Goal: Information Seeking & Learning: Learn about a topic

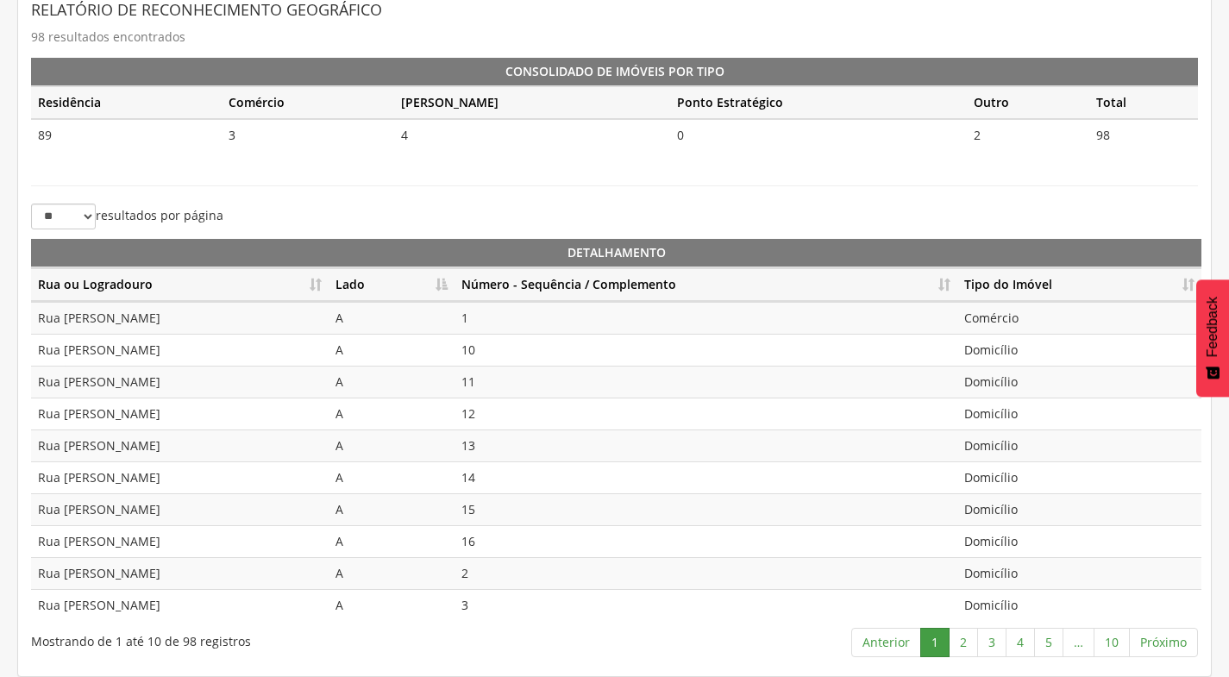
scroll to position [385, 0]
click at [961, 649] on link "2" at bounding box center [962, 642] width 29 height 29
click at [989, 636] on link "3" at bounding box center [991, 642] width 29 height 29
click at [1022, 638] on link "4" at bounding box center [1019, 642] width 29 height 29
click at [1052, 637] on link "5" at bounding box center [1048, 642] width 29 height 29
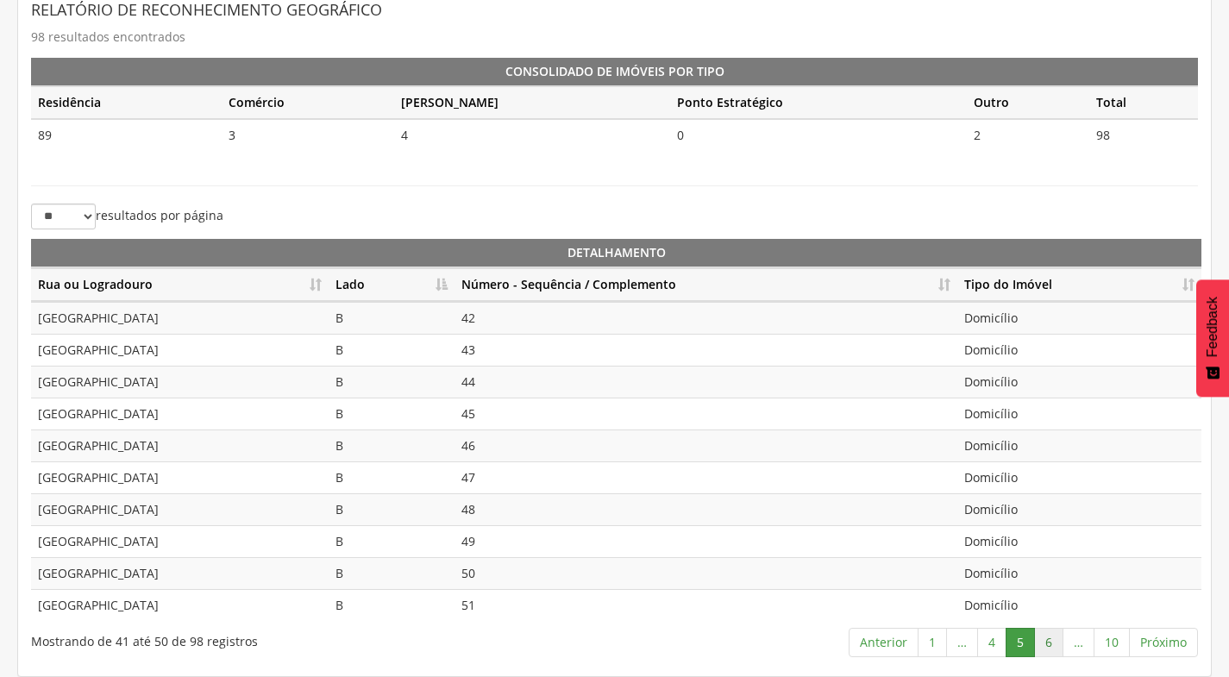
click at [1041, 644] on link "6" at bounding box center [1048, 642] width 29 height 29
click at [1050, 640] on link "7" at bounding box center [1048, 642] width 29 height 29
click at [1049, 647] on link "8" at bounding box center [1050, 642] width 29 height 29
click at [1083, 639] on link "9" at bounding box center [1079, 642] width 29 height 29
click at [1082, 640] on link "9" at bounding box center [1079, 642] width 29 height 29
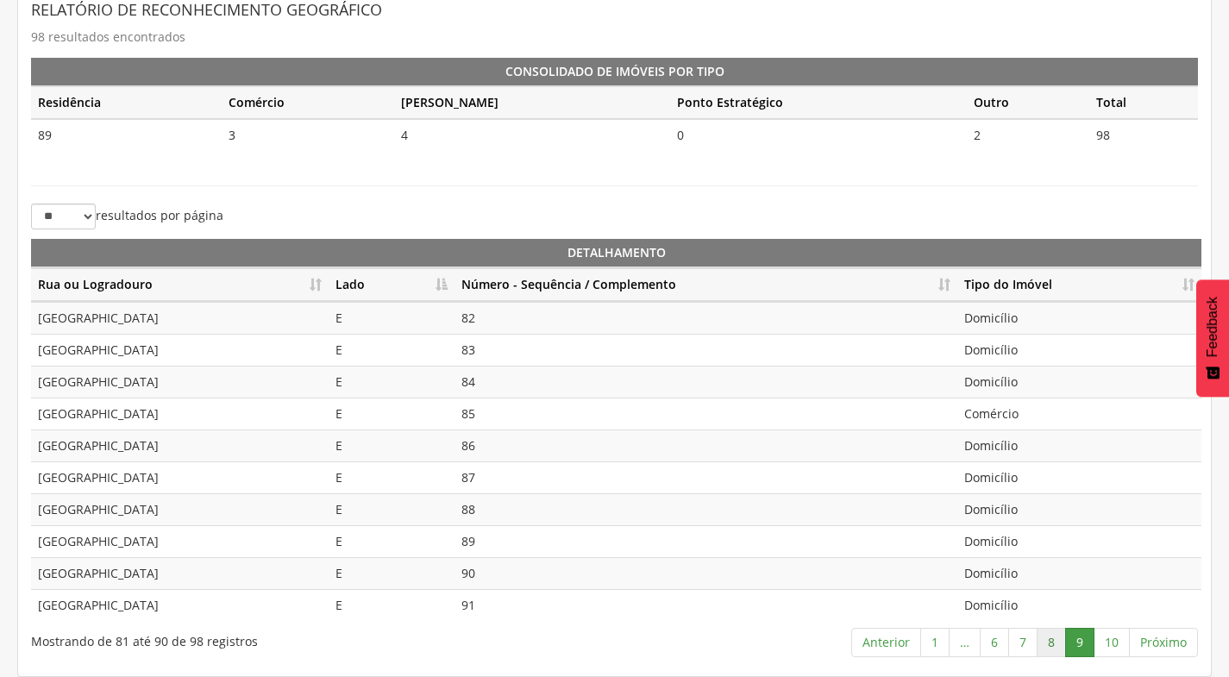
click at [1049, 641] on link "8" at bounding box center [1050, 642] width 29 height 29
click at [1075, 634] on link "9" at bounding box center [1079, 642] width 29 height 29
click at [1100, 628] on link "10" at bounding box center [1111, 642] width 36 height 29
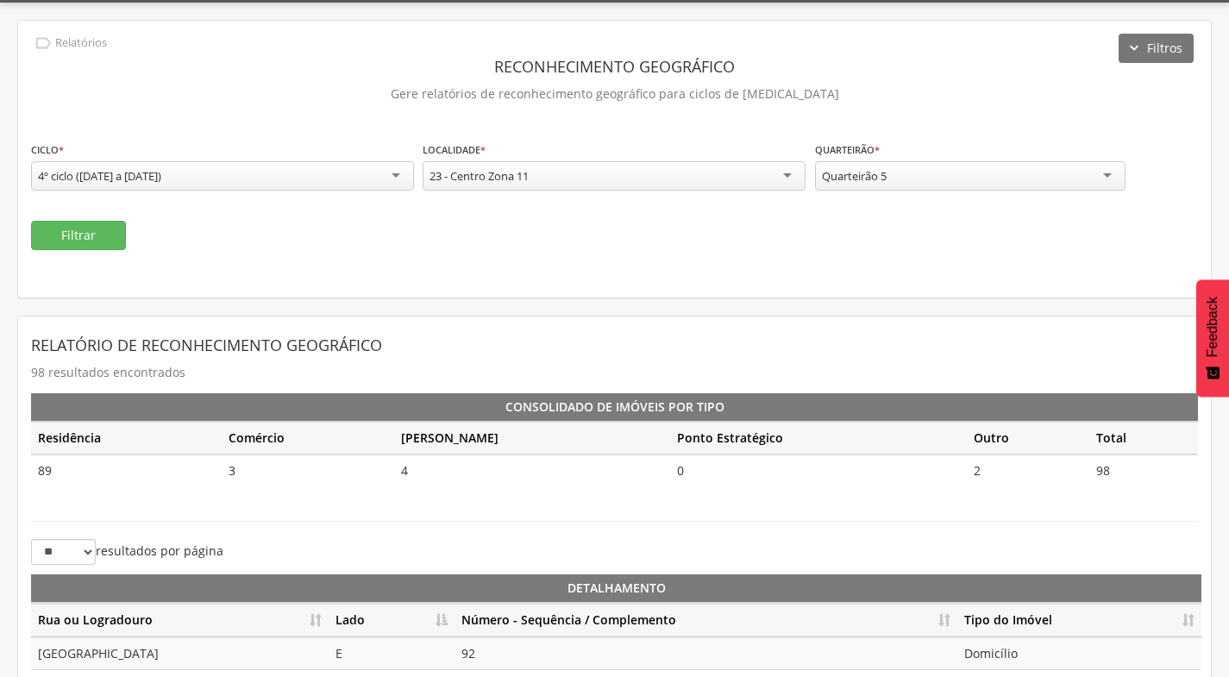
scroll to position [0, 0]
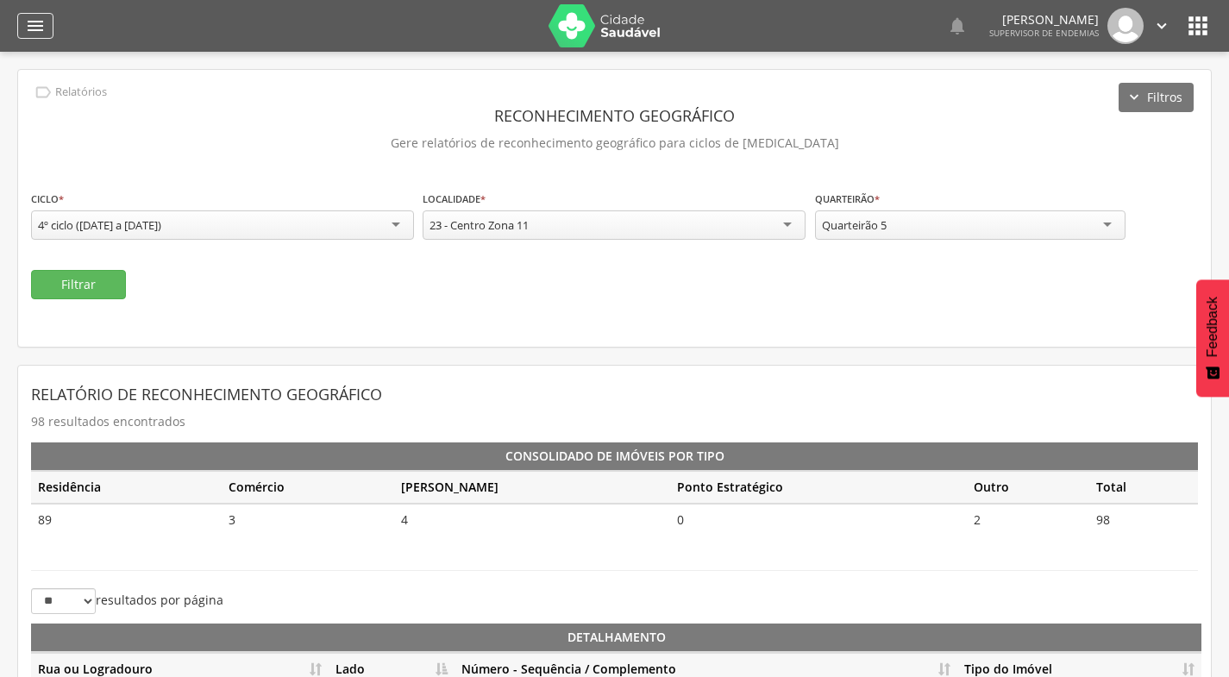
click at [34, 22] on icon "" at bounding box center [35, 26] width 21 height 21
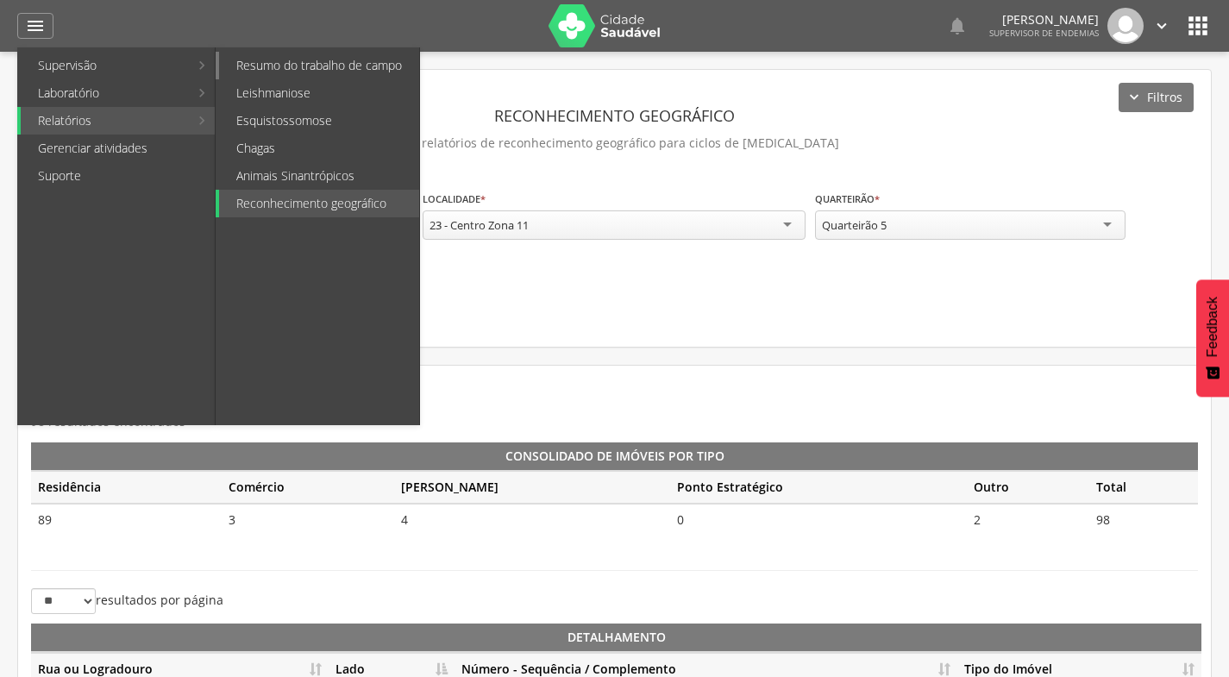
click at [286, 74] on link "Resumo do trabalho de campo" at bounding box center [319, 66] width 200 height 28
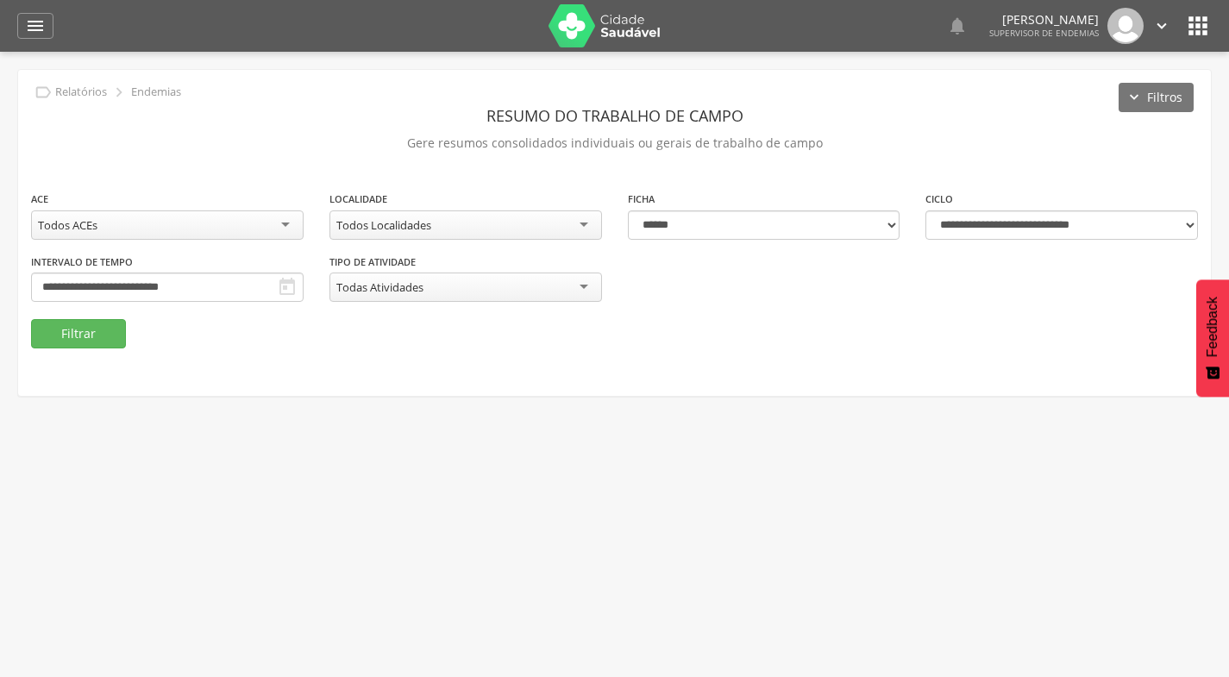
click at [262, 225] on div "Todos ACEs" at bounding box center [167, 224] width 272 height 29
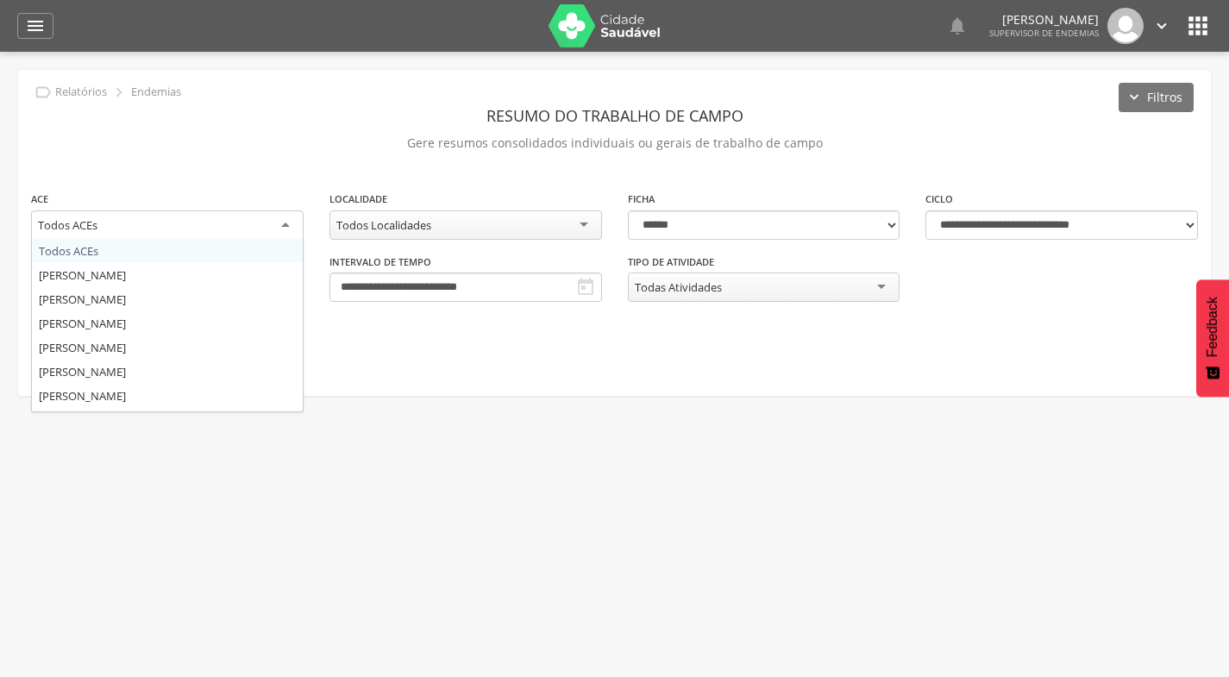
click at [259, 222] on div "Todos ACEs" at bounding box center [167, 225] width 272 height 31
type input "**"
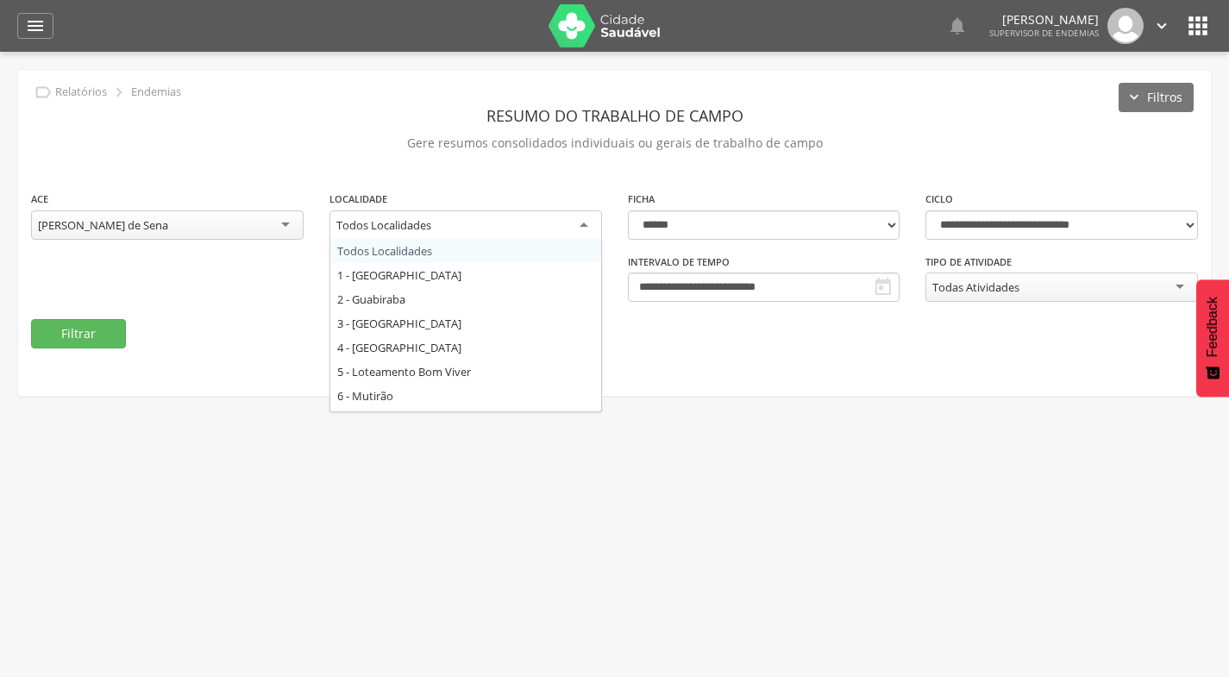
click at [447, 225] on div "Todos Localidades" at bounding box center [465, 225] width 272 height 31
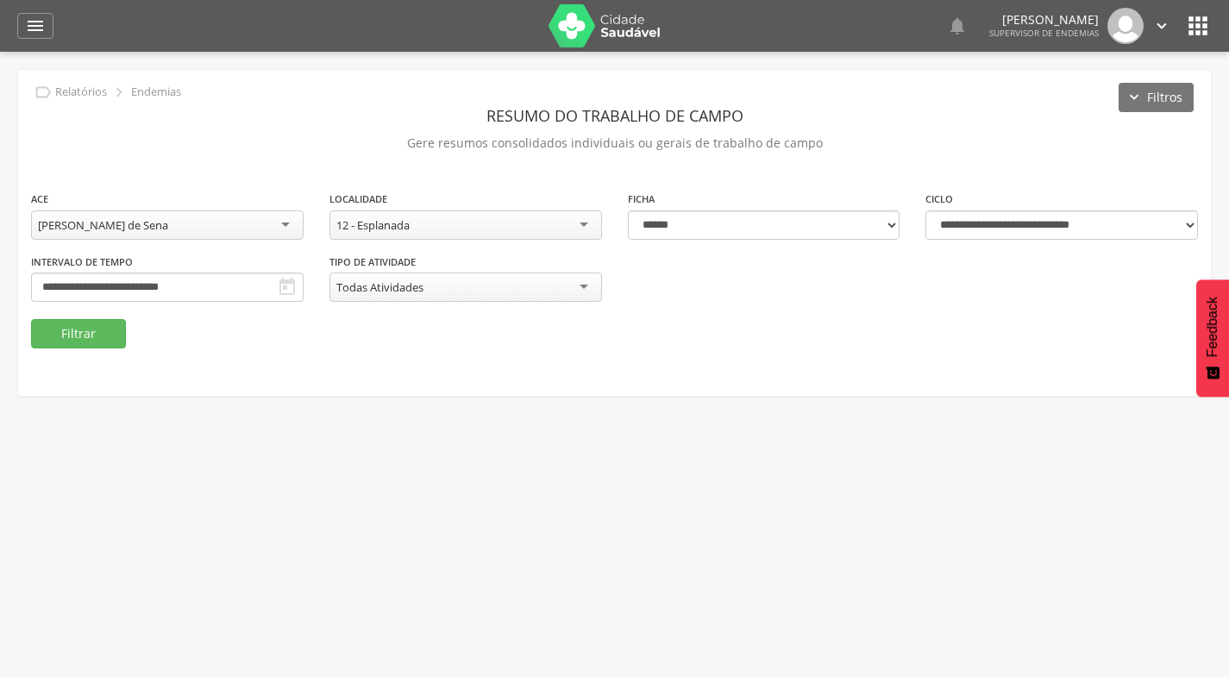
click at [286, 285] on icon "" at bounding box center [287, 287] width 21 height 21
click at [228, 281] on input "**********" at bounding box center [167, 286] width 272 height 29
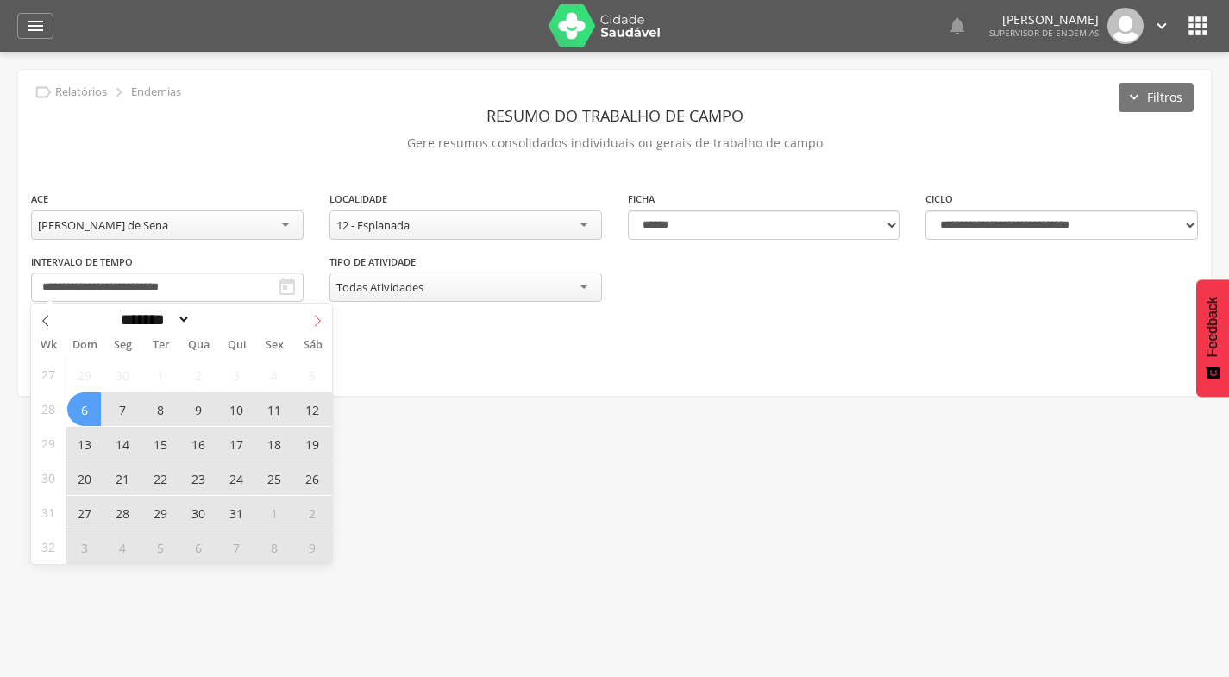
click at [314, 319] on icon at bounding box center [317, 321] width 12 height 12
select select "*"
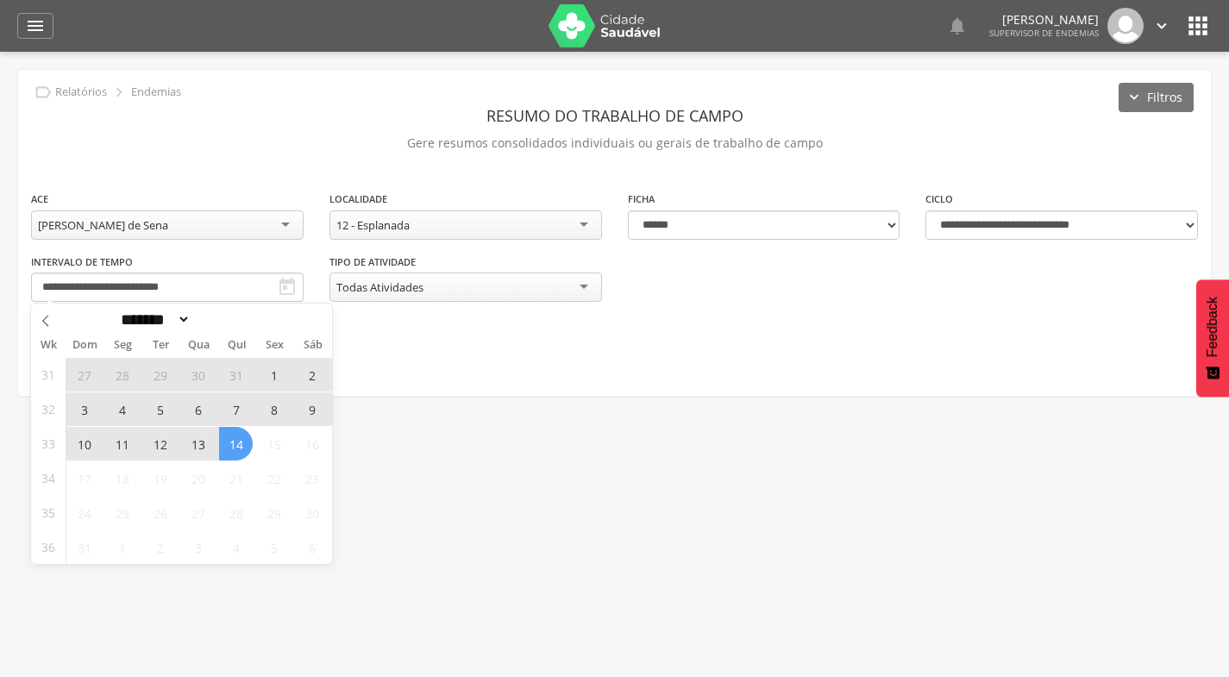
click at [87, 443] on span "10" at bounding box center [84, 444] width 34 height 34
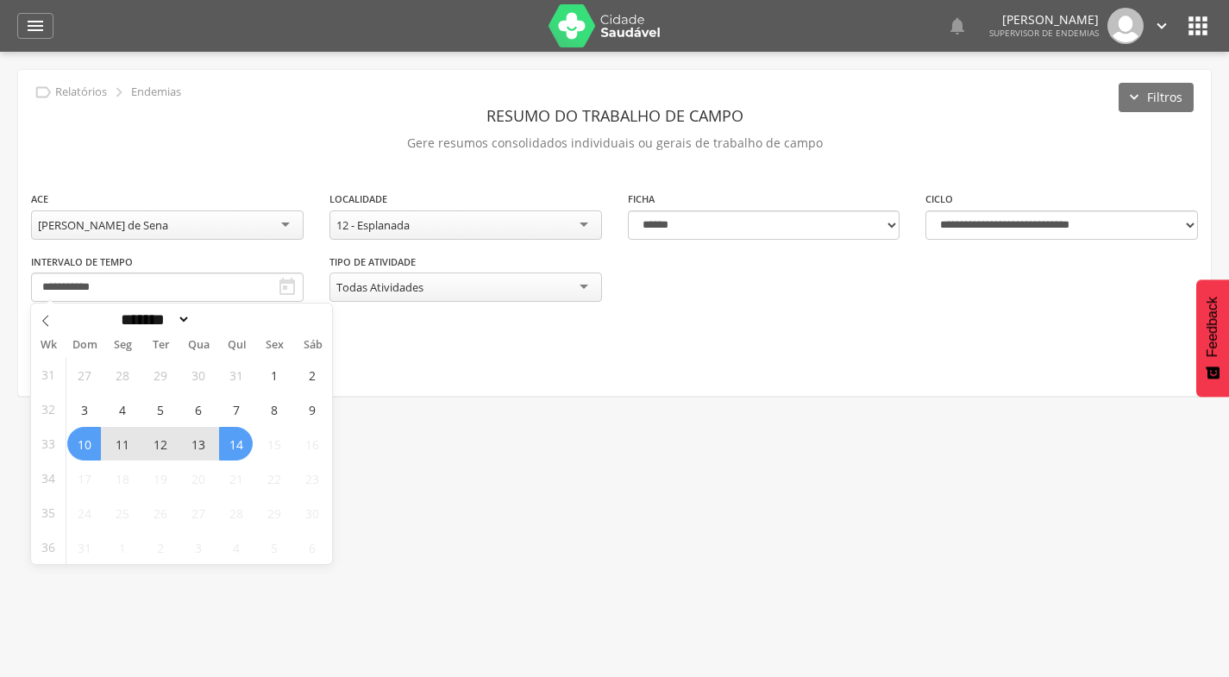
click at [236, 435] on span "14" at bounding box center [236, 444] width 34 height 34
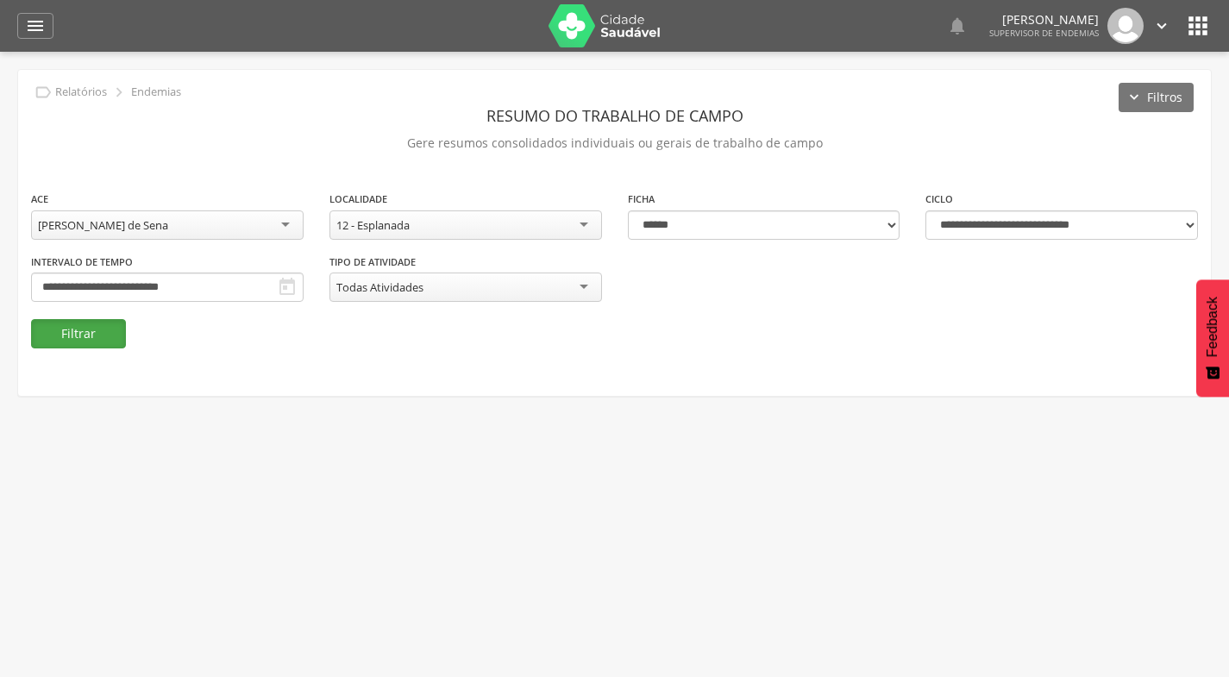
click at [103, 336] on button "Filtrar" at bounding box center [78, 333] width 95 height 29
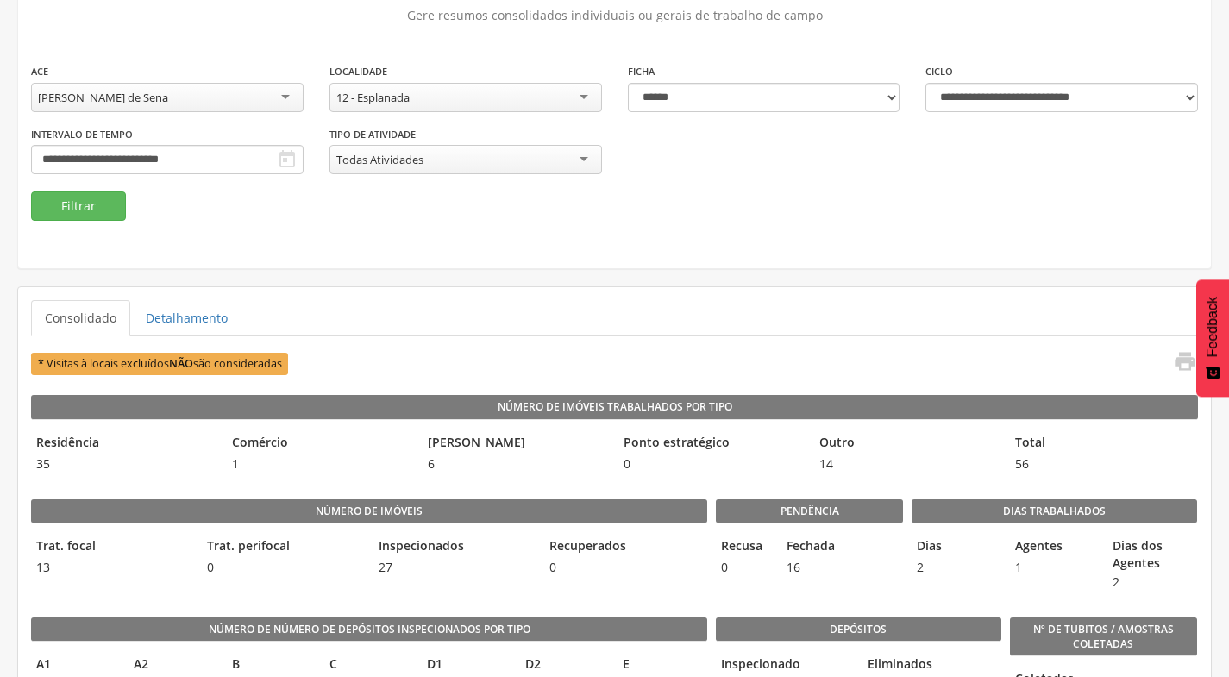
scroll to position [97, 0]
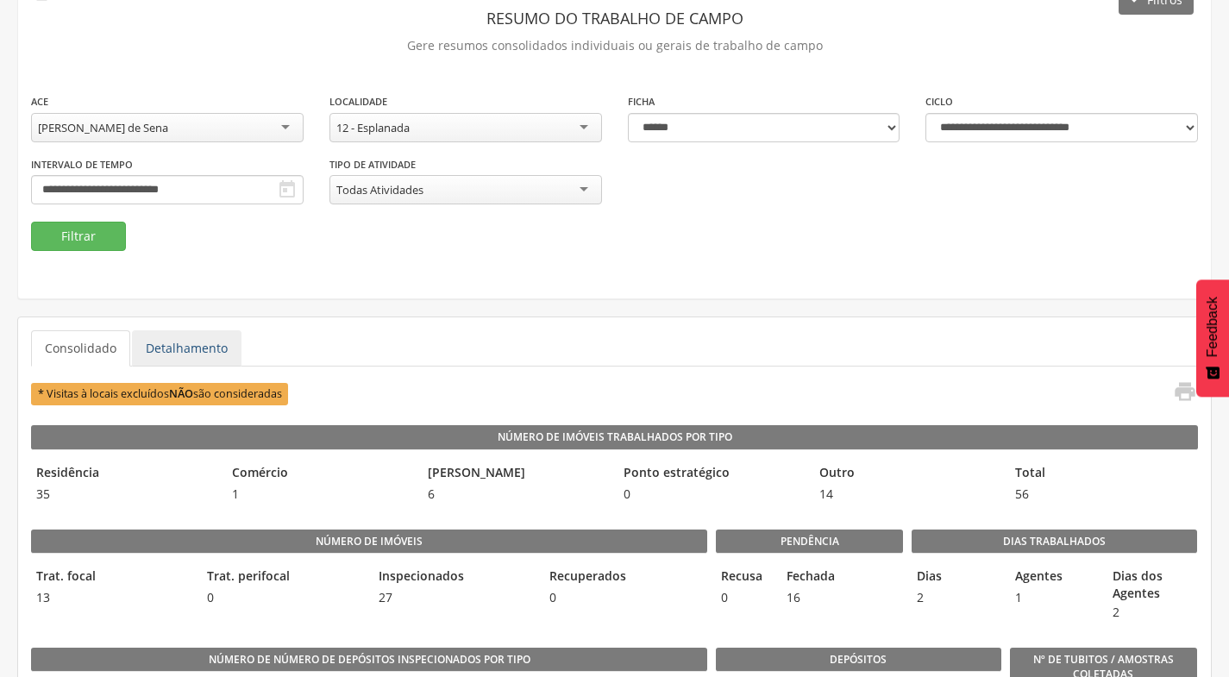
click at [184, 350] on link "Detalhamento" at bounding box center [186, 348] width 109 height 36
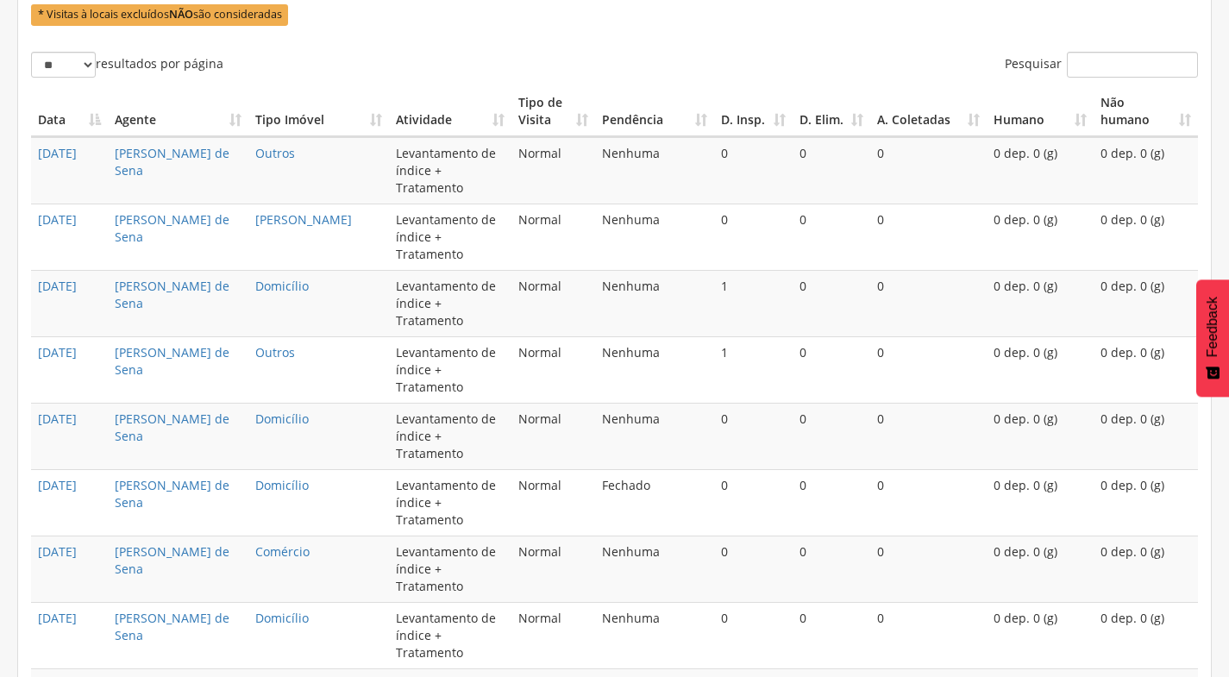
scroll to position [551, 0]
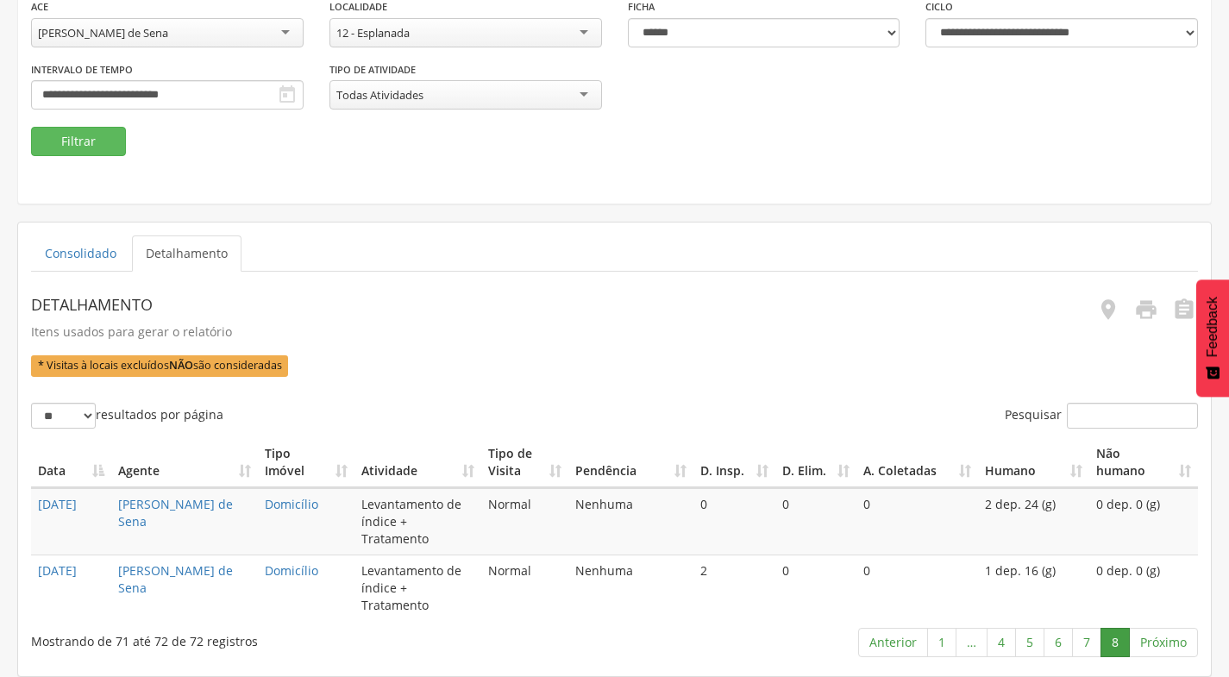
scroll to position [158, 0]
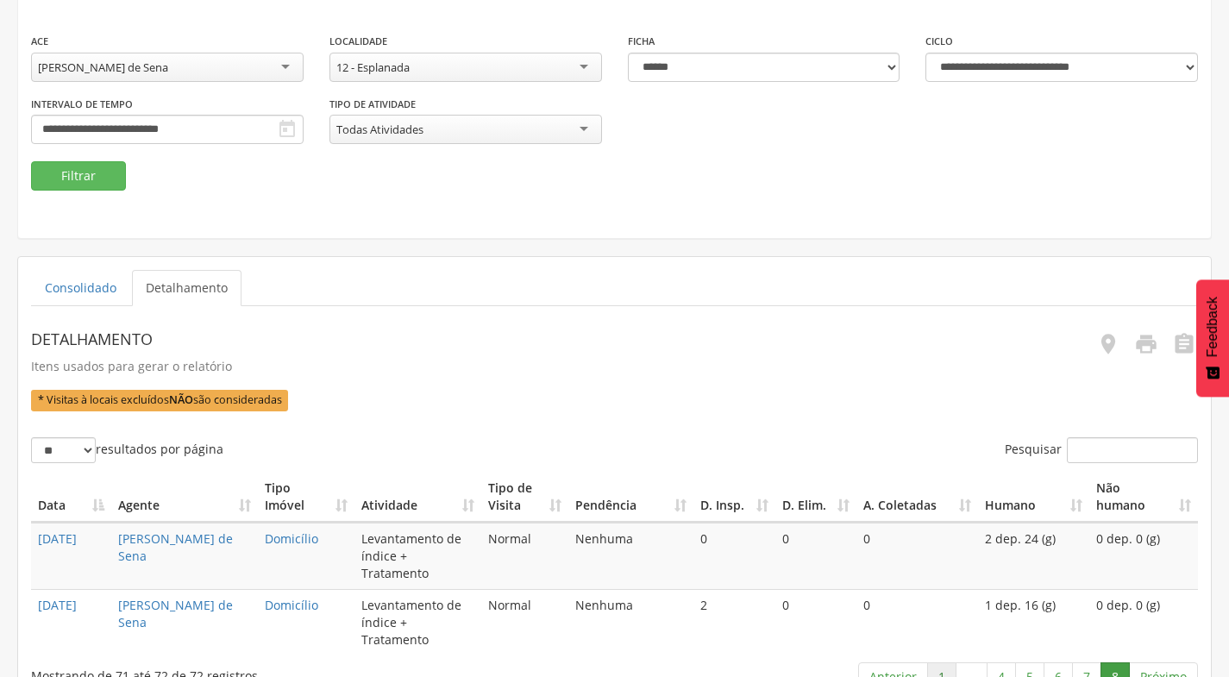
click at [943, 662] on link "1" at bounding box center [941, 676] width 29 height 29
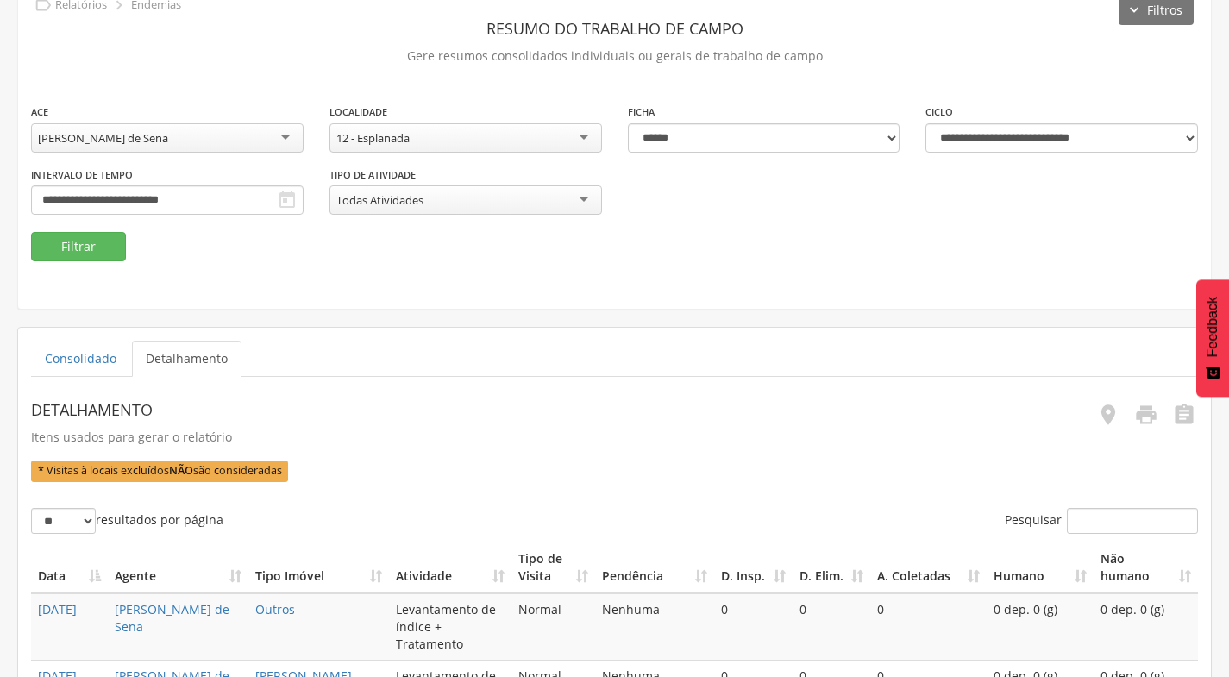
scroll to position [0, 0]
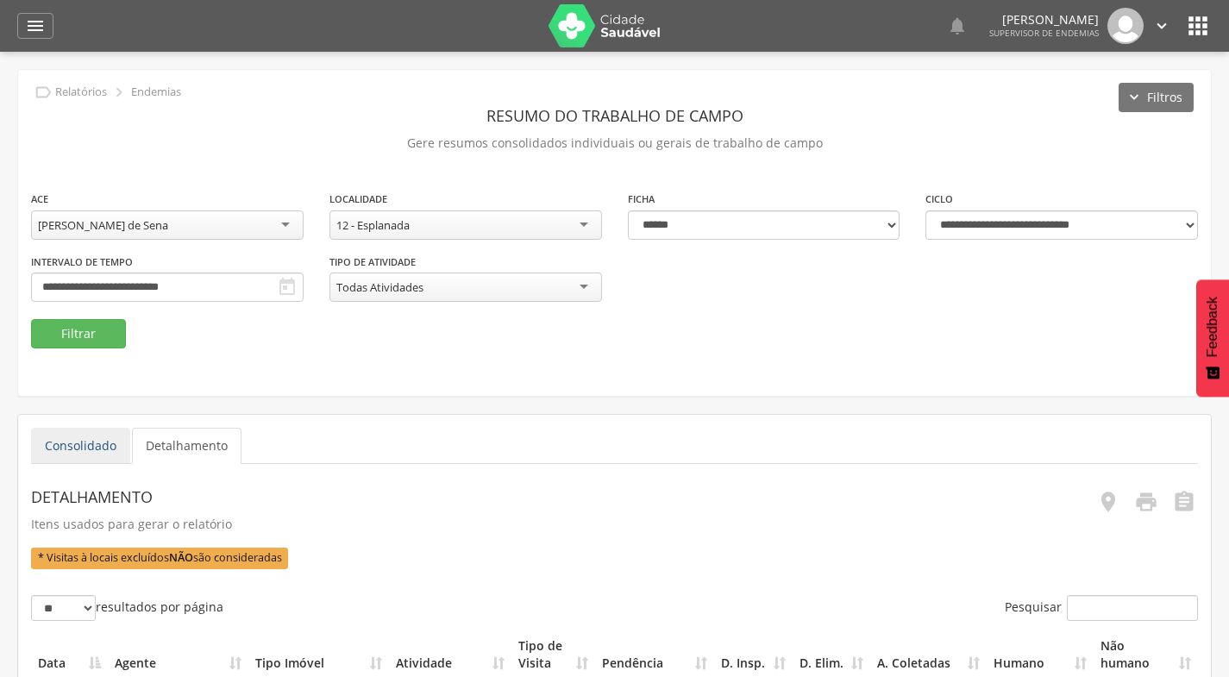
click at [91, 443] on link "Consolidado" at bounding box center [80, 446] width 99 height 36
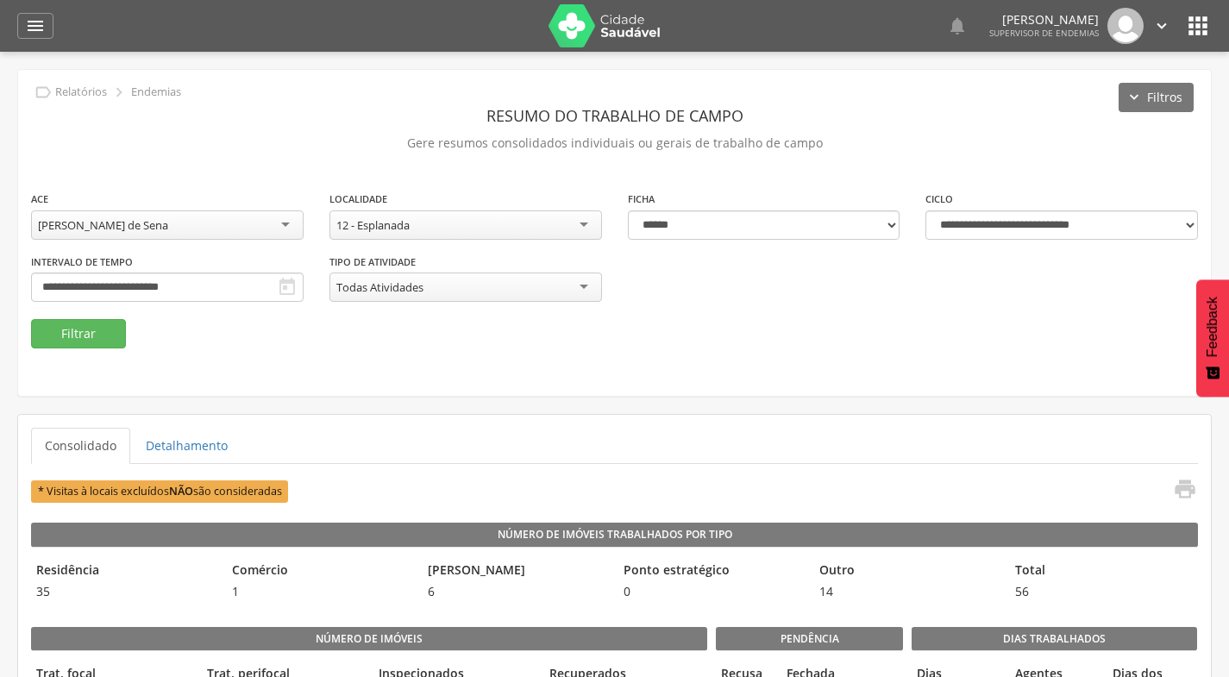
click at [191, 233] on div "[PERSON_NAME] de Sena" at bounding box center [167, 224] width 272 height 29
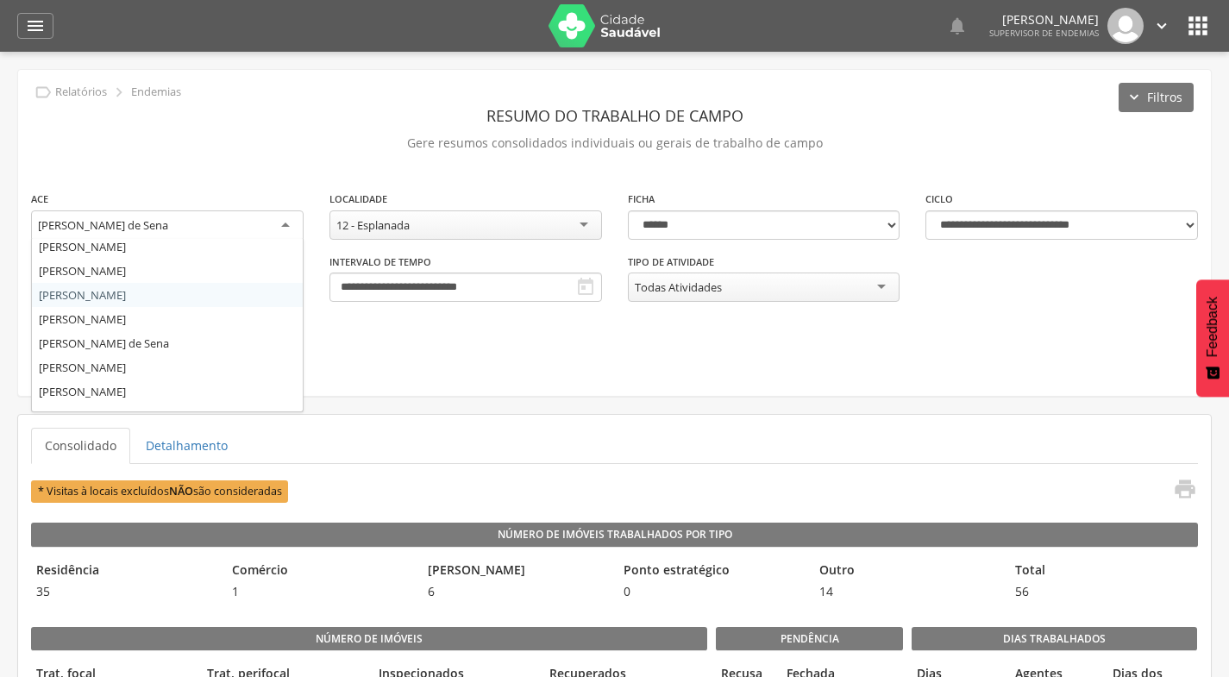
scroll to position [252, 0]
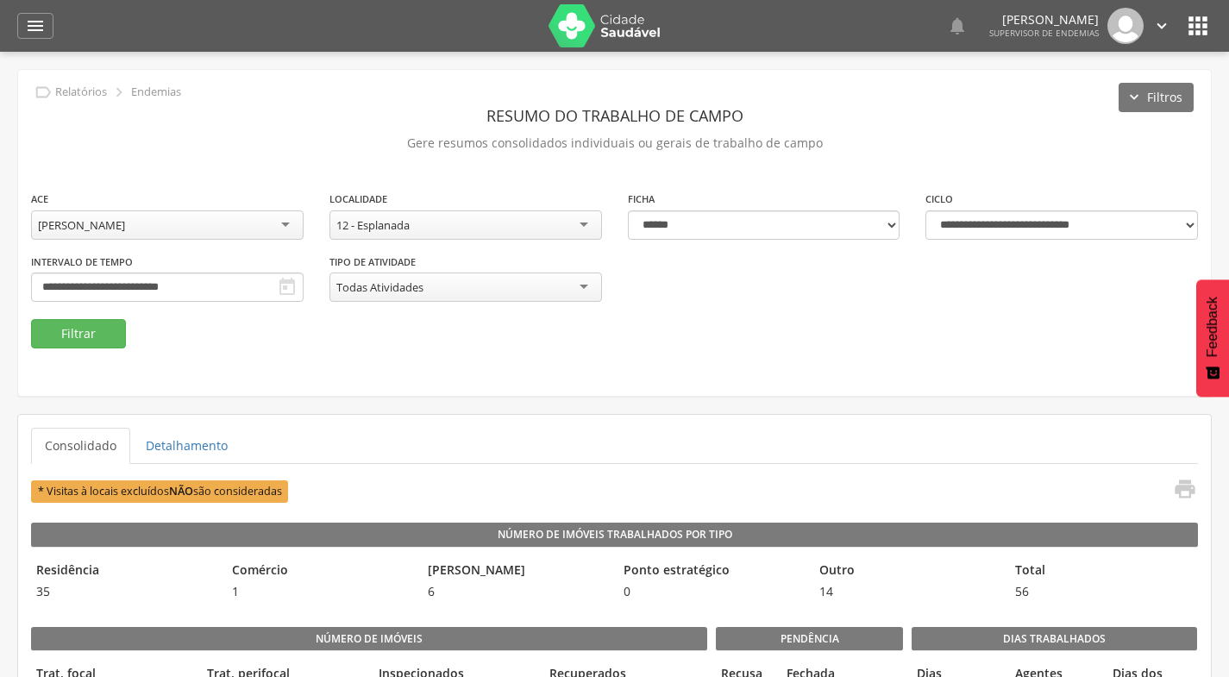
click at [437, 225] on div "12 - Esplanada" at bounding box center [465, 224] width 272 height 29
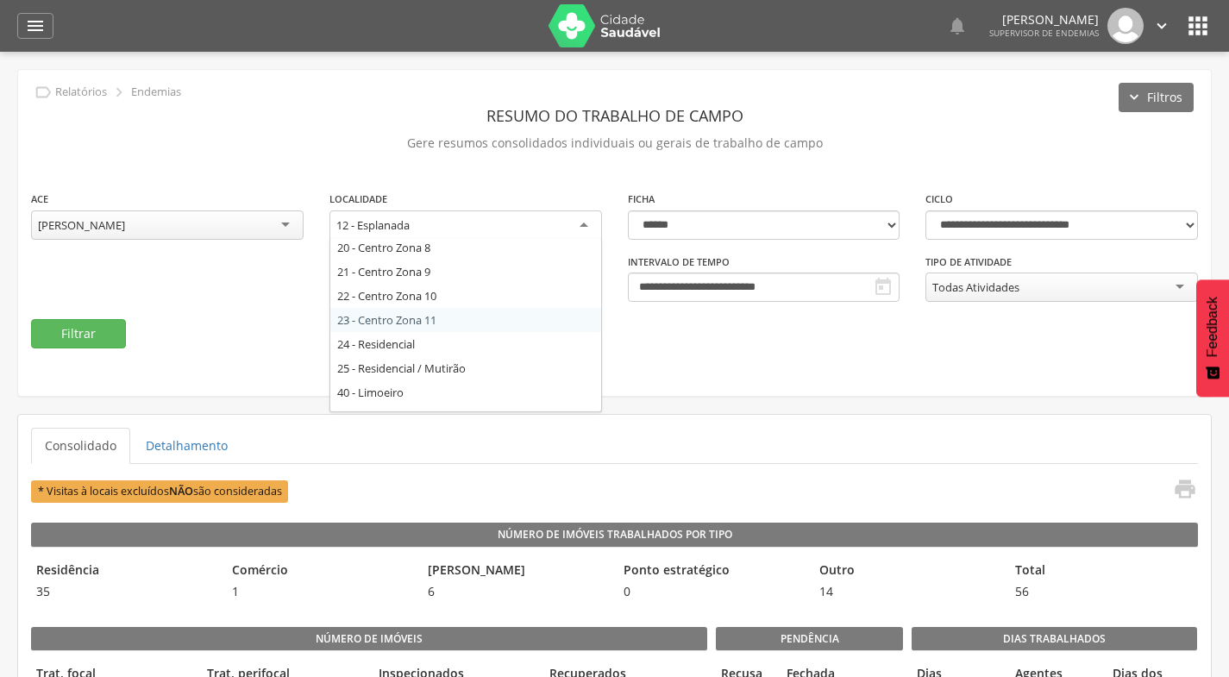
scroll to position [517, 0]
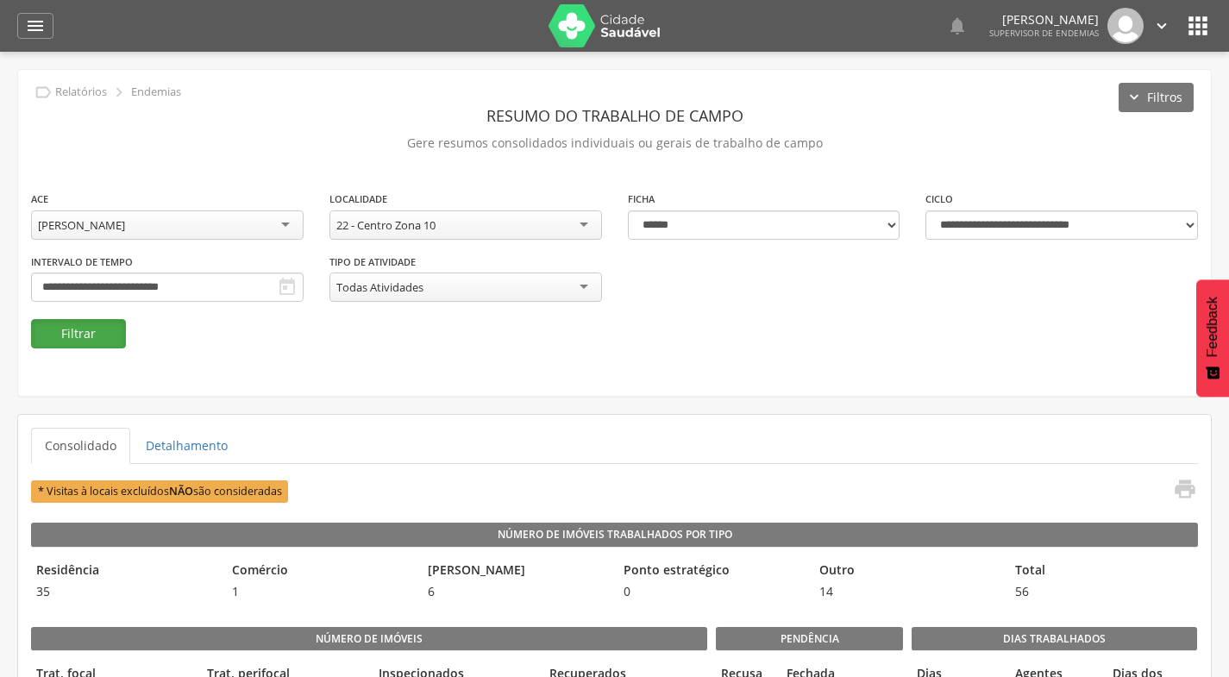
click at [108, 324] on button "Filtrar" at bounding box center [78, 333] width 95 height 29
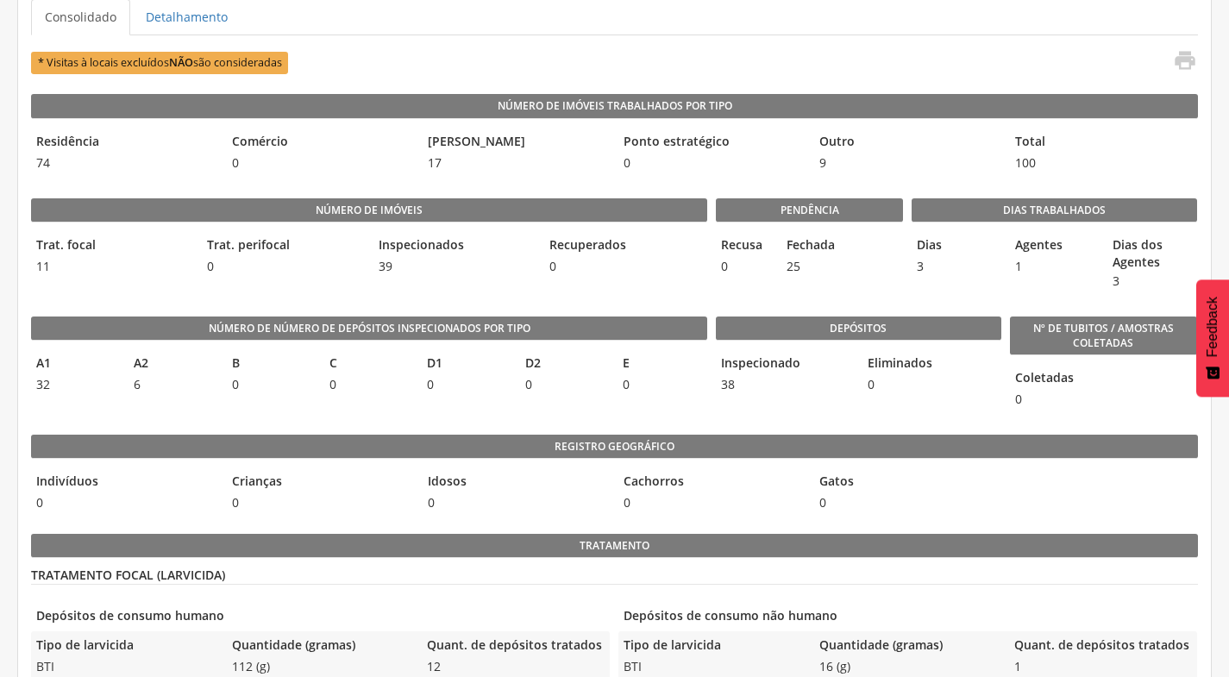
scroll to position [431, 0]
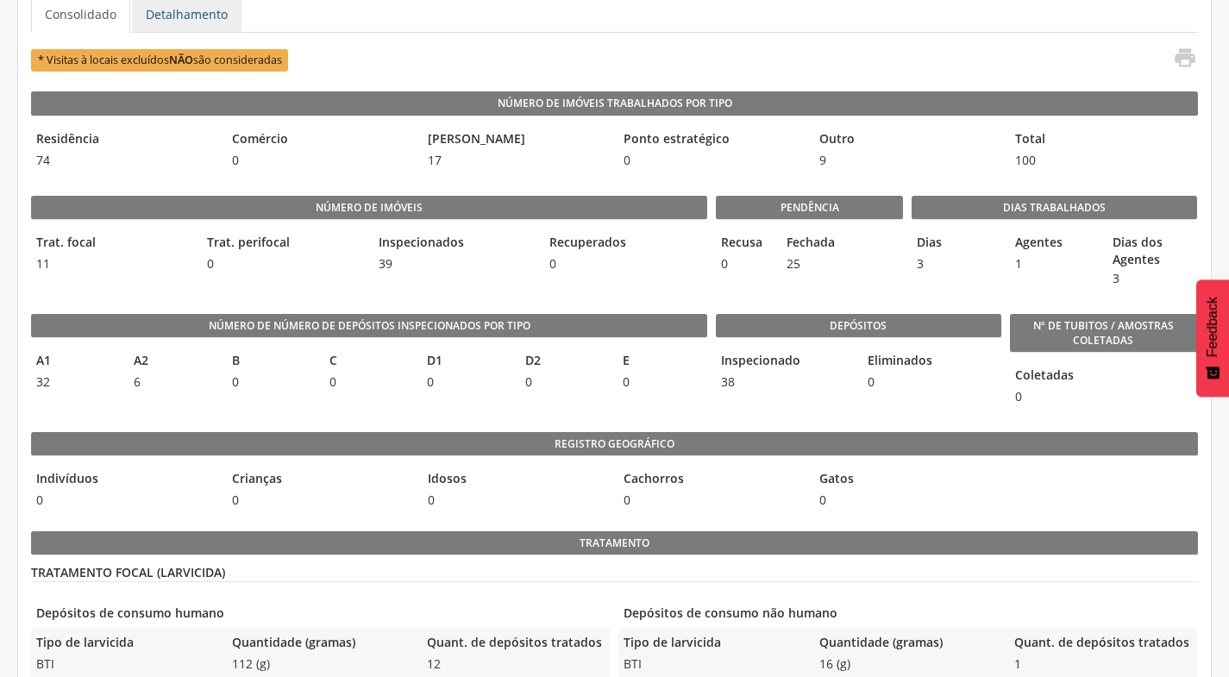
click at [219, 14] on link "Detalhamento" at bounding box center [186, 15] width 109 height 36
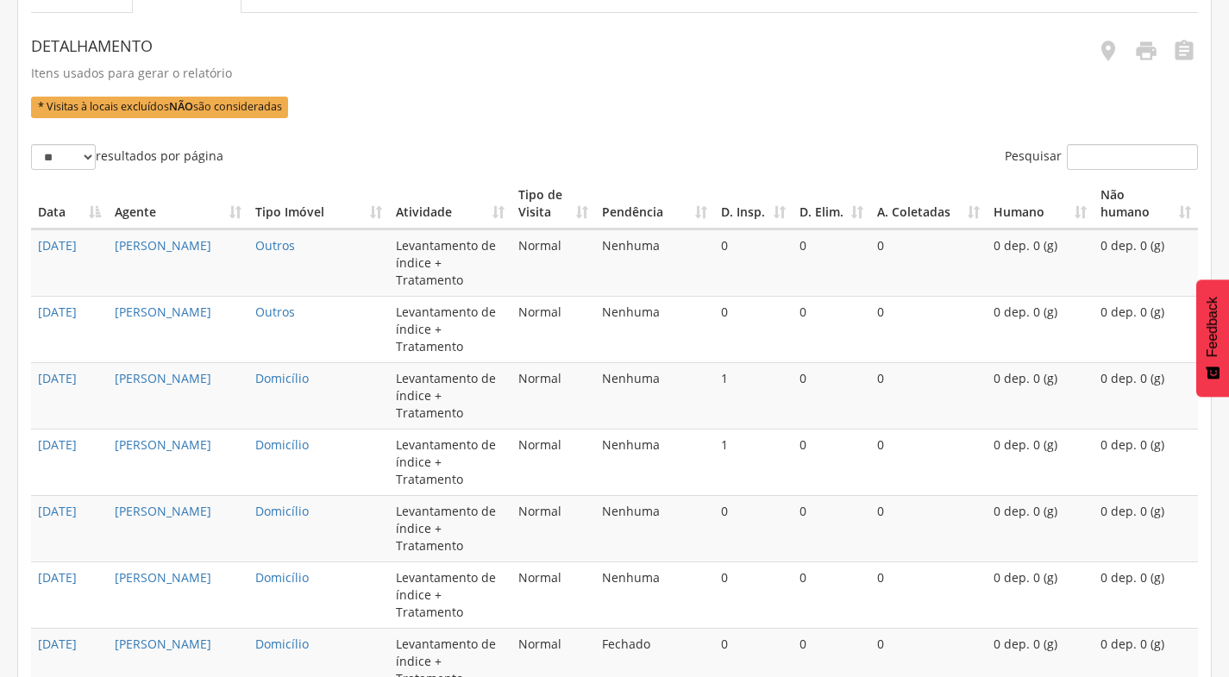
scroll to position [723, 0]
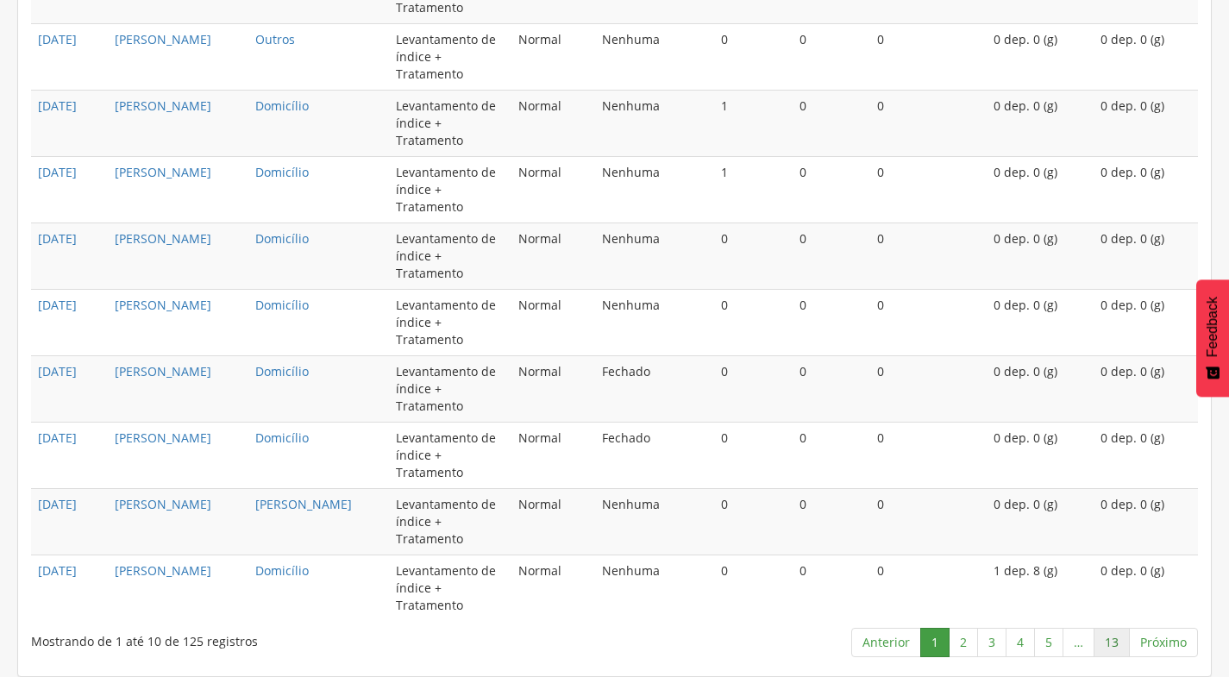
click at [1109, 646] on link "13" at bounding box center [1111, 642] width 36 height 29
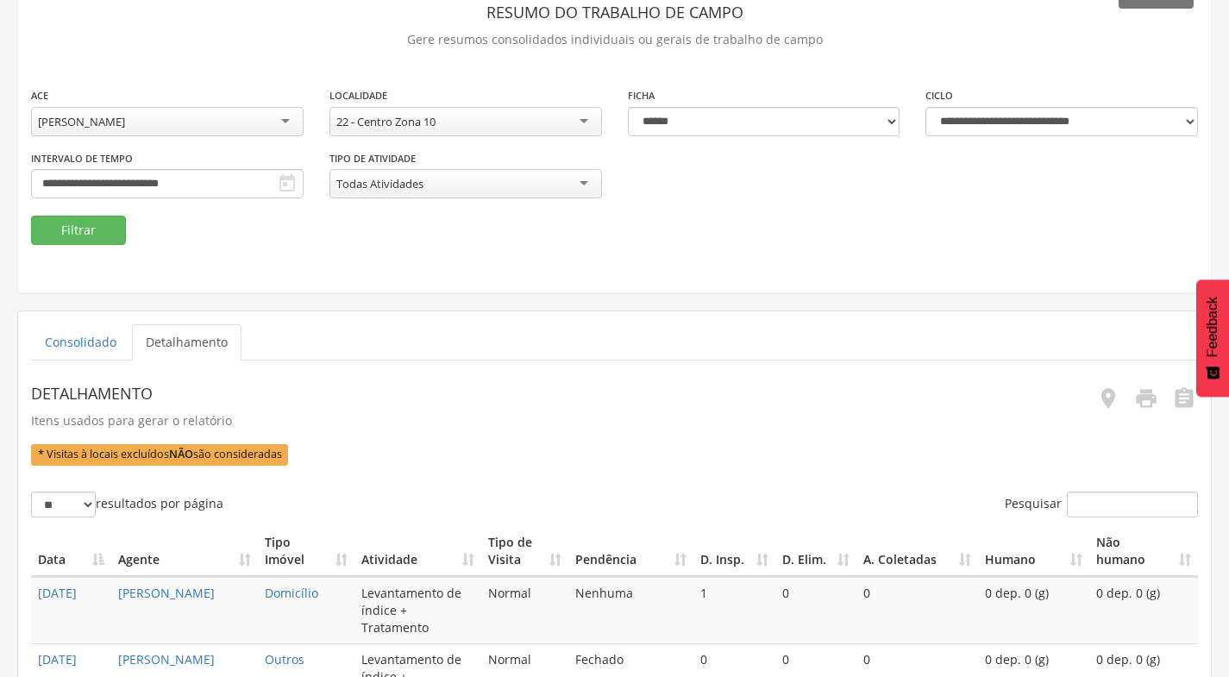
scroll to position [0, 0]
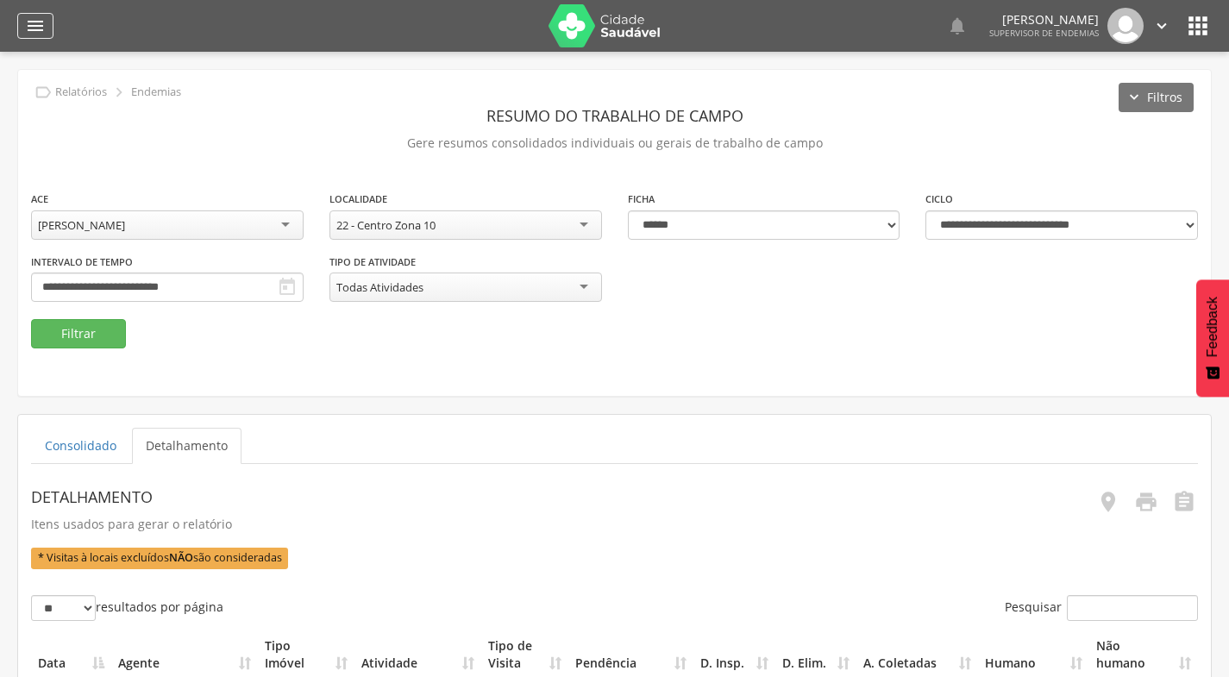
click at [34, 26] on icon "" at bounding box center [35, 26] width 21 height 21
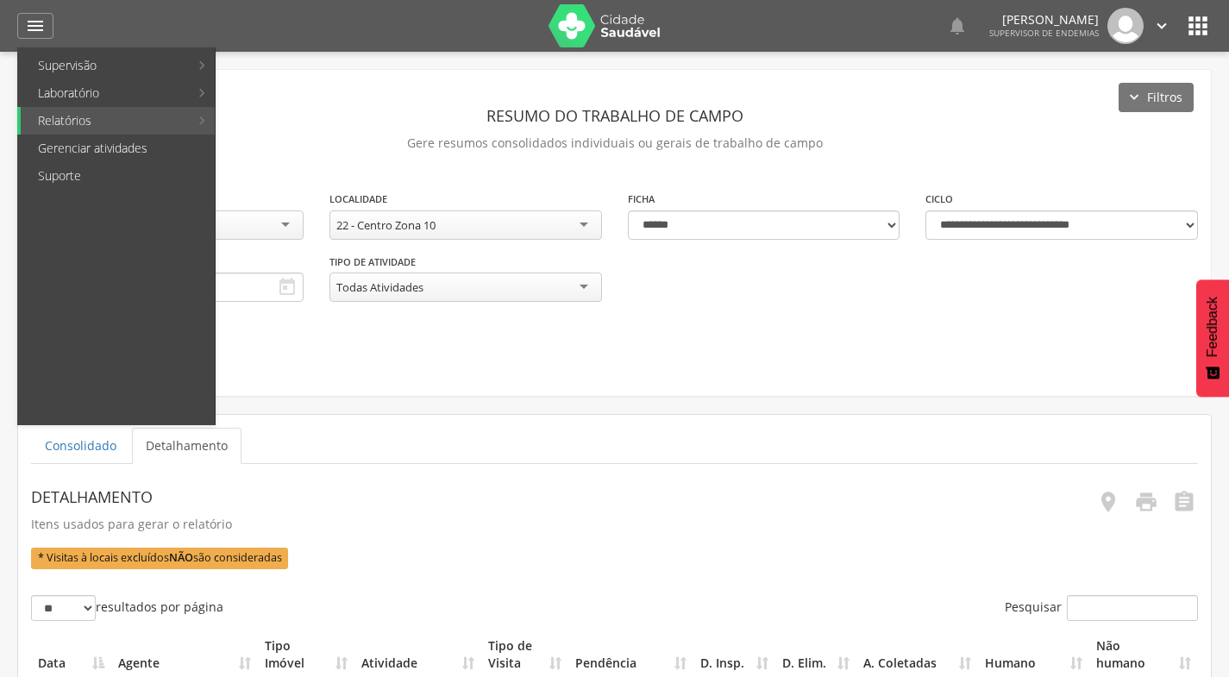
click at [253, 203] on link "Reconhecimento geográfico" at bounding box center [319, 204] width 200 height 28
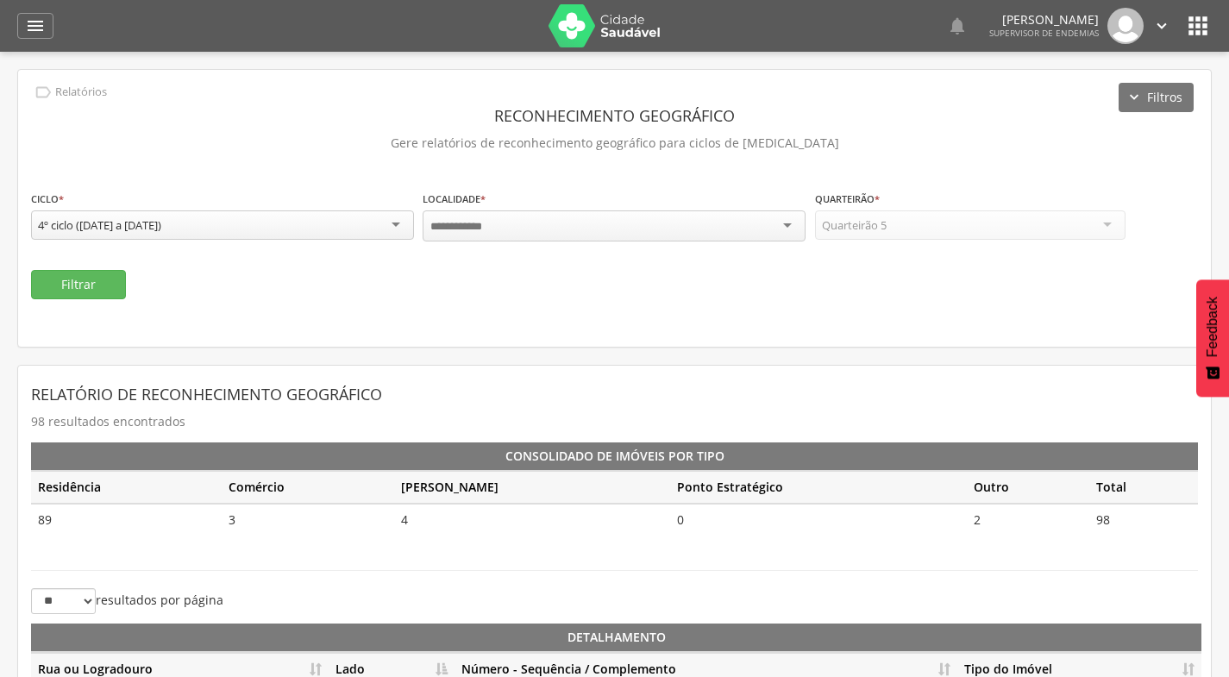
click at [783, 231] on div at bounding box center [613, 225] width 383 height 31
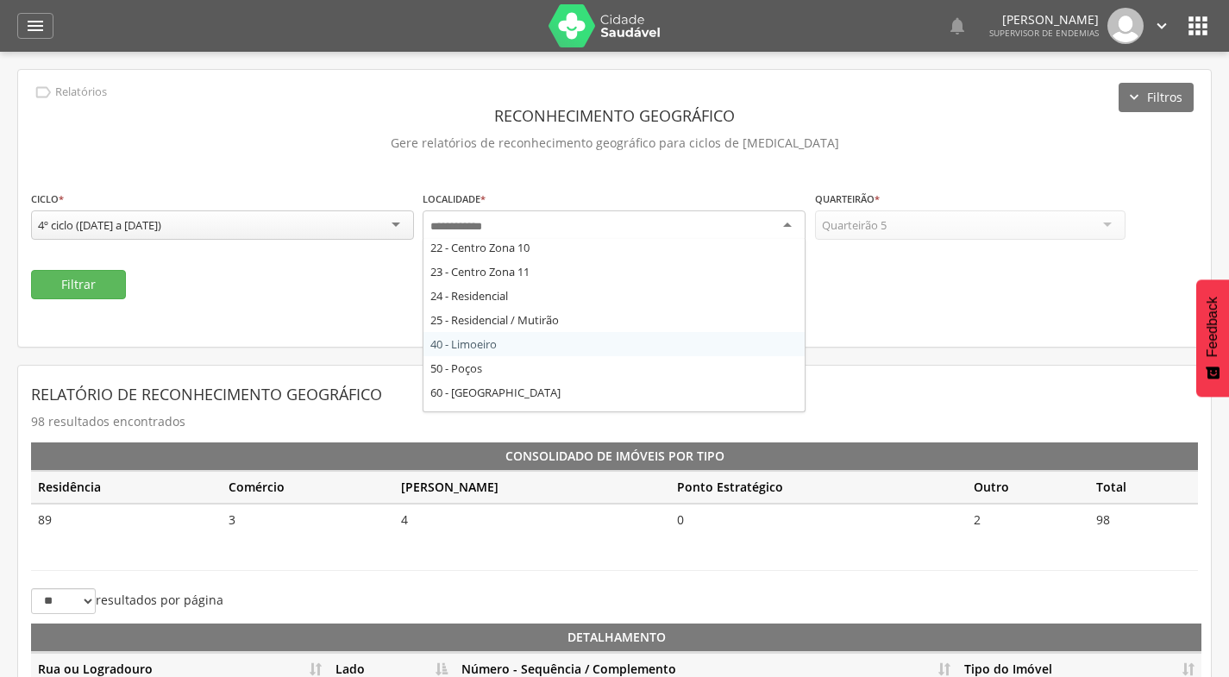
scroll to position [517, 0]
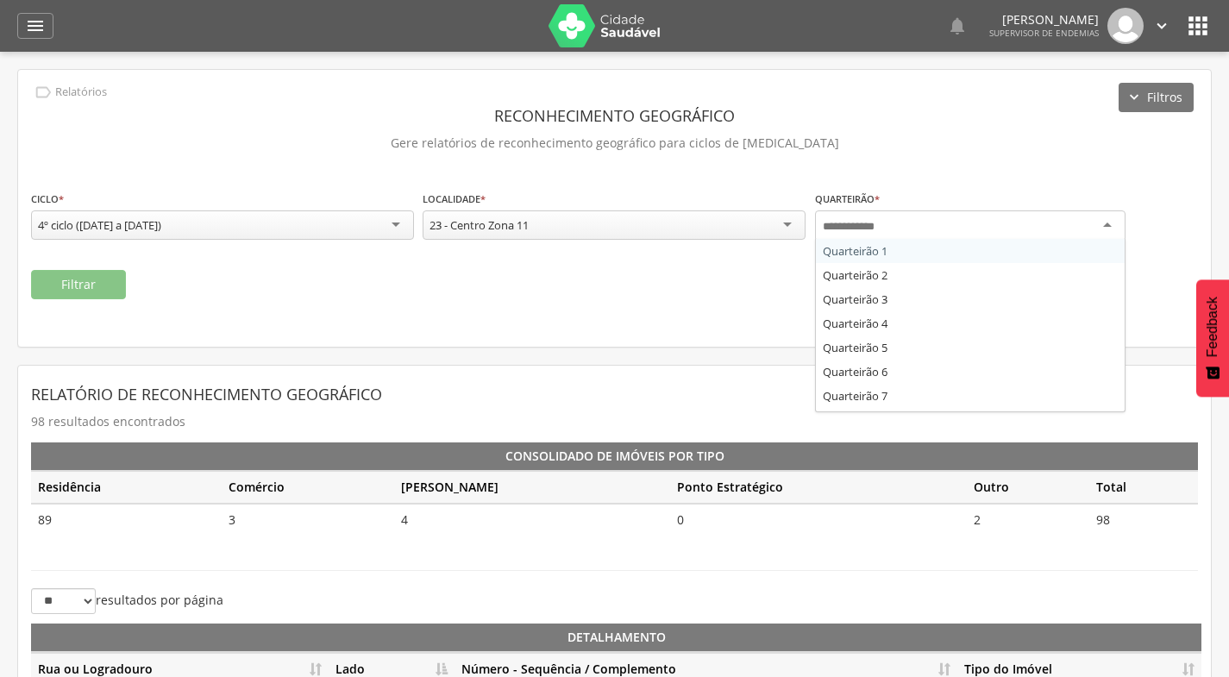
click at [960, 218] on div at bounding box center [970, 225] width 310 height 31
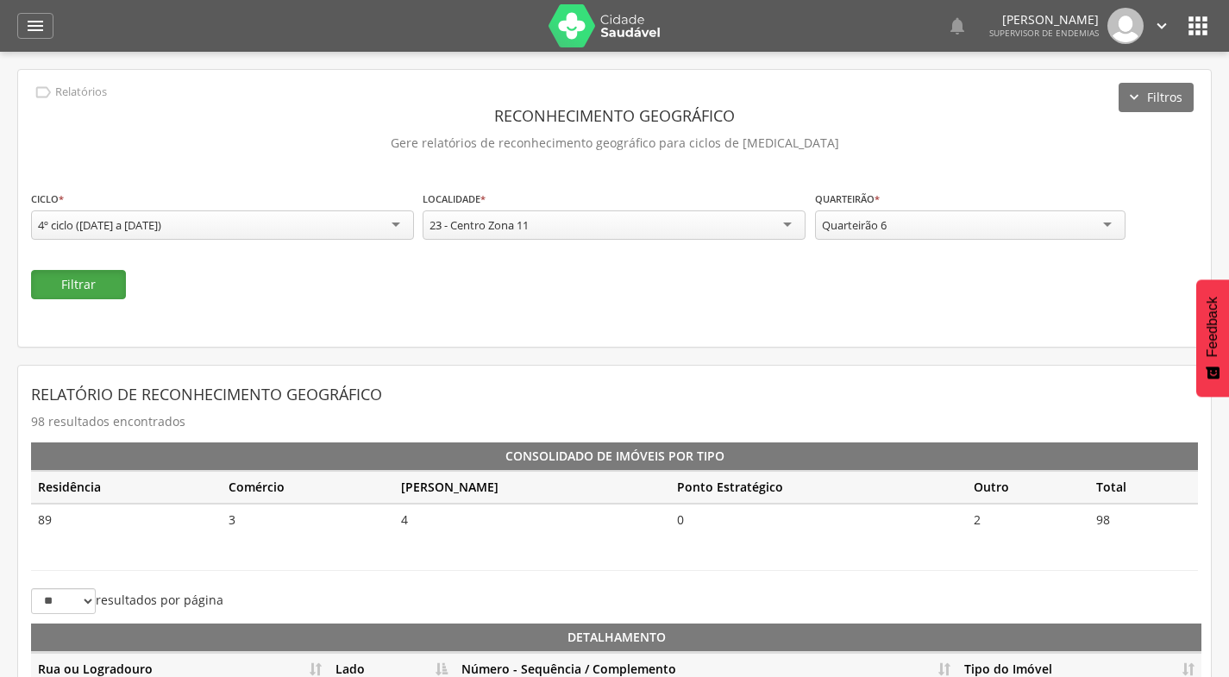
click at [56, 292] on button "Filtrar" at bounding box center [78, 284] width 95 height 29
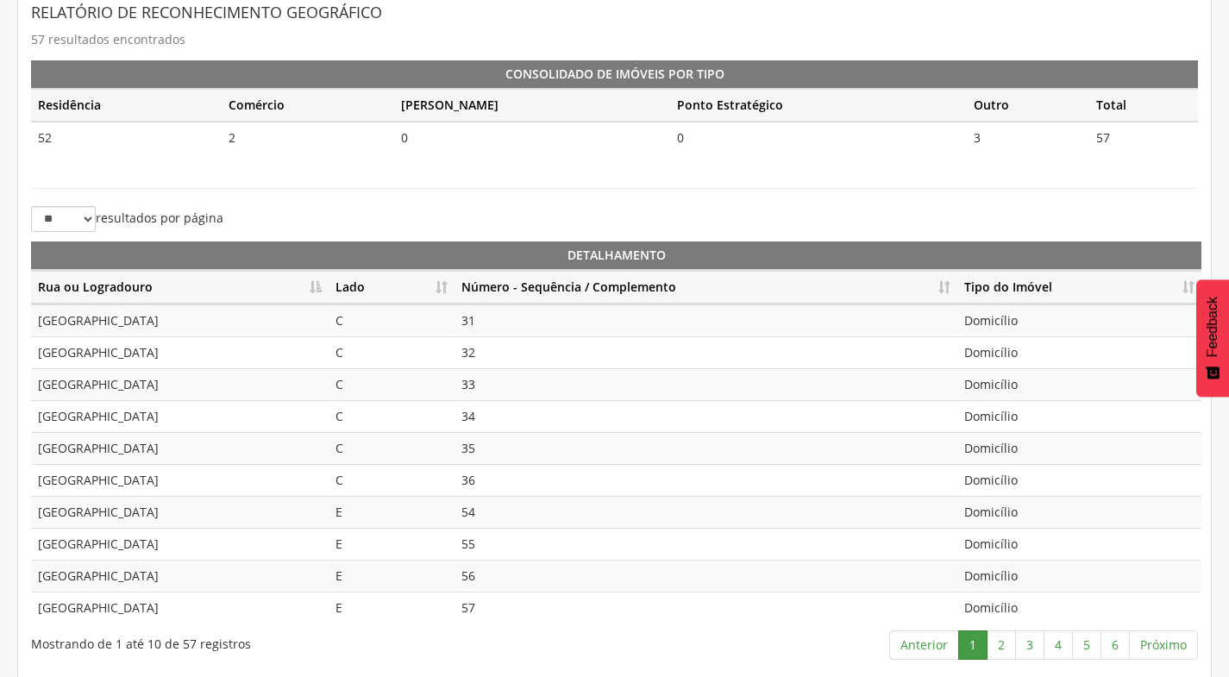
scroll to position [385, 0]
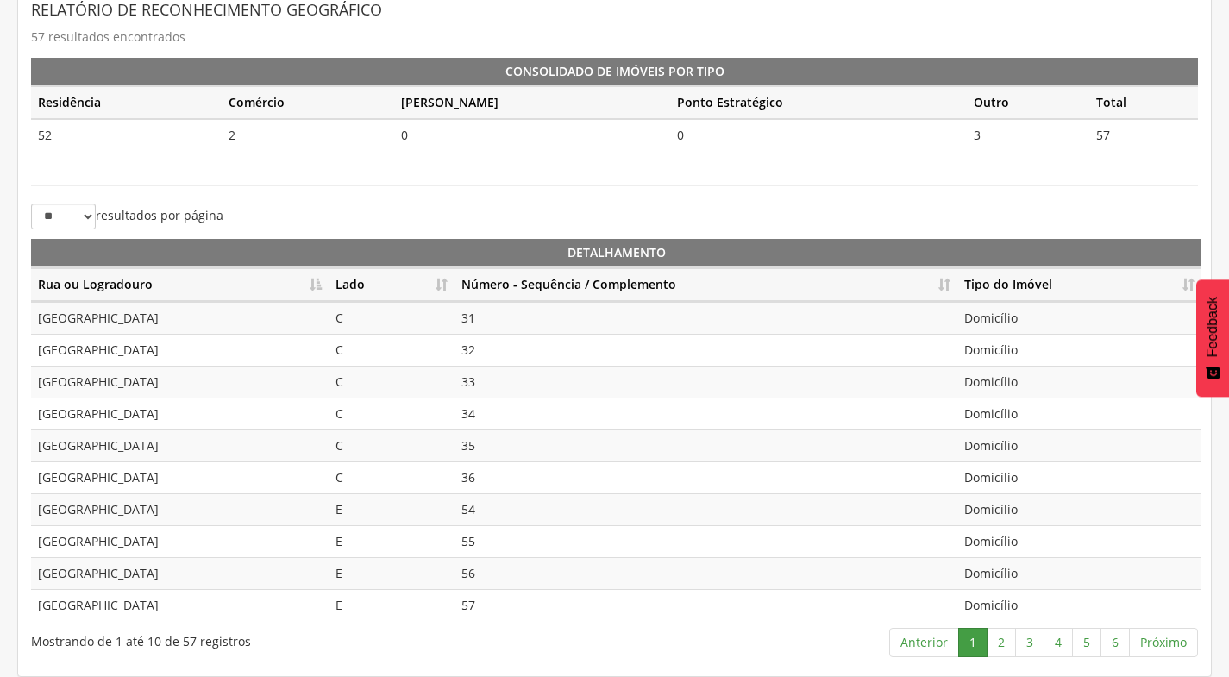
click at [445, 282] on th "Lado" at bounding box center [391, 285] width 126 height 34
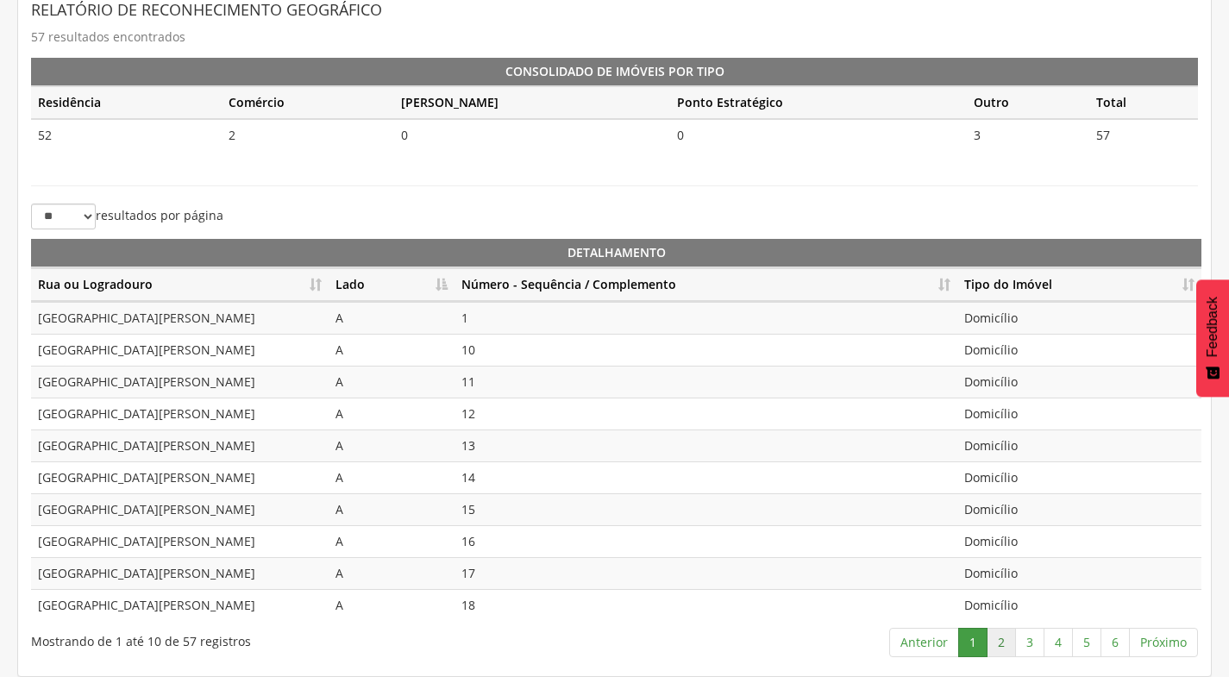
click at [1010, 642] on link "2" at bounding box center [1000, 642] width 29 height 29
click at [448, 281] on th "Lado" at bounding box center [391, 285] width 126 height 34
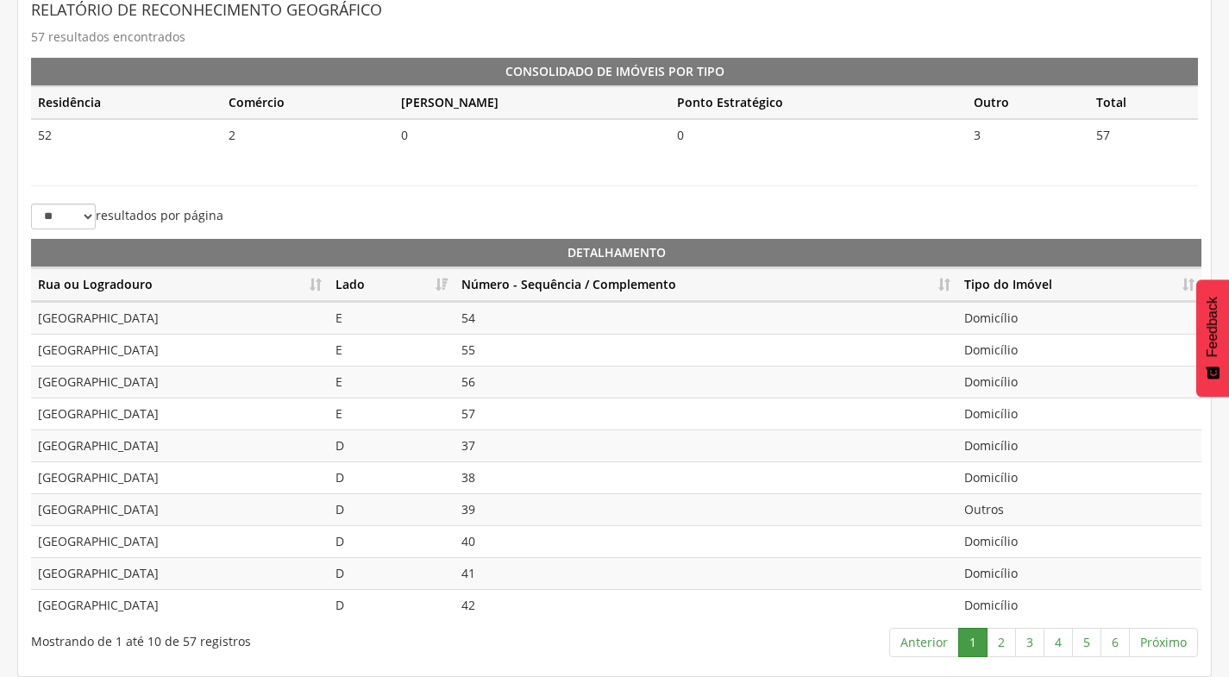
click at [448, 281] on th "Lado" at bounding box center [391, 285] width 126 height 34
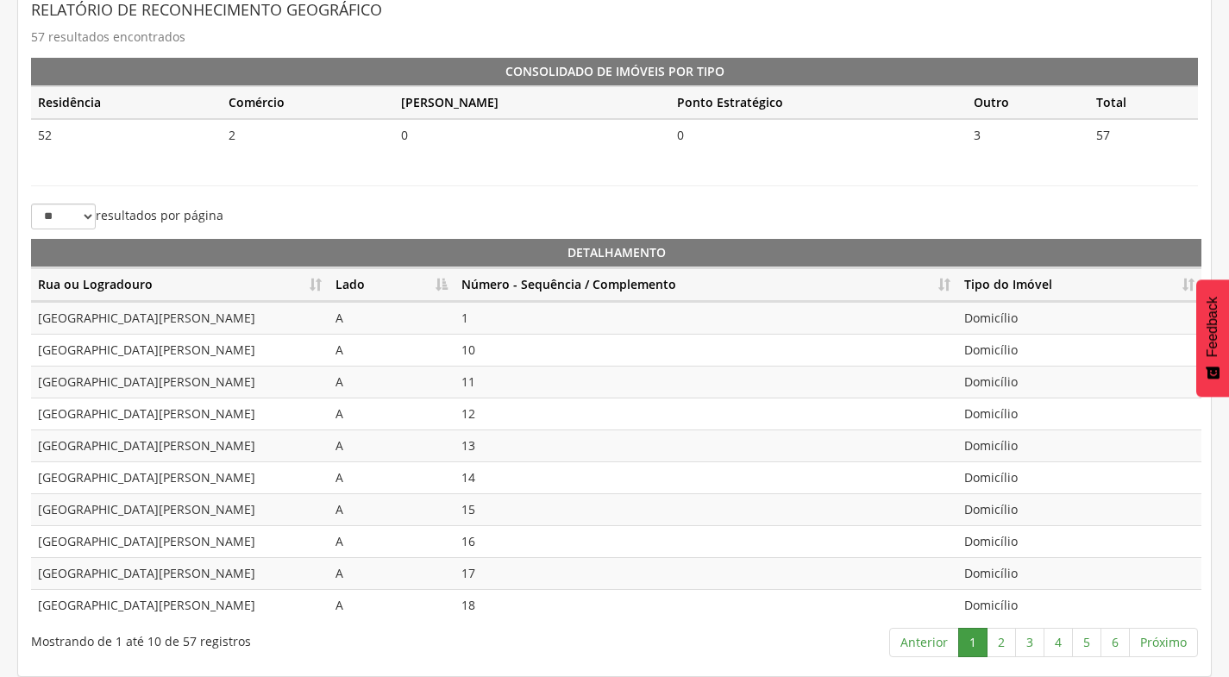
click at [448, 281] on th "Lado" at bounding box center [391, 285] width 126 height 34
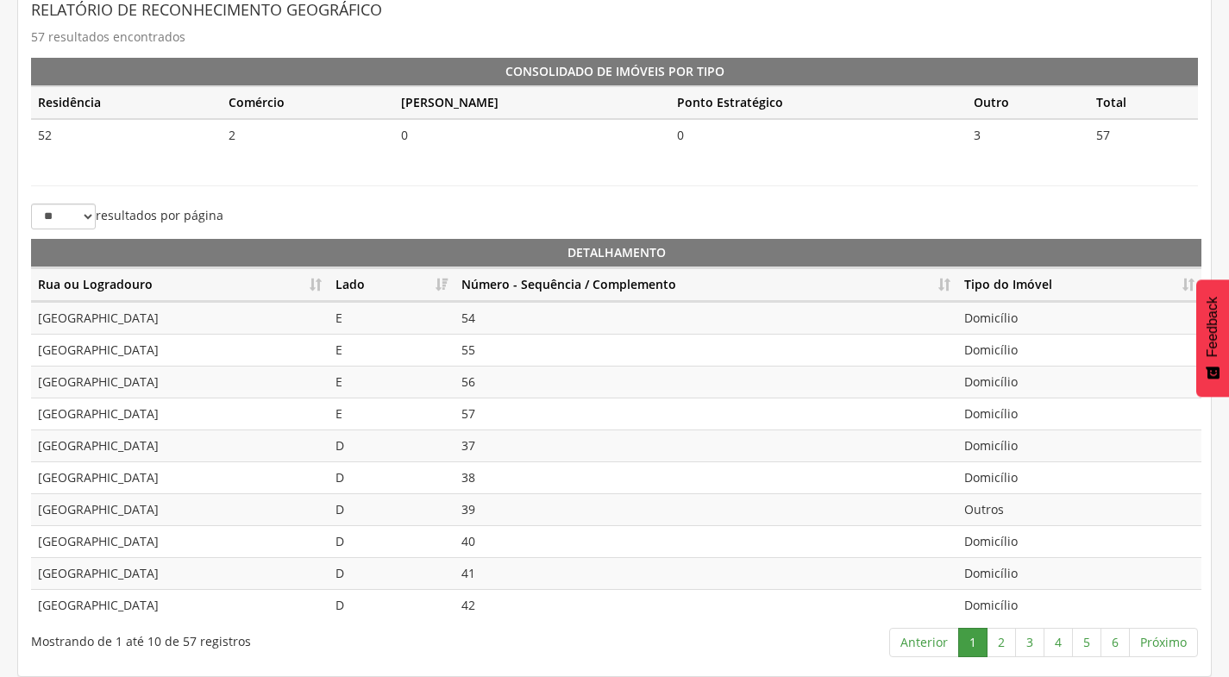
click at [447, 278] on th "Lado" at bounding box center [391, 285] width 126 height 34
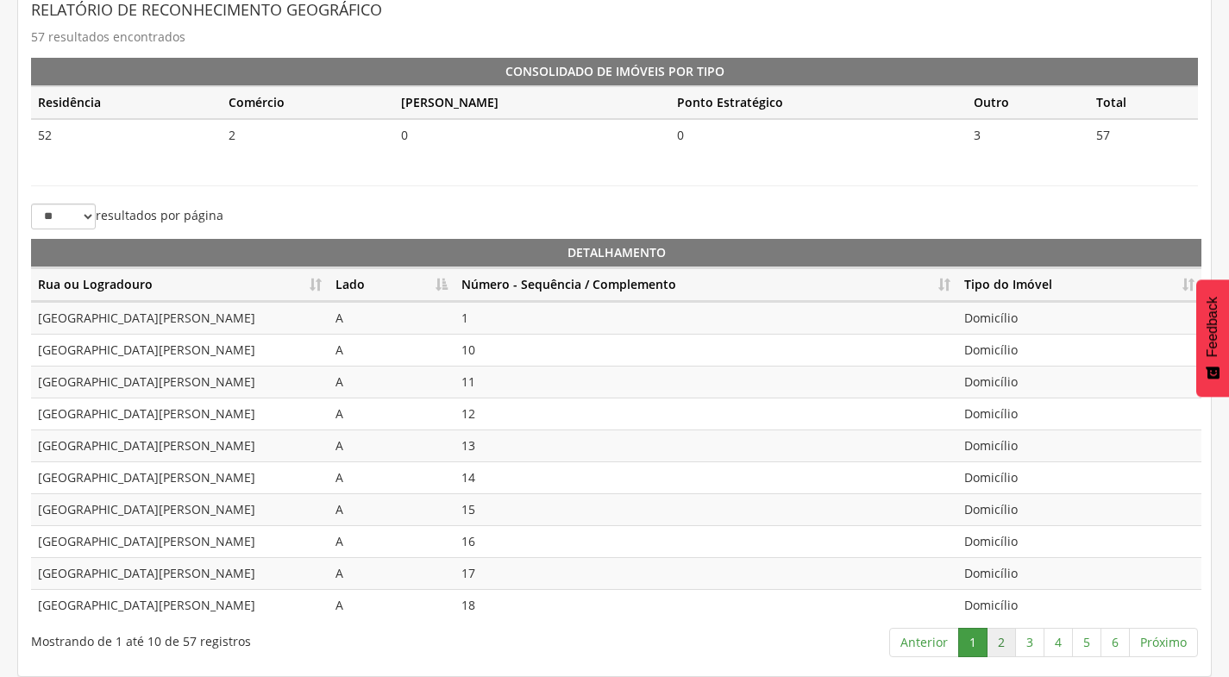
click at [1005, 642] on link "2" at bounding box center [1000, 642] width 29 height 29
click at [980, 641] on link "1" at bounding box center [972, 642] width 29 height 29
click at [315, 285] on th "Rua ou Logradouro" at bounding box center [179, 285] width 297 height 34
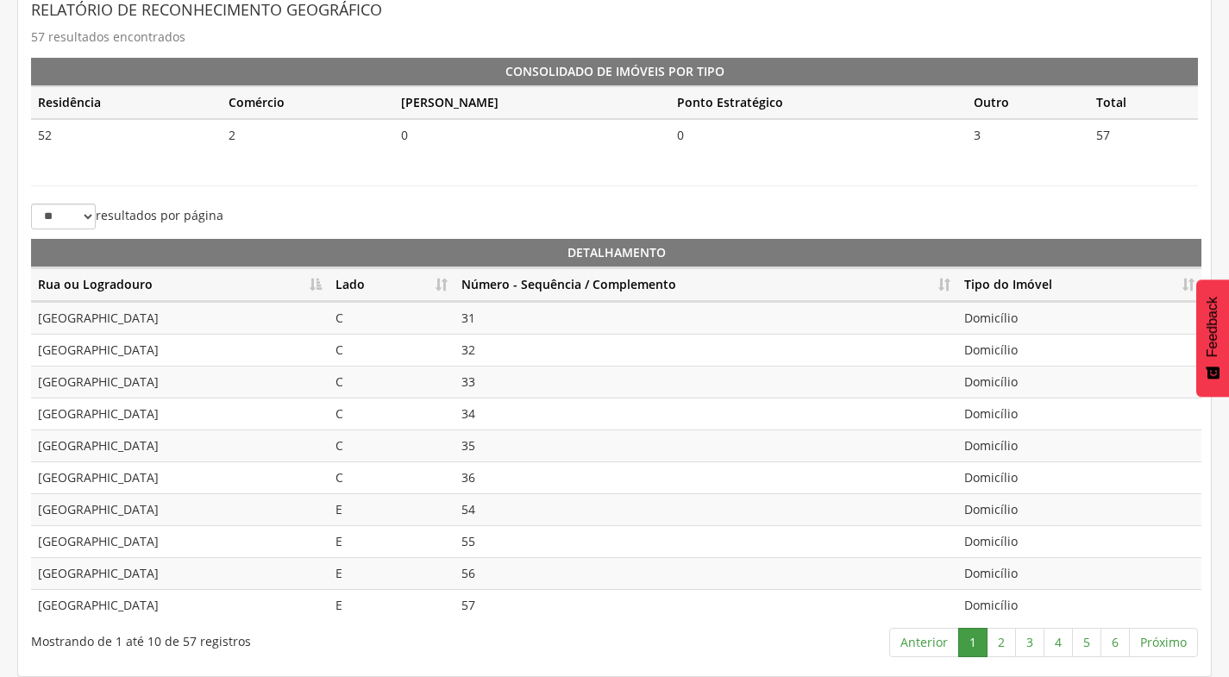
click at [315, 287] on th "Rua ou Logradouro" at bounding box center [179, 285] width 297 height 34
click at [315, 288] on th "Rua ou Logradouro" at bounding box center [179, 285] width 297 height 34
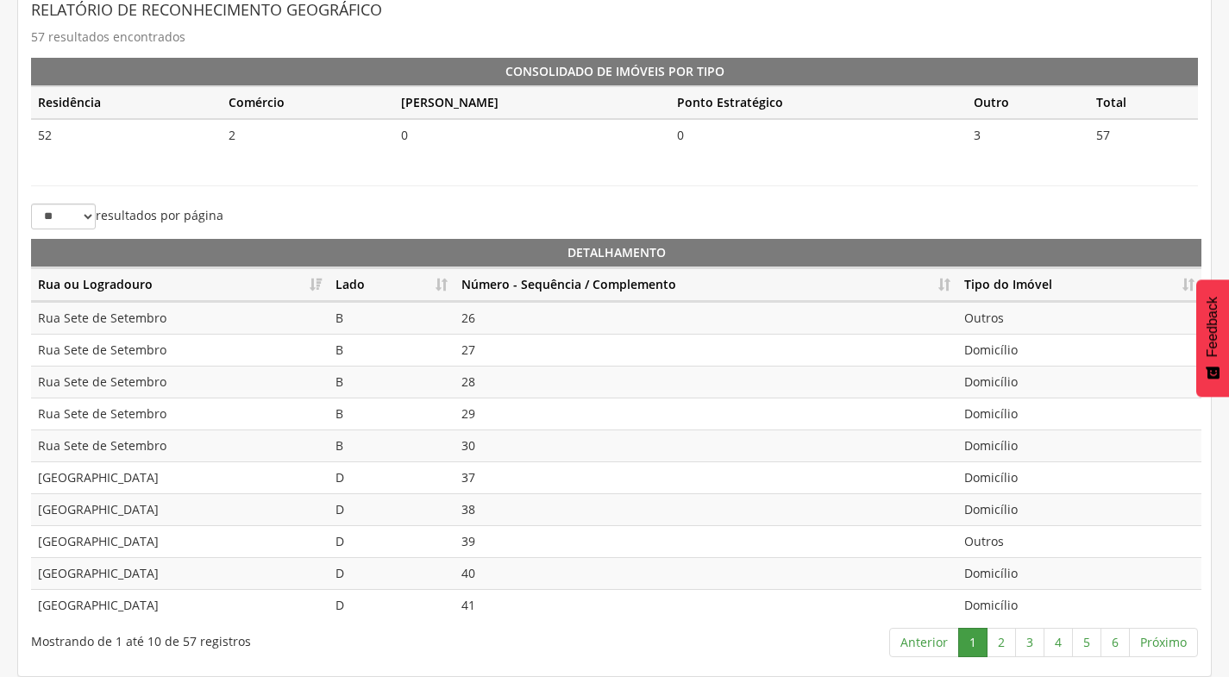
click at [315, 288] on th "Rua ou Logradouro" at bounding box center [179, 285] width 297 height 34
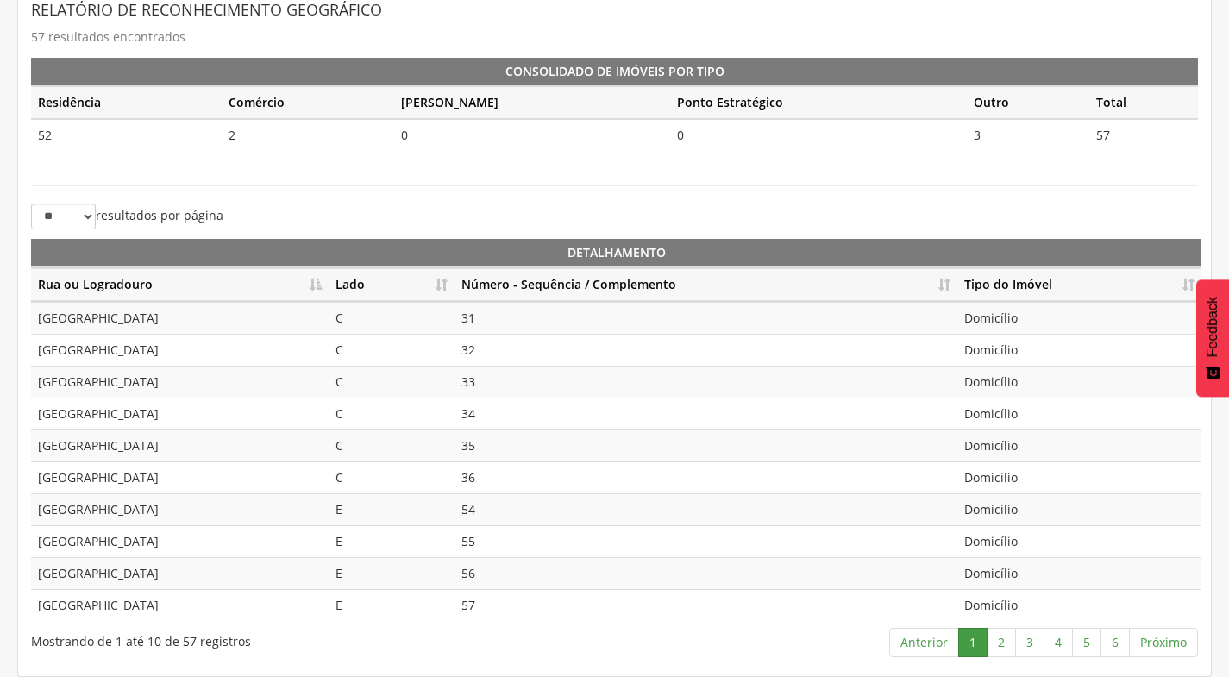
click at [315, 288] on th "Rua ou Logradouro" at bounding box center [179, 285] width 297 height 34
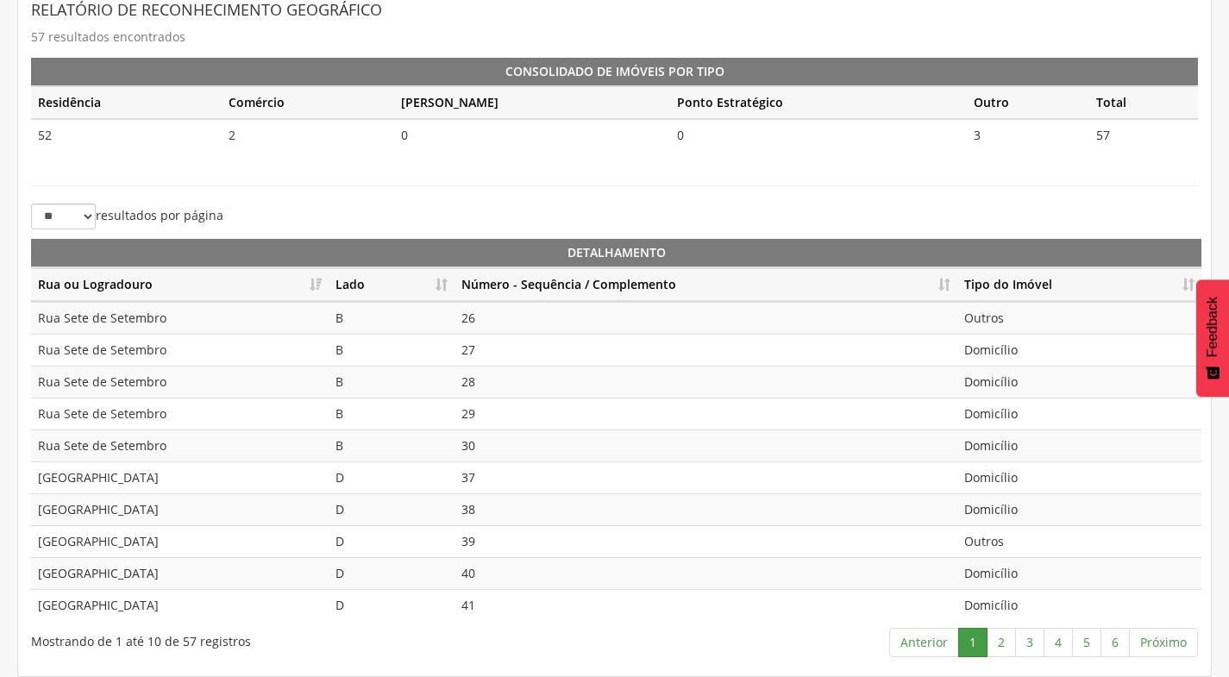
click at [315, 288] on th "Rua ou Logradouro" at bounding box center [179, 285] width 297 height 34
click at [315, 290] on th "Rua ou Logradouro" at bounding box center [179, 285] width 297 height 34
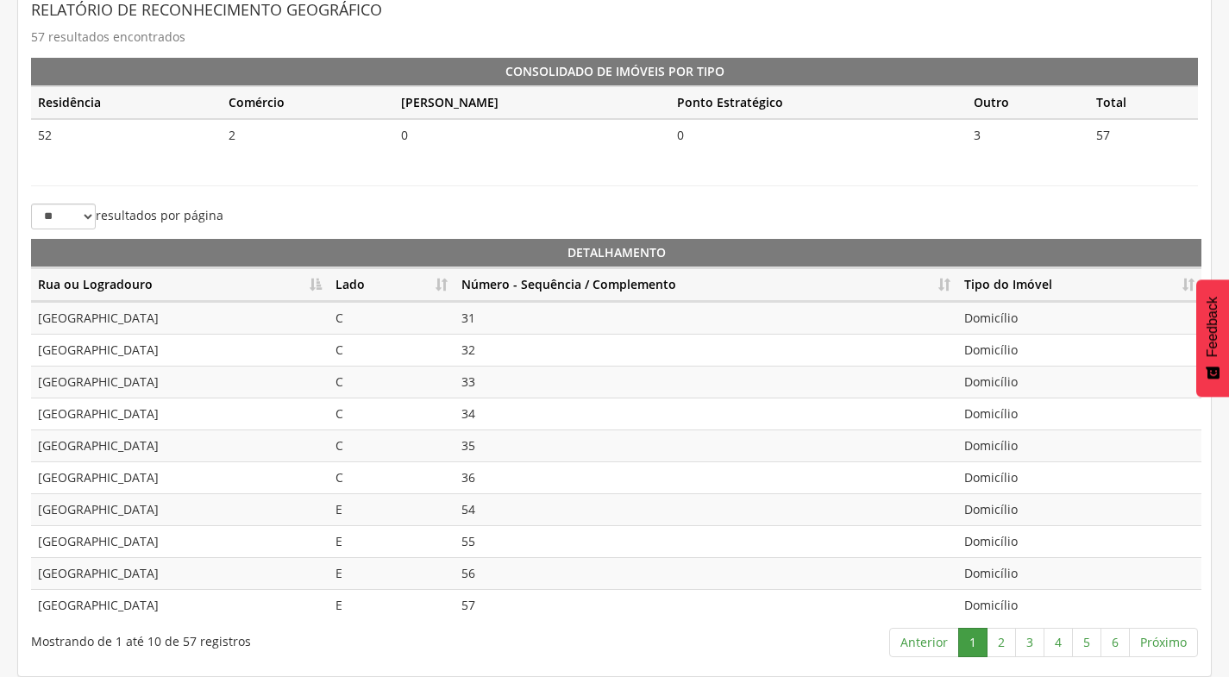
click at [315, 290] on th "Rua ou Logradouro" at bounding box center [179, 285] width 297 height 34
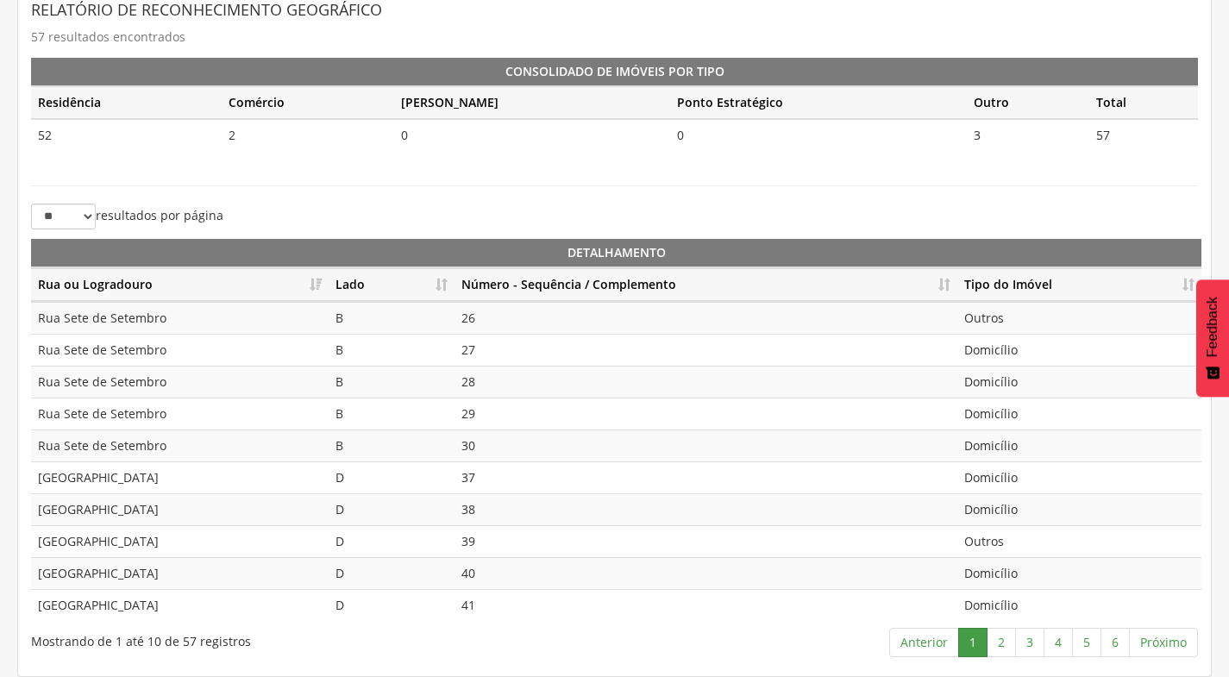
click at [315, 290] on th "Rua ou Logradouro" at bounding box center [179, 285] width 297 height 34
click at [445, 285] on th "Lado" at bounding box center [391, 285] width 126 height 34
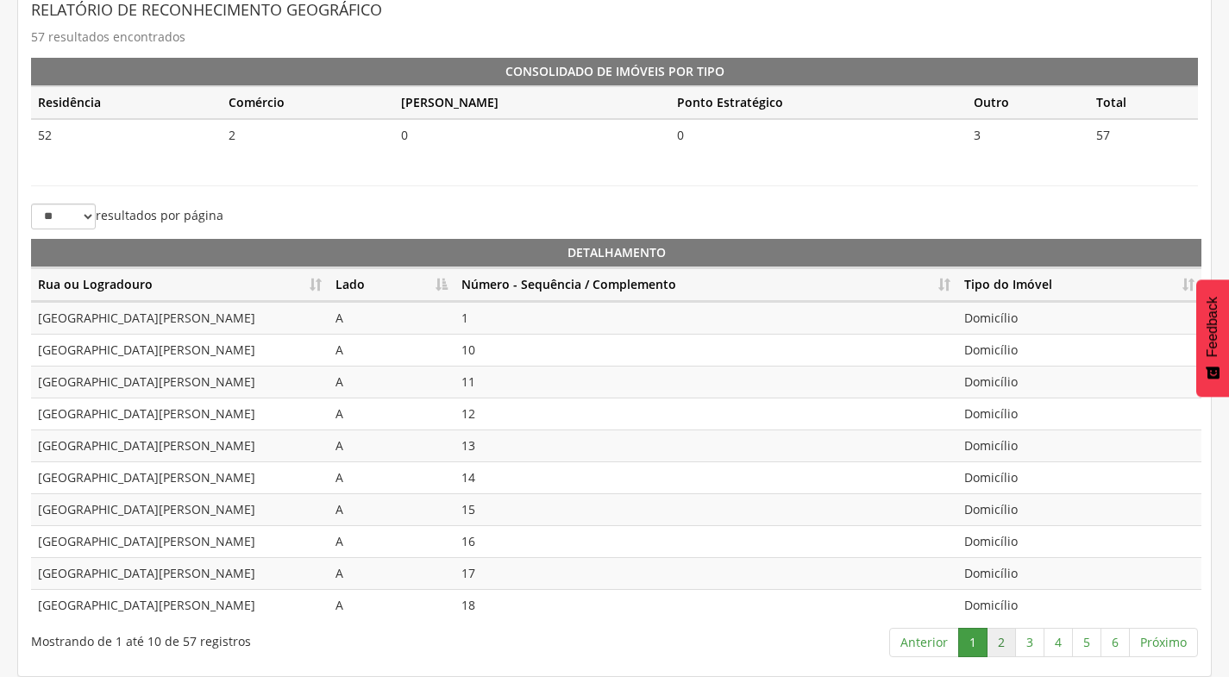
click at [1006, 637] on link "2" at bounding box center [1000, 642] width 29 height 29
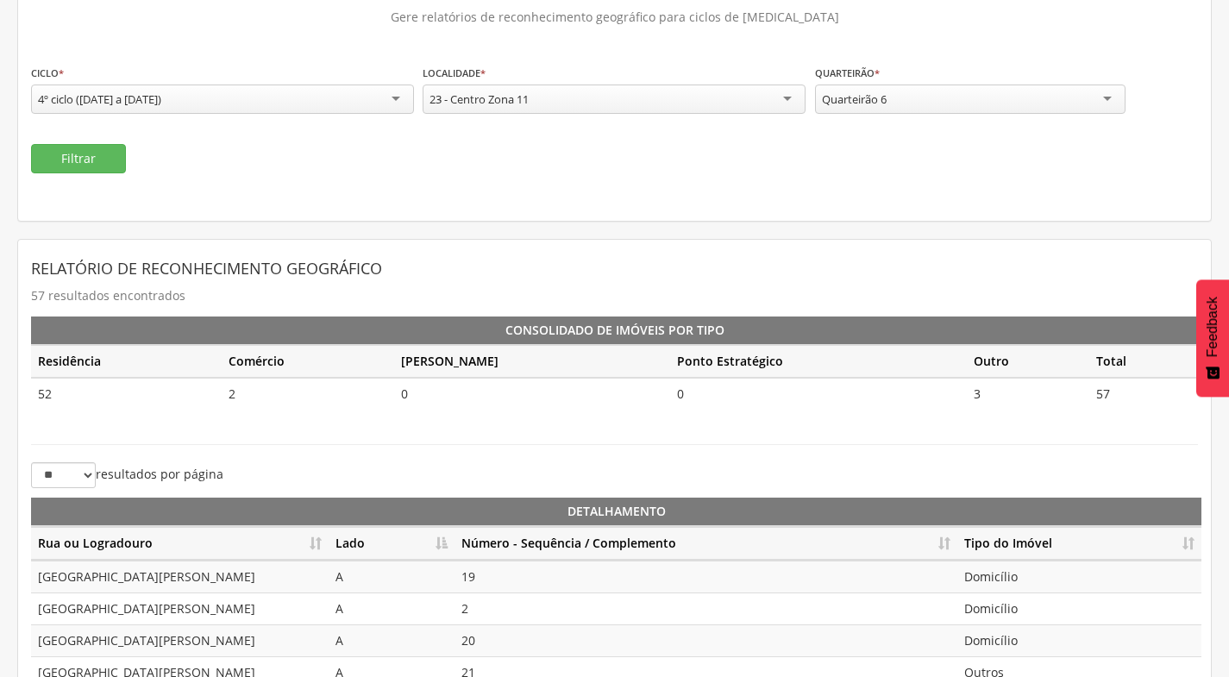
click at [1049, 91] on div "Quarteirão 6" at bounding box center [970, 98] width 310 height 29
click at [97, 153] on button "Filtrar" at bounding box center [78, 158] width 95 height 29
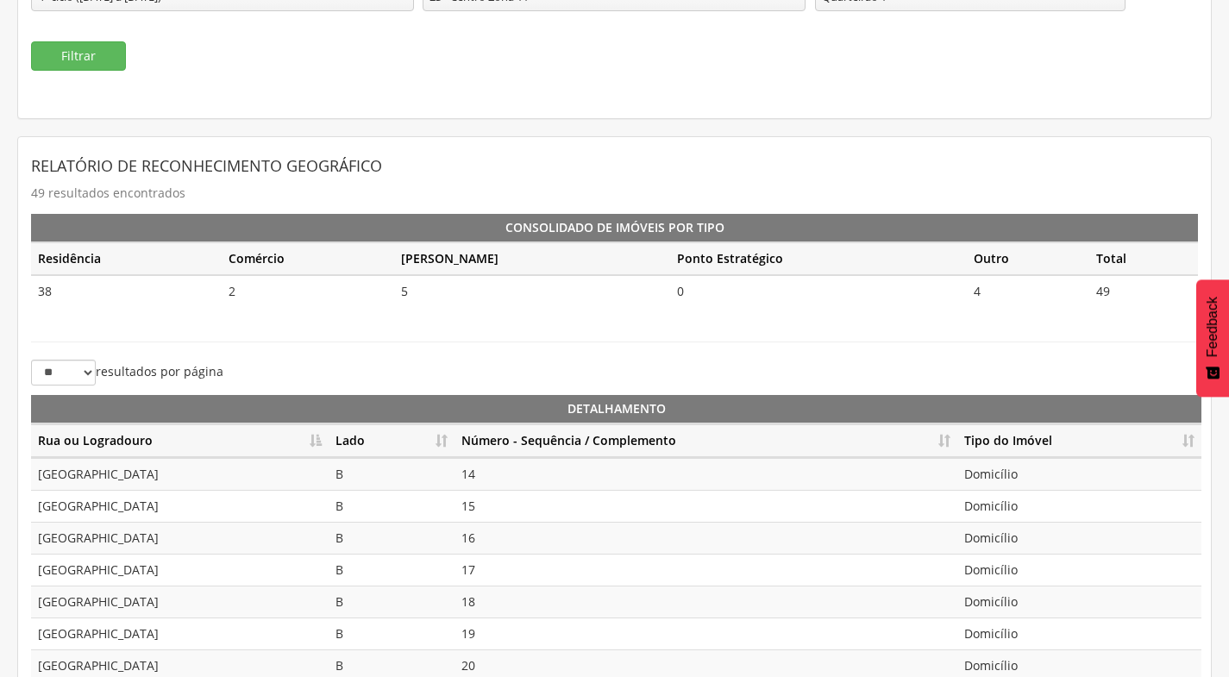
scroll to position [385, 0]
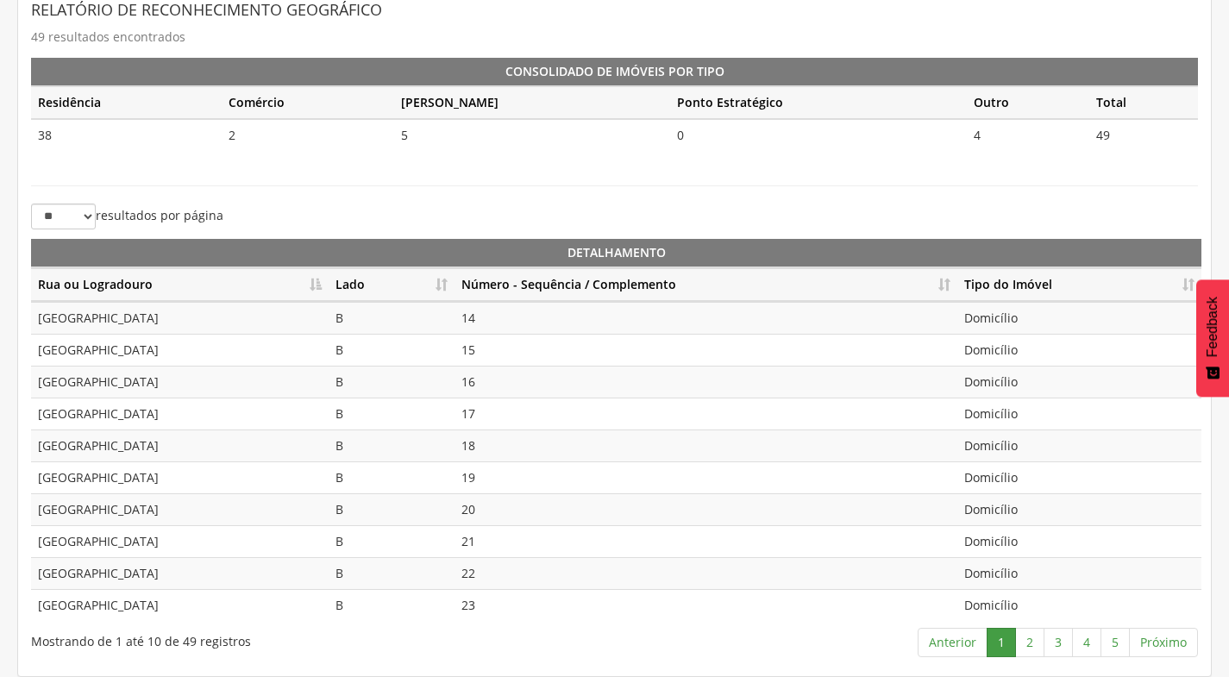
click at [449, 285] on th "Lado" at bounding box center [391, 285] width 126 height 34
click at [443, 285] on th "Lado" at bounding box center [391, 285] width 126 height 34
click at [445, 282] on th "Lado" at bounding box center [391, 285] width 126 height 34
click at [444, 287] on th "Lado" at bounding box center [391, 285] width 126 height 34
click at [444, 288] on th "Lado" at bounding box center [391, 285] width 126 height 34
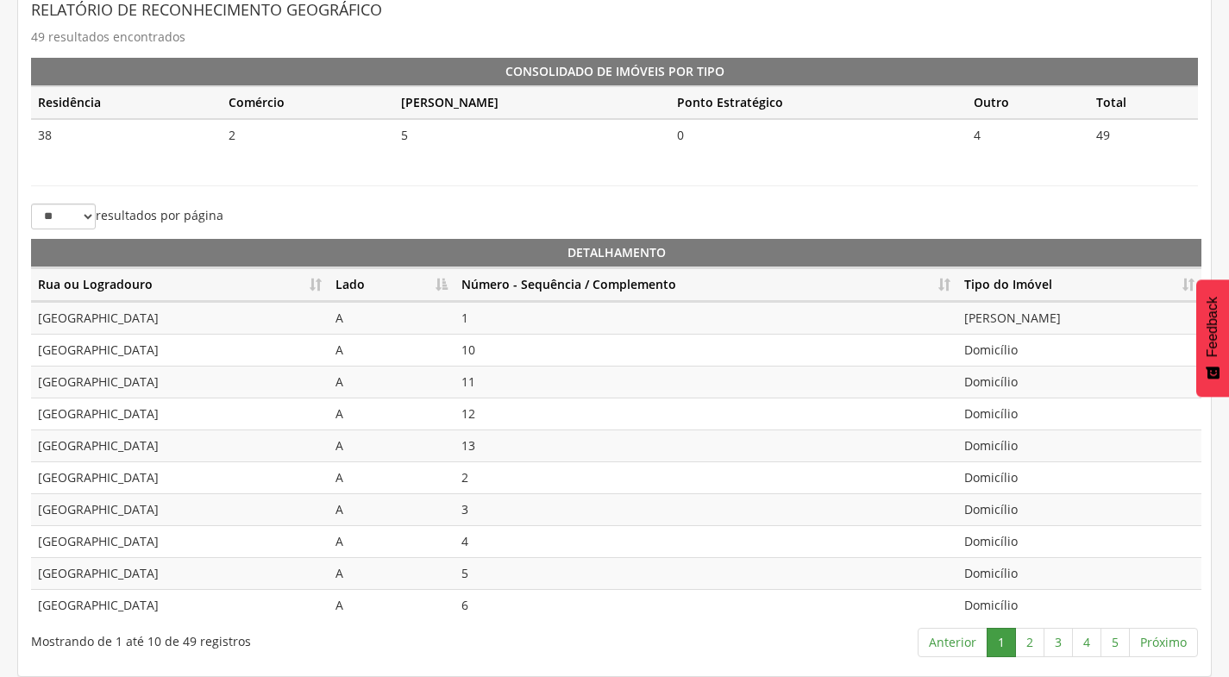
click at [946, 280] on th "Número - Sequência / Complemento" at bounding box center [705, 285] width 503 height 34
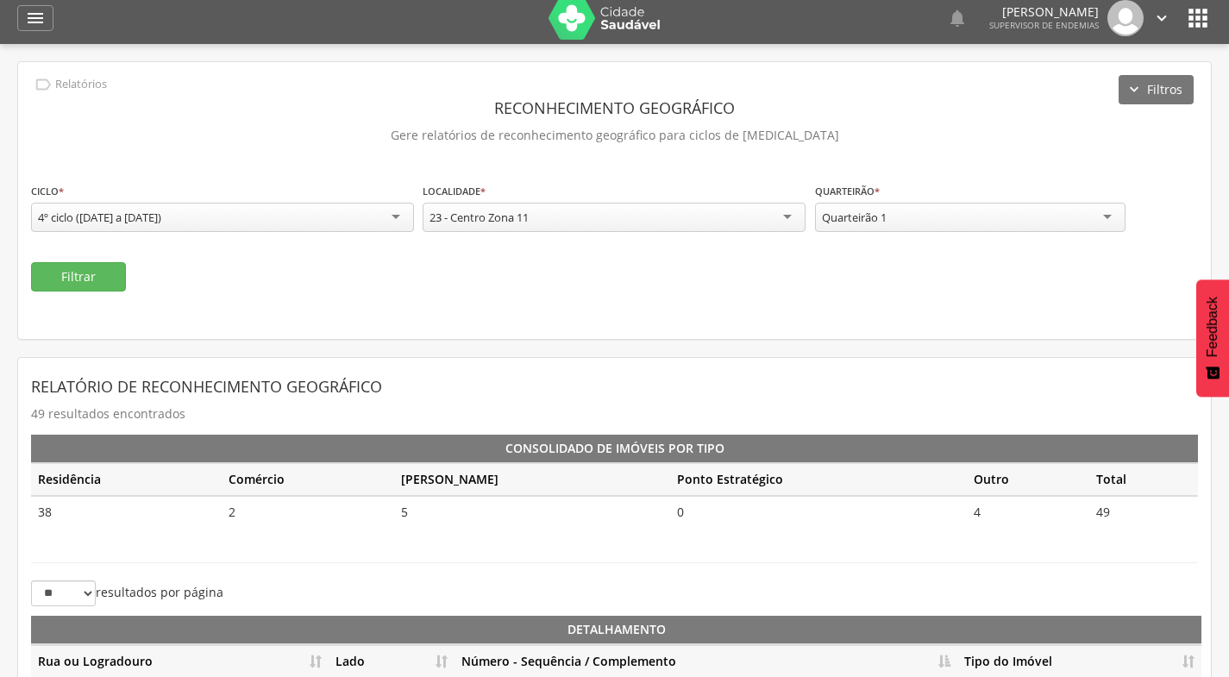
scroll to position [0, 0]
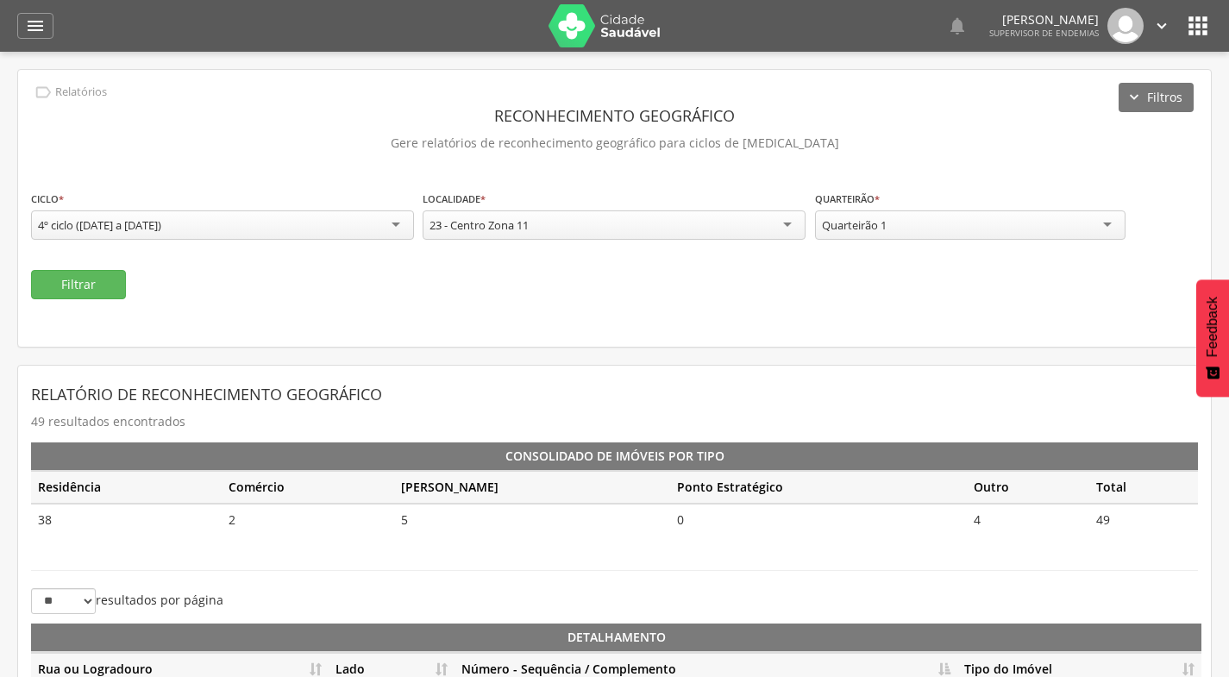
click at [1051, 215] on div "Quarteirão 1" at bounding box center [970, 224] width 310 height 29
click at [107, 277] on button "Filtrar" at bounding box center [78, 284] width 95 height 29
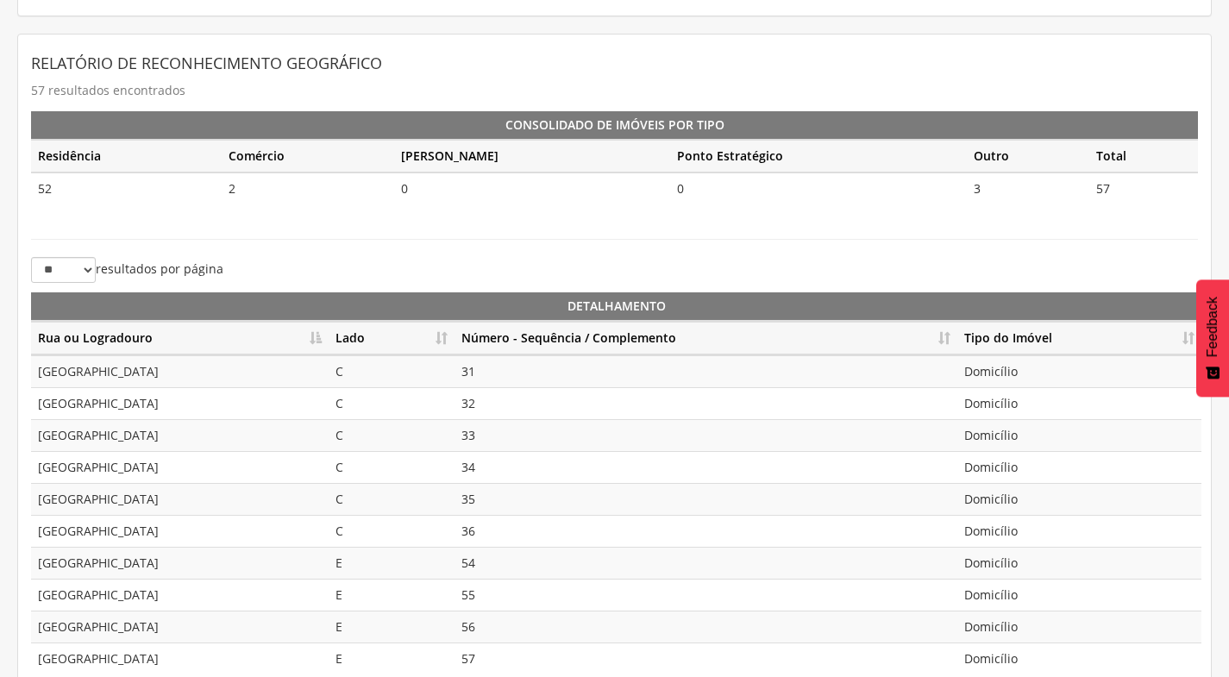
scroll to position [385, 0]
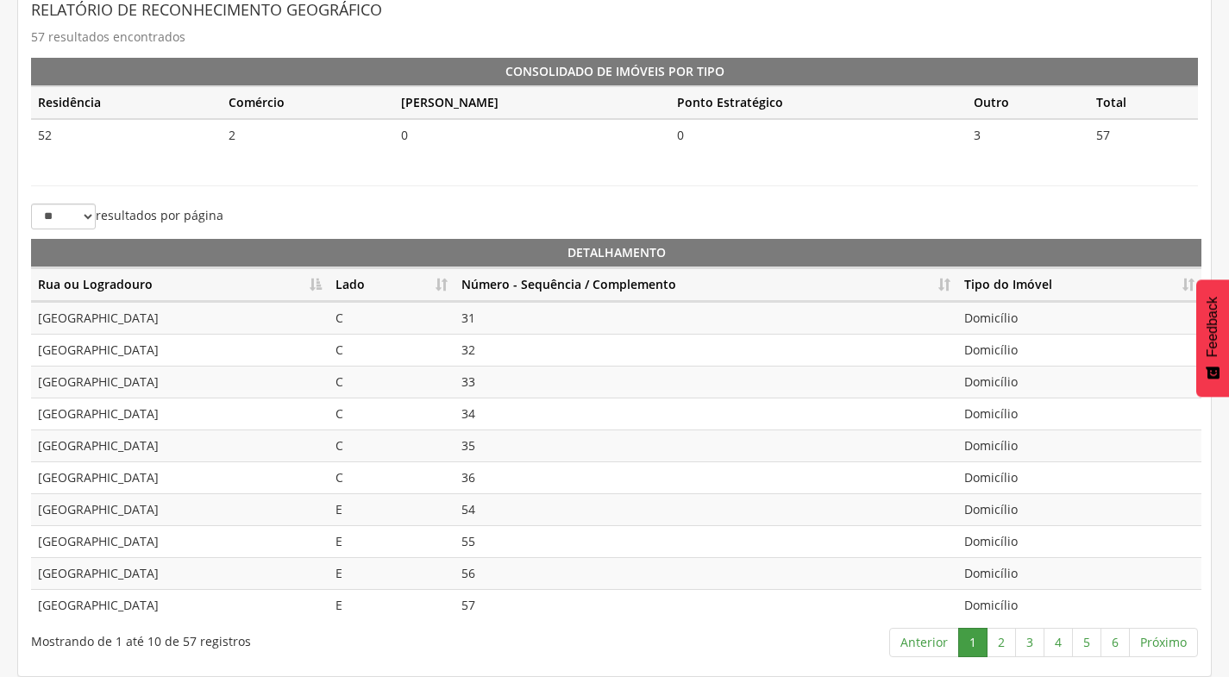
click at [447, 280] on th "Lado" at bounding box center [391, 285] width 126 height 34
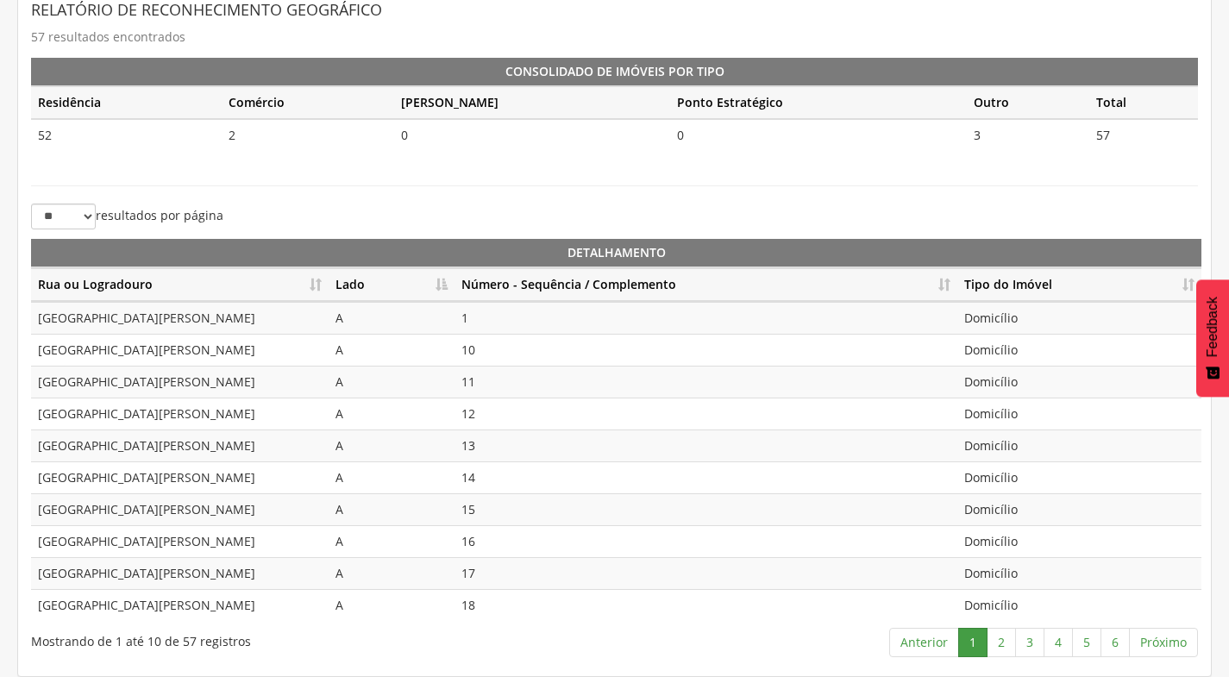
click at [943, 290] on th "Número - Sequência / Complemento" at bounding box center [705, 285] width 503 height 34
click at [1031, 647] on link "3" at bounding box center [1029, 642] width 29 height 29
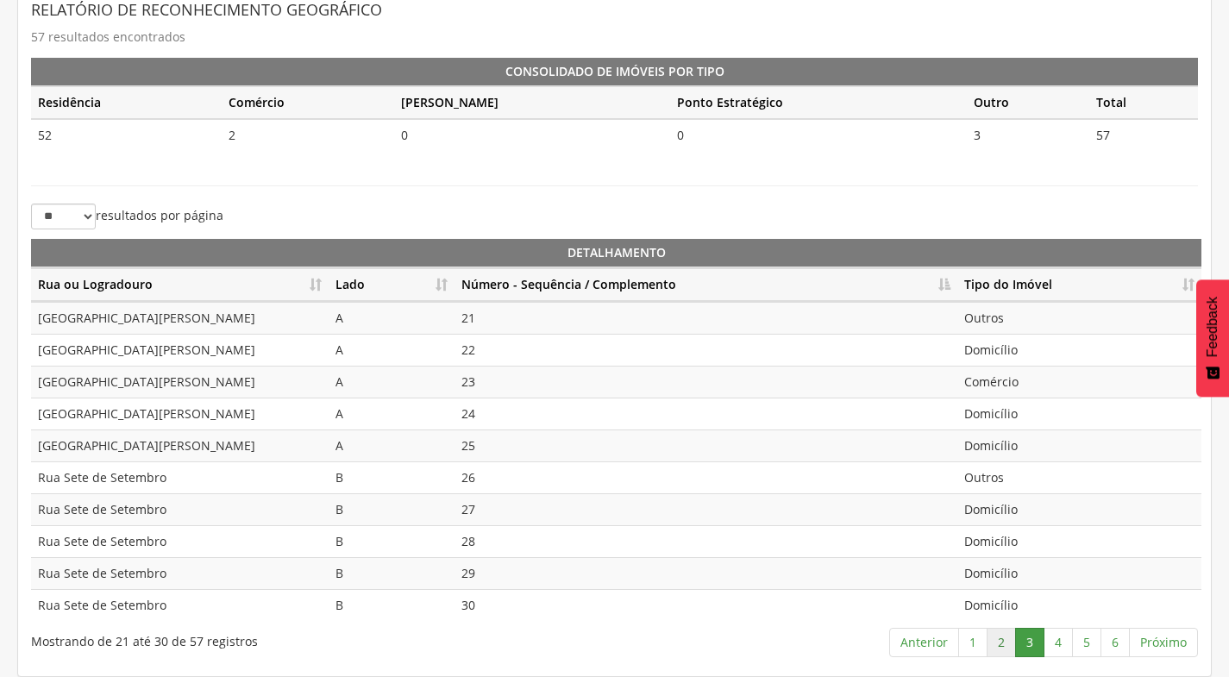
click at [1001, 633] on link "2" at bounding box center [1000, 642] width 29 height 29
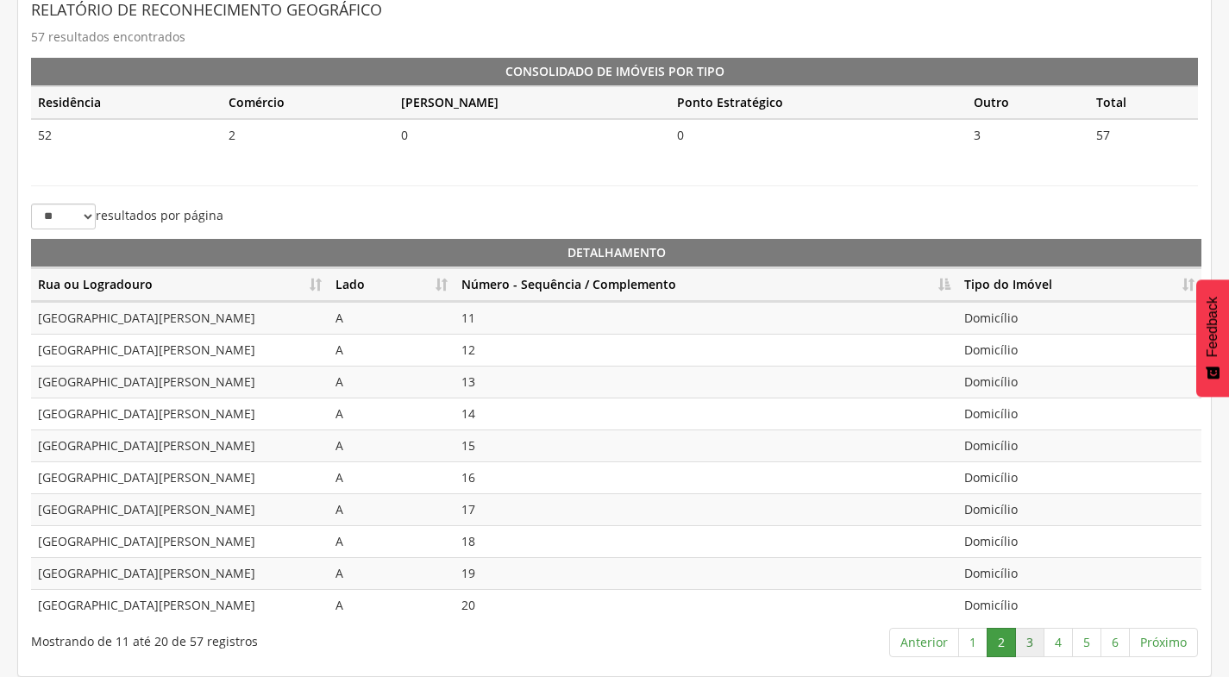
click at [1023, 644] on link "3" at bounding box center [1029, 642] width 29 height 29
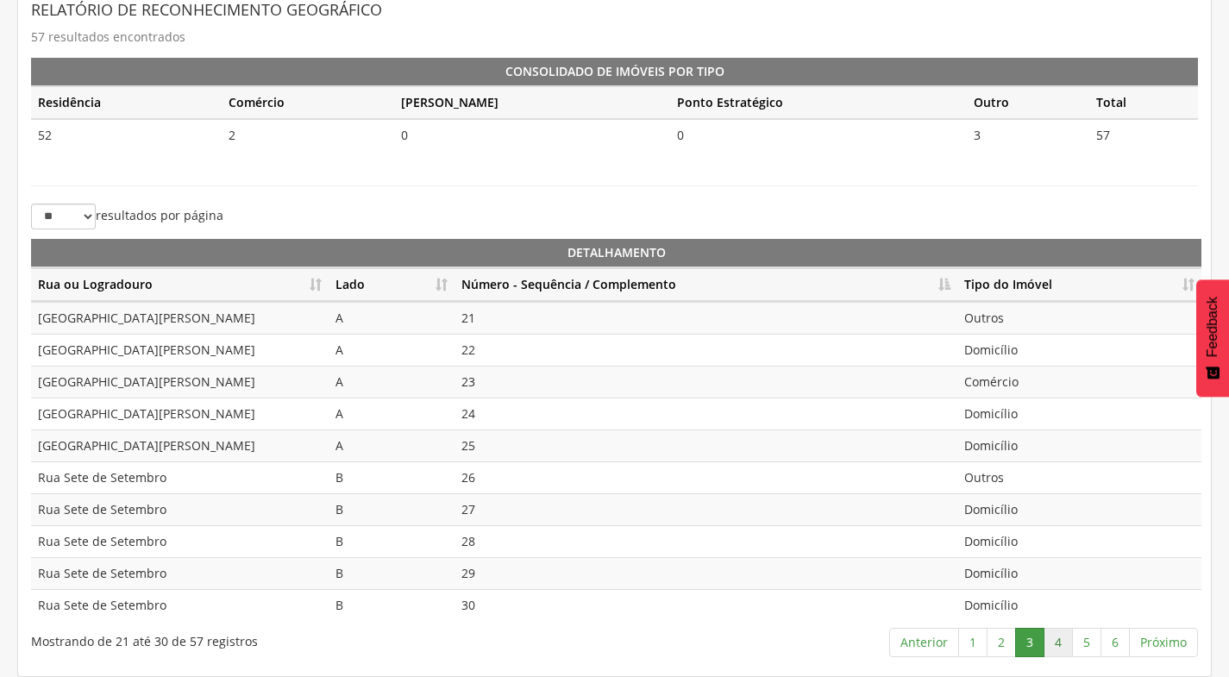
click at [1049, 643] on link "4" at bounding box center [1057, 642] width 29 height 29
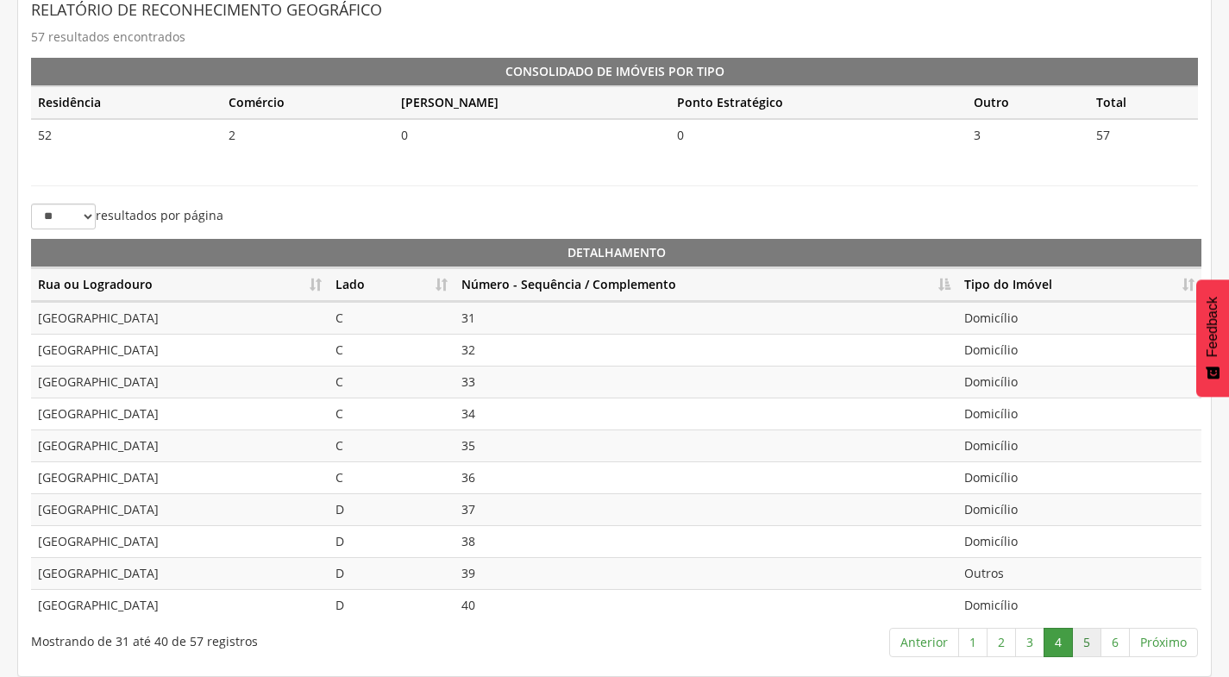
click at [1088, 634] on link "5" at bounding box center [1086, 642] width 29 height 29
click at [1120, 646] on link "6" at bounding box center [1114, 642] width 29 height 29
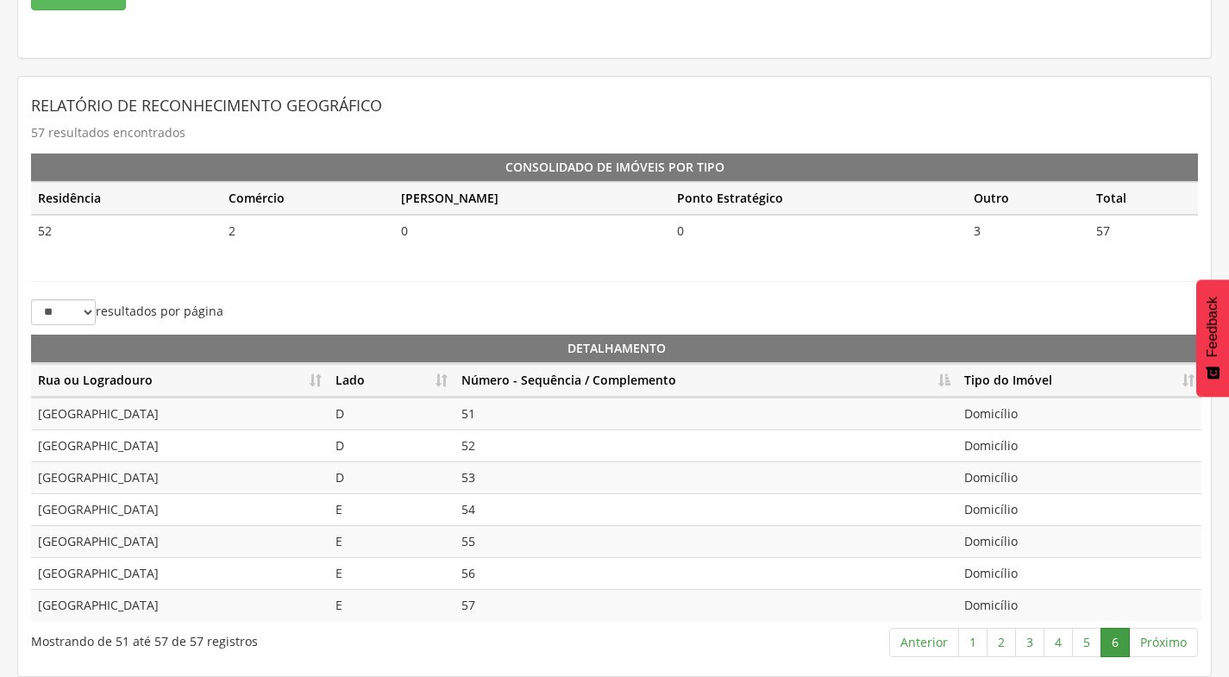
scroll to position [289, 0]
click at [1079, 642] on link "5" at bounding box center [1086, 642] width 29 height 29
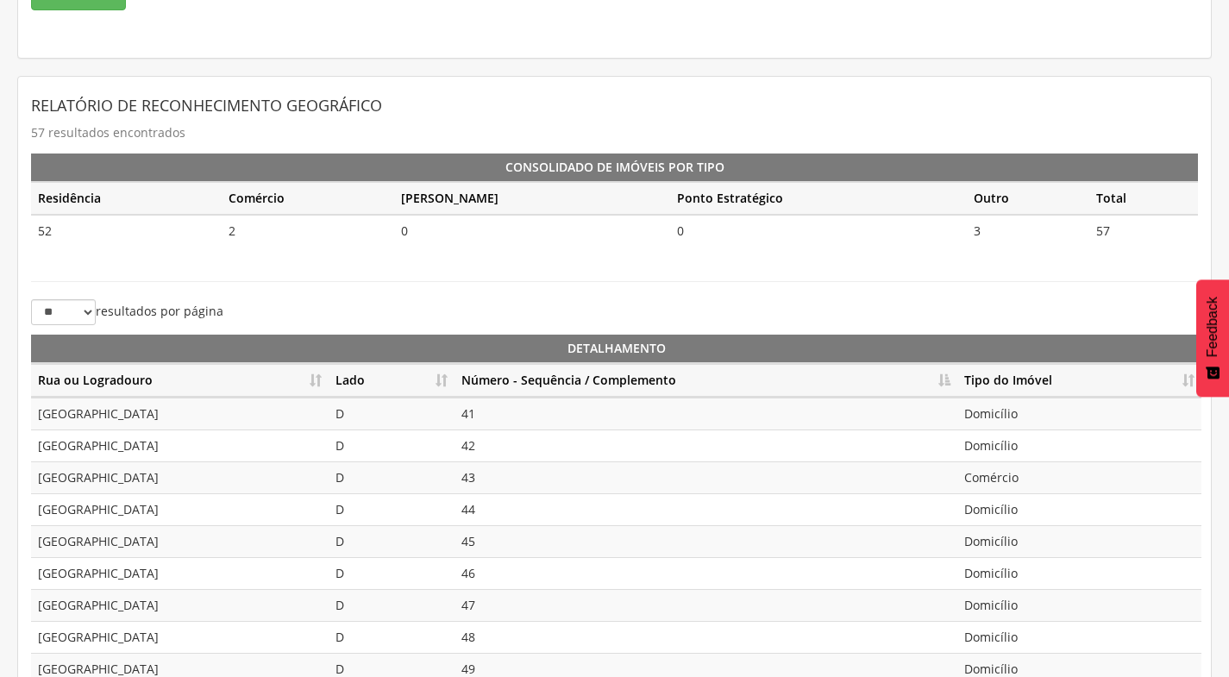
scroll to position [385, 0]
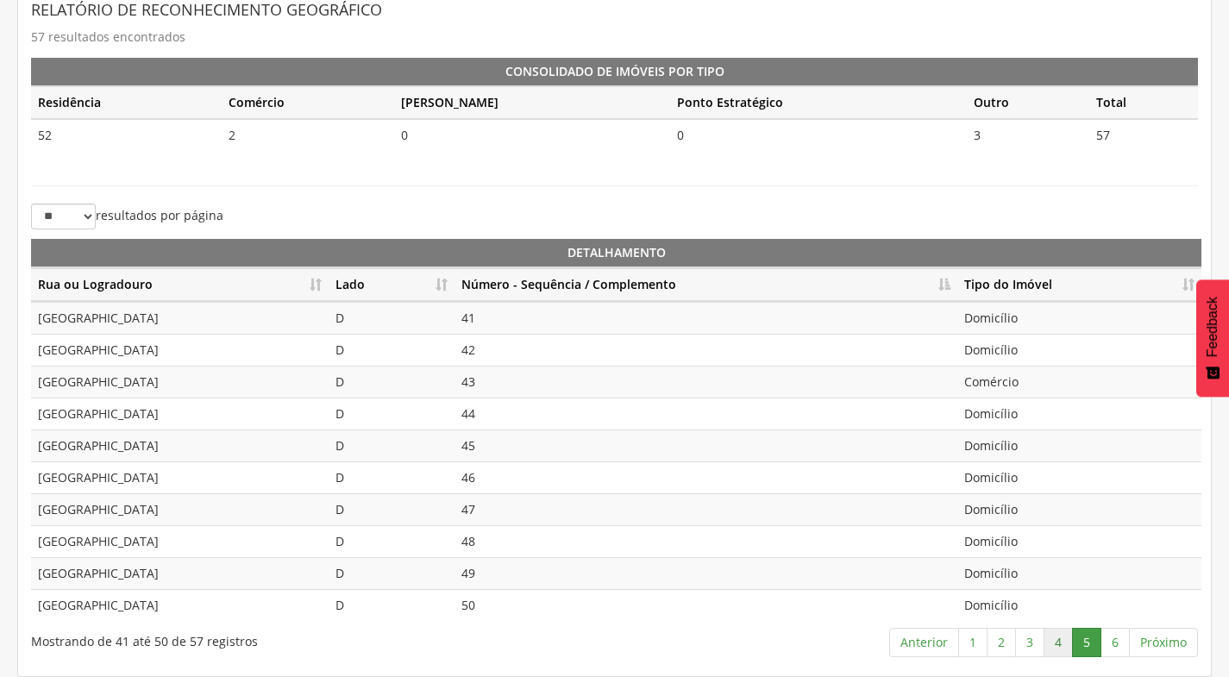
click at [1062, 642] on link "4" at bounding box center [1057, 642] width 29 height 29
click at [1032, 642] on link "3" at bounding box center [1029, 642] width 29 height 29
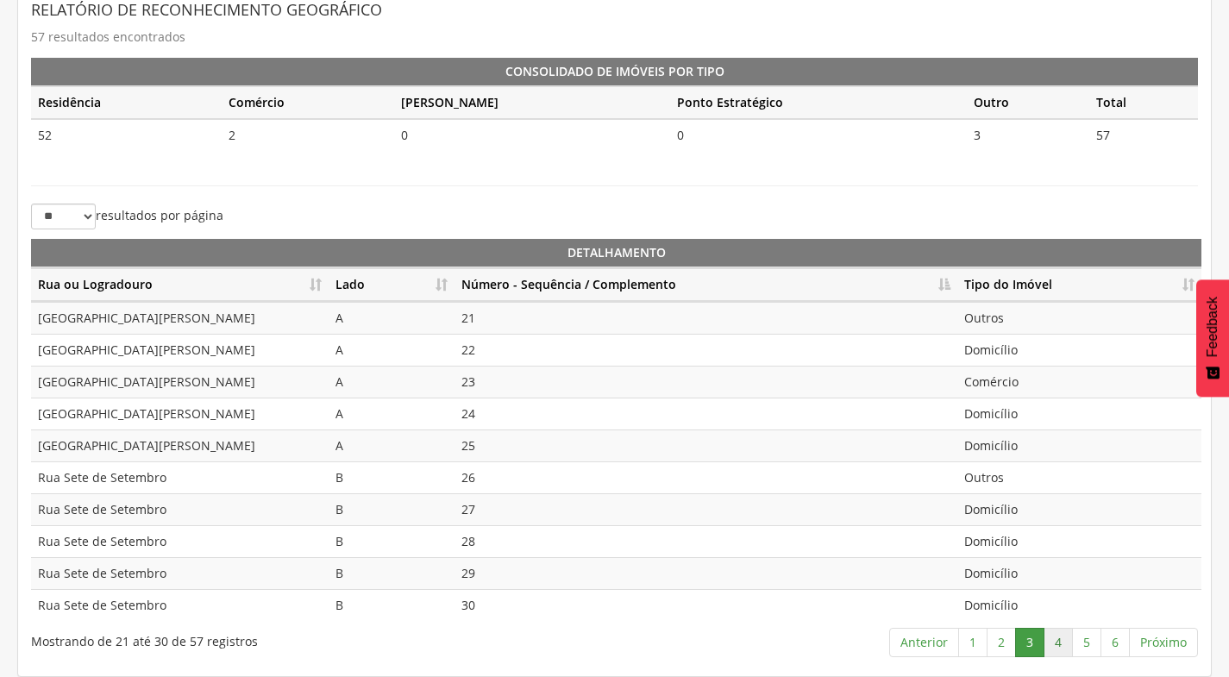
click at [1060, 642] on link "4" at bounding box center [1057, 642] width 29 height 29
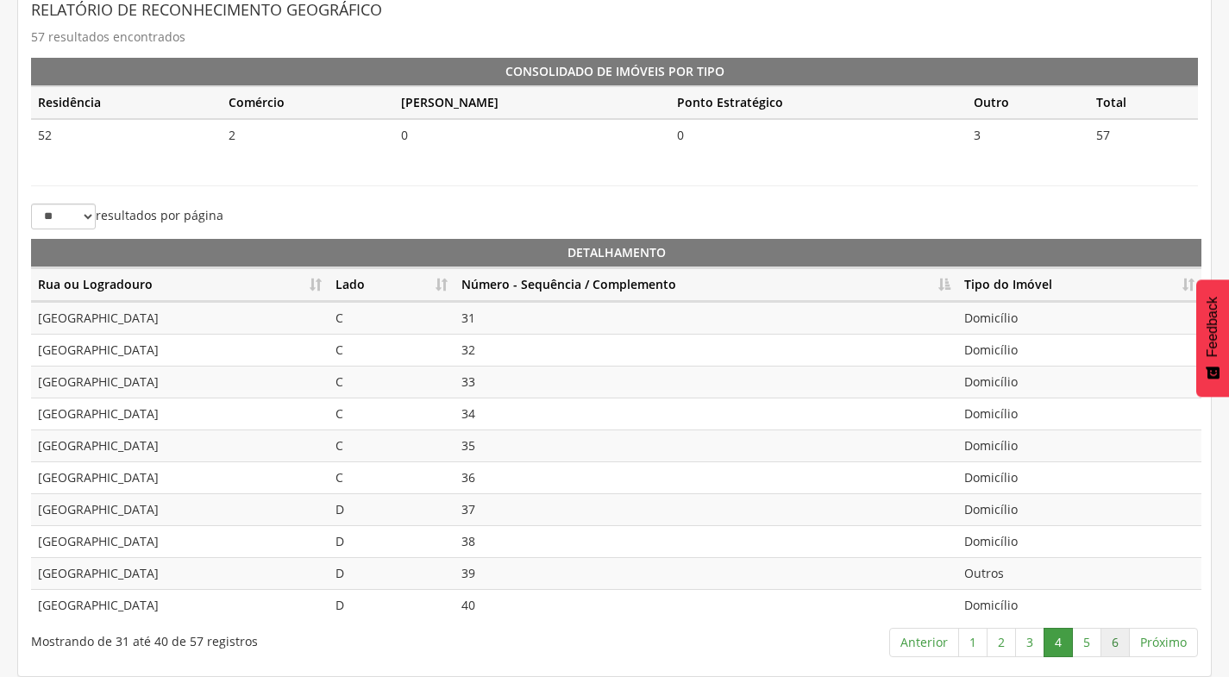
click at [1118, 640] on link "6" at bounding box center [1114, 642] width 29 height 29
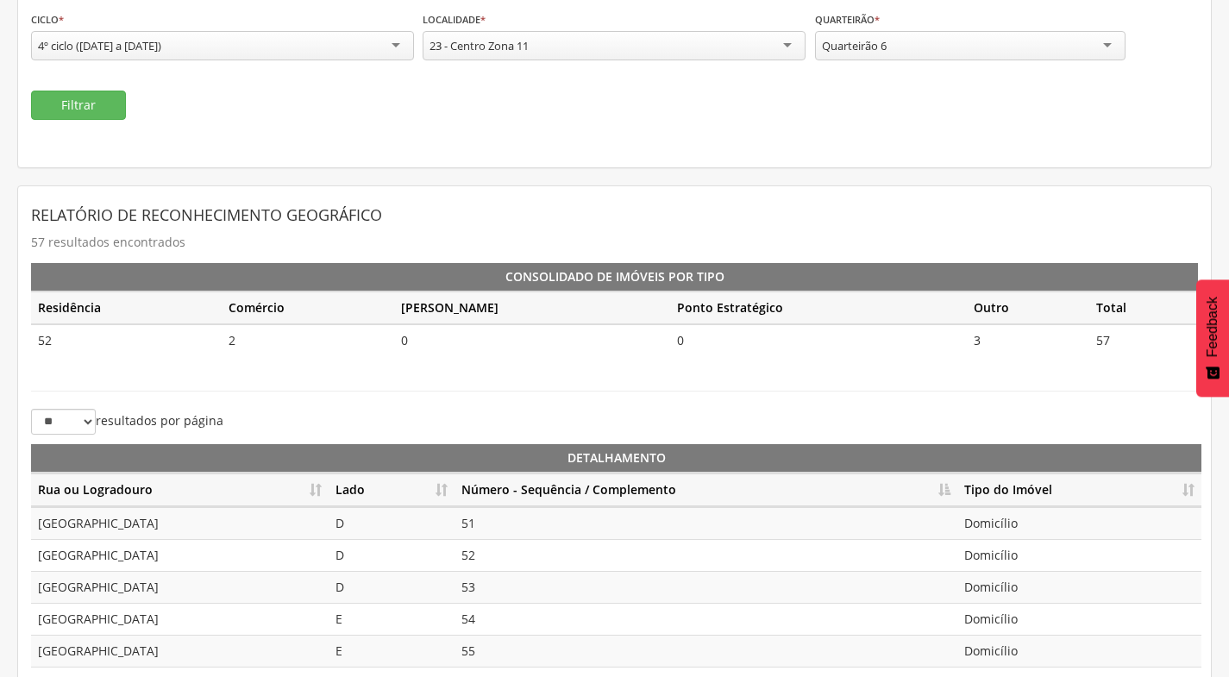
scroll to position [0, 0]
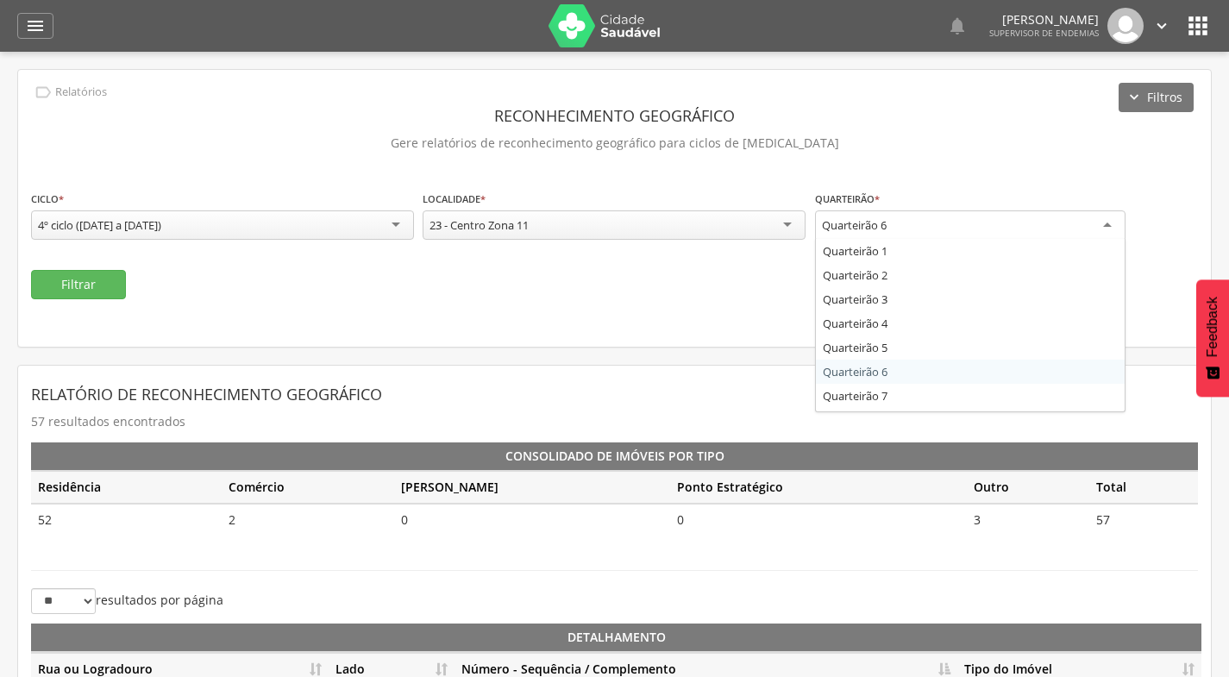
click at [963, 221] on div "Quarteirão 6" at bounding box center [970, 225] width 310 height 31
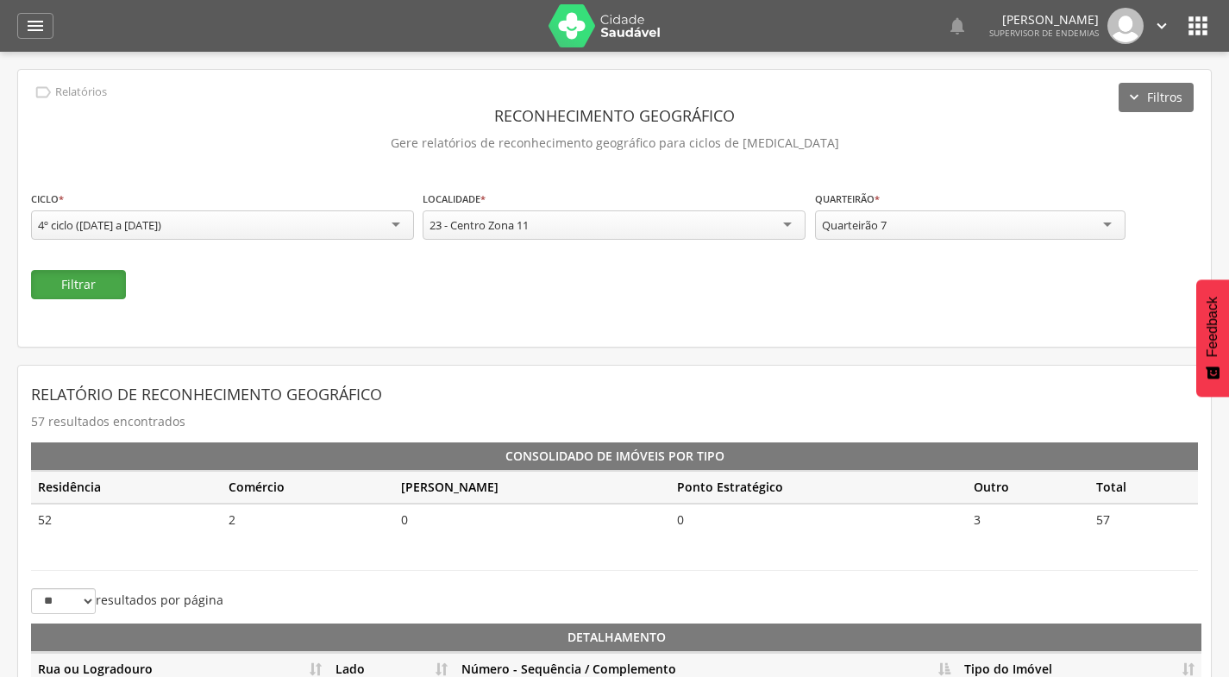
click at [65, 282] on button "Filtrar" at bounding box center [78, 284] width 95 height 29
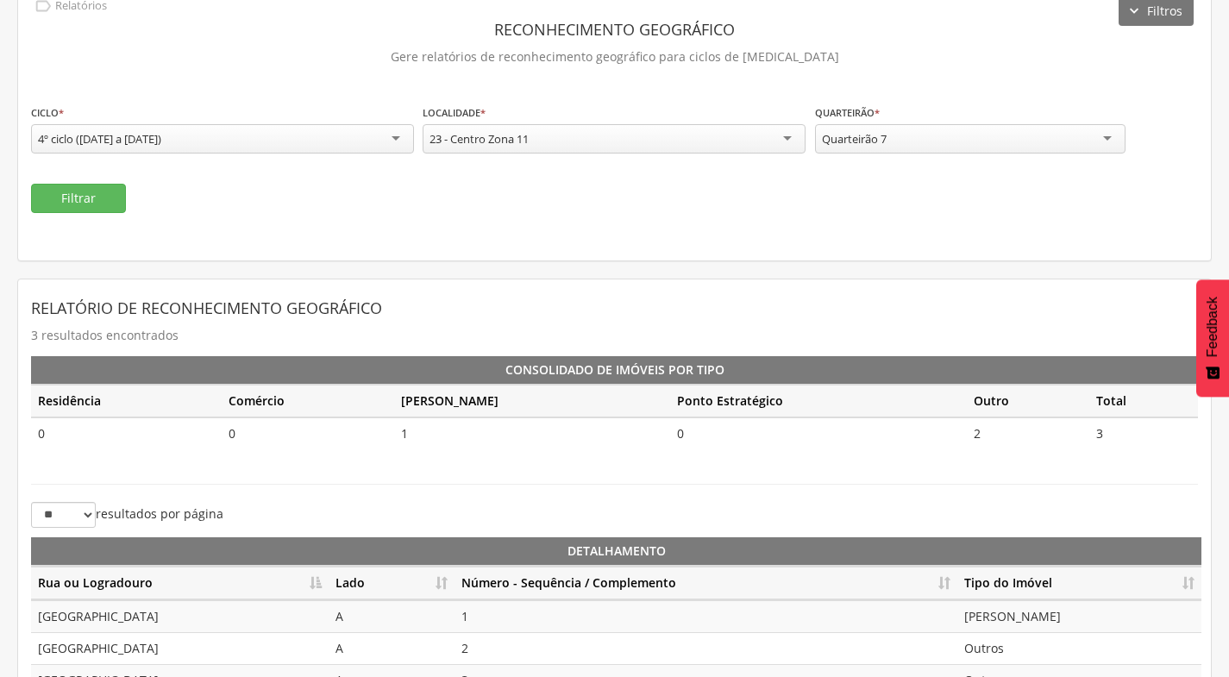
scroll to position [161, 0]
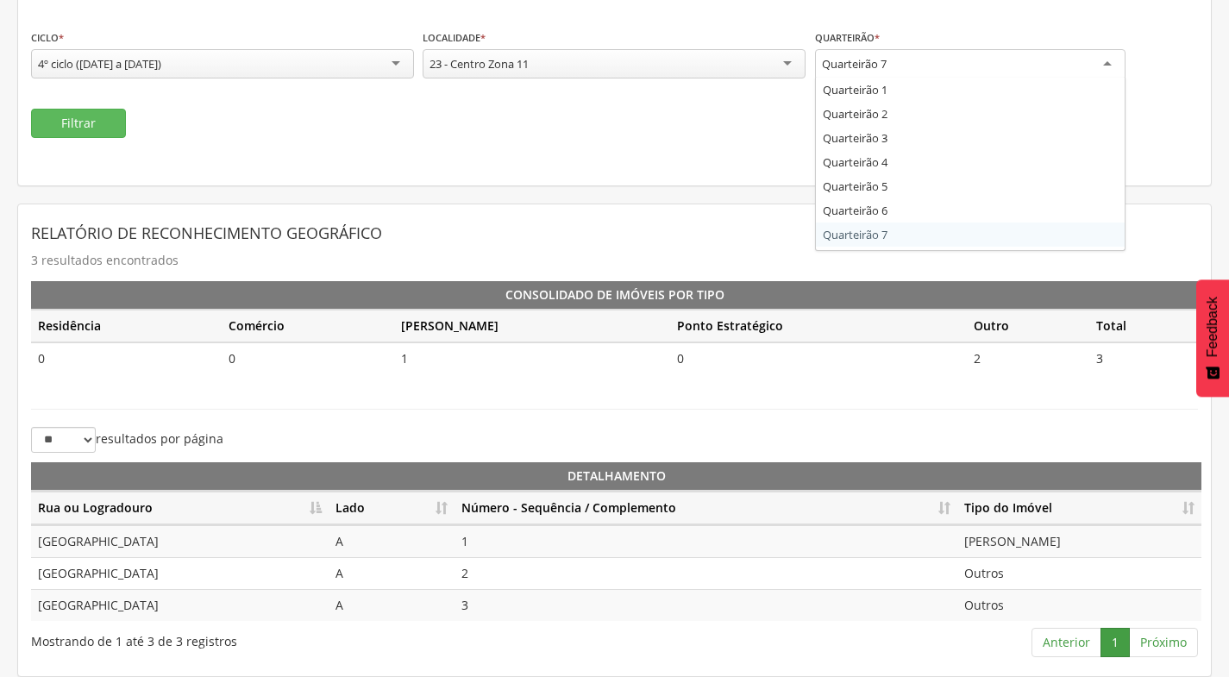
click at [1004, 74] on div "Quarteirão 7" at bounding box center [970, 64] width 310 height 31
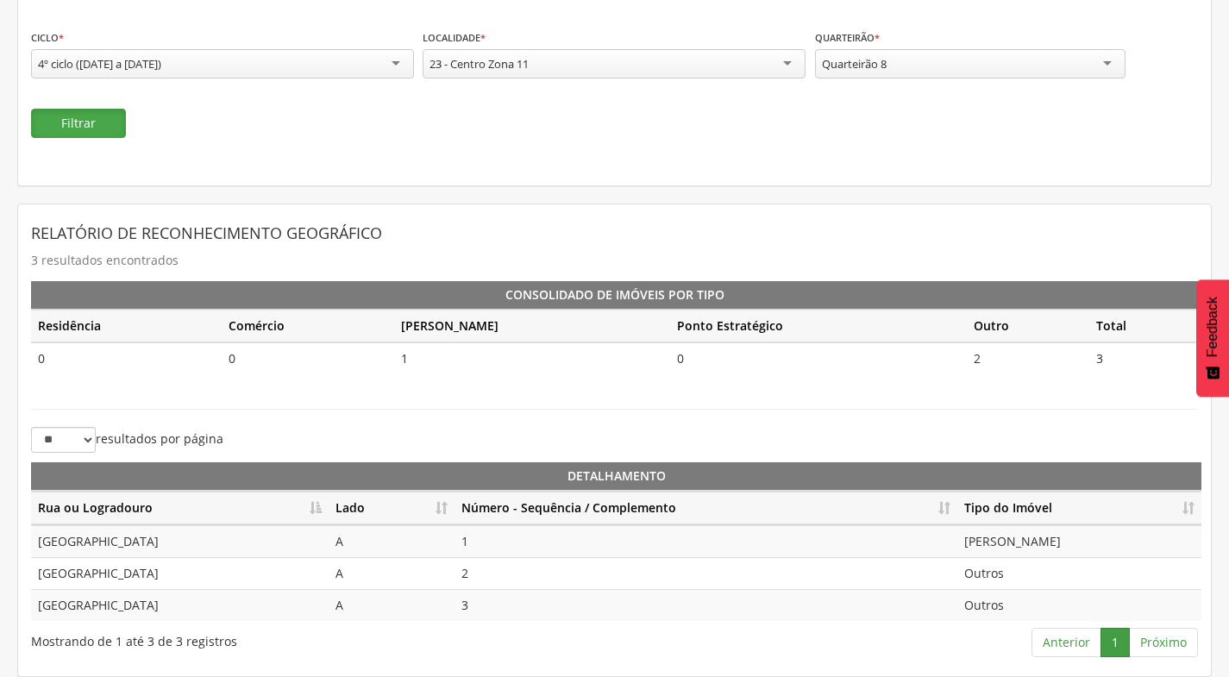
click at [76, 125] on button "Filtrar" at bounding box center [78, 123] width 95 height 29
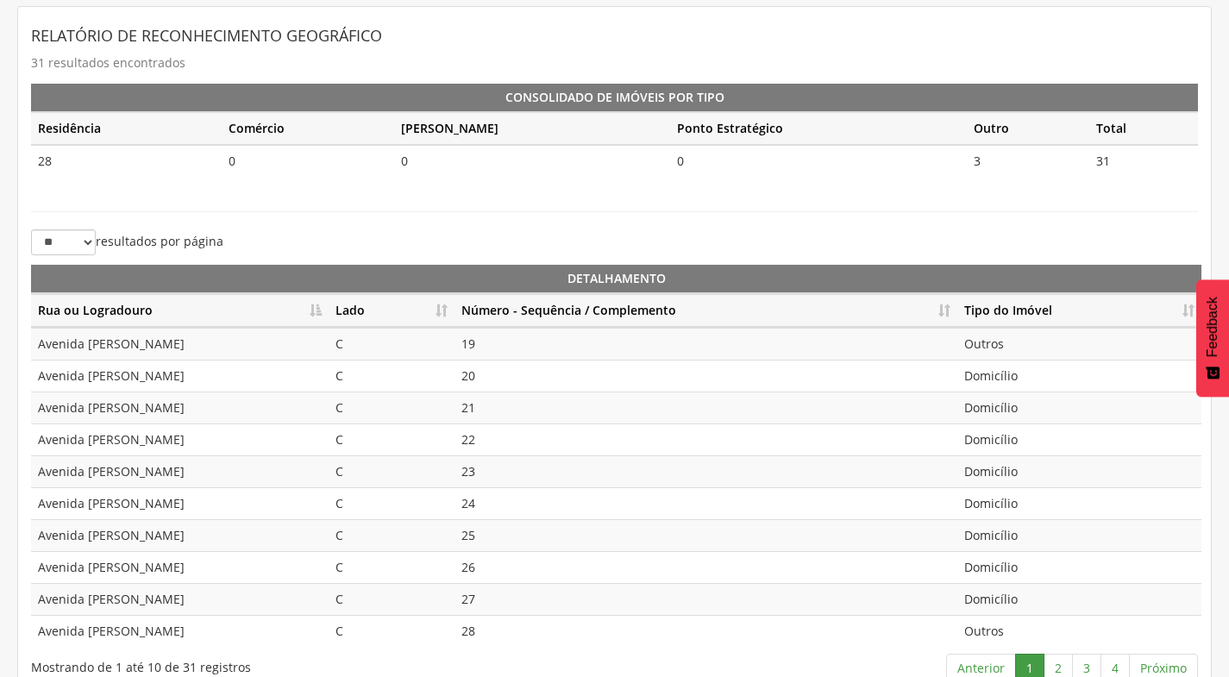
scroll to position [385, 0]
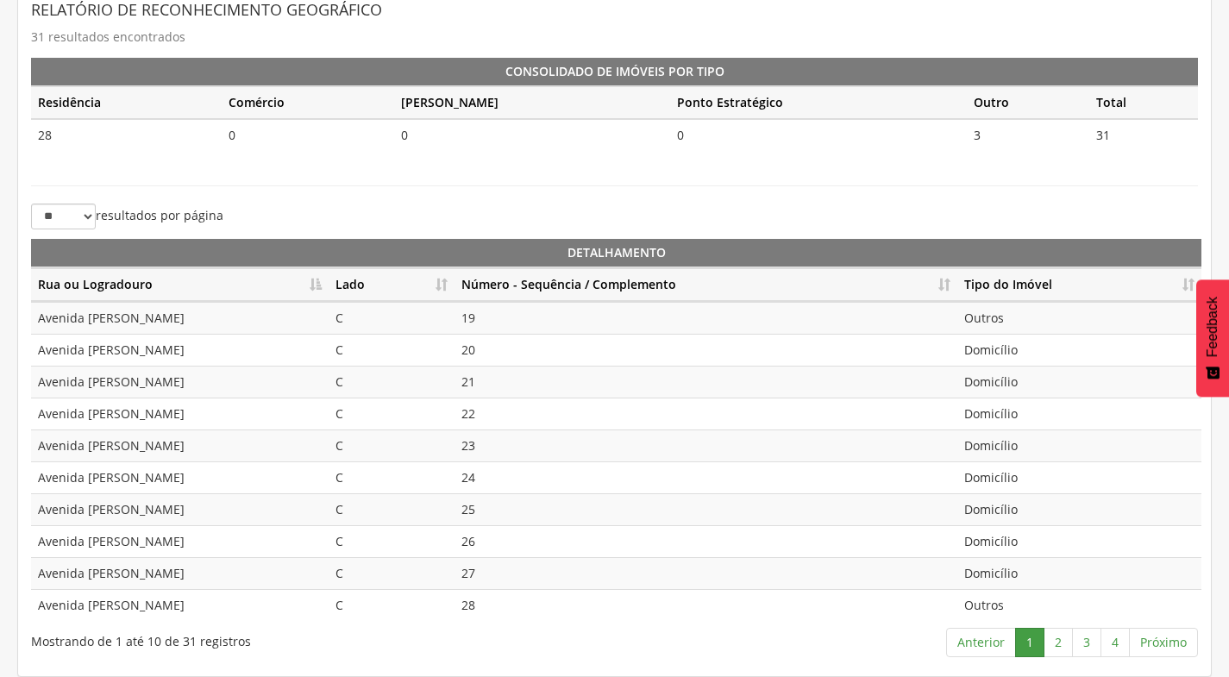
click at [436, 282] on th "Lado" at bounding box center [391, 285] width 126 height 34
click at [948, 290] on th "Número - Sequência / Complemento" at bounding box center [705, 285] width 503 height 34
click at [1057, 643] on link "2" at bounding box center [1057, 642] width 29 height 29
click at [1097, 642] on link "3" at bounding box center [1086, 642] width 29 height 29
click at [1119, 642] on link "4" at bounding box center [1114, 642] width 29 height 29
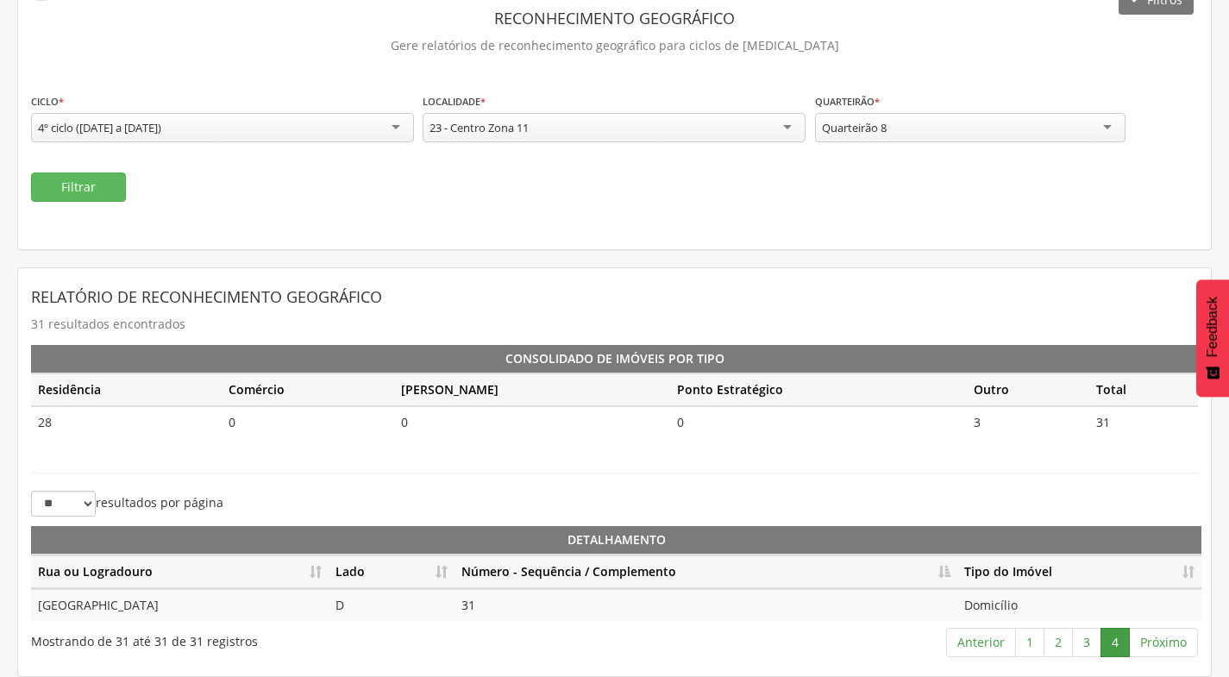
scroll to position [97, 0]
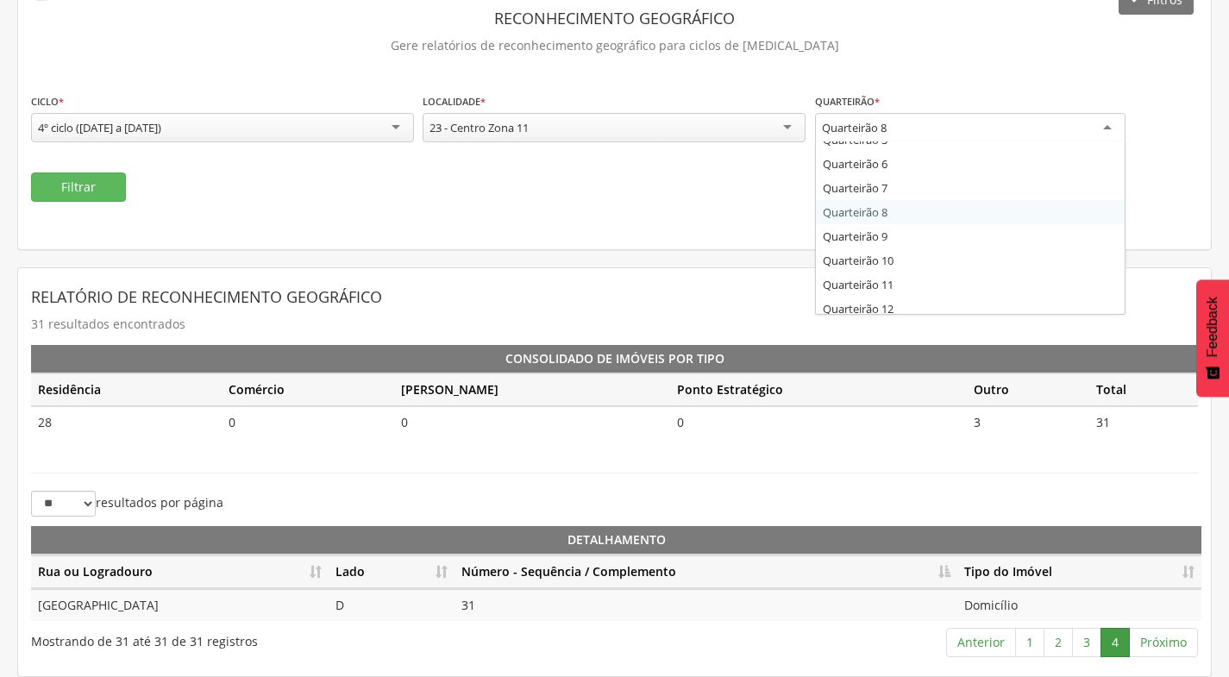
click at [907, 131] on div "Quarteirão 8" at bounding box center [970, 128] width 310 height 31
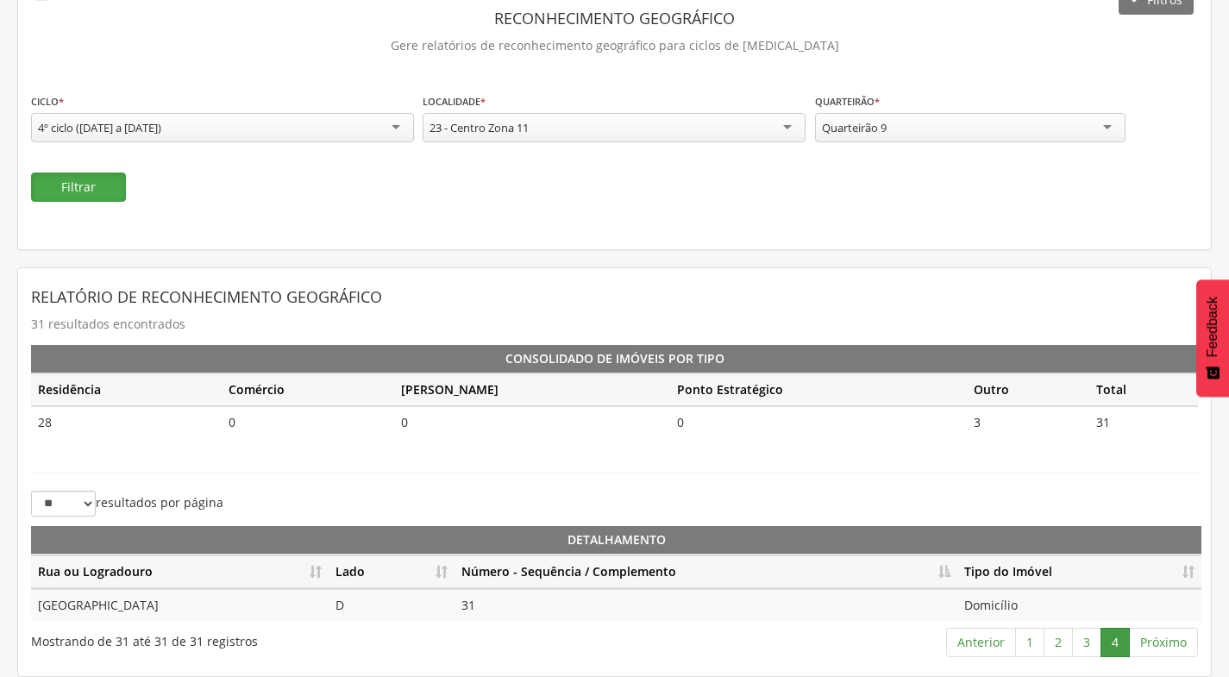
click at [101, 179] on button "Filtrar" at bounding box center [78, 186] width 95 height 29
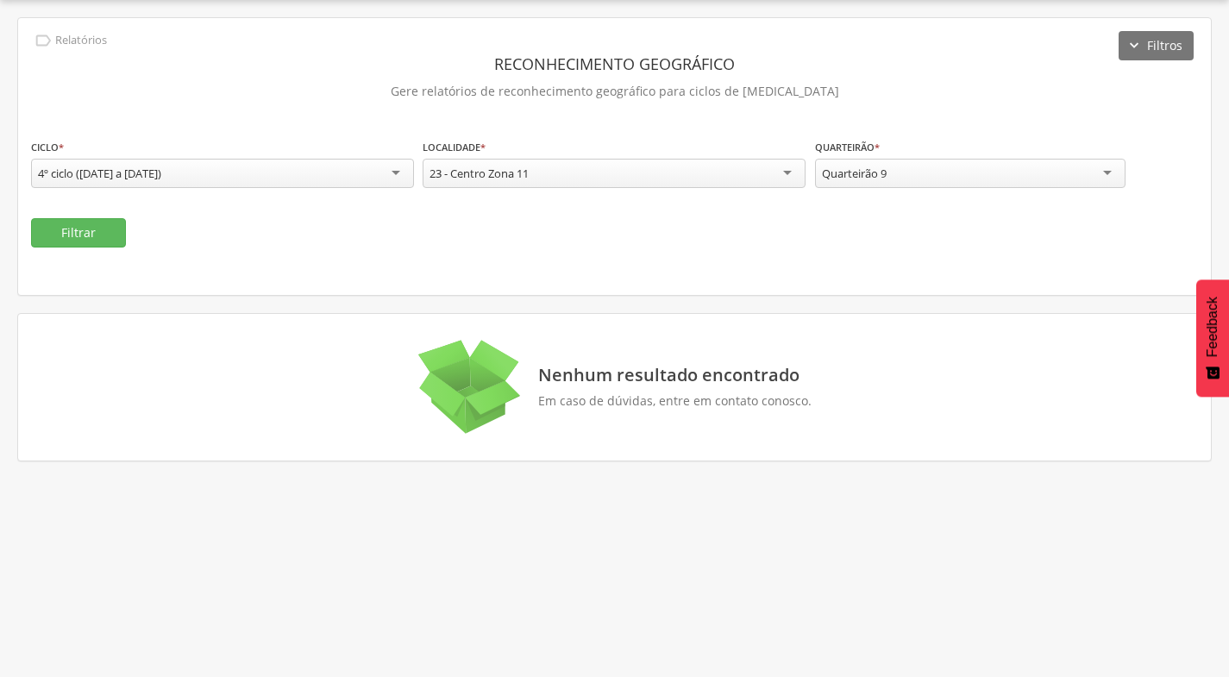
click at [1066, 353] on section "Nenhum resultado encontrado Em caso de dúvidas, entre em contato conosco." at bounding box center [614, 387] width 1166 height 121
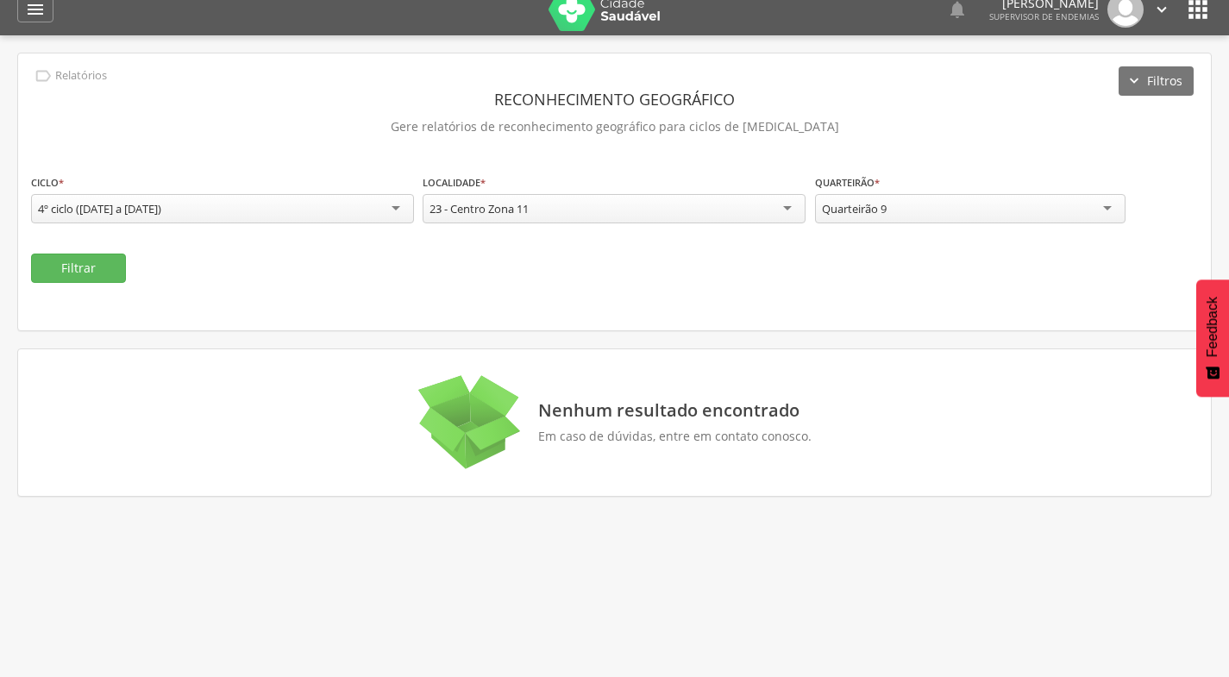
scroll to position [0, 0]
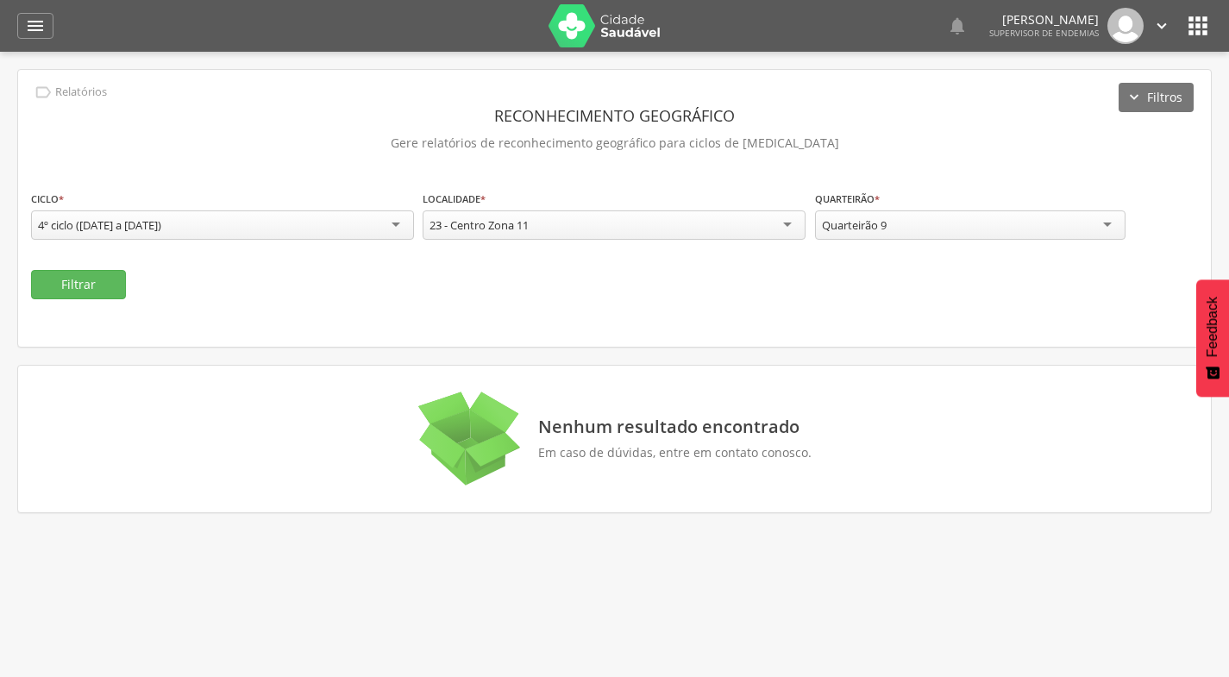
click at [568, 222] on div "23 - Centro Zona 11" at bounding box center [613, 224] width 383 height 29
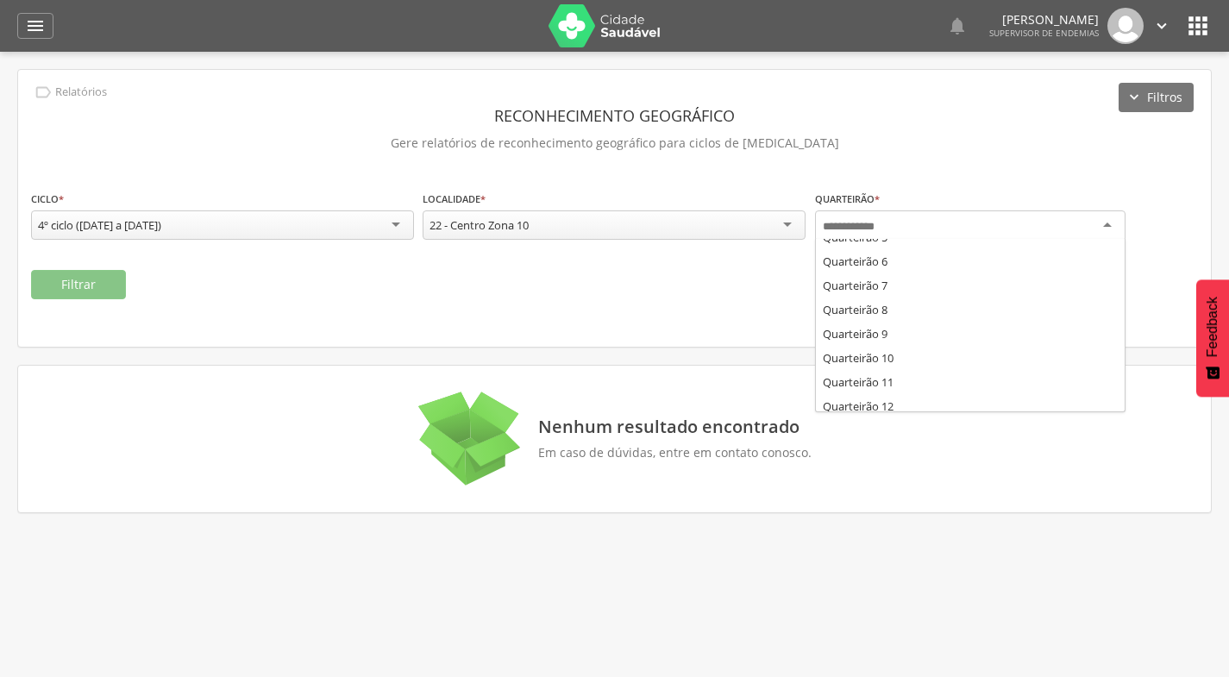
click at [946, 226] on div at bounding box center [970, 225] width 310 height 31
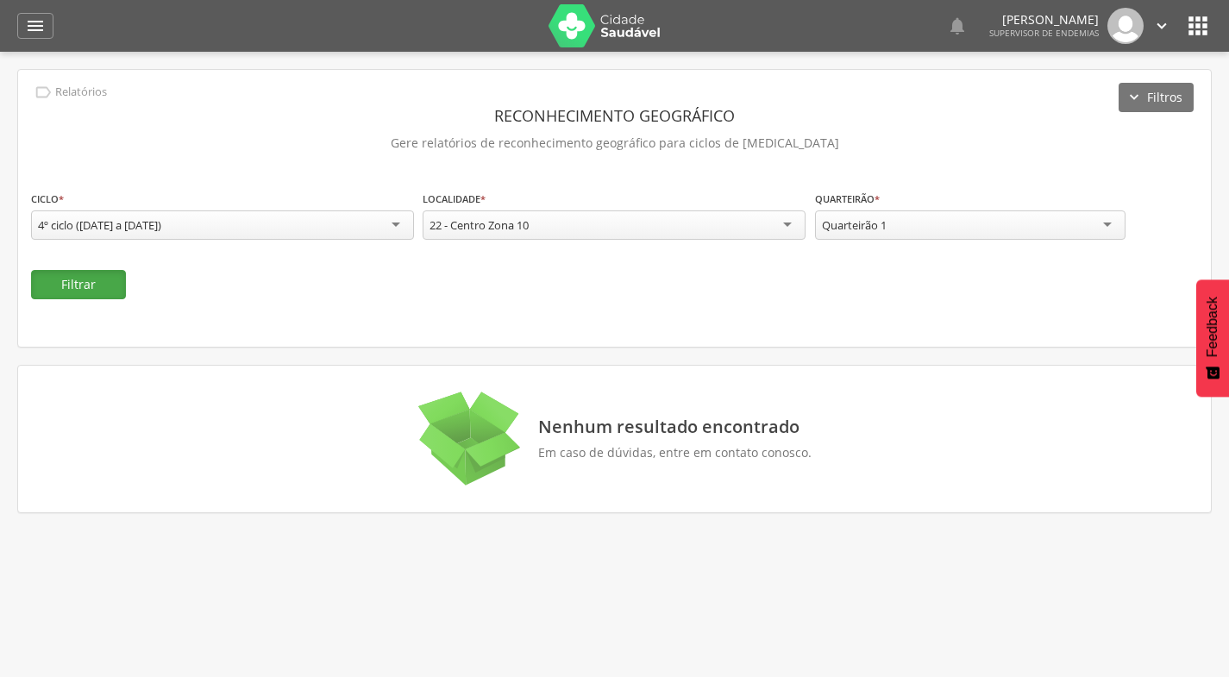
click at [96, 279] on button "Filtrar" at bounding box center [78, 284] width 95 height 29
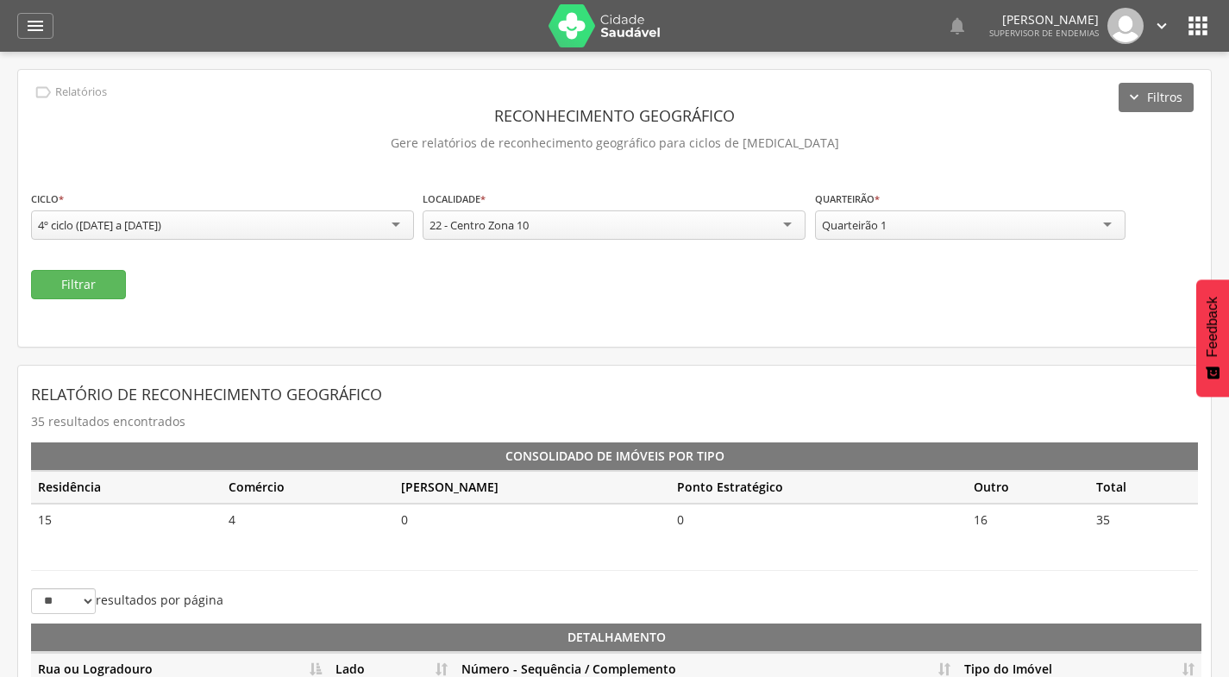
click at [717, 235] on div "22 - Centro Zona 10" at bounding box center [613, 224] width 383 height 29
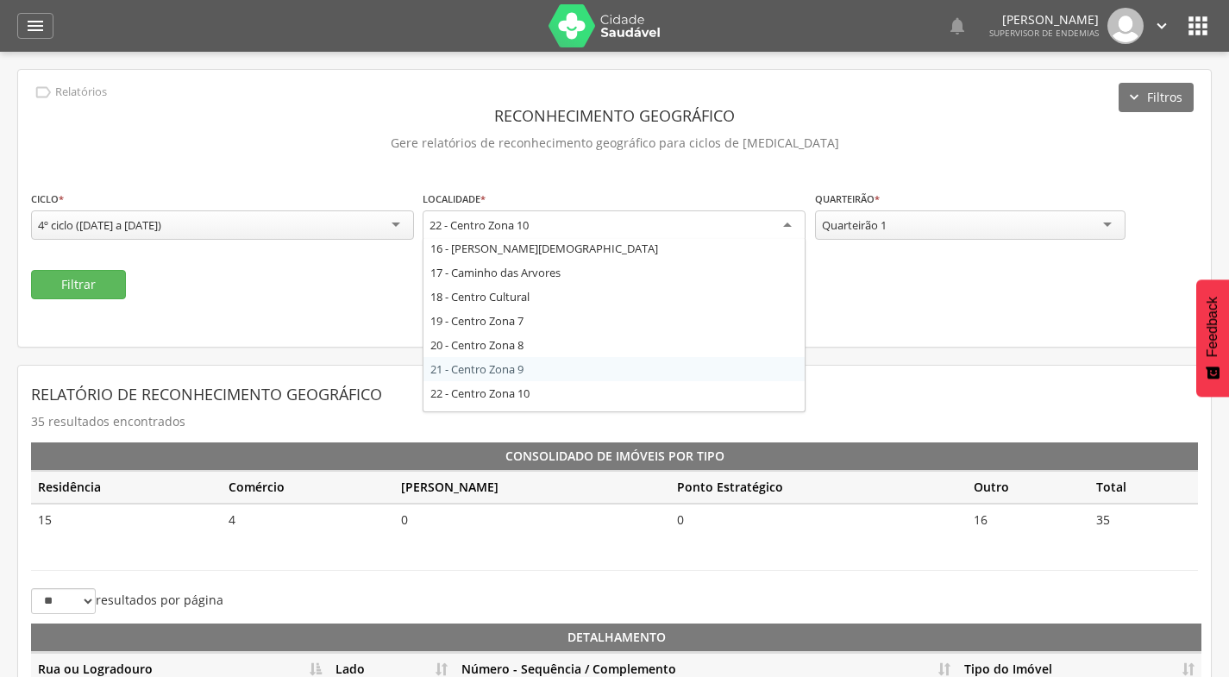
scroll to position [335, 0]
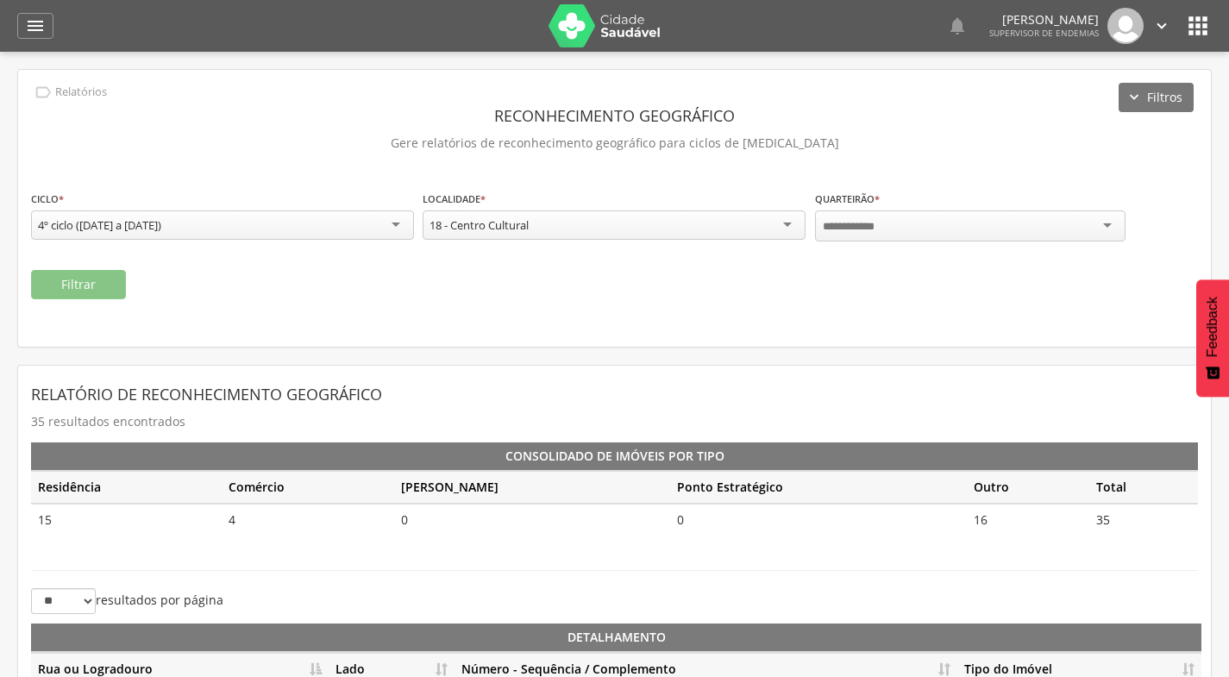
click at [957, 232] on div at bounding box center [970, 225] width 310 height 31
click at [103, 287] on button "Filtrar" at bounding box center [78, 284] width 95 height 29
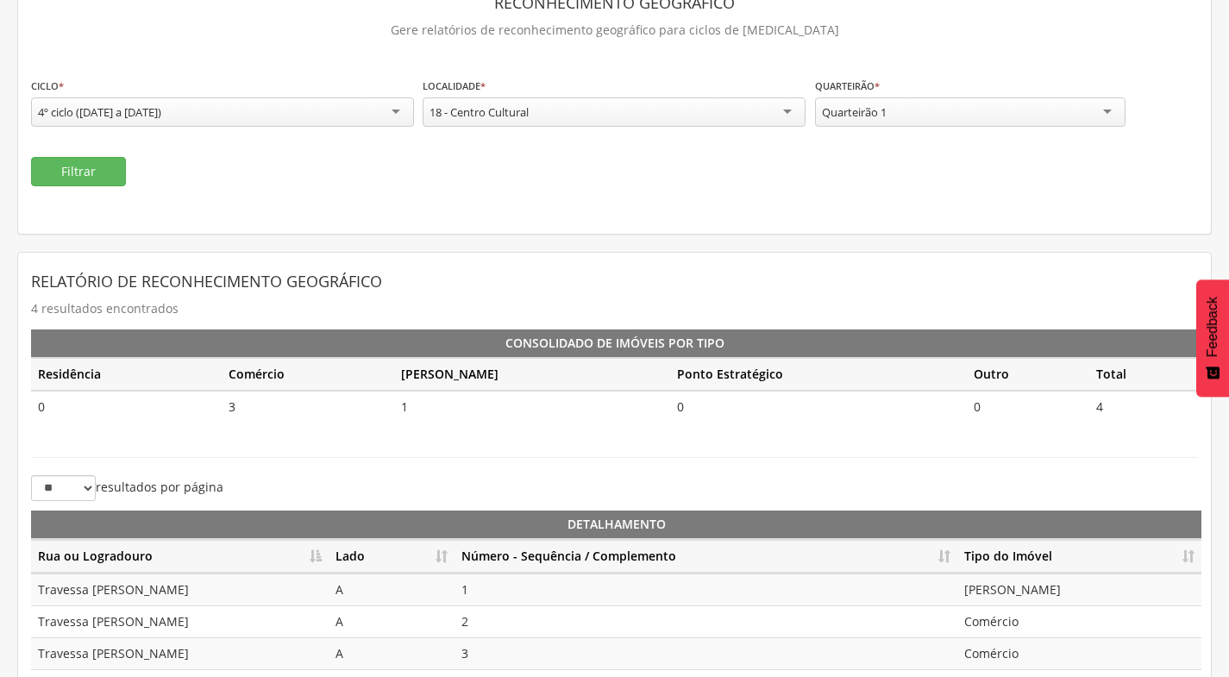
scroll to position [0, 0]
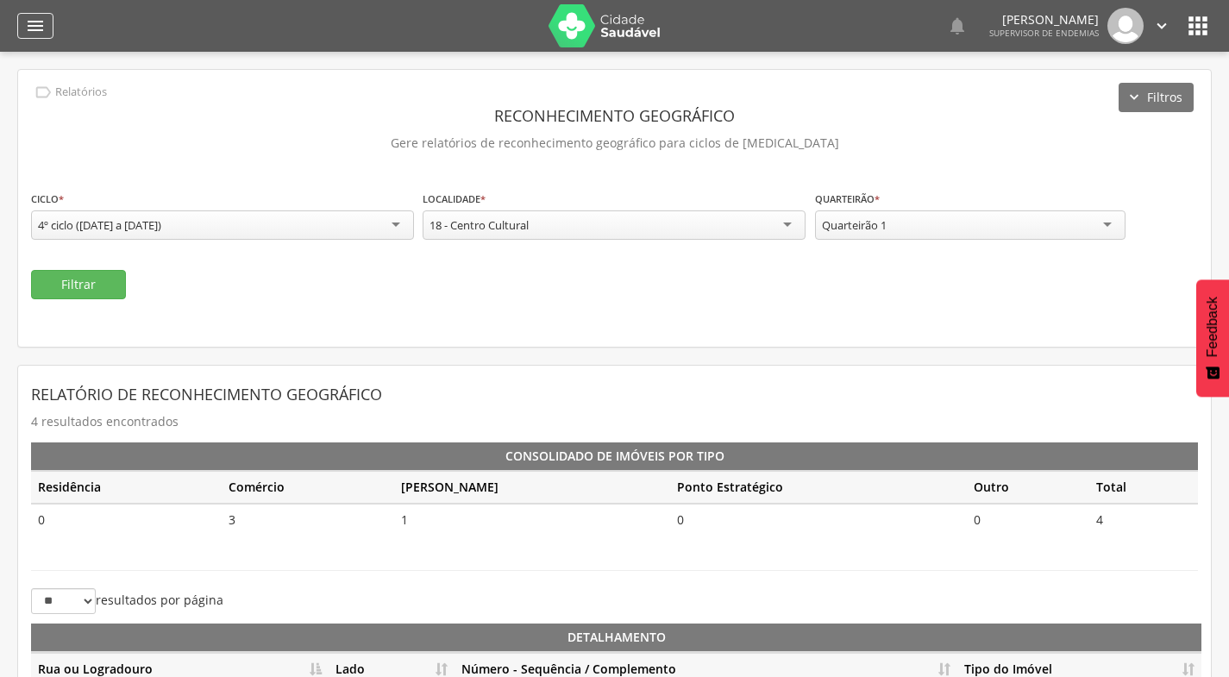
click at [32, 19] on icon "" at bounding box center [35, 26] width 21 height 21
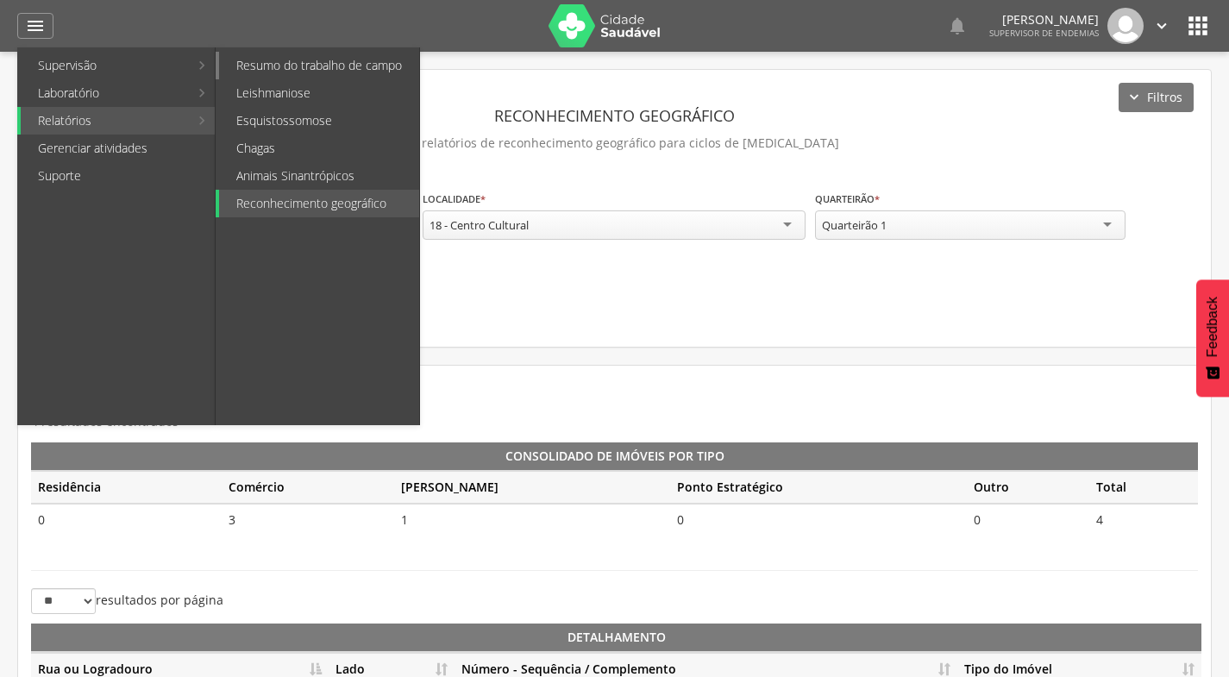
click at [256, 66] on link "Resumo do trabalho de campo" at bounding box center [319, 66] width 200 height 28
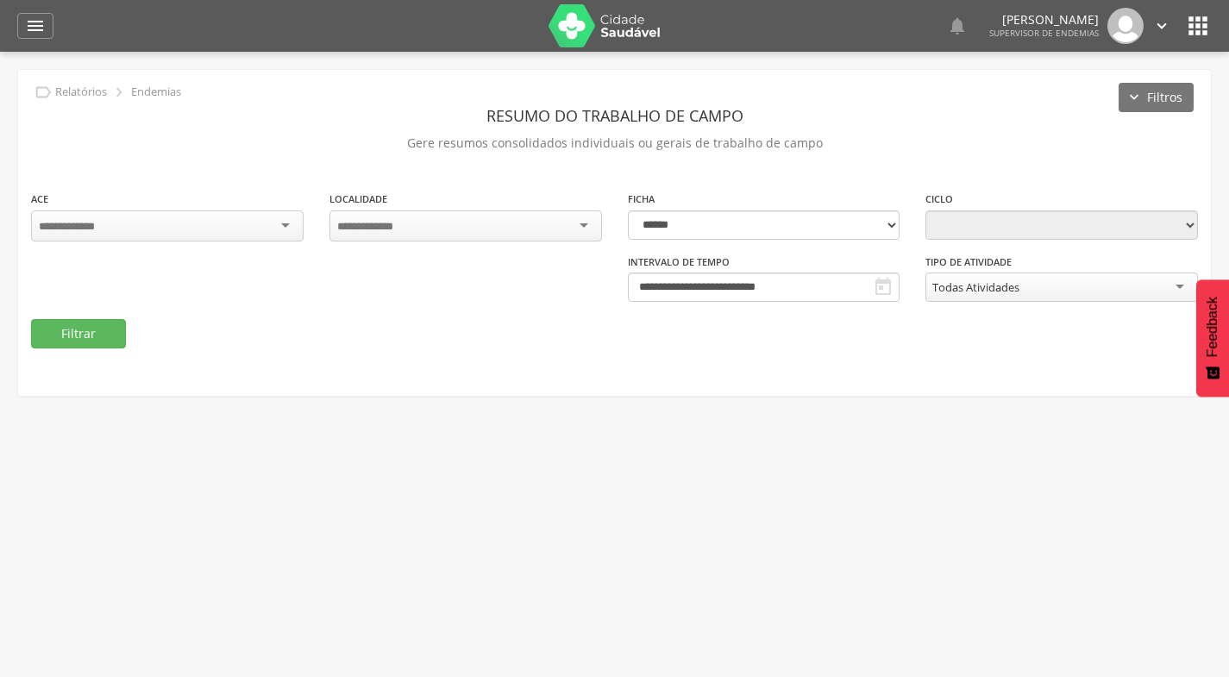
type input "**********"
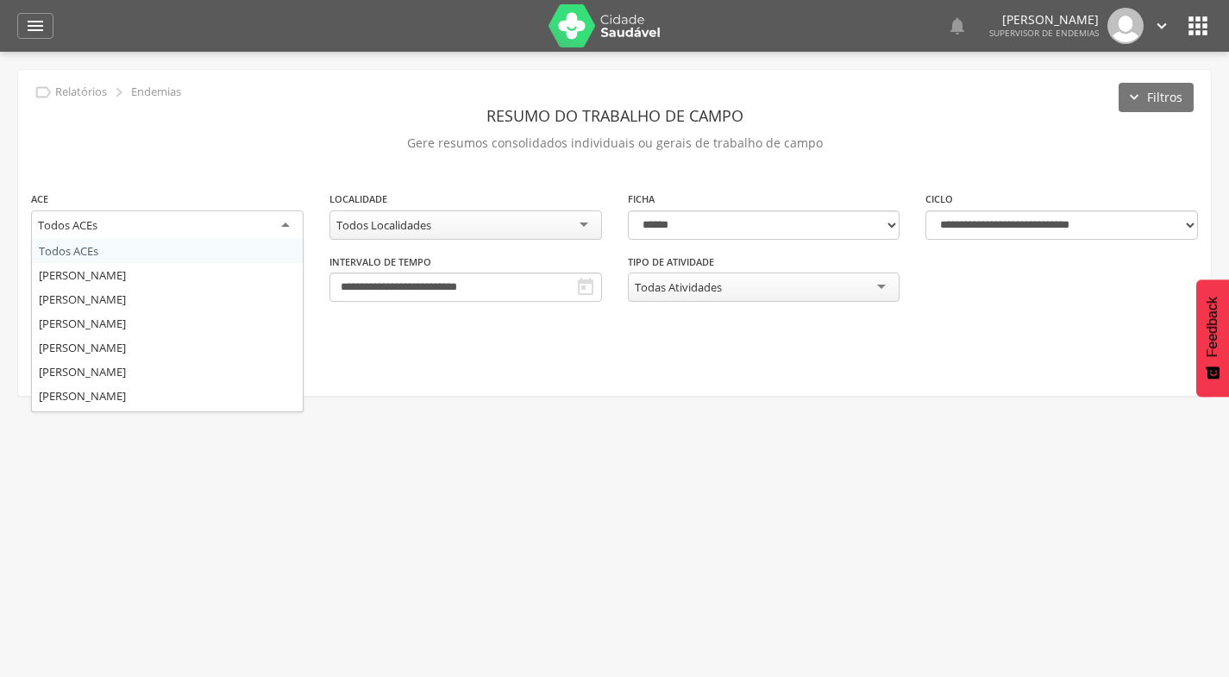
drag, startPoint x: 260, startPoint y: 226, endPoint x: 241, endPoint y: 197, distance: 34.9
click at [255, 220] on div "Todos ACEs" at bounding box center [167, 225] width 272 height 31
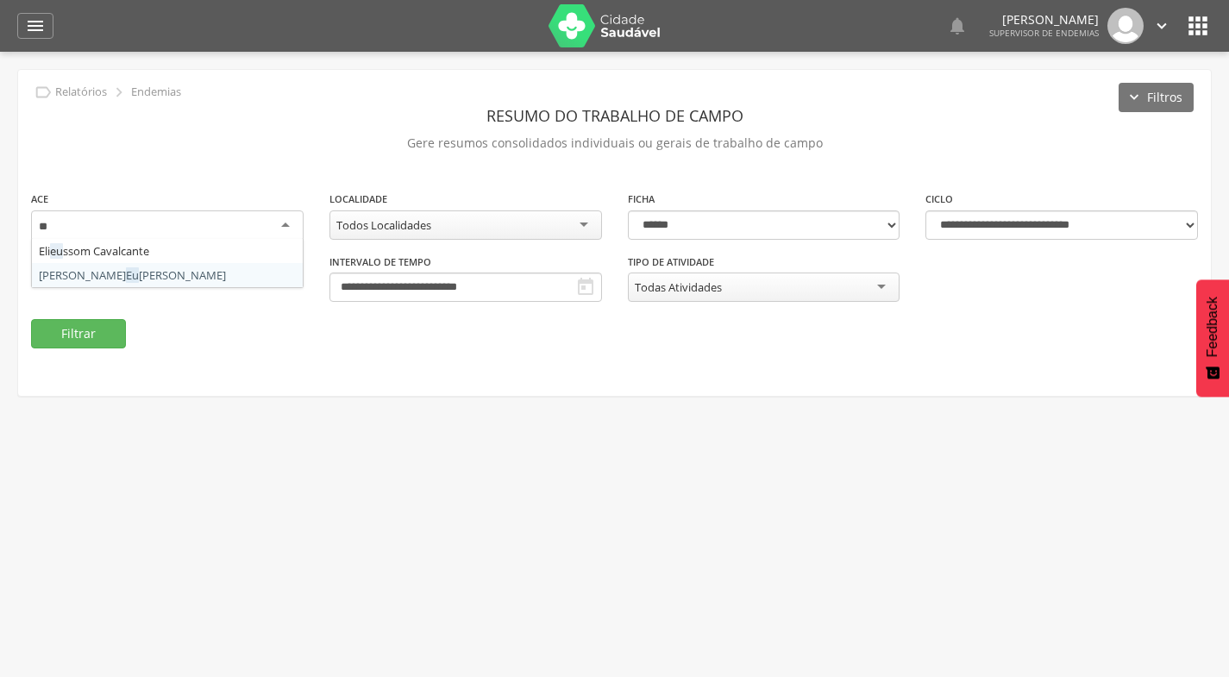
type input "**"
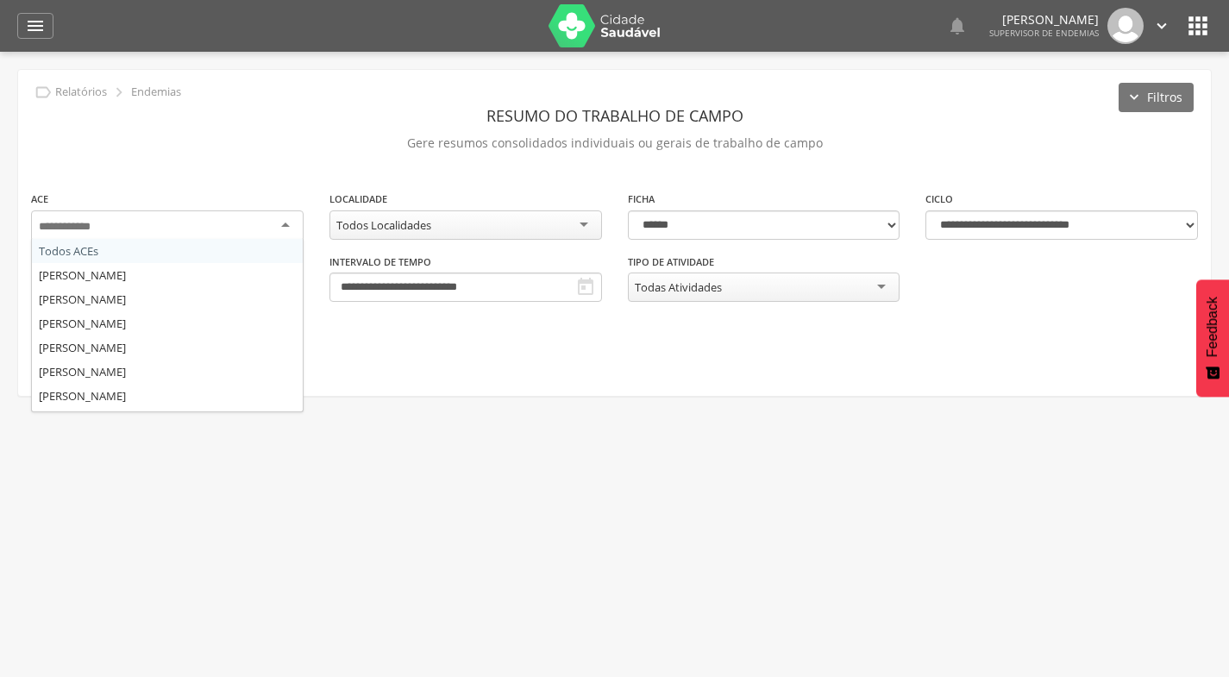
click at [391, 426] on div " Usuários  Perfil do Usuário [PERSON_NAME] CPF: 000.000.000-00, [GEOGRAPHIC_D…" at bounding box center [614, 390] width 1229 height 677
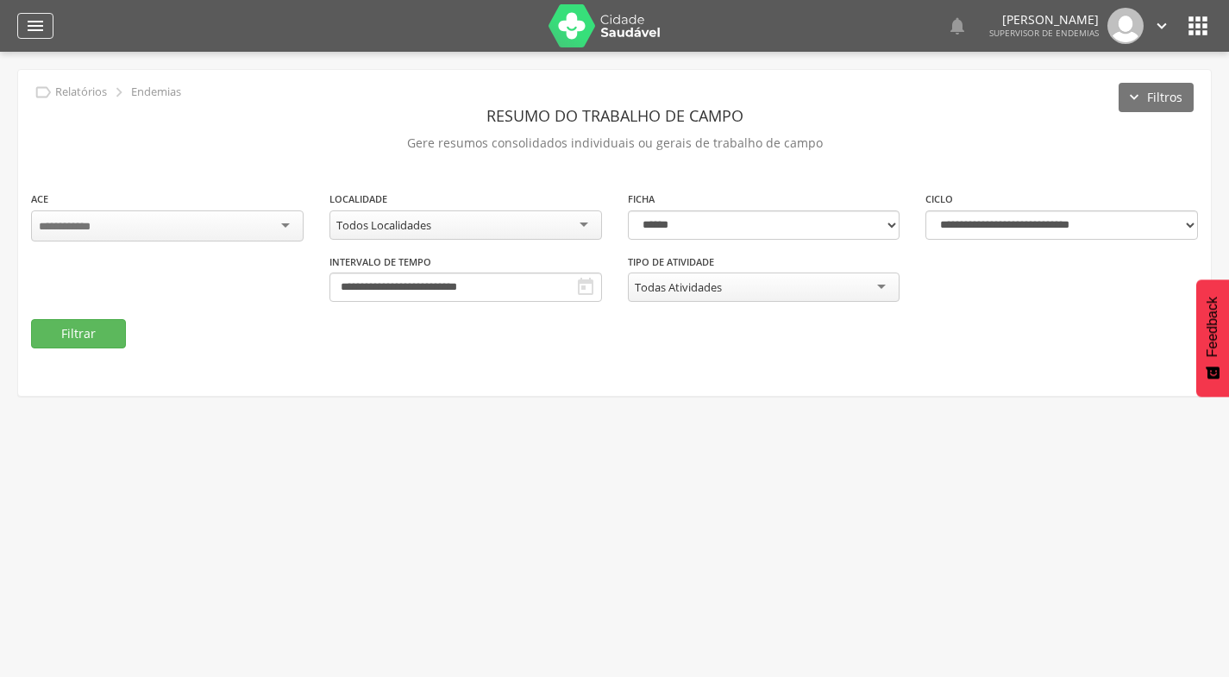
click at [34, 22] on icon "" at bounding box center [35, 26] width 21 height 21
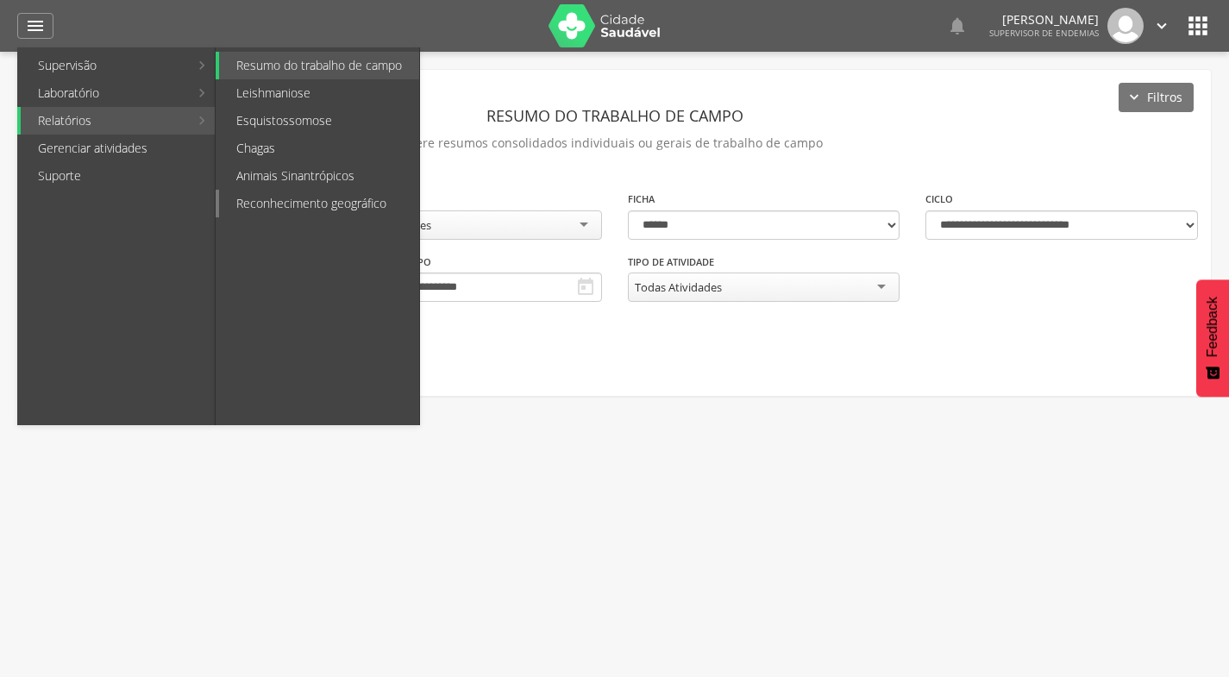
click at [327, 202] on link "Reconhecimento geográfico" at bounding box center [319, 204] width 200 height 28
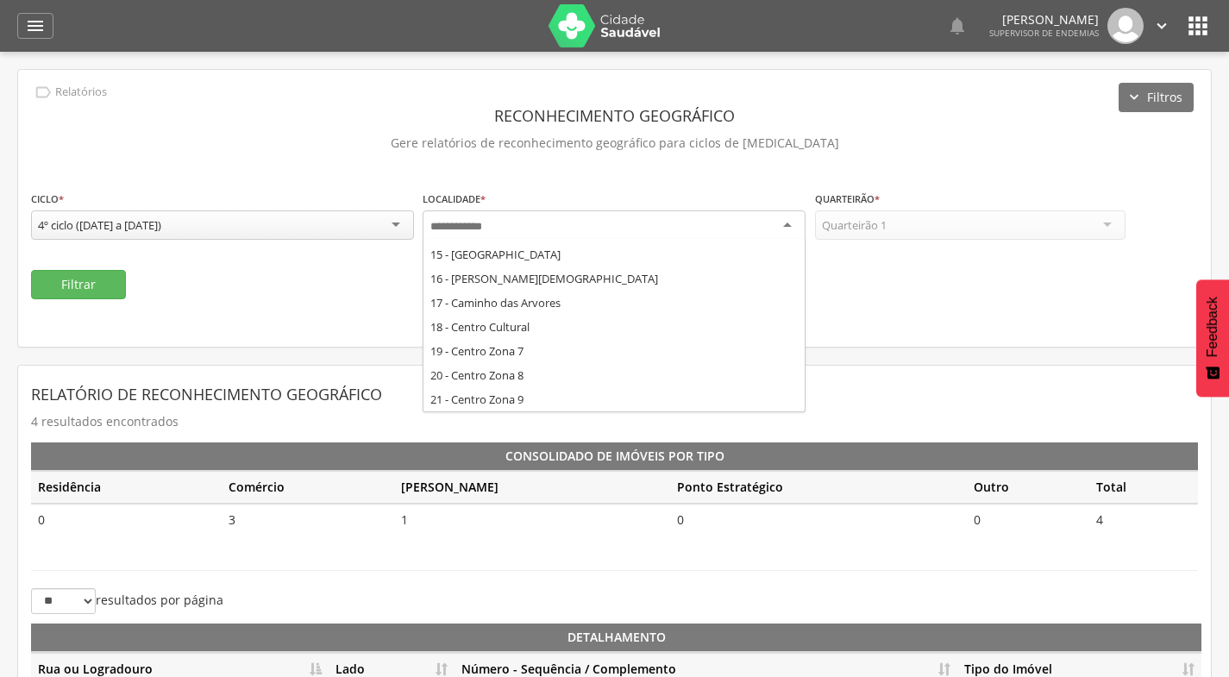
click at [591, 227] on div at bounding box center [613, 225] width 383 height 31
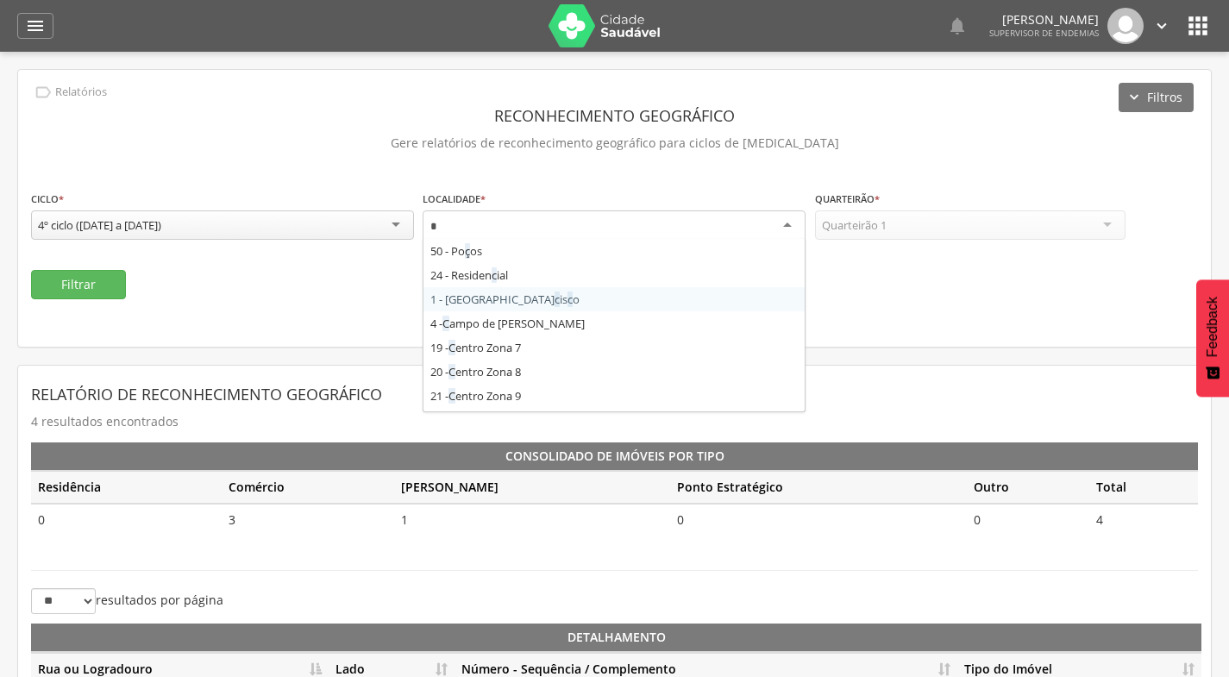
type input "**"
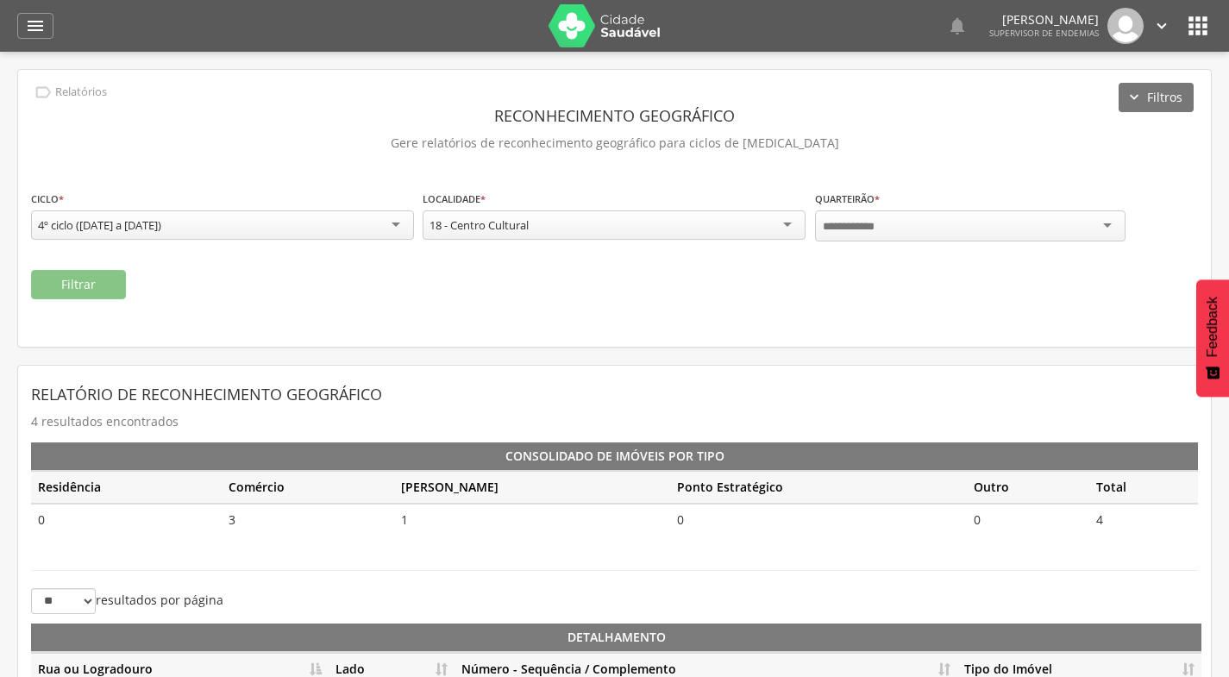
click at [868, 230] on input "select-one" at bounding box center [853, 227] width 62 height 16
click at [115, 272] on button "Filtrar" at bounding box center [78, 284] width 95 height 29
click at [966, 230] on div "Quarteirão 1" at bounding box center [970, 224] width 310 height 29
click at [91, 276] on button "Filtrar" at bounding box center [78, 284] width 95 height 29
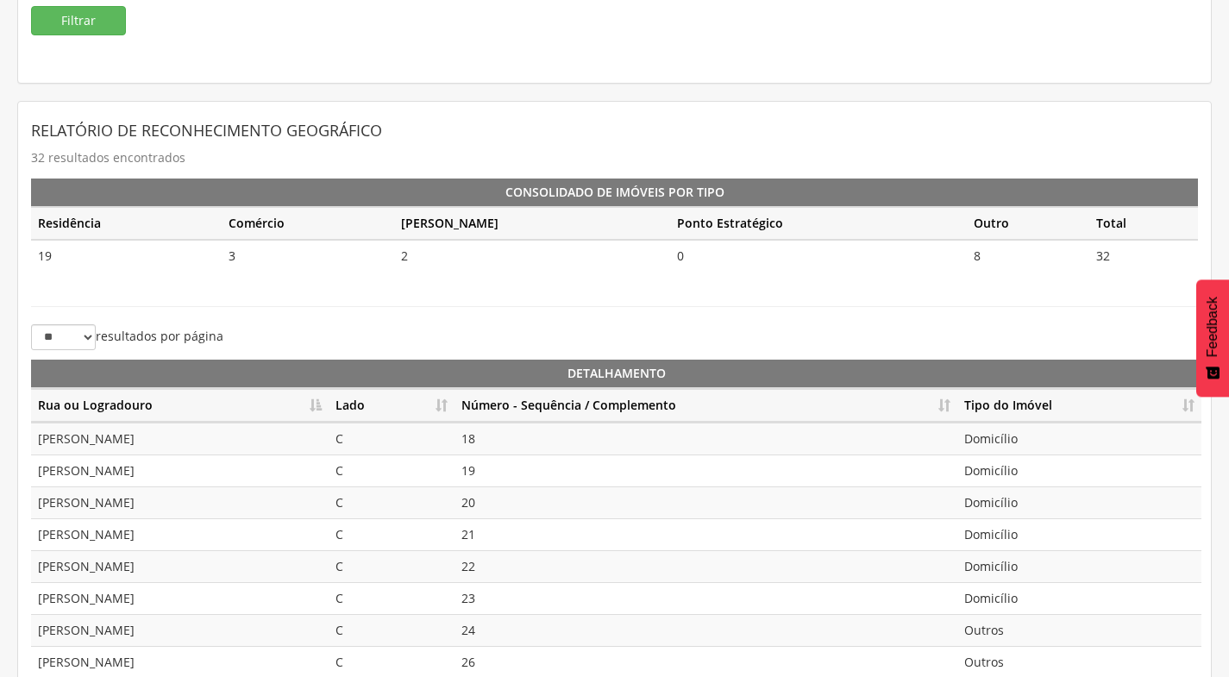
scroll to position [385, 0]
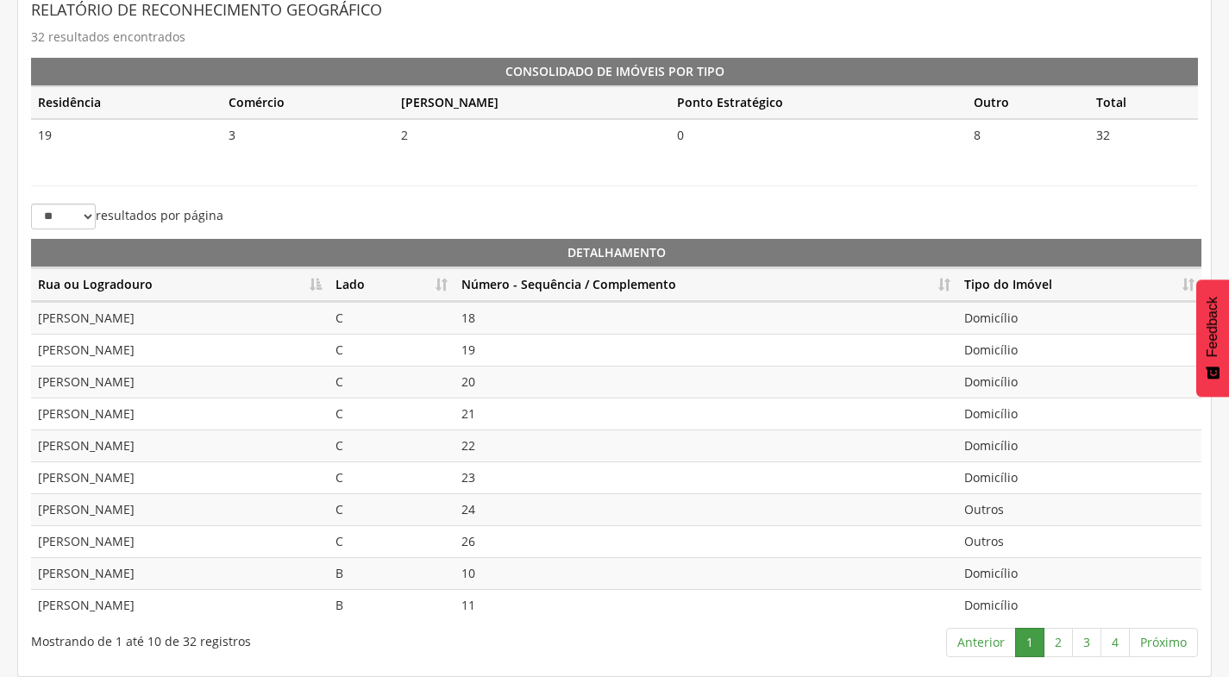
click at [441, 279] on th "Lado" at bounding box center [391, 285] width 126 height 34
click at [950, 282] on th "Número - Sequência / Complemento" at bounding box center [705, 285] width 503 height 34
click at [1056, 642] on link "2" at bounding box center [1057, 642] width 29 height 29
click at [1089, 634] on link "3" at bounding box center [1086, 642] width 29 height 29
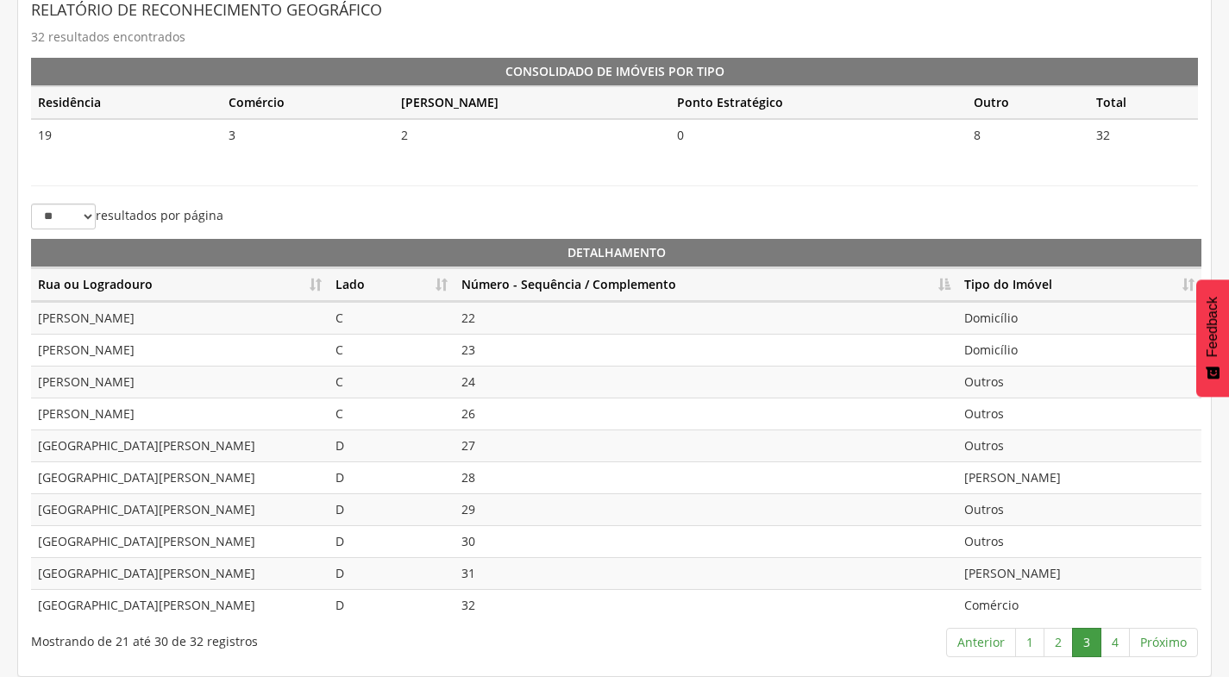
click at [948, 279] on th "Número - Sequência / Complemento" at bounding box center [705, 285] width 503 height 34
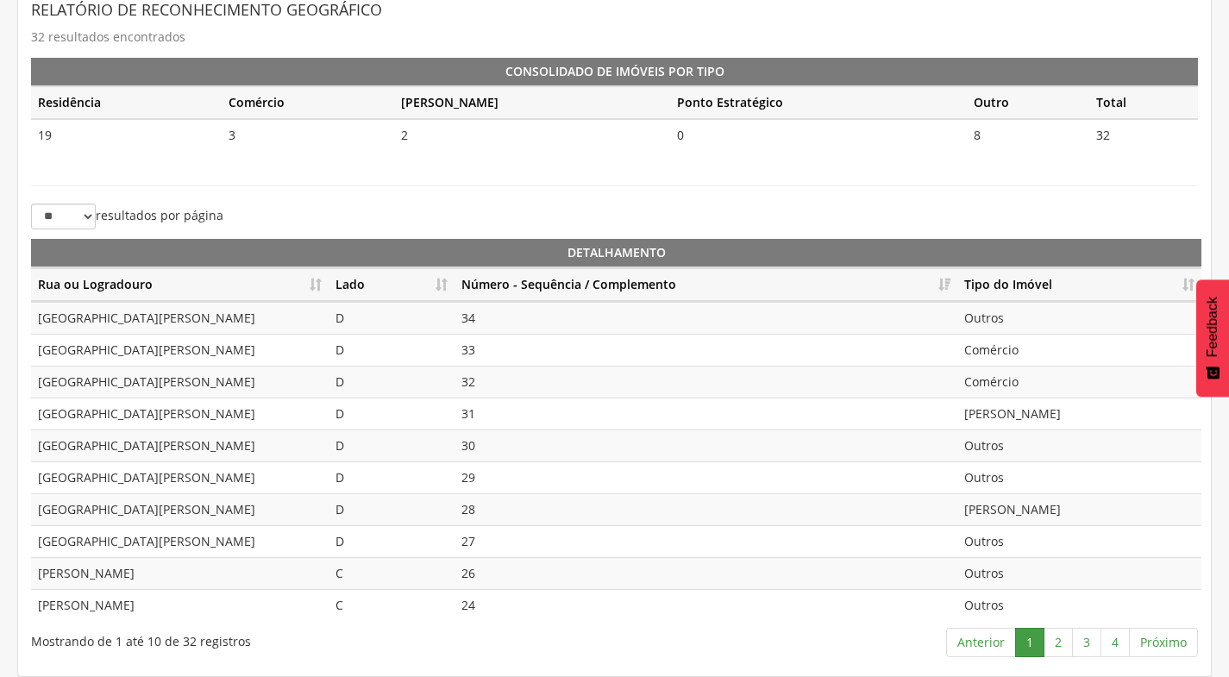
click at [945, 279] on th "Número - Sequência / Complemento" at bounding box center [705, 285] width 503 height 34
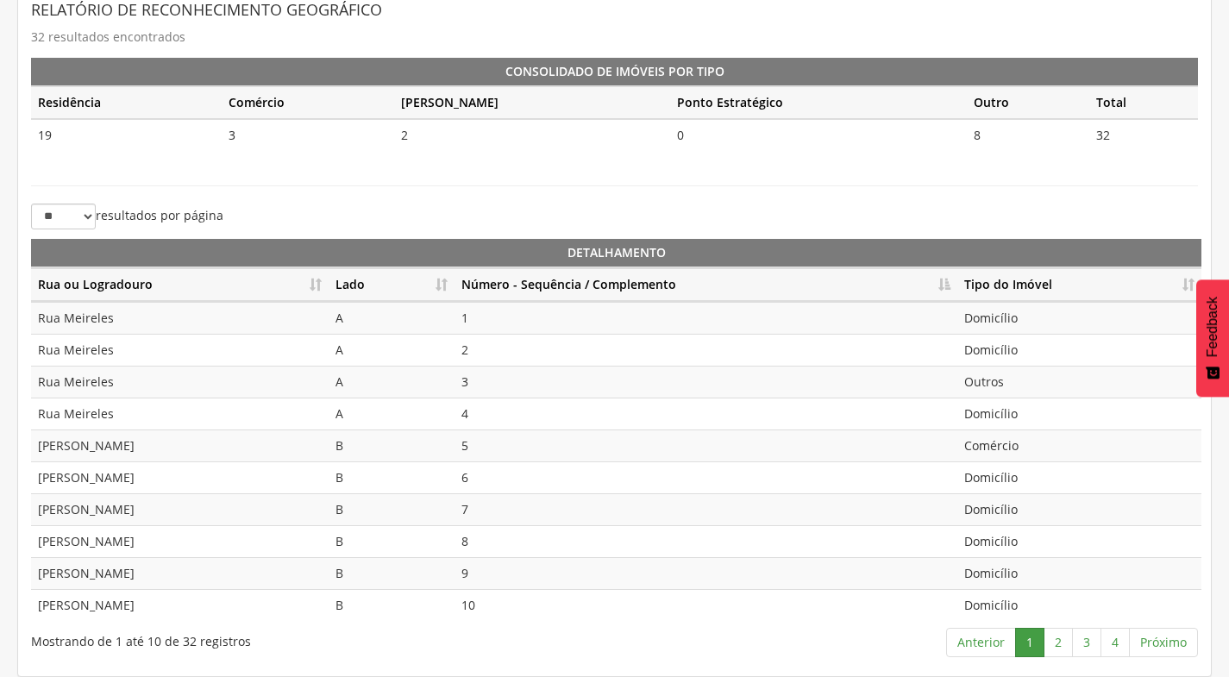
click at [945, 279] on th "Número - Sequência / Complemento" at bounding box center [705, 285] width 503 height 34
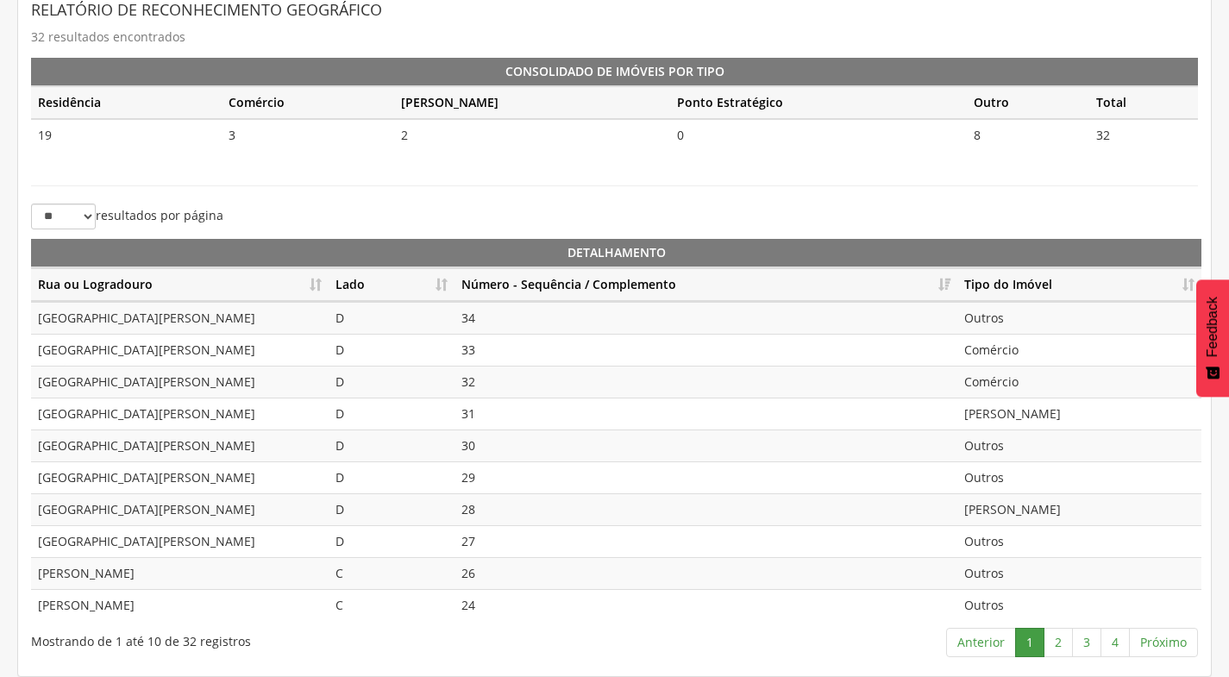
click at [947, 280] on th "Número - Sequência / Complemento" at bounding box center [705, 285] width 503 height 34
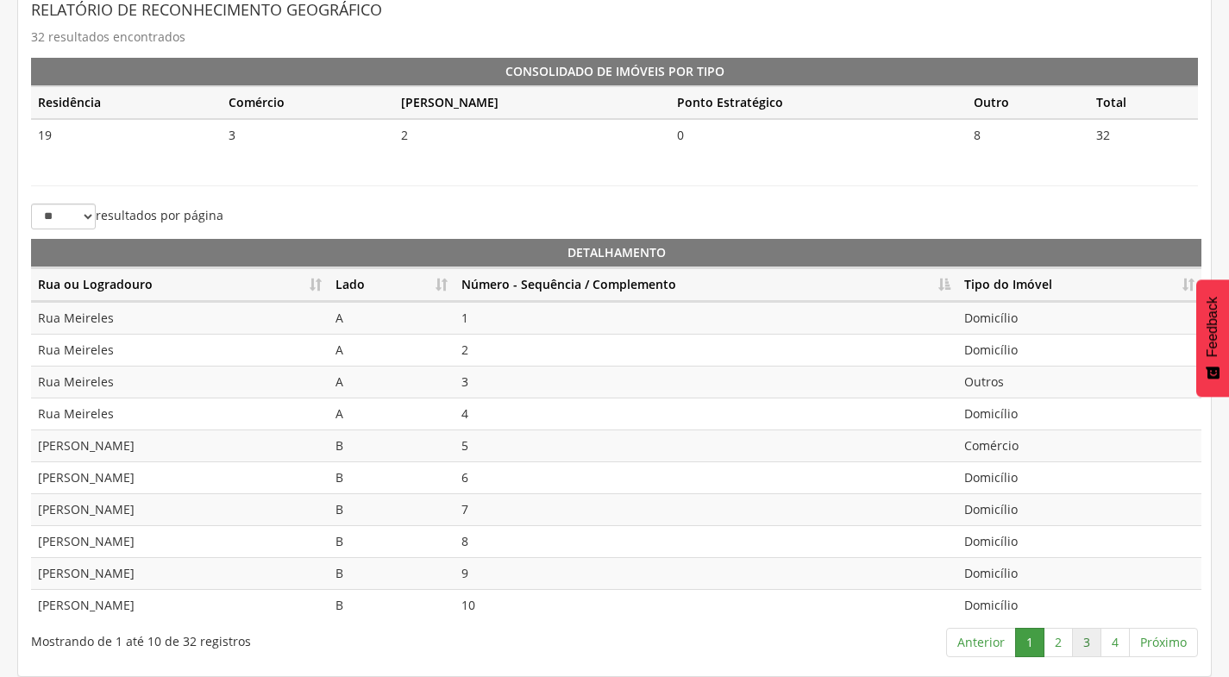
click at [1087, 636] on link "3" at bounding box center [1086, 642] width 29 height 29
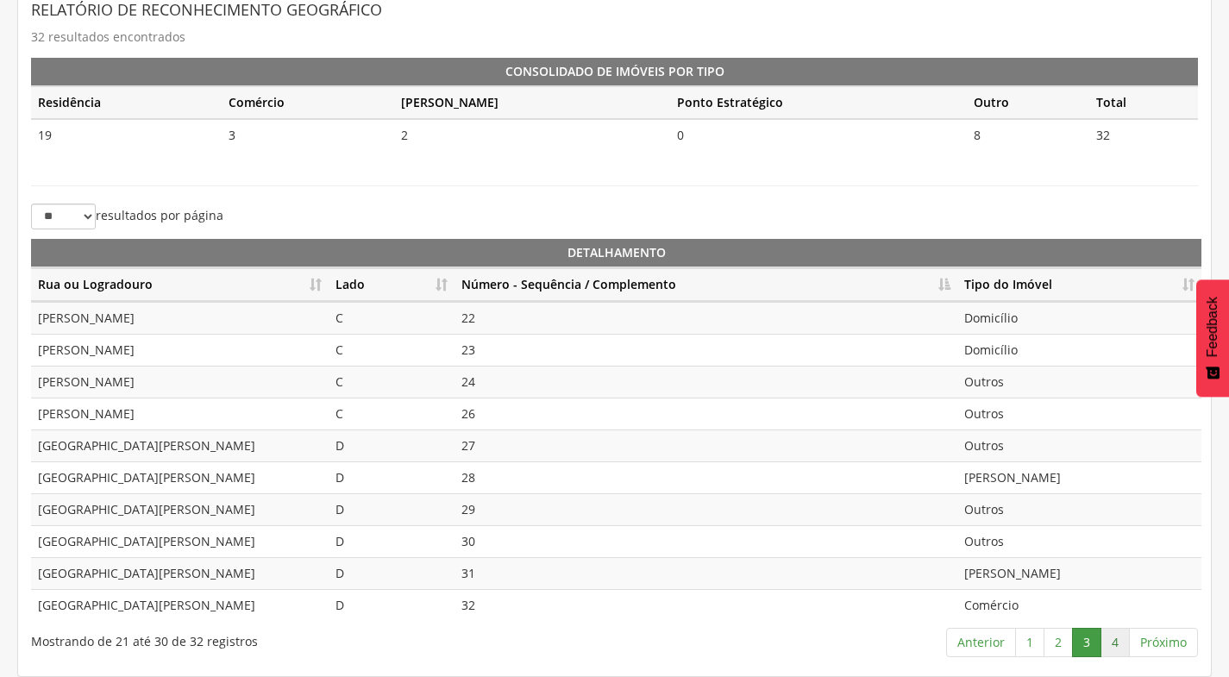
click at [1110, 647] on link "4" at bounding box center [1114, 642] width 29 height 29
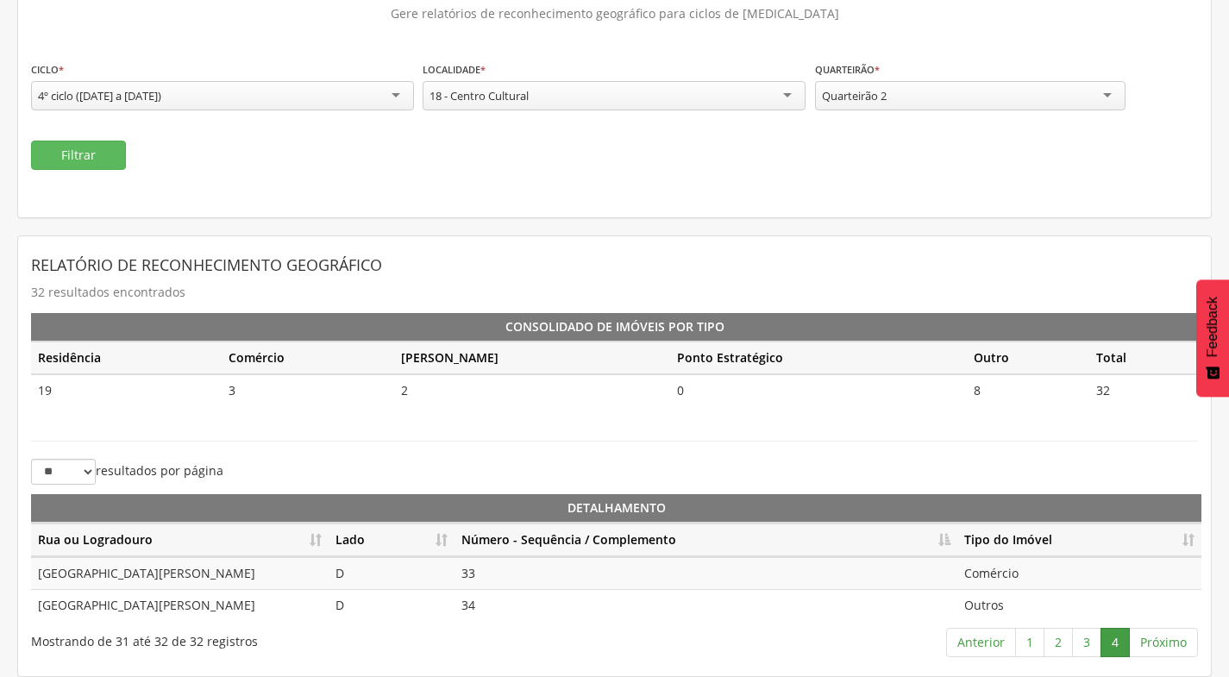
scroll to position [129, 0]
click at [1030, 644] on link "1" at bounding box center [1029, 642] width 29 height 29
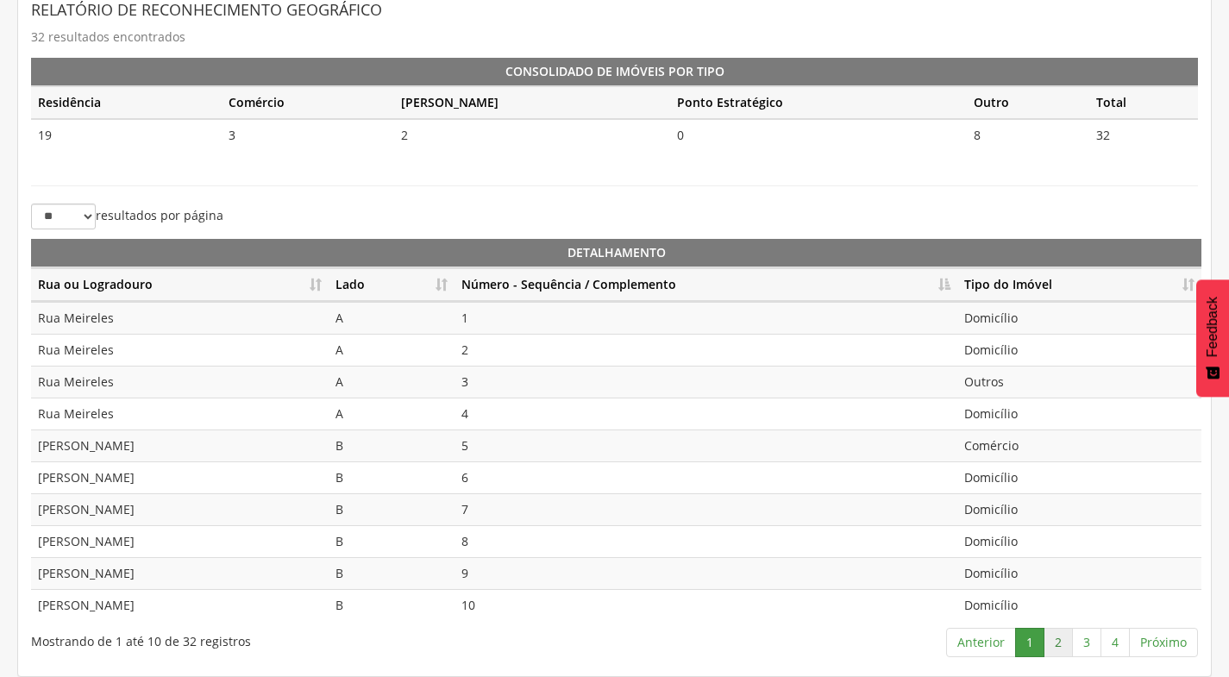
click at [1059, 636] on link "2" at bounding box center [1057, 642] width 29 height 29
click at [1083, 639] on link "3" at bounding box center [1086, 642] width 29 height 29
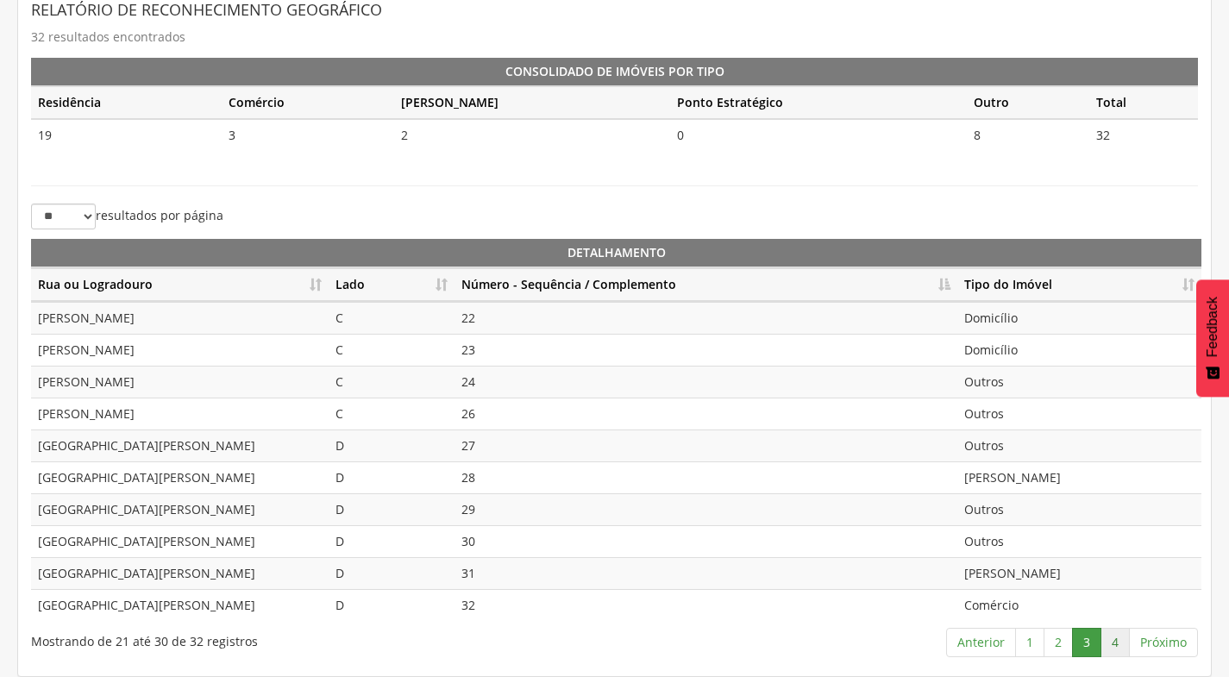
click at [1102, 643] on link "4" at bounding box center [1114, 642] width 29 height 29
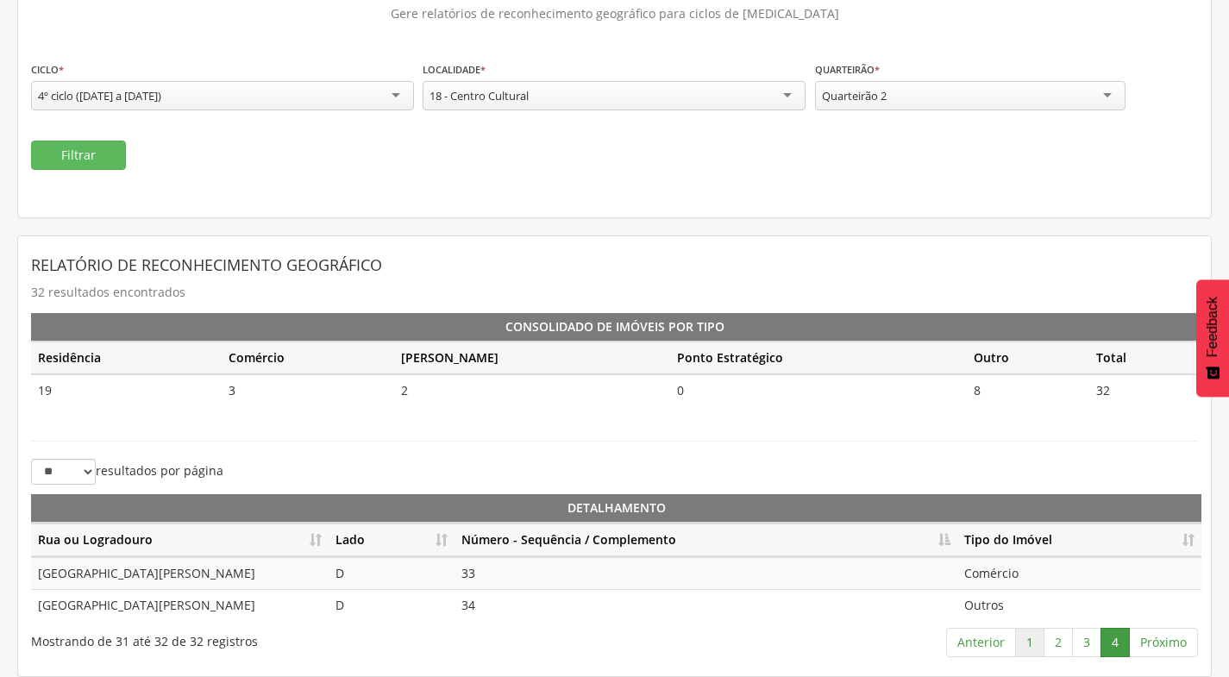
click at [1035, 644] on link "1" at bounding box center [1029, 642] width 29 height 29
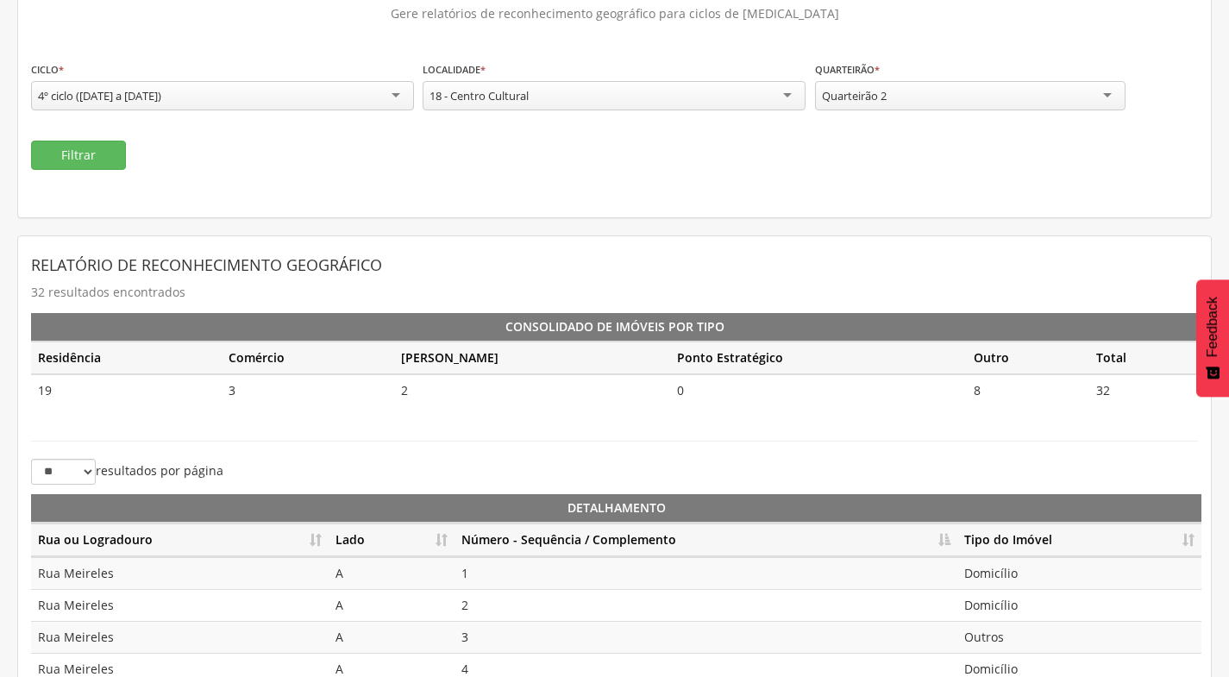
scroll to position [385, 0]
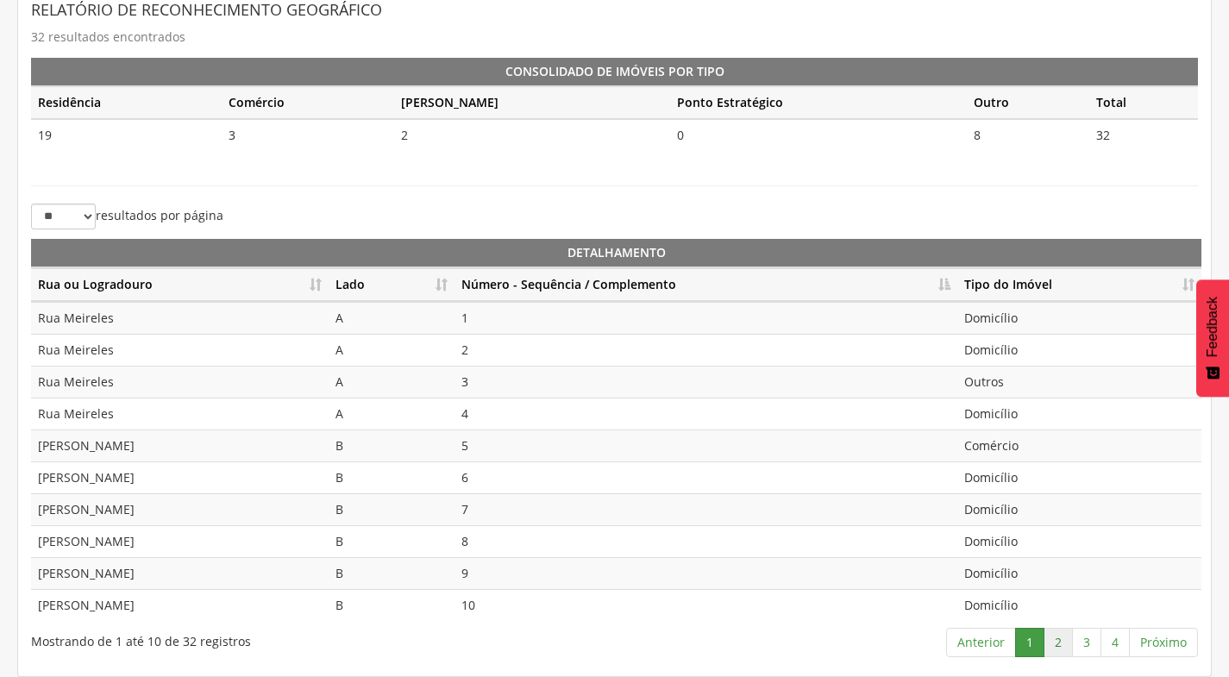
click at [1058, 641] on link "2" at bounding box center [1057, 642] width 29 height 29
click at [1090, 641] on link "3" at bounding box center [1086, 642] width 29 height 29
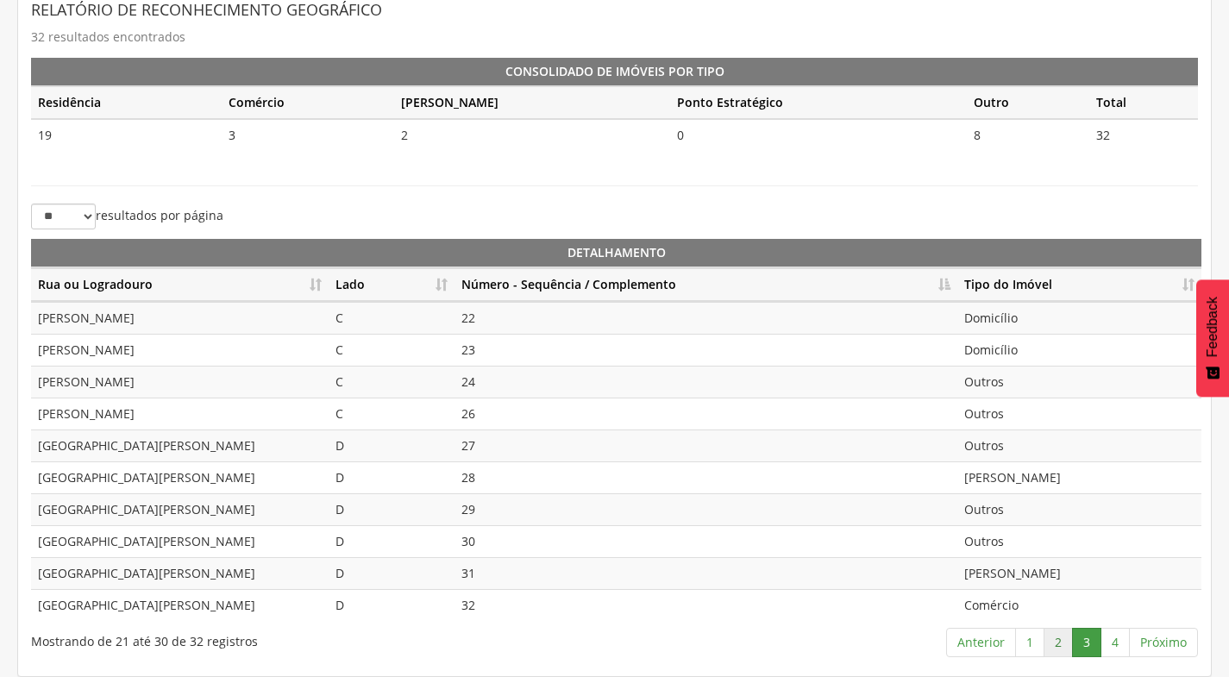
click at [1060, 640] on link "2" at bounding box center [1057, 642] width 29 height 29
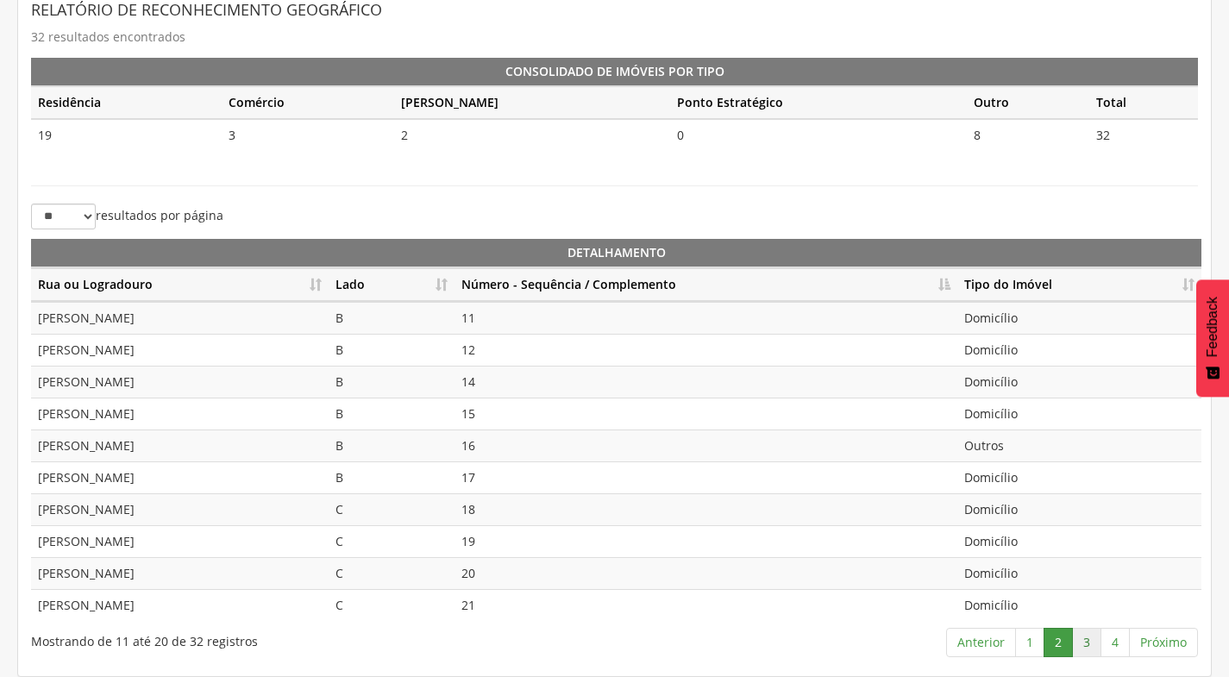
click at [1088, 642] on link "3" at bounding box center [1086, 642] width 29 height 29
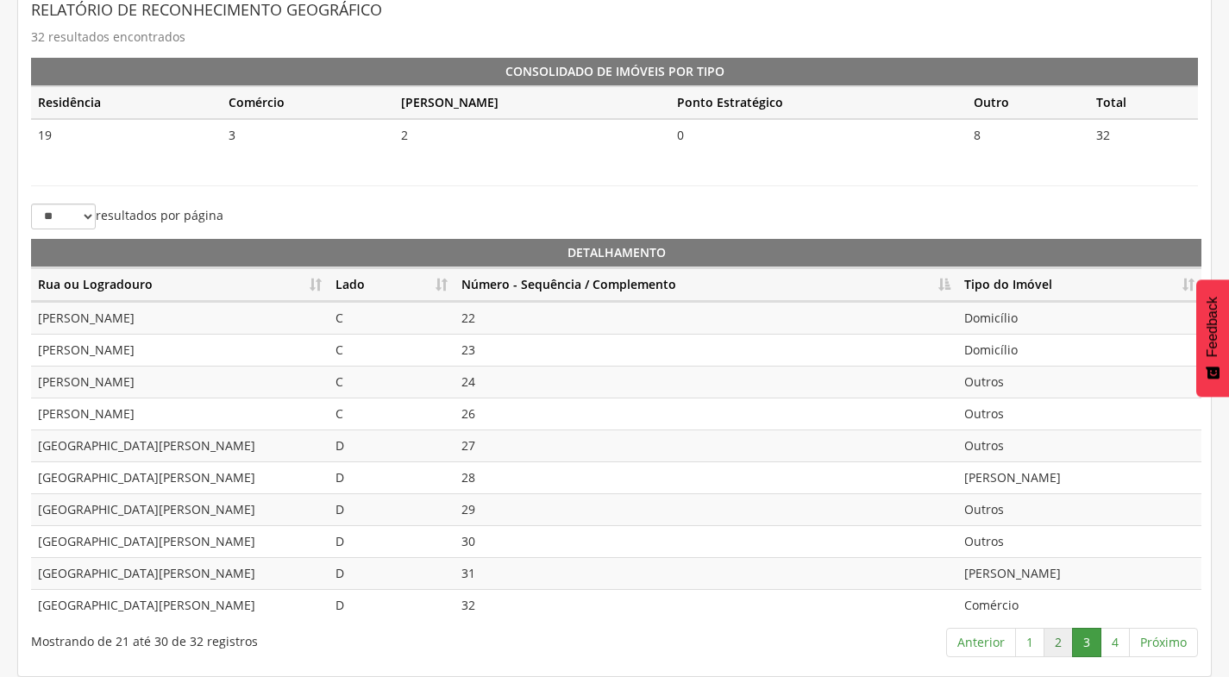
click at [1052, 639] on link "2" at bounding box center [1057, 642] width 29 height 29
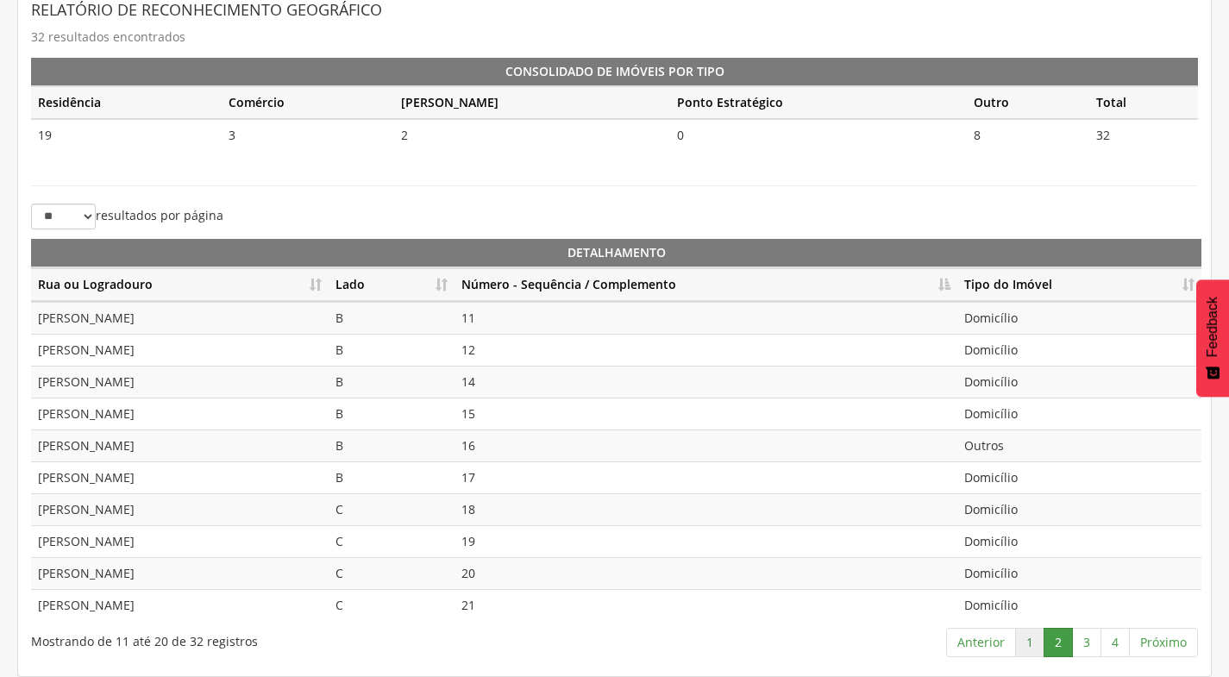
click at [1037, 639] on link "1" at bounding box center [1029, 642] width 29 height 29
click at [1063, 647] on link "2" at bounding box center [1057, 642] width 29 height 29
click at [1093, 640] on link "3" at bounding box center [1086, 642] width 29 height 29
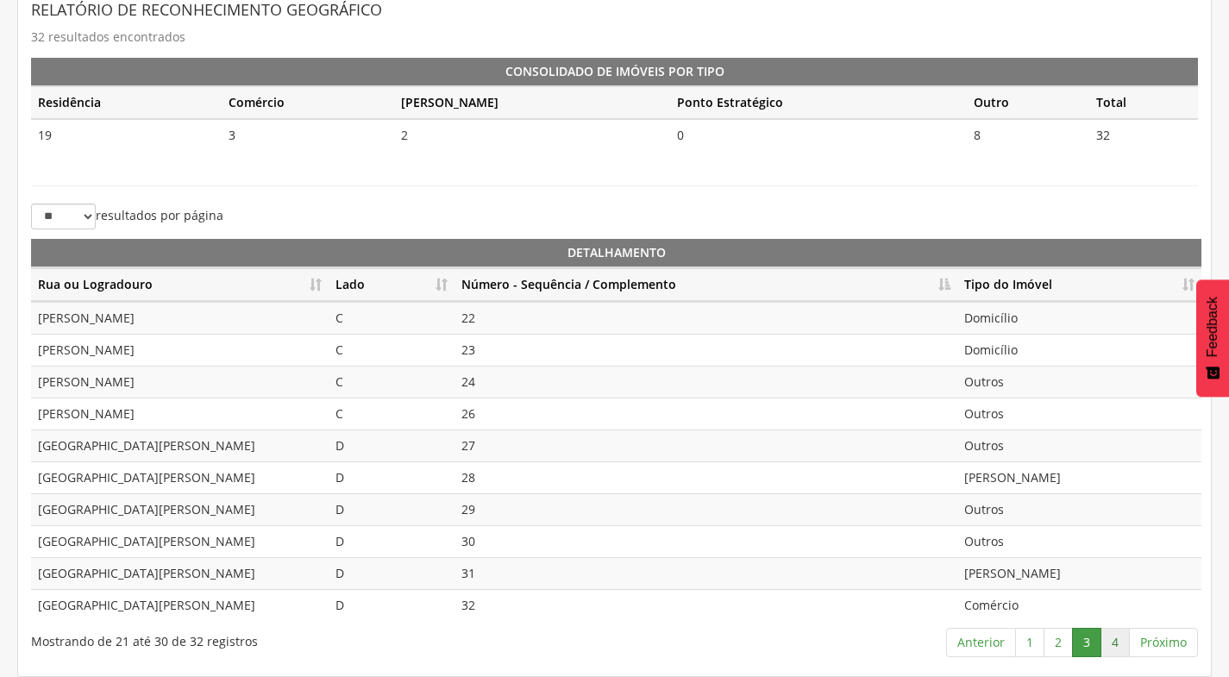
click at [1115, 636] on link "4" at bounding box center [1114, 642] width 29 height 29
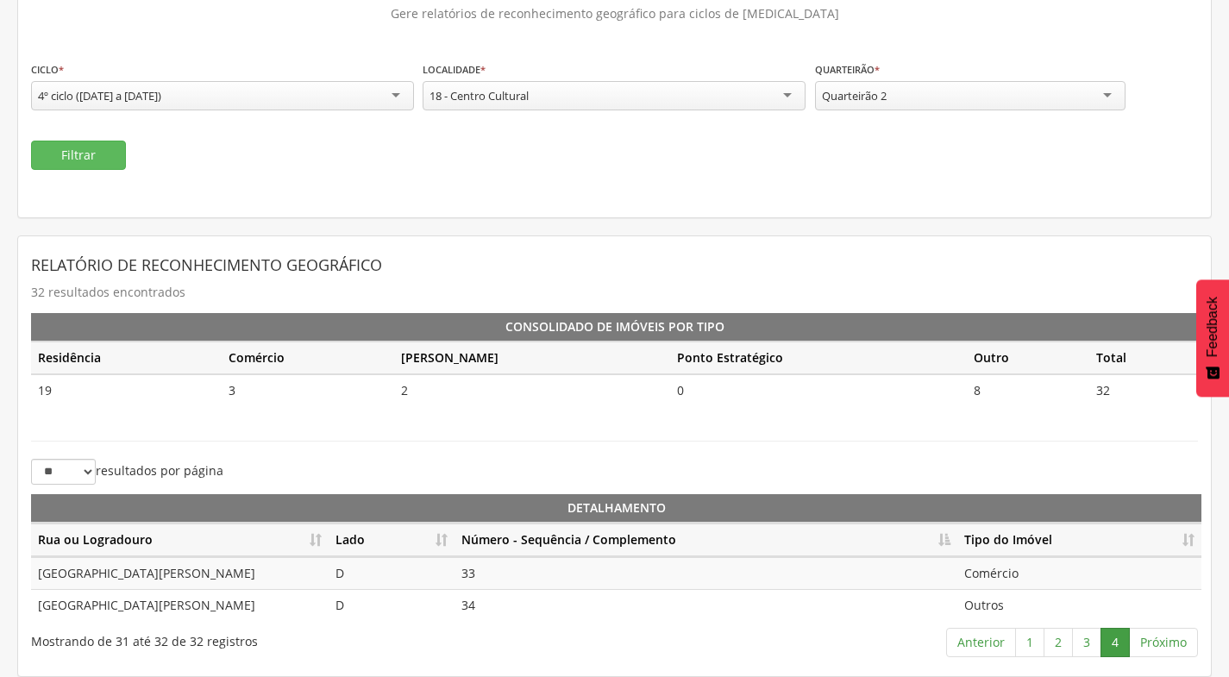
click at [1100, 628] on link "4" at bounding box center [1114, 642] width 29 height 29
drag, startPoint x: 1121, startPoint y: 501, endPoint x: 1029, endPoint y: 385, distance: 148.5
click at [1029, 385] on div "Relatório de Reconhecimento Geográfico 32 resultados encontrados Consolidado de…" at bounding box center [614, 456] width 1166 height 414
click at [1030, 641] on link "1" at bounding box center [1029, 642] width 29 height 29
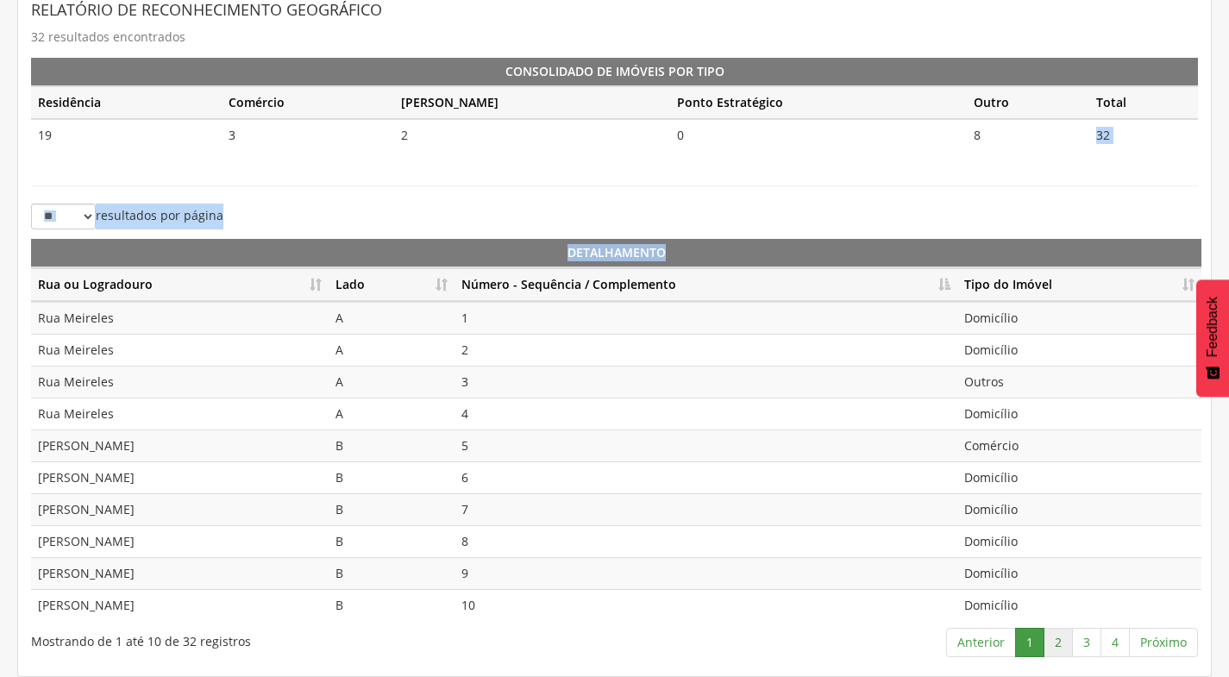
click at [1060, 638] on link "2" at bounding box center [1057, 642] width 29 height 29
click at [1023, 644] on link "1" at bounding box center [1029, 642] width 29 height 29
click at [1059, 647] on link "2" at bounding box center [1057, 642] width 29 height 29
click at [1091, 642] on link "3" at bounding box center [1086, 642] width 29 height 29
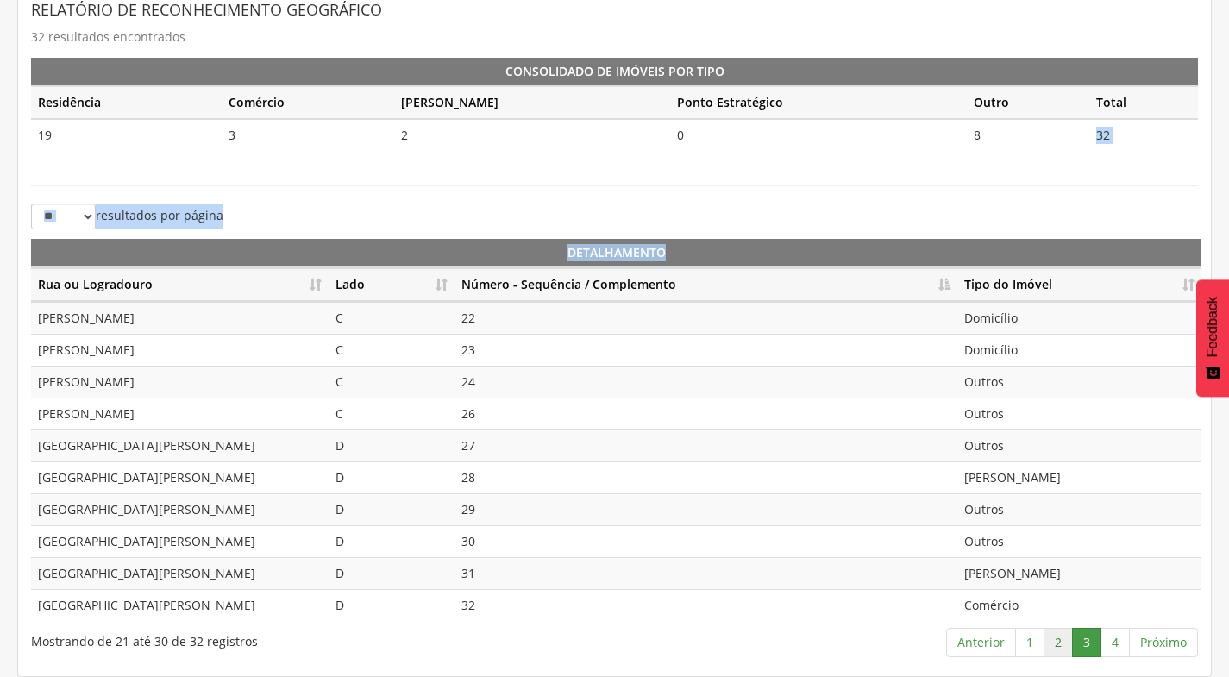
click at [1058, 641] on link "2" at bounding box center [1057, 642] width 29 height 29
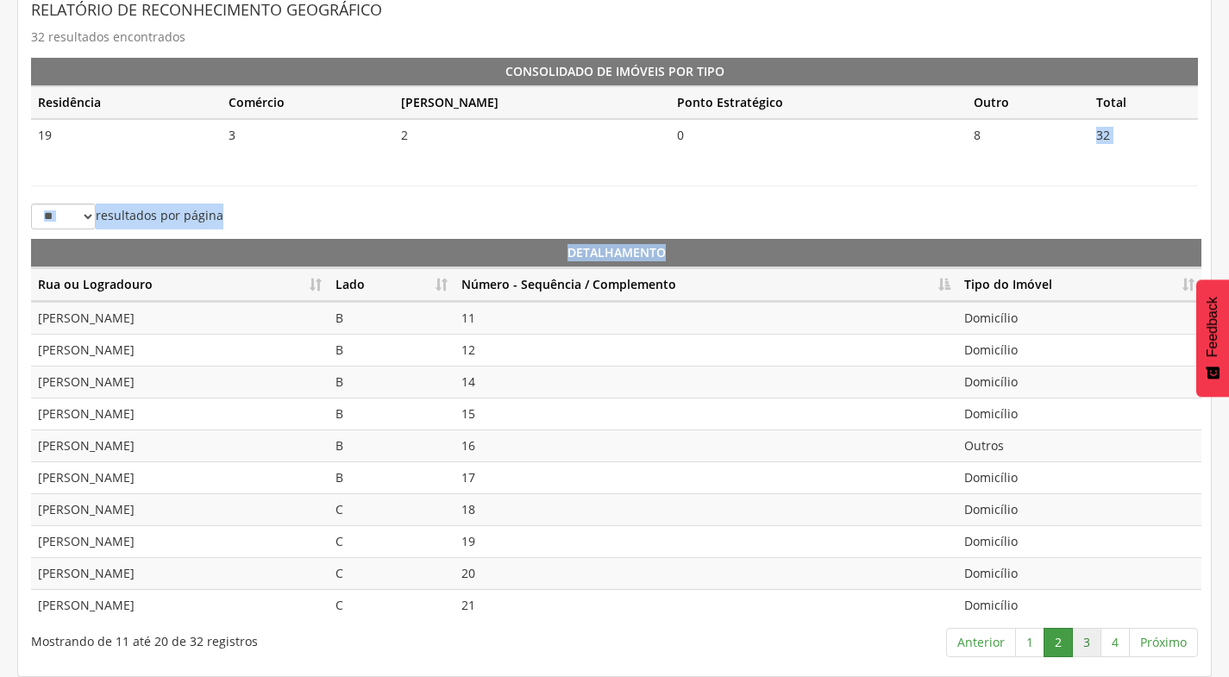
click at [1086, 638] on link "3" at bounding box center [1086, 642] width 29 height 29
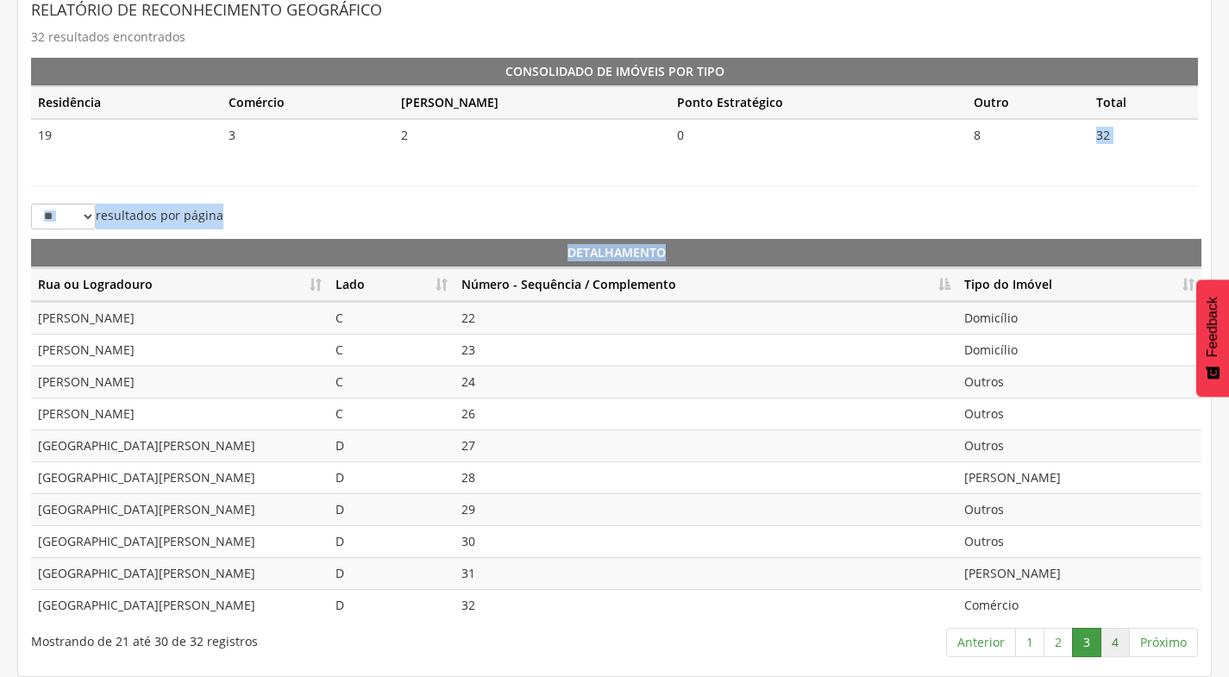
click at [1122, 639] on link "4" at bounding box center [1114, 642] width 29 height 29
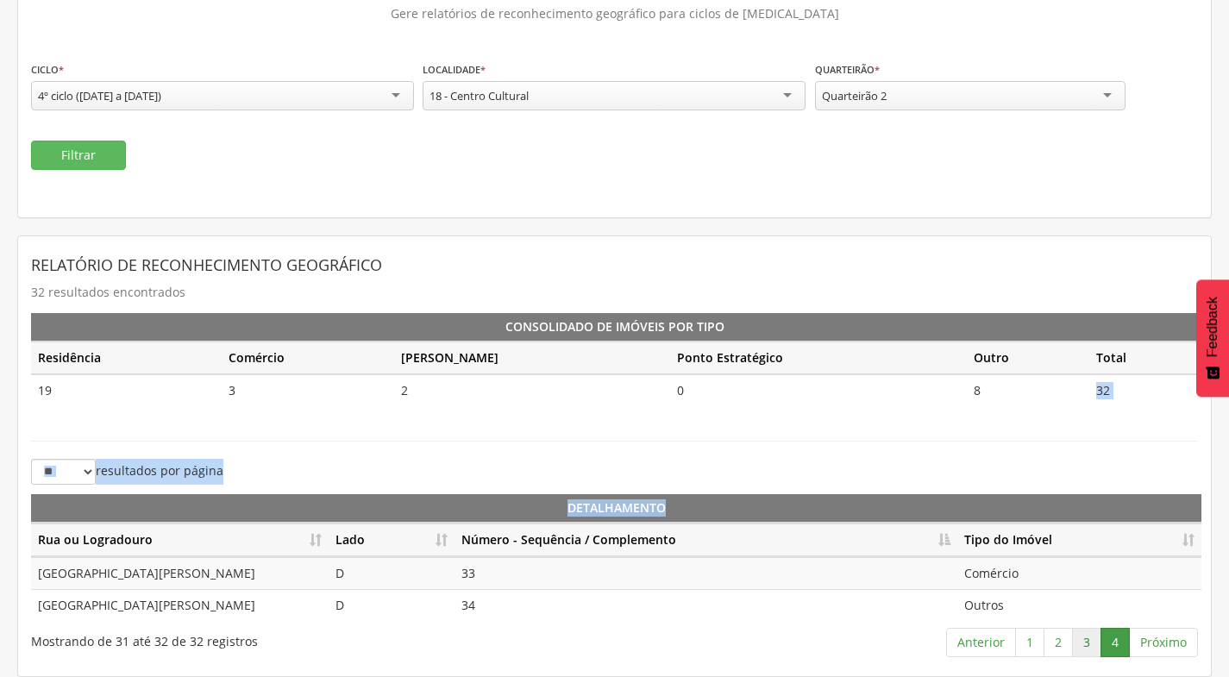
click at [1079, 648] on link "3" at bounding box center [1086, 642] width 29 height 29
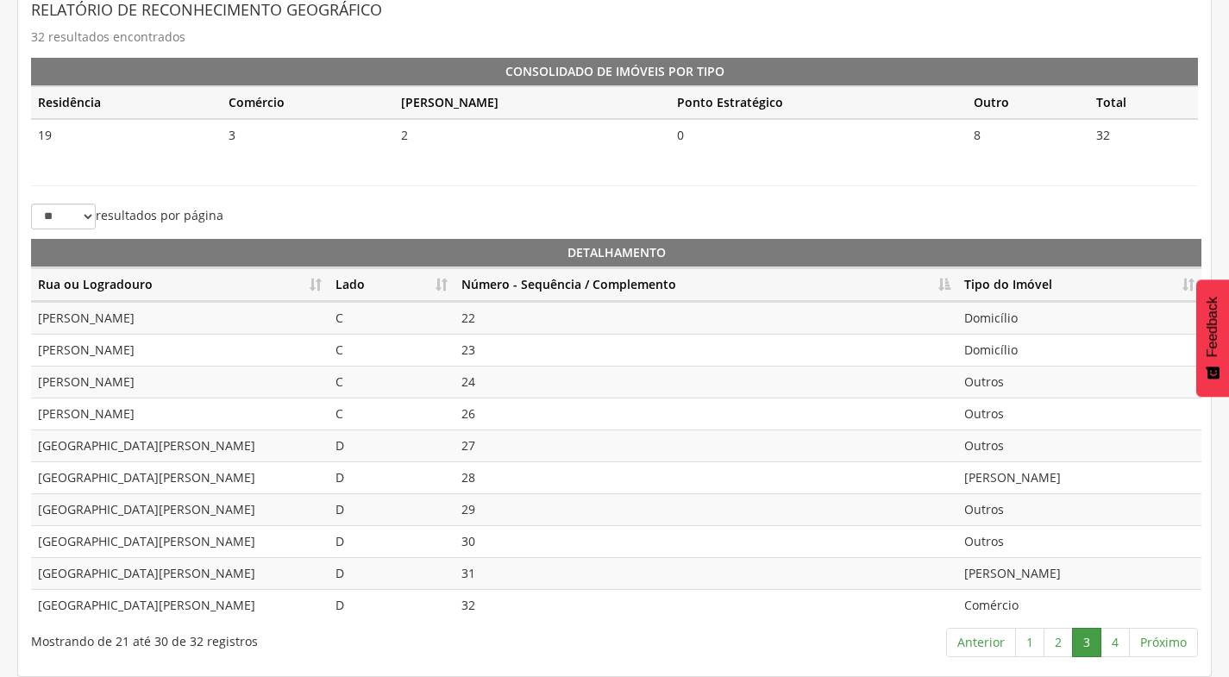
click at [1009, 412] on td "Outros" at bounding box center [1079, 413] width 244 height 32
click at [1005, 446] on td "Outros" at bounding box center [1079, 445] width 244 height 32
click at [1016, 485] on td "[PERSON_NAME]" at bounding box center [1079, 477] width 244 height 32
drag, startPoint x: 1016, startPoint y: 485, endPoint x: 1012, endPoint y: 516, distance: 32.1
click at [1012, 516] on td "Outros" at bounding box center [1079, 509] width 244 height 32
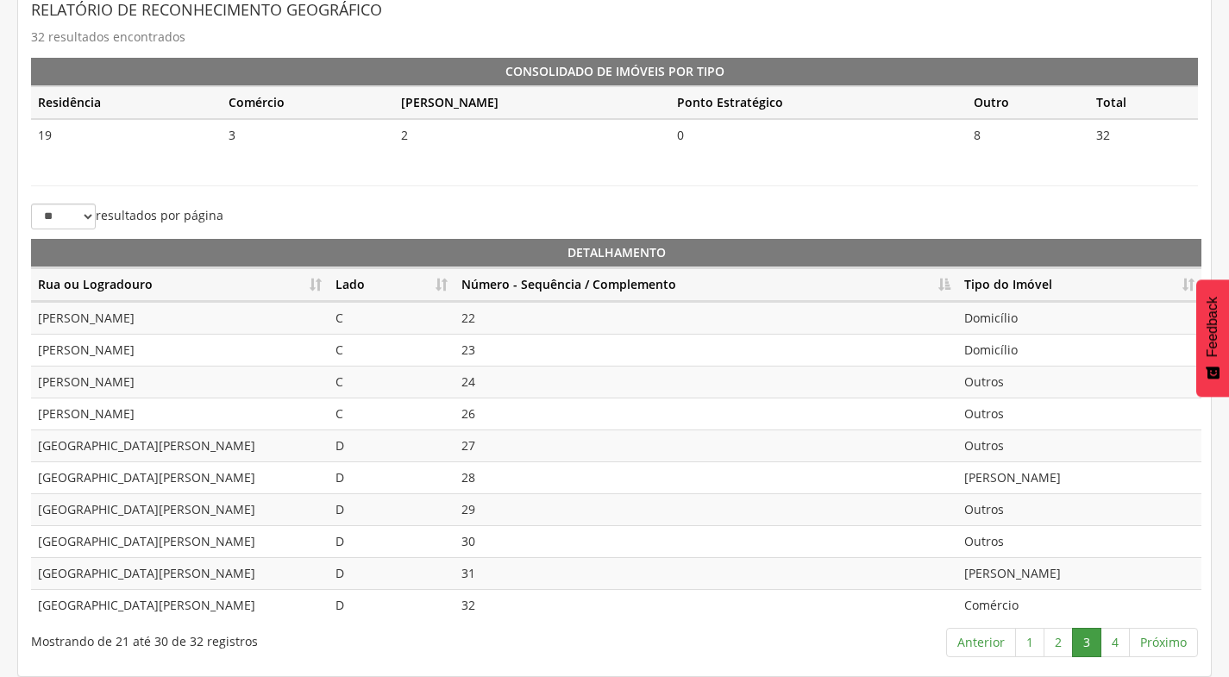
click at [1013, 546] on td "Outros" at bounding box center [1079, 541] width 244 height 32
click at [1014, 585] on td "[PERSON_NAME]" at bounding box center [1079, 573] width 244 height 32
click at [1018, 602] on td "Comércio" at bounding box center [1079, 605] width 244 height 32
click at [1110, 649] on link "4" at bounding box center [1114, 642] width 29 height 29
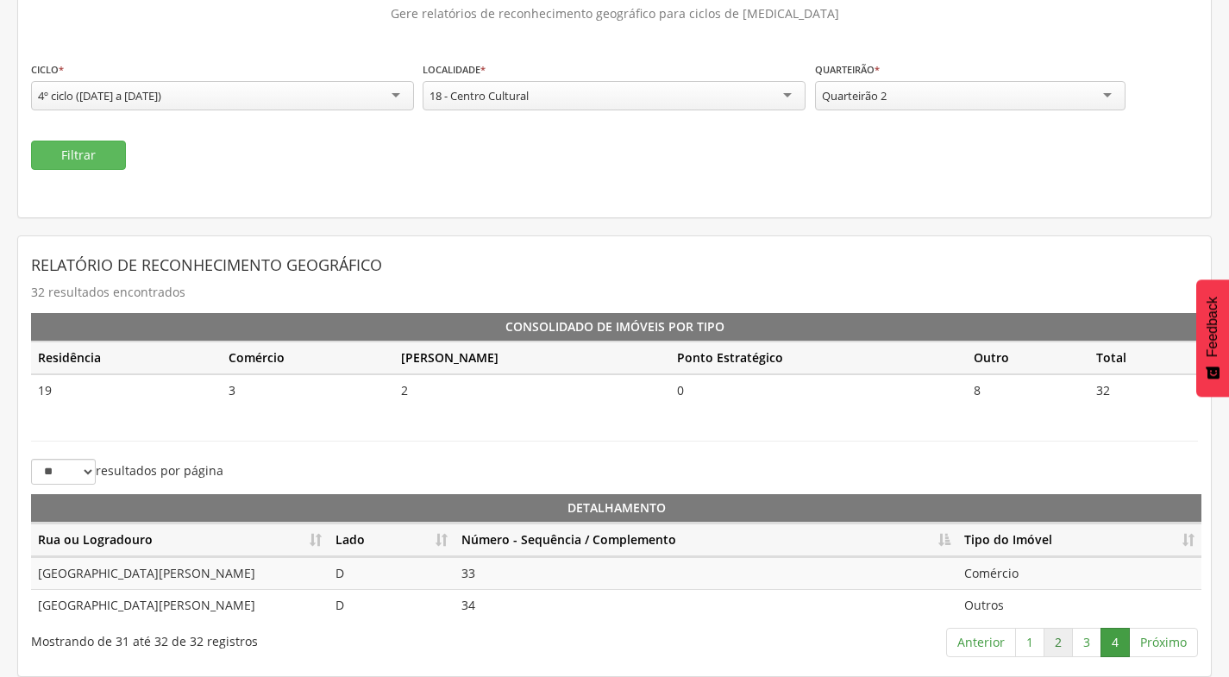
click at [1065, 646] on link "2" at bounding box center [1057, 642] width 29 height 29
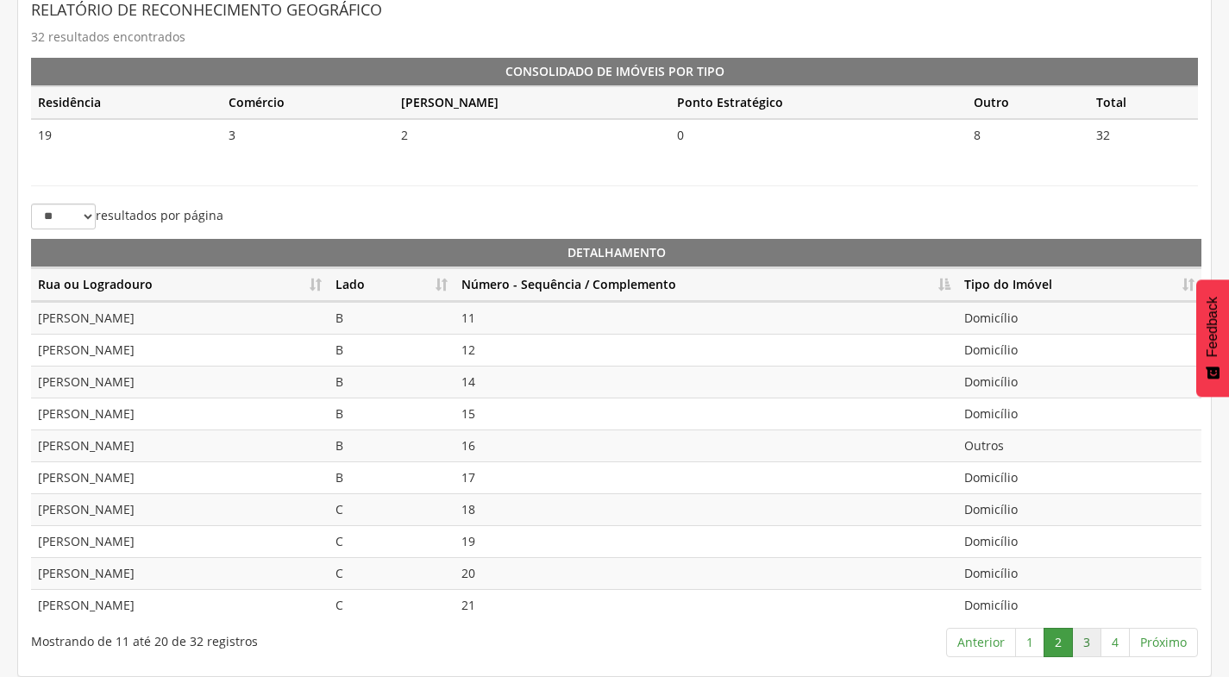
click at [1082, 645] on link "3" at bounding box center [1086, 642] width 29 height 29
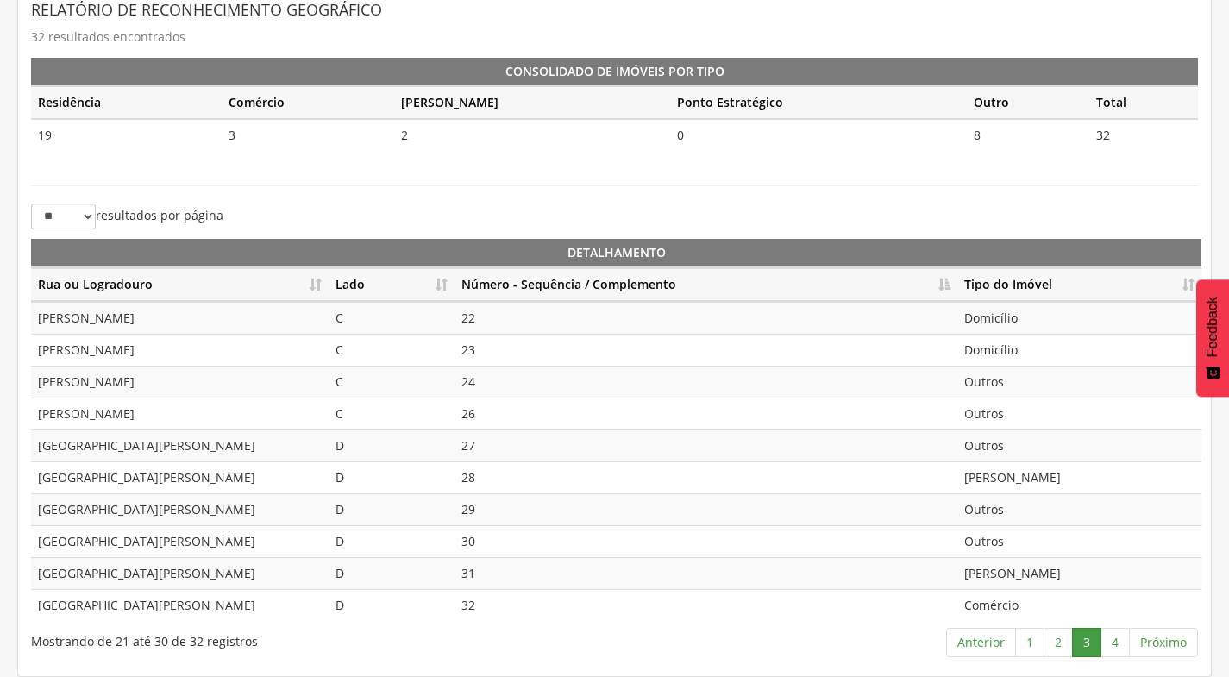
click at [1007, 510] on td "Outros" at bounding box center [1079, 509] width 244 height 32
click at [1005, 538] on td "Outros" at bounding box center [1079, 541] width 244 height 32
click at [1029, 579] on td "[PERSON_NAME]" at bounding box center [1079, 573] width 244 height 32
click at [1019, 604] on td "Comércio" at bounding box center [1079, 605] width 244 height 32
click at [1108, 642] on link "4" at bounding box center [1114, 642] width 29 height 29
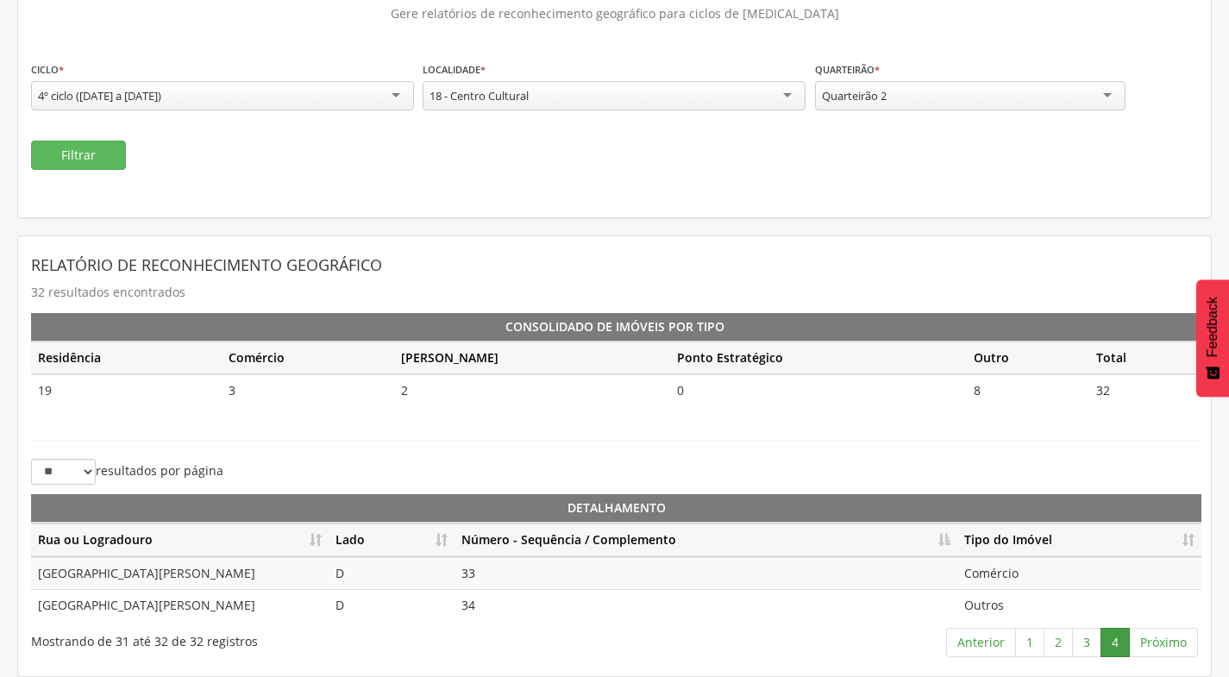
scroll to position [129, 0]
click at [1052, 646] on link "2" at bounding box center [1057, 642] width 29 height 29
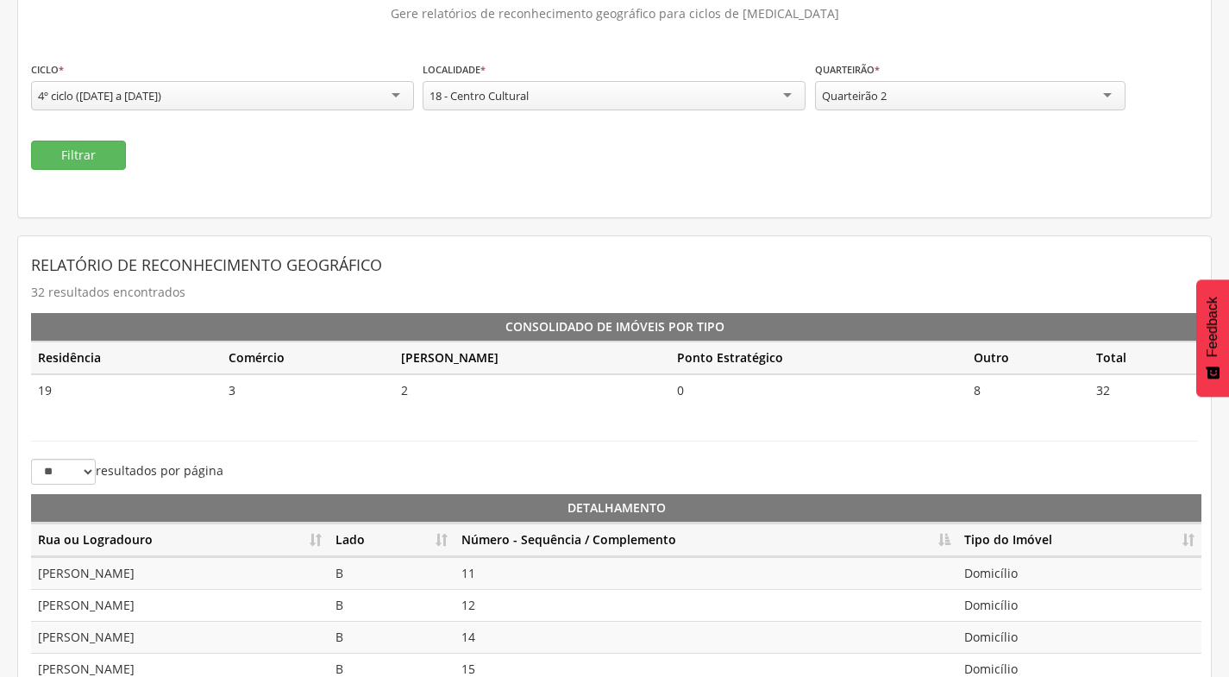
scroll to position [385, 0]
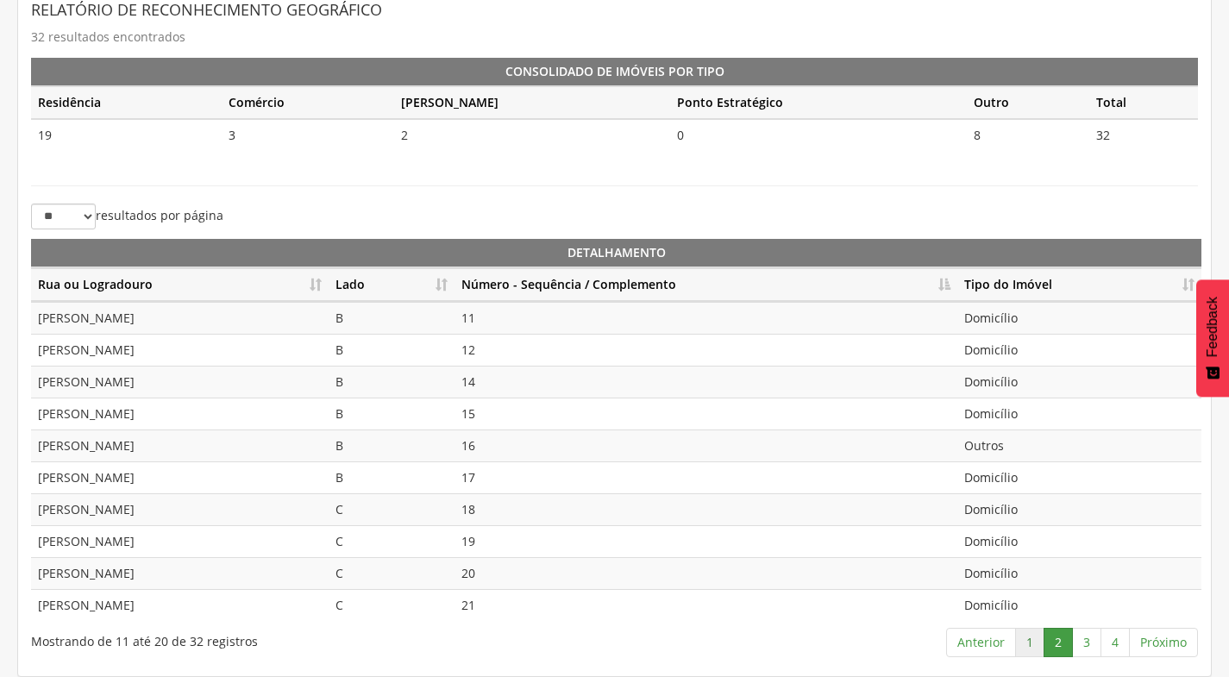
click at [1031, 642] on link "1" at bounding box center [1029, 642] width 29 height 29
click at [1053, 636] on link "2" at bounding box center [1057, 642] width 29 height 29
click at [1081, 639] on link "3" at bounding box center [1086, 642] width 29 height 29
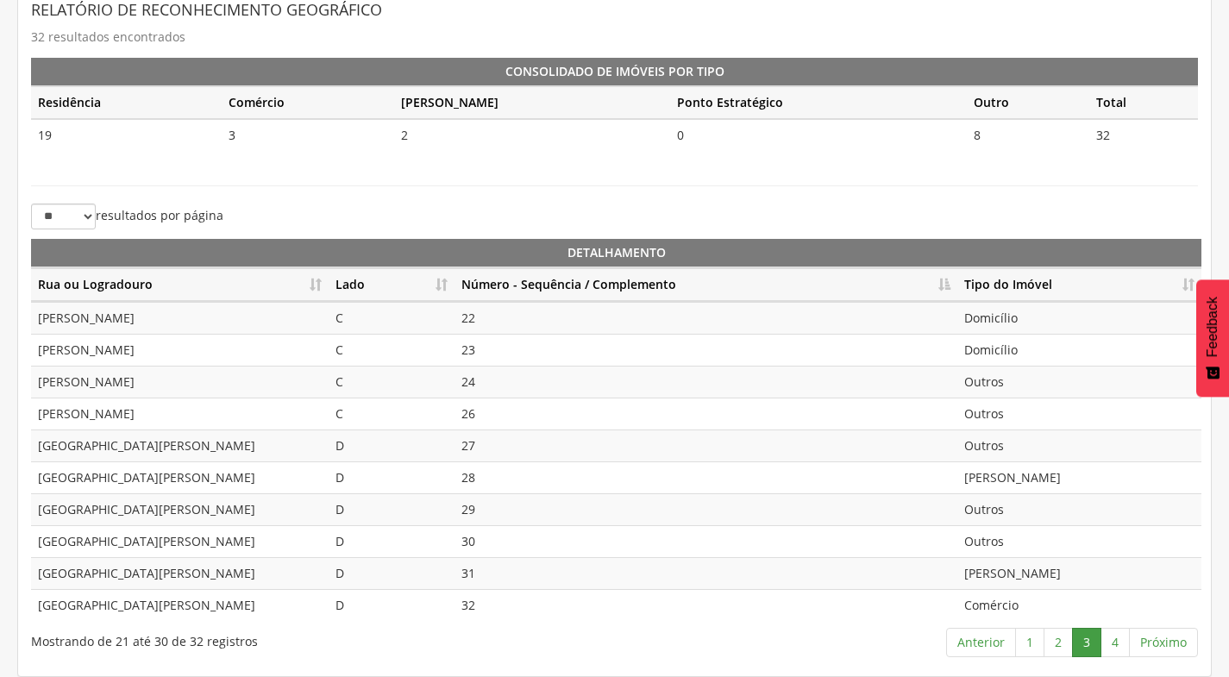
click at [1028, 385] on td "Outros" at bounding box center [1079, 382] width 244 height 32
click at [1025, 576] on td "[PERSON_NAME]" at bounding box center [1079, 573] width 244 height 32
click at [1025, 607] on td "Comércio" at bounding box center [1079, 605] width 244 height 32
click at [1119, 643] on link "4" at bounding box center [1114, 642] width 29 height 29
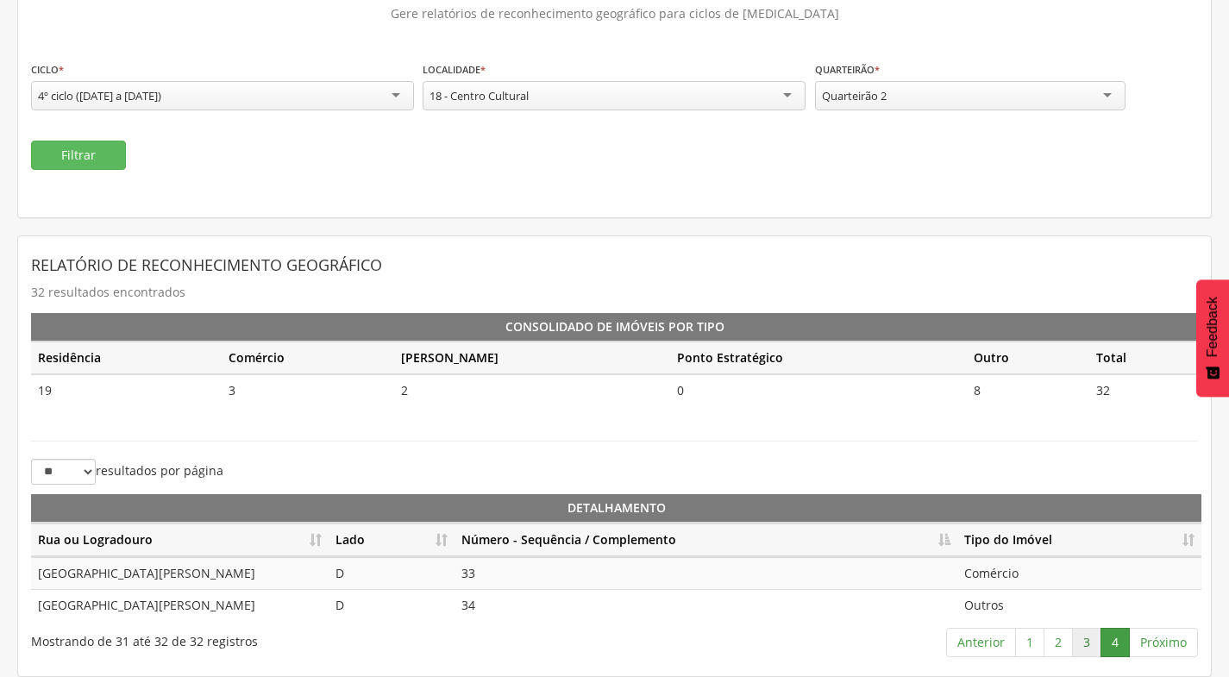
click at [1081, 641] on link "3" at bounding box center [1086, 642] width 29 height 29
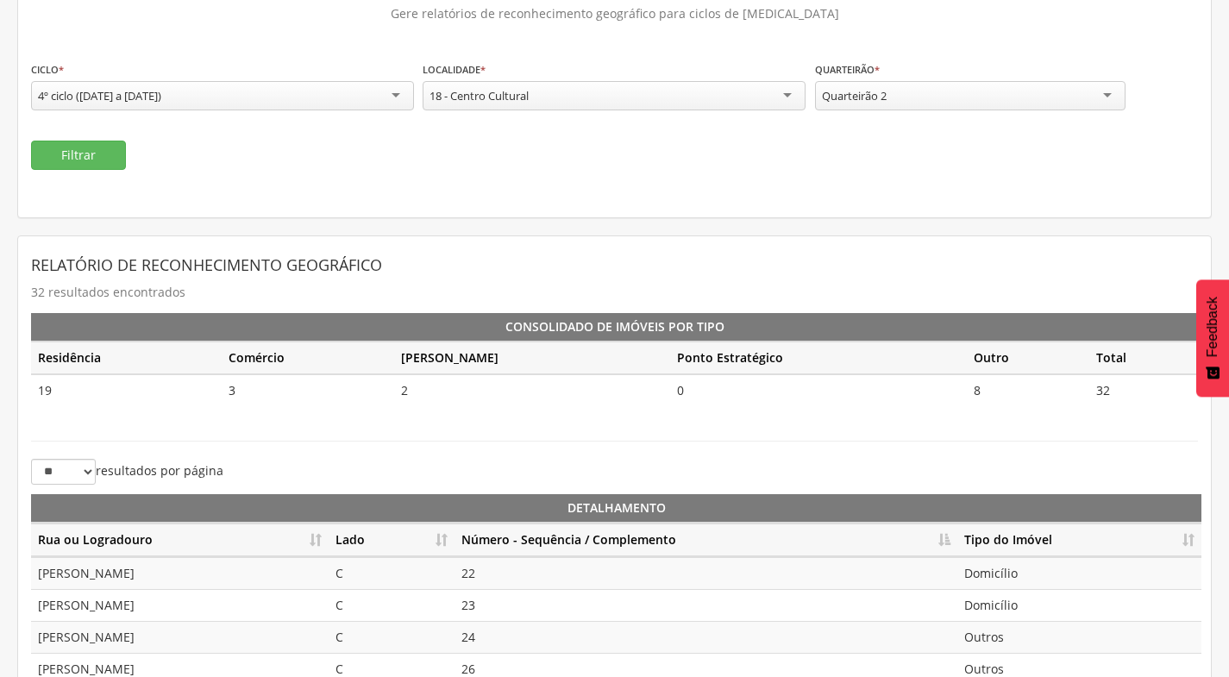
scroll to position [385, 0]
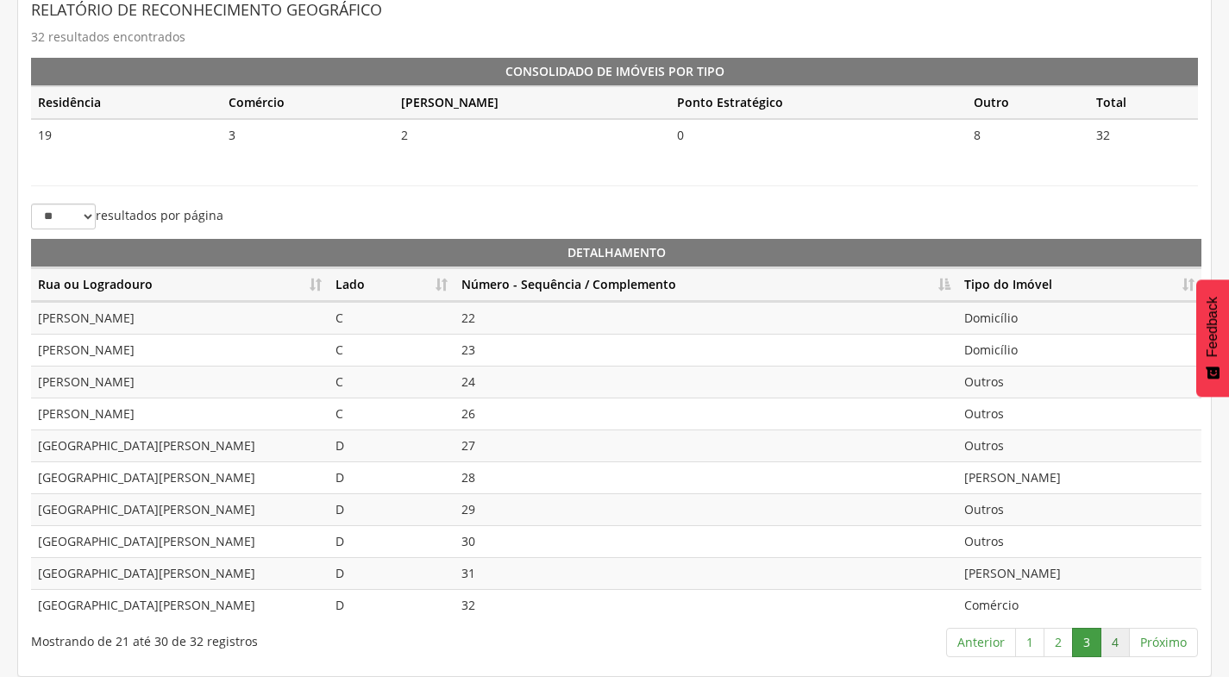
click at [1107, 637] on link "4" at bounding box center [1114, 642] width 29 height 29
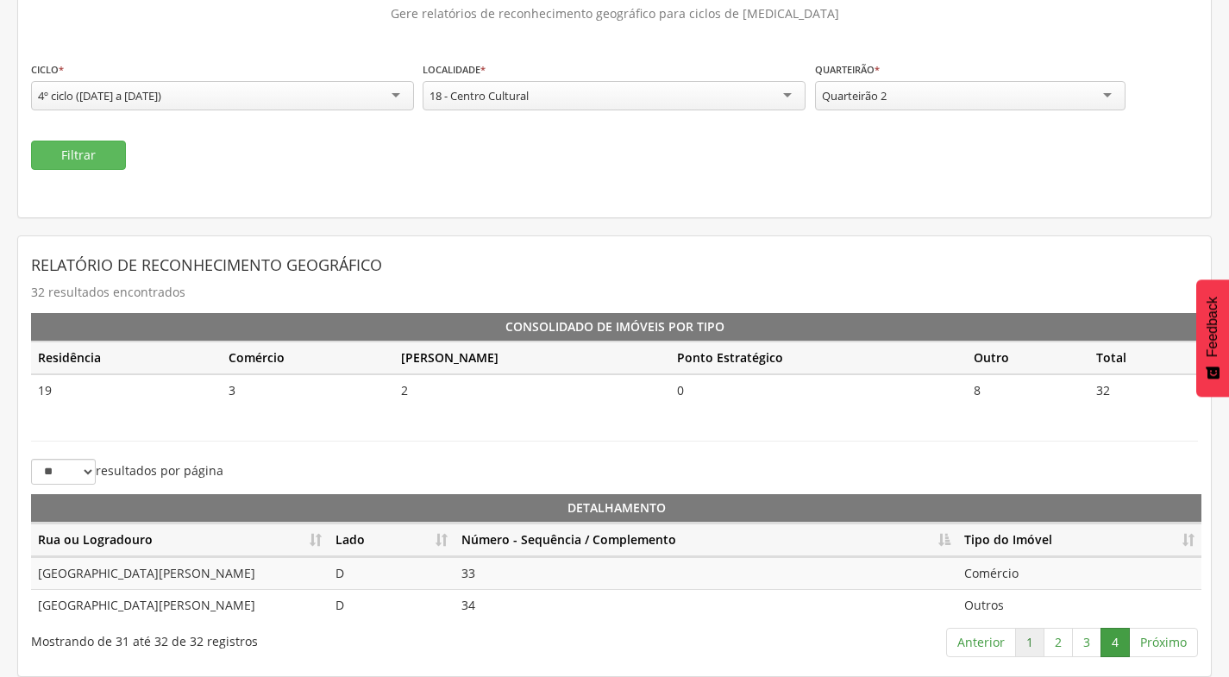
click at [1032, 643] on link "1" at bounding box center [1029, 642] width 29 height 29
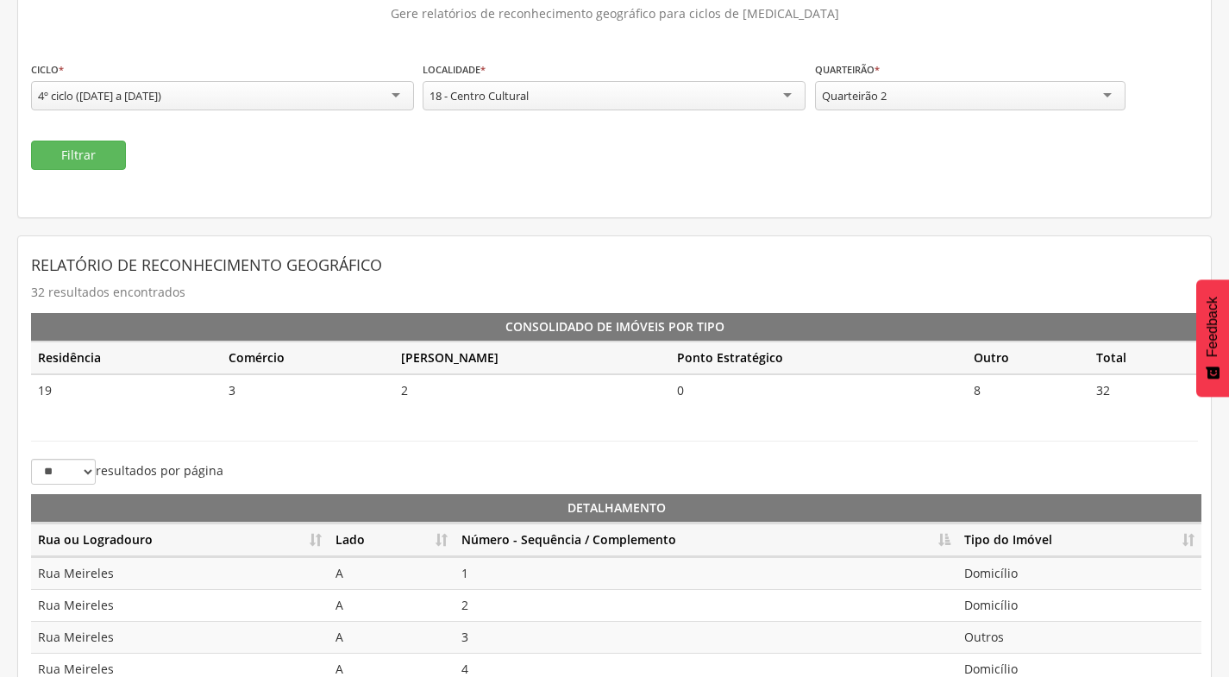
scroll to position [385, 0]
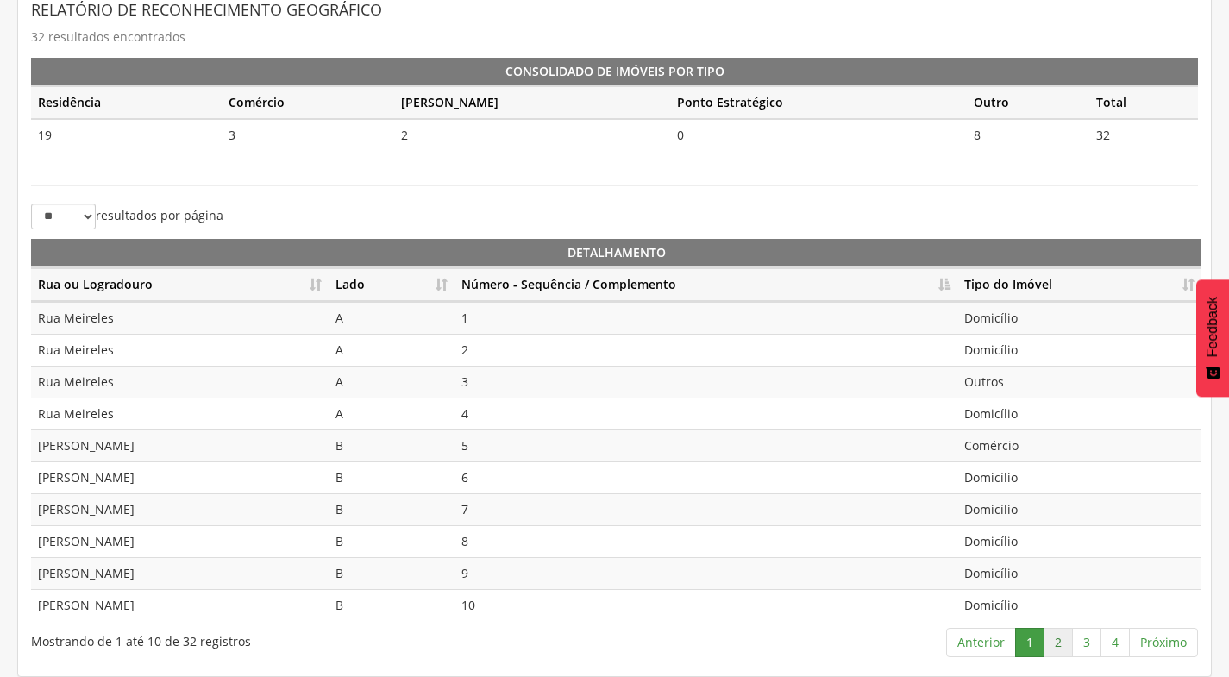
click at [1056, 643] on link "2" at bounding box center [1057, 642] width 29 height 29
click at [1078, 638] on link "3" at bounding box center [1086, 642] width 29 height 29
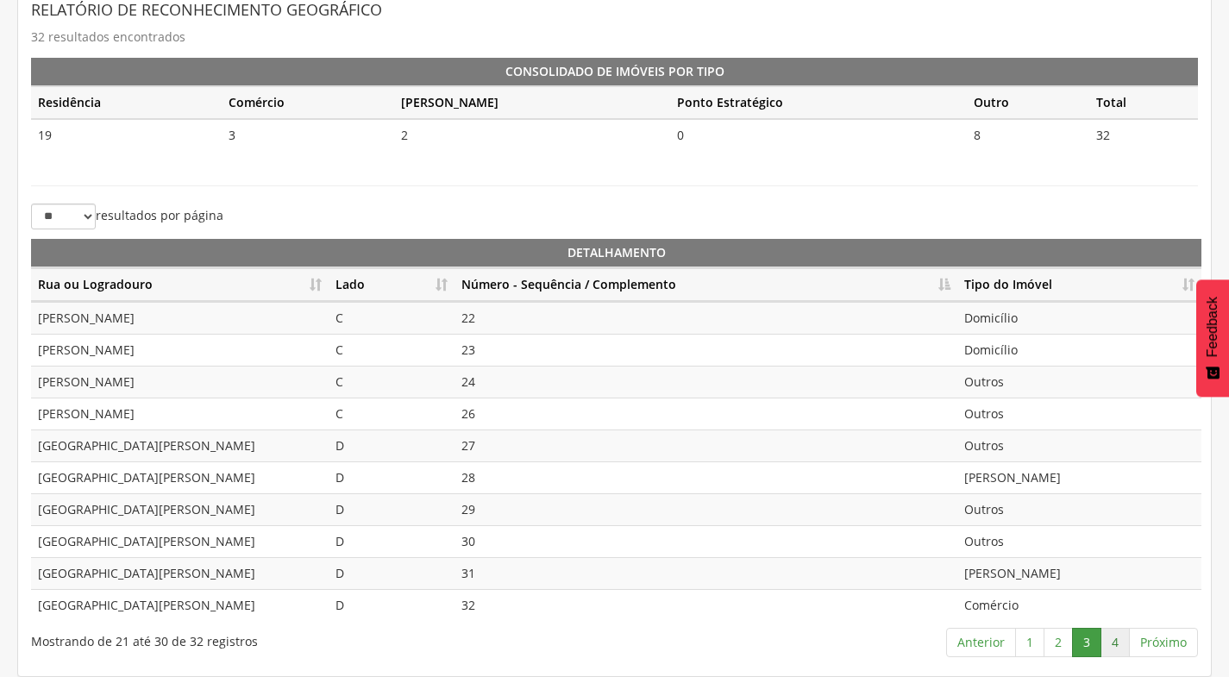
click at [1114, 642] on link "4" at bounding box center [1114, 642] width 29 height 29
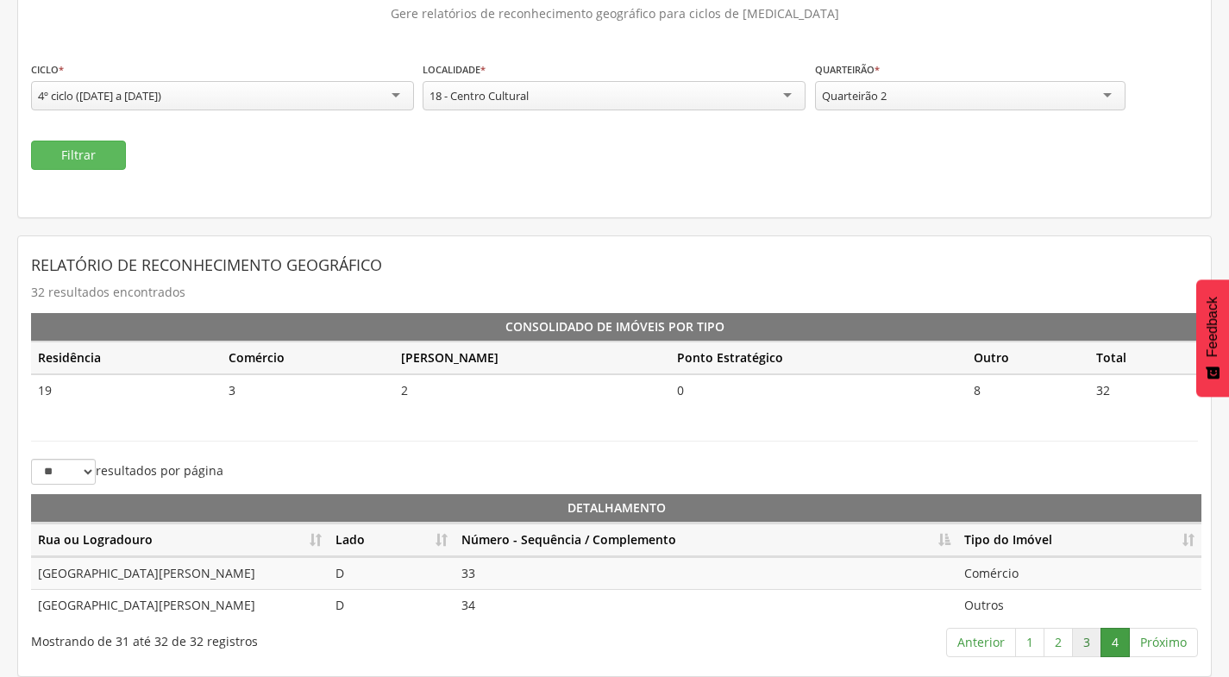
click at [1090, 648] on link "3" at bounding box center [1086, 642] width 29 height 29
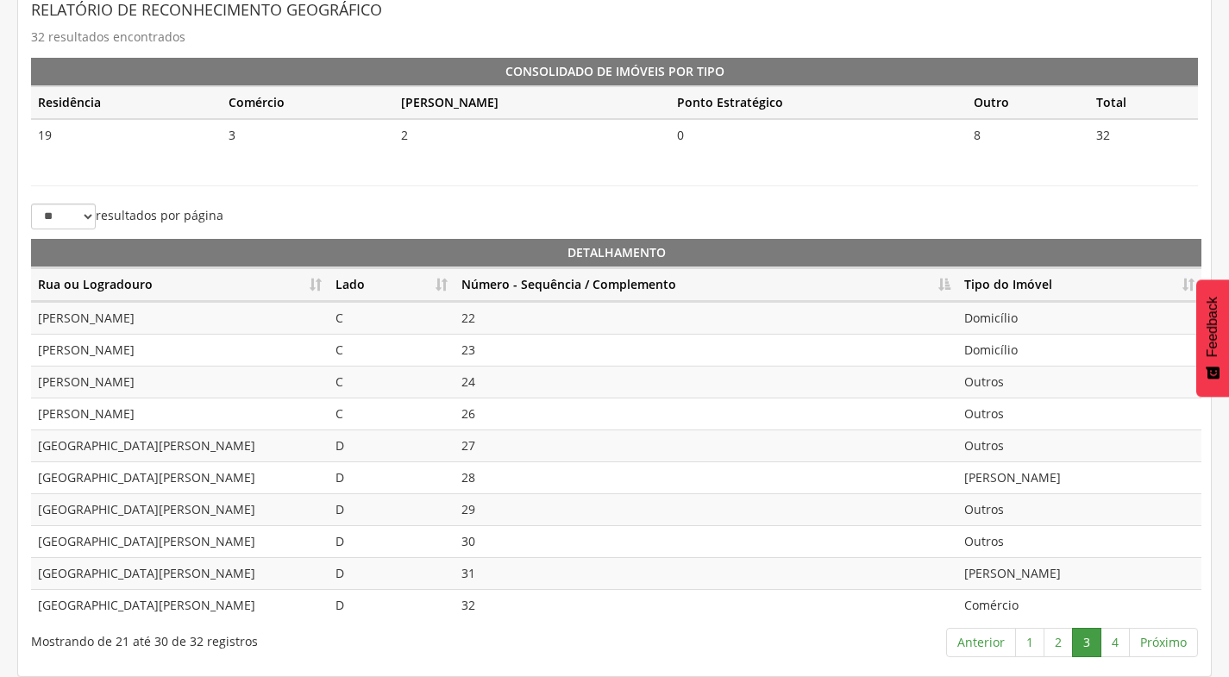
scroll to position [126, 0]
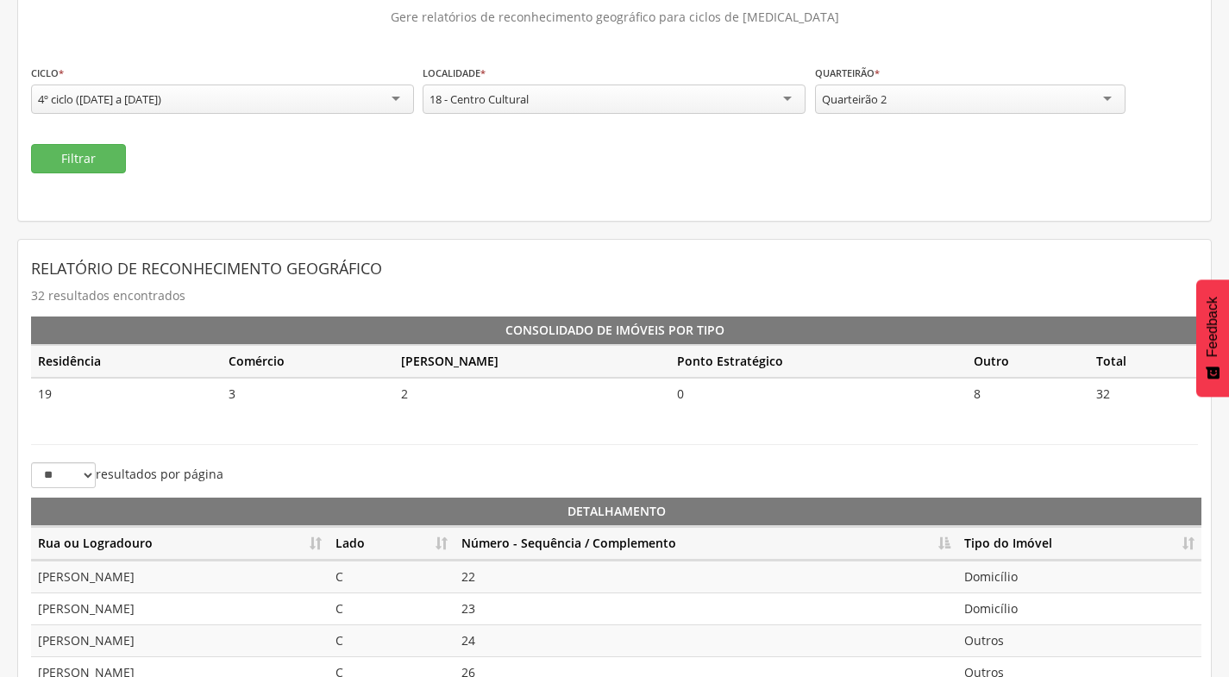
click at [1003, 98] on div "Quarteirão 2" at bounding box center [970, 98] width 310 height 29
click at [59, 156] on button "Filtrar" at bounding box center [78, 158] width 95 height 29
click at [443, 542] on th "Lado" at bounding box center [391, 544] width 126 height 34
click at [940, 545] on th "Número - Sequência / Complemento" at bounding box center [705, 544] width 503 height 34
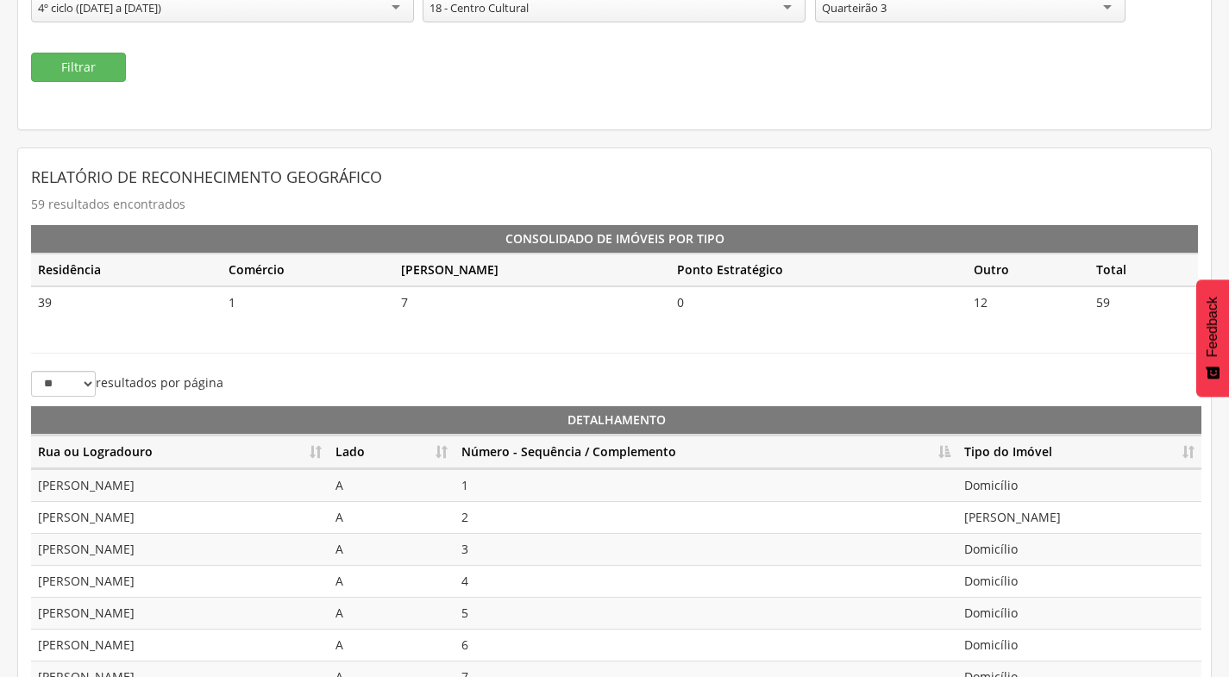
scroll to position [385, 0]
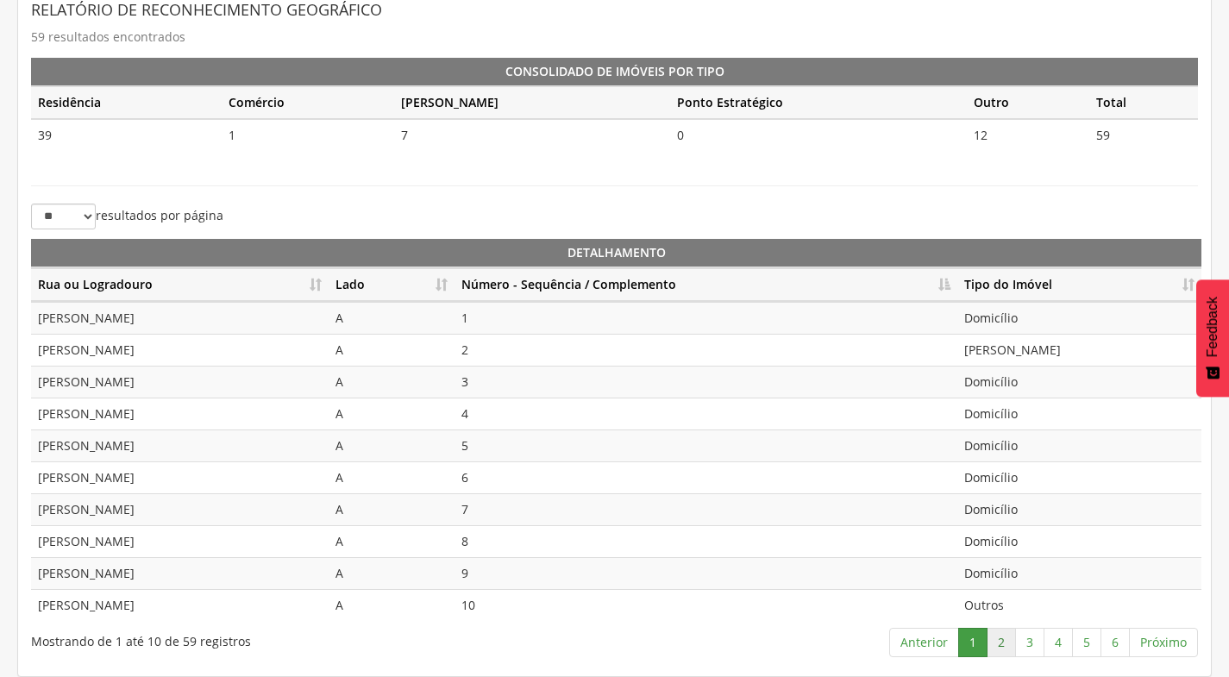
click at [999, 641] on link "2" at bounding box center [1000, 642] width 29 height 29
click at [1031, 641] on link "3" at bounding box center [1029, 642] width 29 height 29
click at [1064, 637] on link "4" at bounding box center [1057, 642] width 29 height 29
click at [1093, 644] on link "5" at bounding box center [1086, 642] width 29 height 29
click at [1113, 644] on link "6" at bounding box center [1114, 642] width 29 height 29
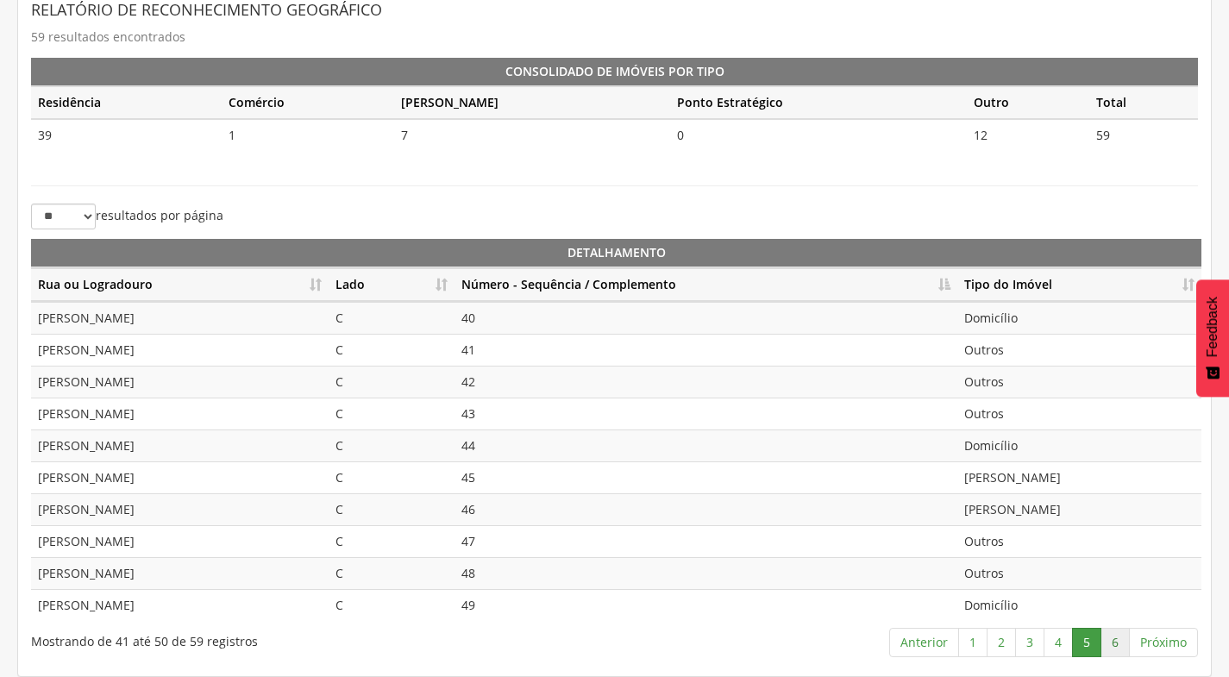
scroll to position [353, 0]
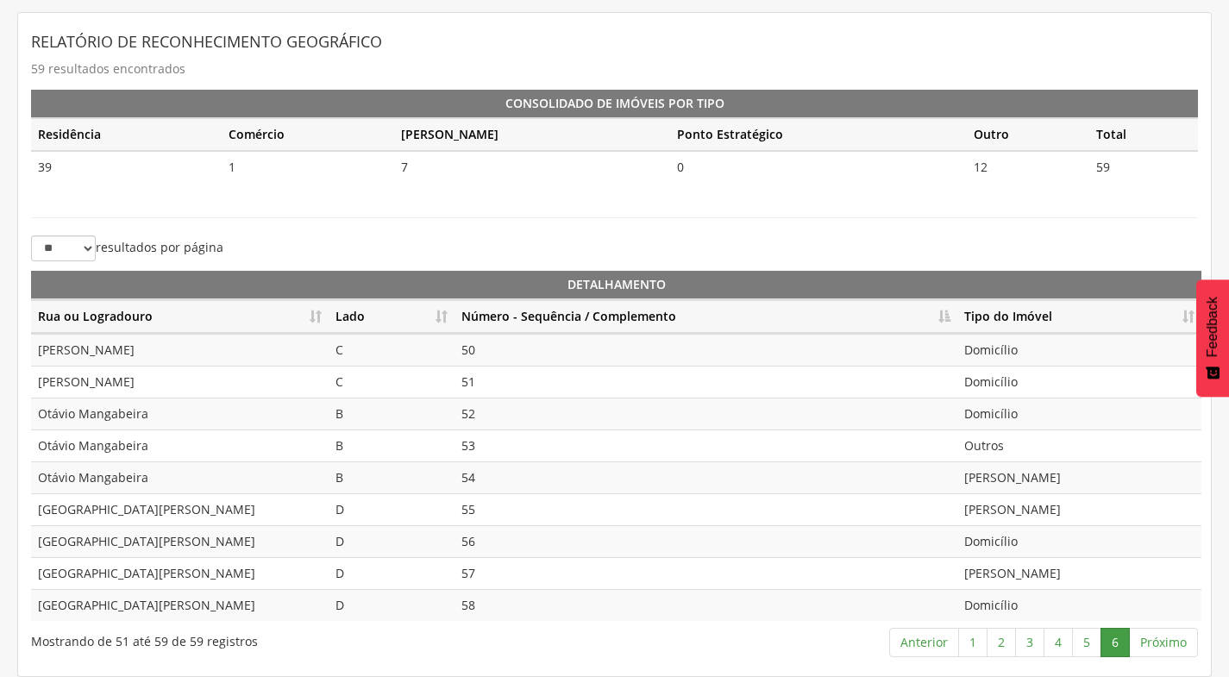
click at [938, 316] on th "Número - Sequência / Complemento" at bounding box center [705, 317] width 503 height 34
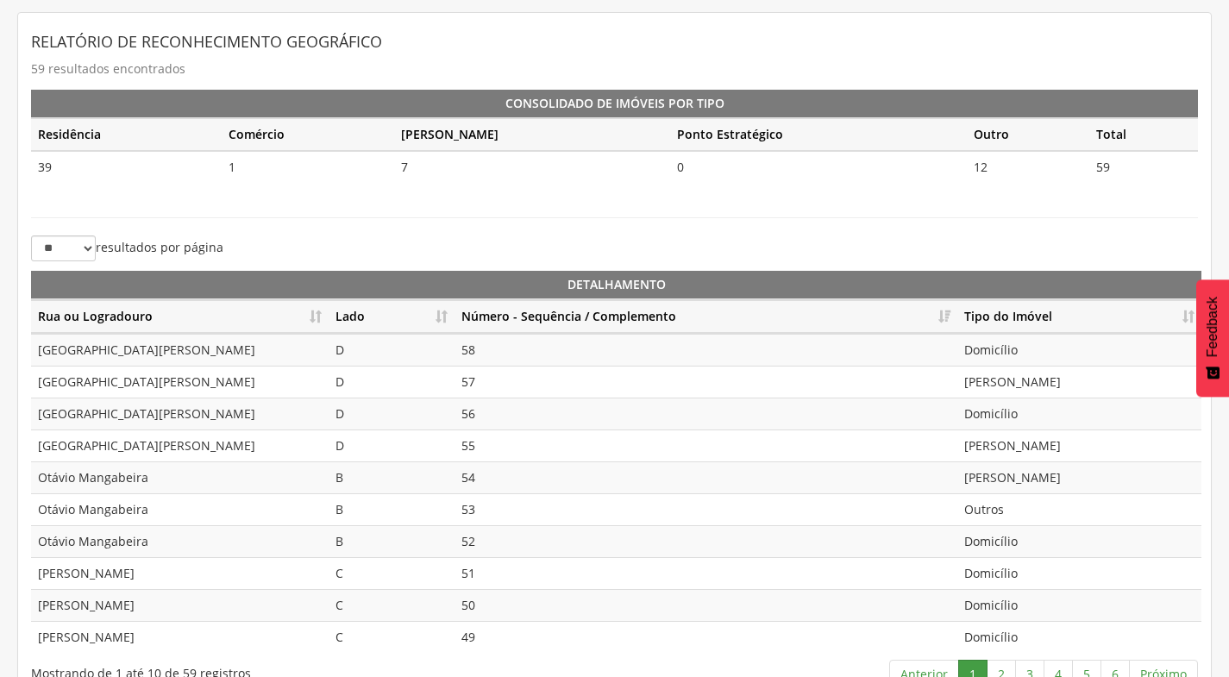
click at [938, 316] on th "Número - Sequência / Complemento" at bounding box center [705, 317] width 503 height 34
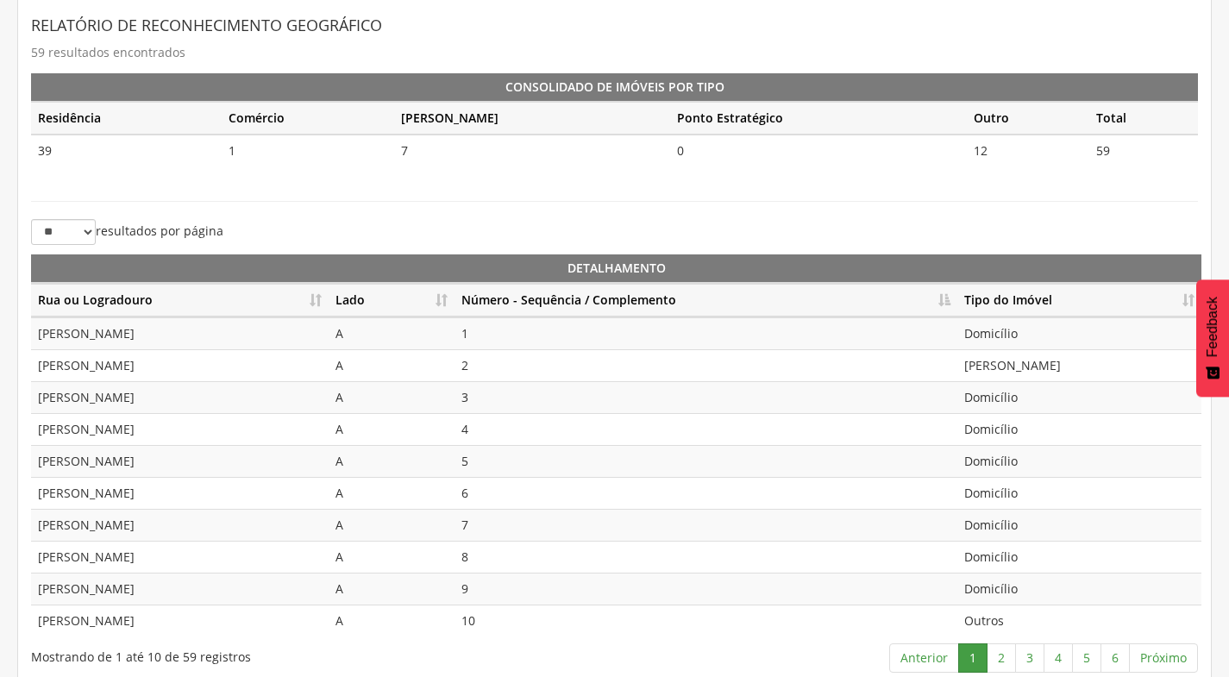
scroll to position [385, 0]
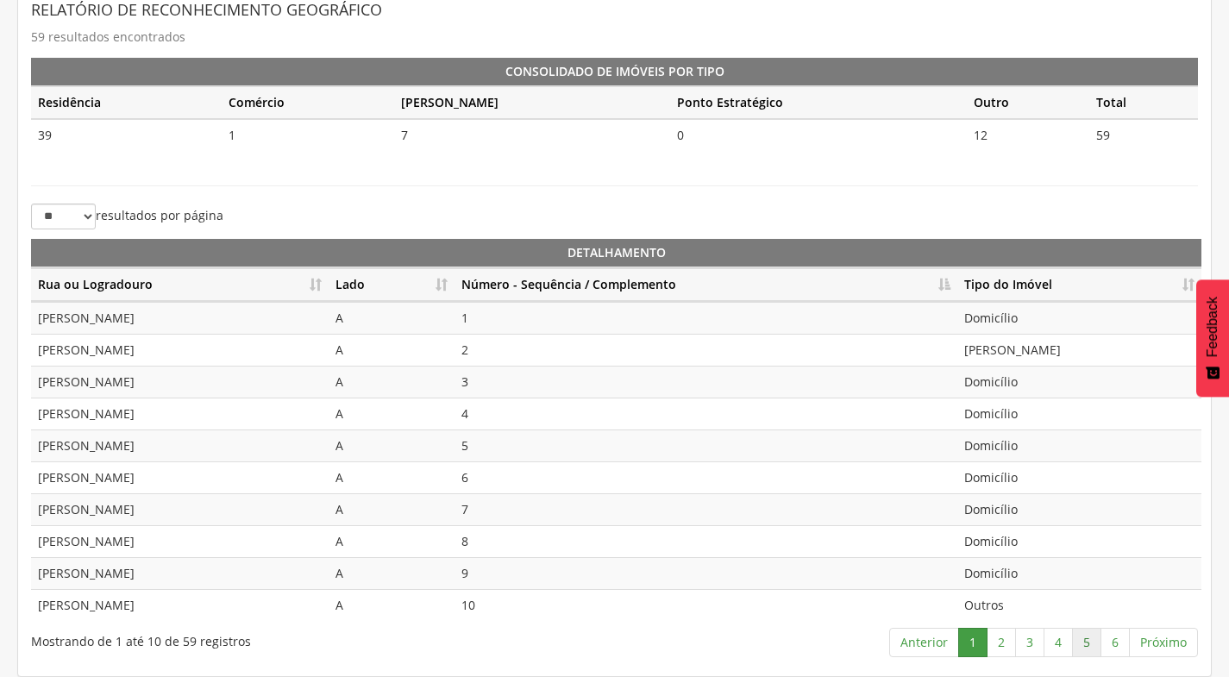
click at [1083, 638] on link "5" at bounding box center [1086, 642] width 29 height 29
click at [973, 641] on link "1" at bounding box center [972, 642] width 29 height 29
click at [1009, 640] on link "2" at bounding box center [1000, 642] width 29 height 29
click at [1029, 641] on link "3" at bounding box center [1029, 642] width 29 height 29
click at [1050, 643] on link "4" at bounding box center [1057, 642] width 29 height 29
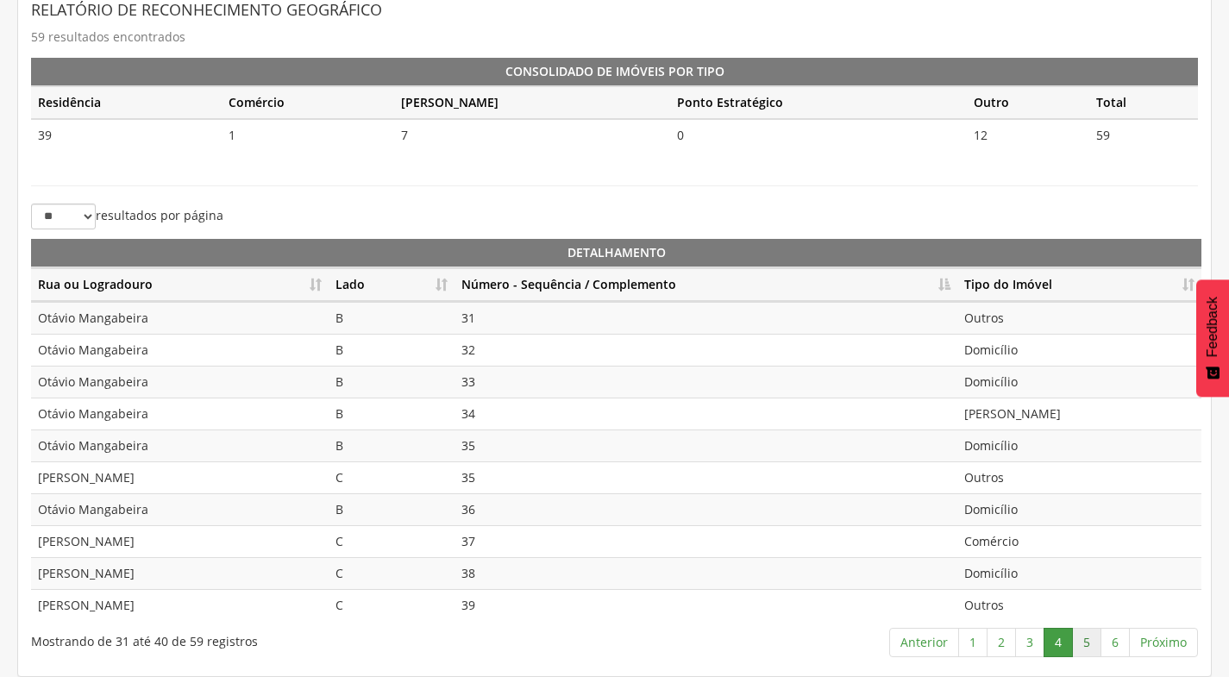
click at [1091, 641] on link "5" at bounding box center [1086, 642] width 29 height 29
click at [1004, 350] on td "Outros" at bounding box center [1079, 350] width 244 height 32
drag, startPoint x: 998, startPoint y: 391, endPoint x: 1002, endPoint y: 405, distance: 15.1
click at [998, 391] on td "Outros" at bounding box center [1079, 382] width 244 height 32
click at [1002, 412] on td "Outros" at bounding box center [1079, 413] width 244 height 32
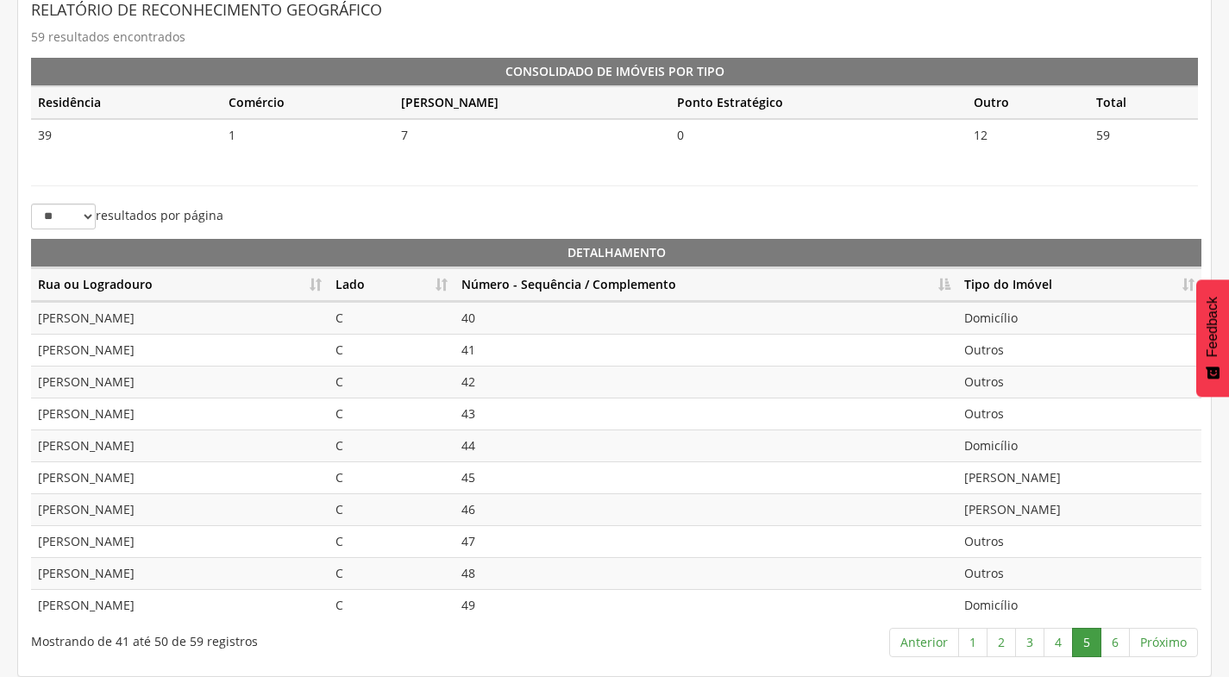
click at [1006, 449] on td "Domicílio" at bounding box center [1079, 445] width 244 height 32
click at [1022, 479] on td "[PERSON_NAME]" at bounding box center [1079, 477] width 244 height 32
click at [1023, 516] on td "[PERSON_NAME]" at bounding box center [1079, 509] width 244 height 32
click at [1112, 638] on link "6" at bounding box center [1114, 642] width 29 height 29
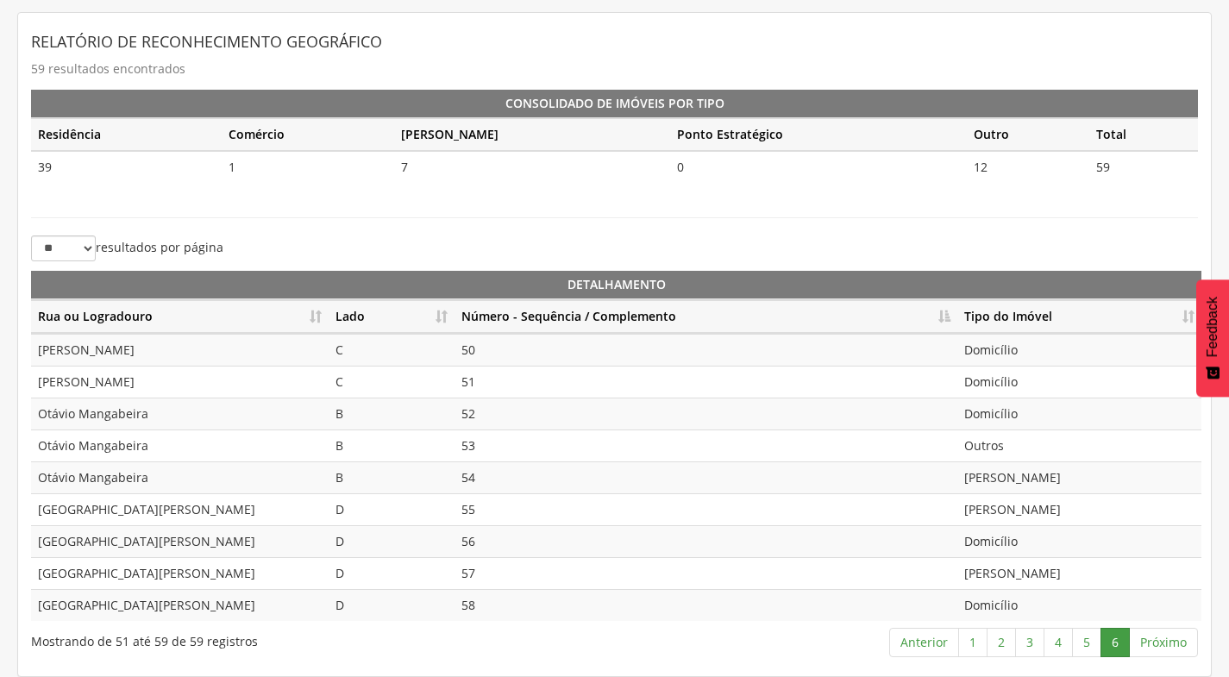
click at [1025, 353] on td "Domicílio" at bounding box center [1079, 350] width 244 height 32
click at [1017, 378] on td "Domicílio" at bounding box center [1079, 382] width 244 height 32
click at [1025, 414] on td "Domicílio" at bounding box center [1079, 413] width 244 height 32
click at [1012, 449] on td "Outros" at bounding box center [1079, 445] width 244 height 32
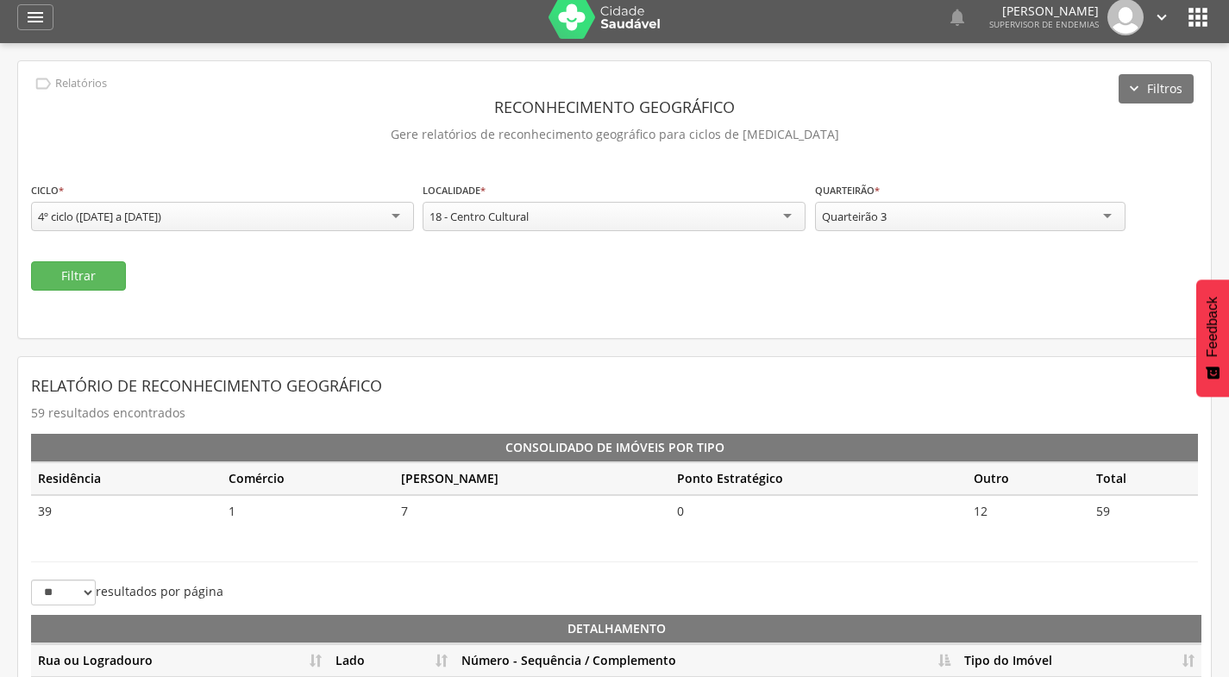
scroll to position [8, 0]
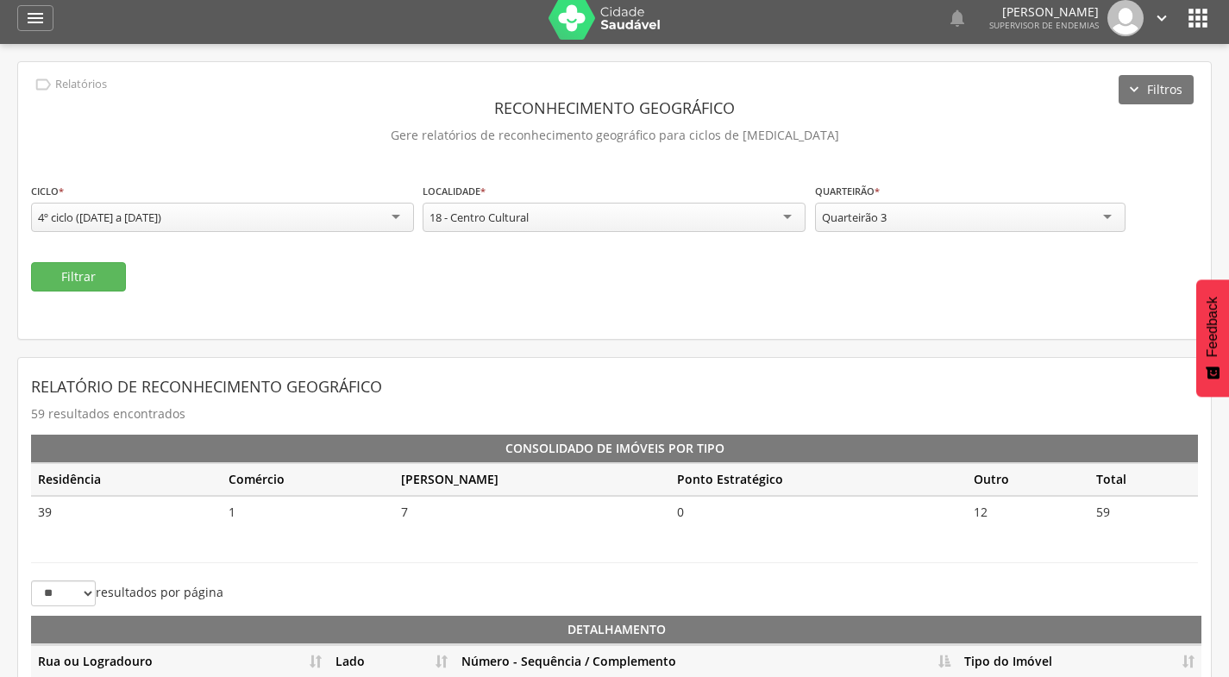
click at [919, 213] on div "Quarteirão 3" at bounding box center [970, 217] width 310 height 29
click at [77, 268] on button "Filtrar" at bounding box center [78, 276] width 95 height 29
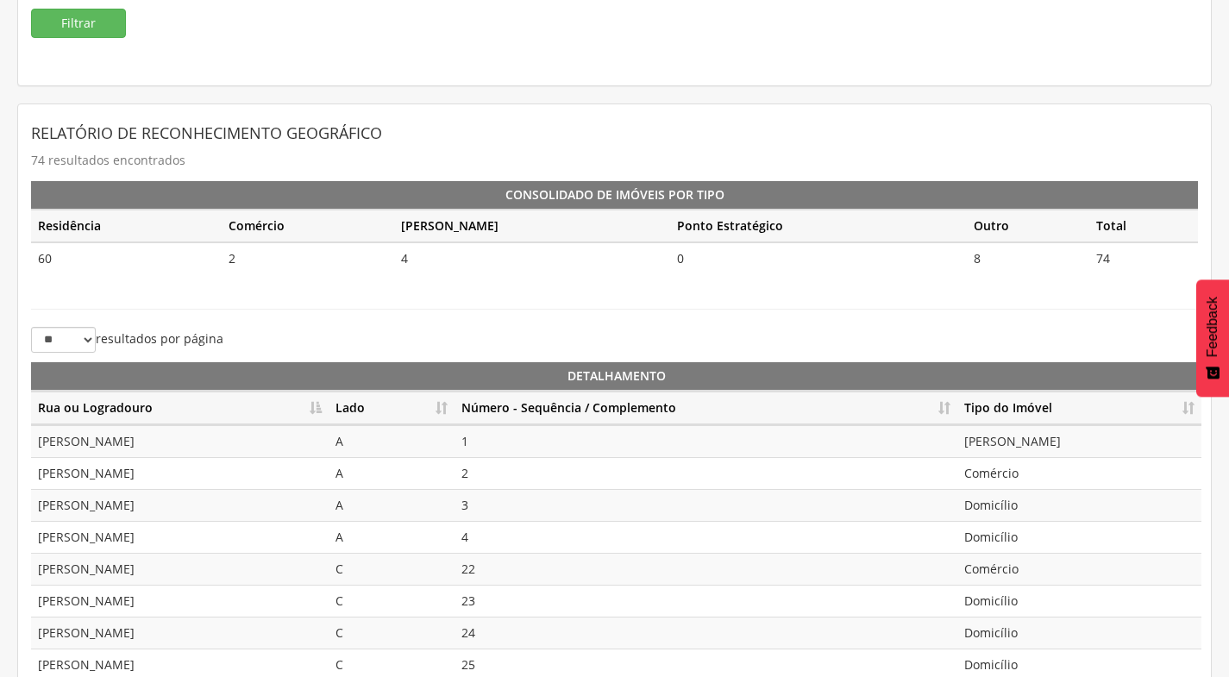
scroll to position [266, 0]
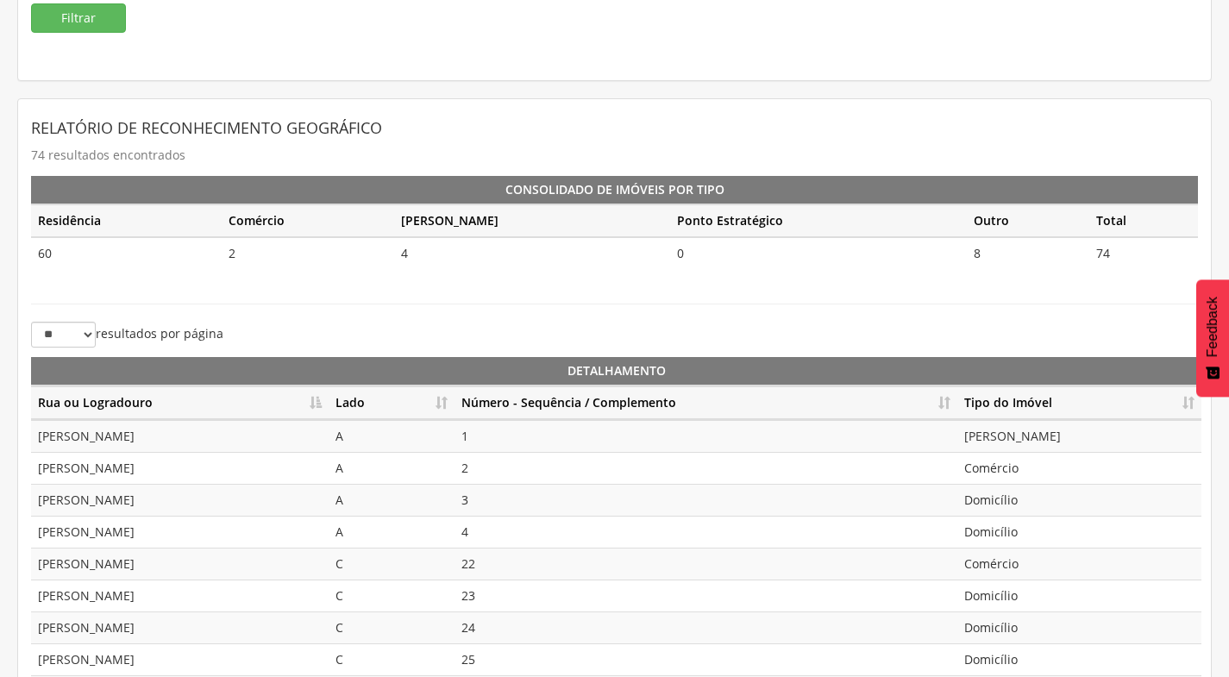
click at [442, 403] on th "Lado" at bounding box center [391, 403] width 126 height 34
click at [937, 409] on th "Número - Sequência / Complemento" at bounding box center [705, 403] width 503 height 34
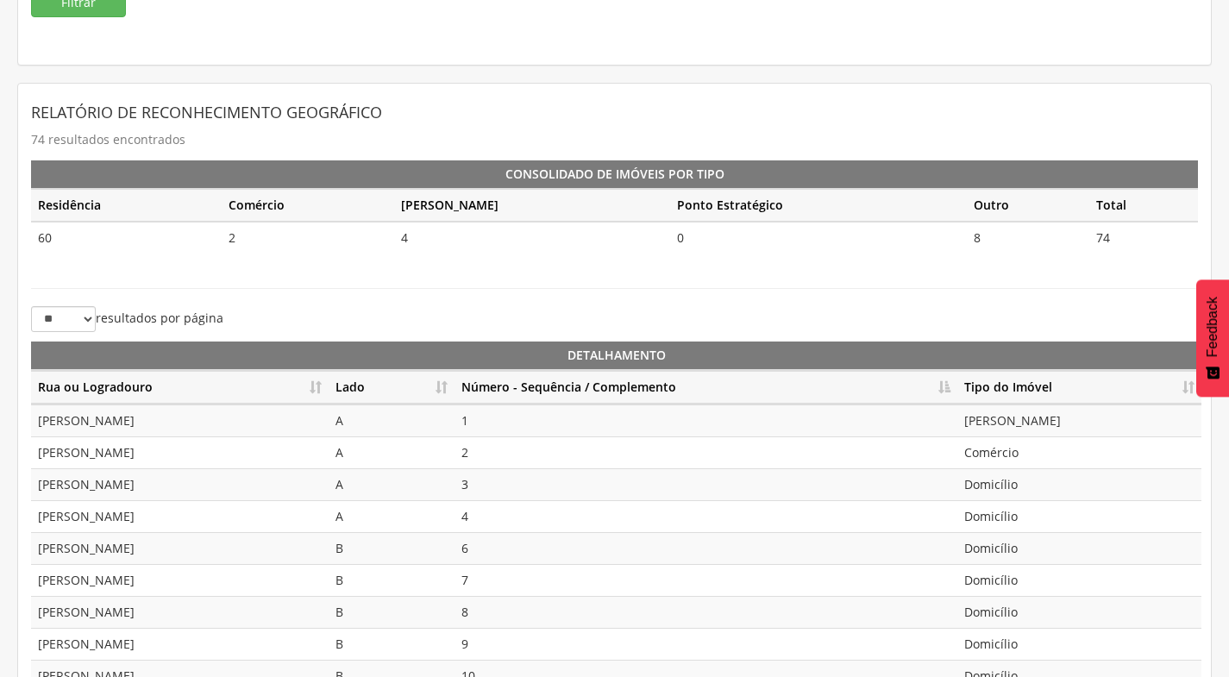
scroll to position [385, 0]
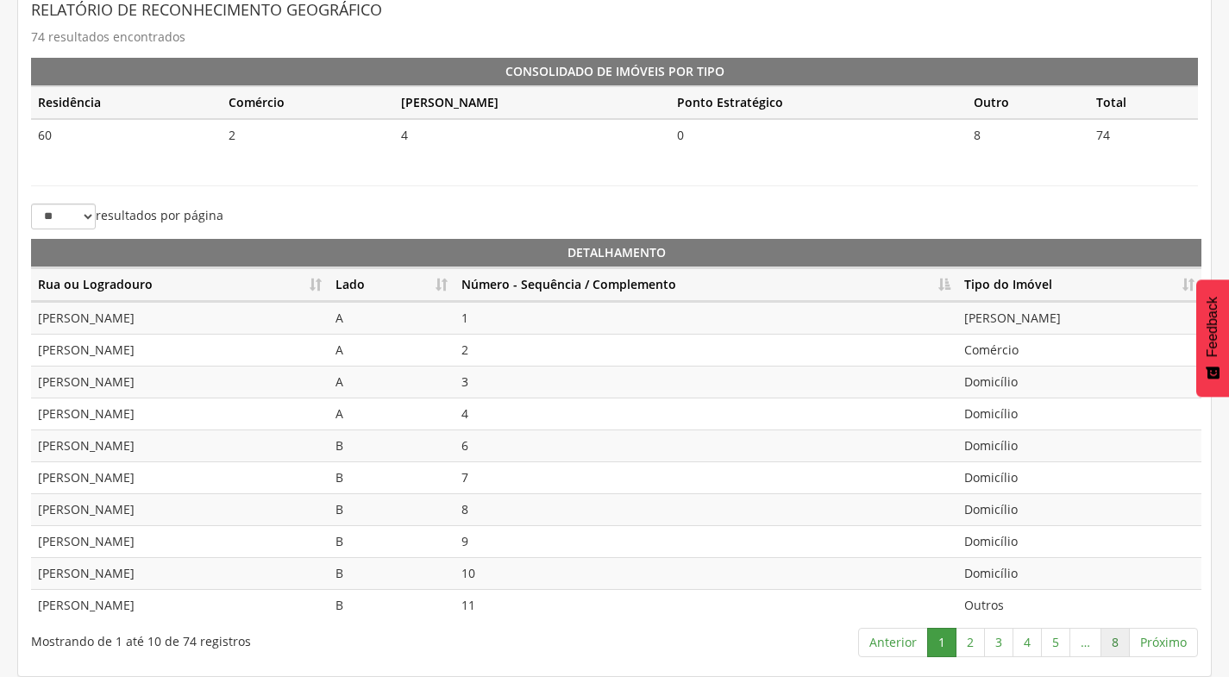
click at [1124, 644] on link "8" at bounding box center [1114, 642] width 29 height 29
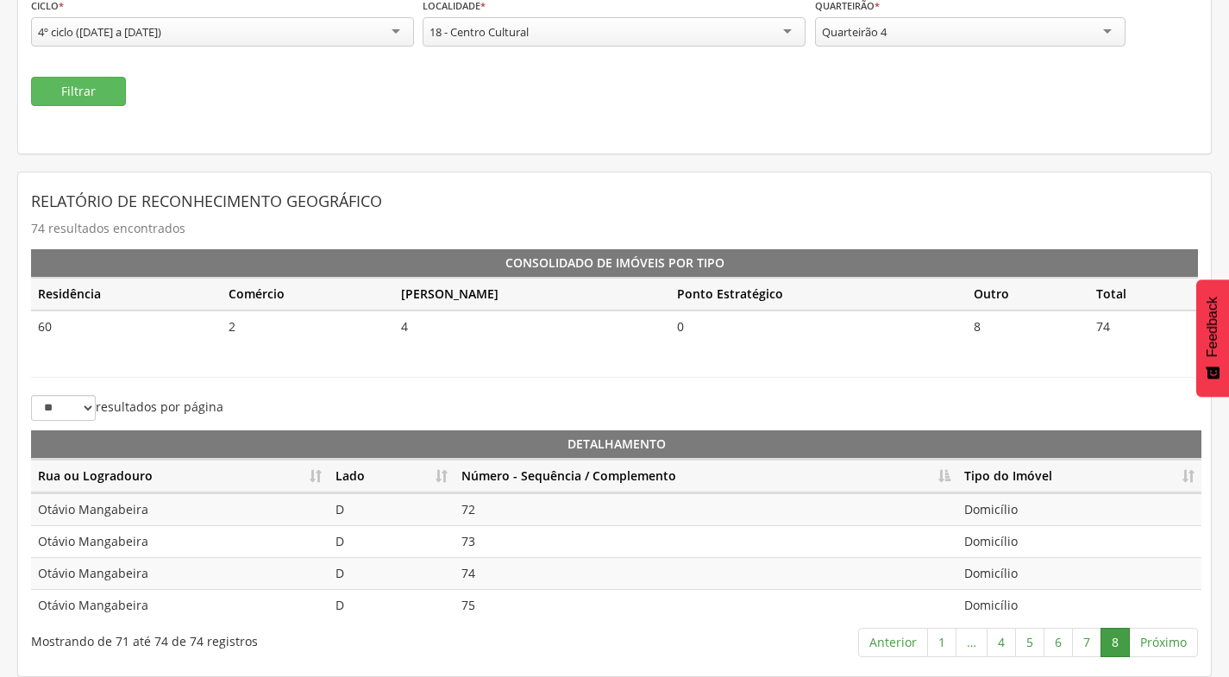
scroll to position [193, 0]
click at [941, 649] on link "1" at bounding box center [941, 642] width 29 height 29
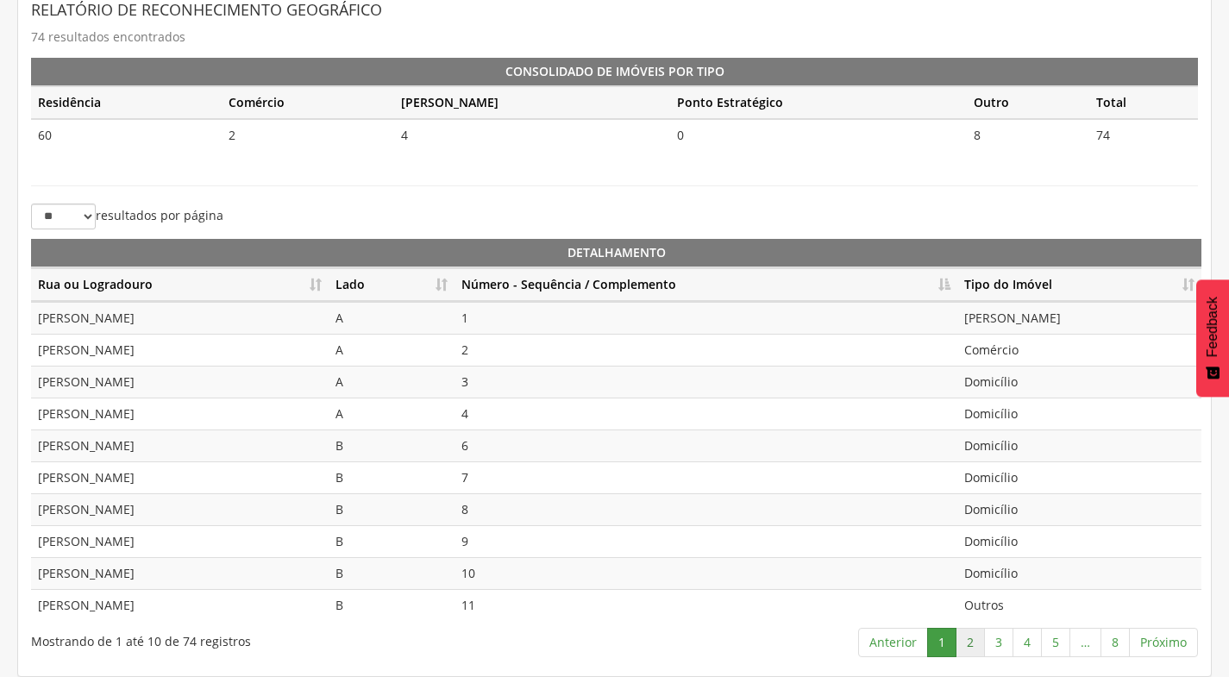
click at [963, 635] on link "2" at bounding box center [969, 642] width 29 height 29
click at [578, 317] on td "12" at bounding box center [705, 318] width 503 height 32
click at [560, 347] on td "13" at bounding box center [705, 350] width 503 height 32
click at [559, 381] on td "14" at bounding box center [705, 382] width 503 height 32
click at [558, 417] on td "15" at bounding box center [705, 413] width 503 height 32
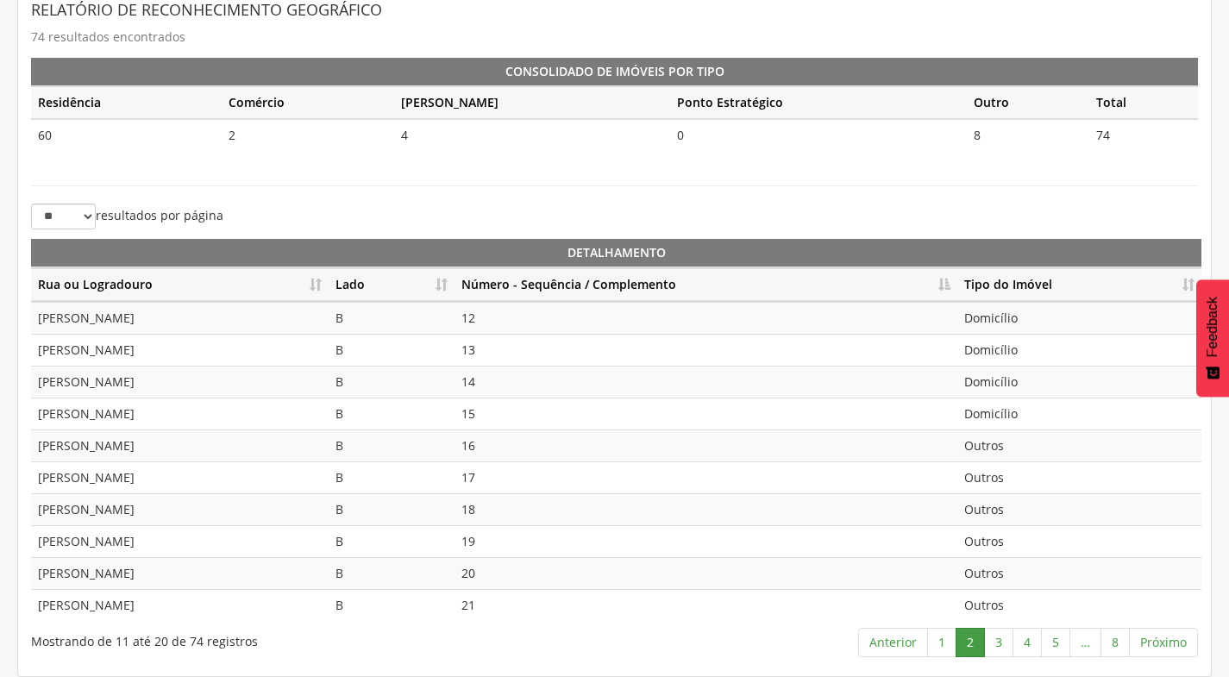
click at [1016, 315] on td "Domicílio" at bounding box center [1079, 318] width 244 height 32
click at [1011, 349] on td "Domicílio" at bounding box center [1079, 350] width 244 height 32
click at [1012, 381] on td "Domicílio" at bounding box center [1079, 382] width 244 height 32
click at [1010, 419] on td "Domicílio" at bounding box center [1079, 413] width 244 height 32
click at [1012, 438] on td "Outros" at bounding box center [1079, 445] width 244 height 32
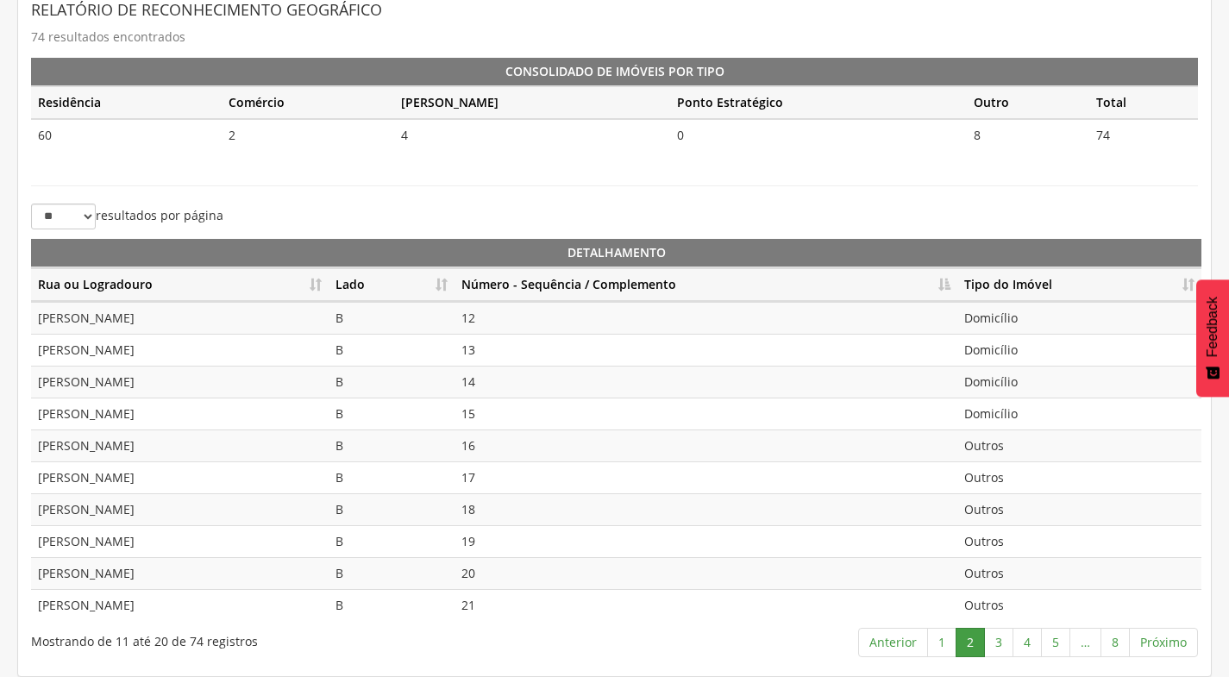
click at [1003, 485] on td "Outros" at bounding box center [1079, 477] width 244 height 32
click at [999, 521] on td "Outros" at bounding box center [1079, 509] width 244 height 32
click at [999, 535] on td "Outros" at bounding box center [1079, 541] width 244 height 32
drag, startPoint x: 996, startPoint y: 578, endPoint x: 996, endPoint y: 604, distance: 25.9
click at [996, 579] on td "Outros" at bounding box center [1079, 573] width 244 height 32
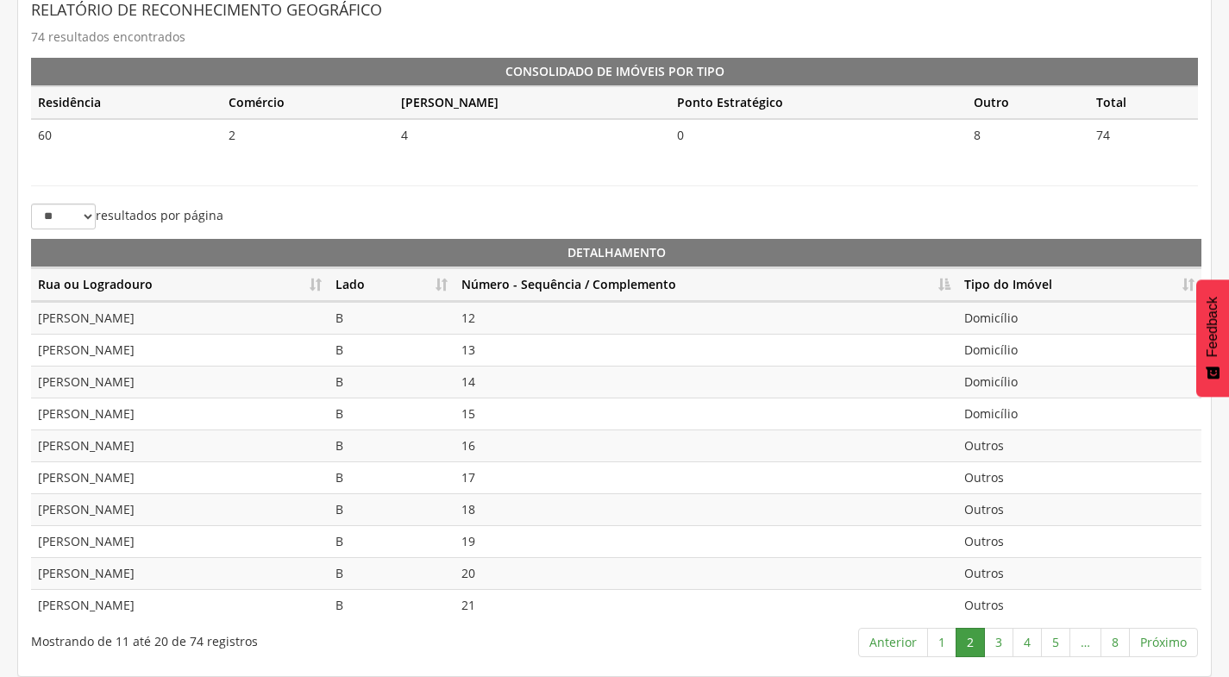
click at [996, 605] on td "Outros" at bounding box center [1079, 605] width 244 height 32
click at [1000, 642] on link "3" at bounding box center [998, 642] width 29 height 29
click at [963, 643] on link "2" at bounding box center [969, 642] width 29 height 29
click at [1002, 640] on link "3" at bounding box center [998, 642] width 29 height 29
click at [1024, 644] on link "4" at bounding box center [1026, 642] width 29 height 29
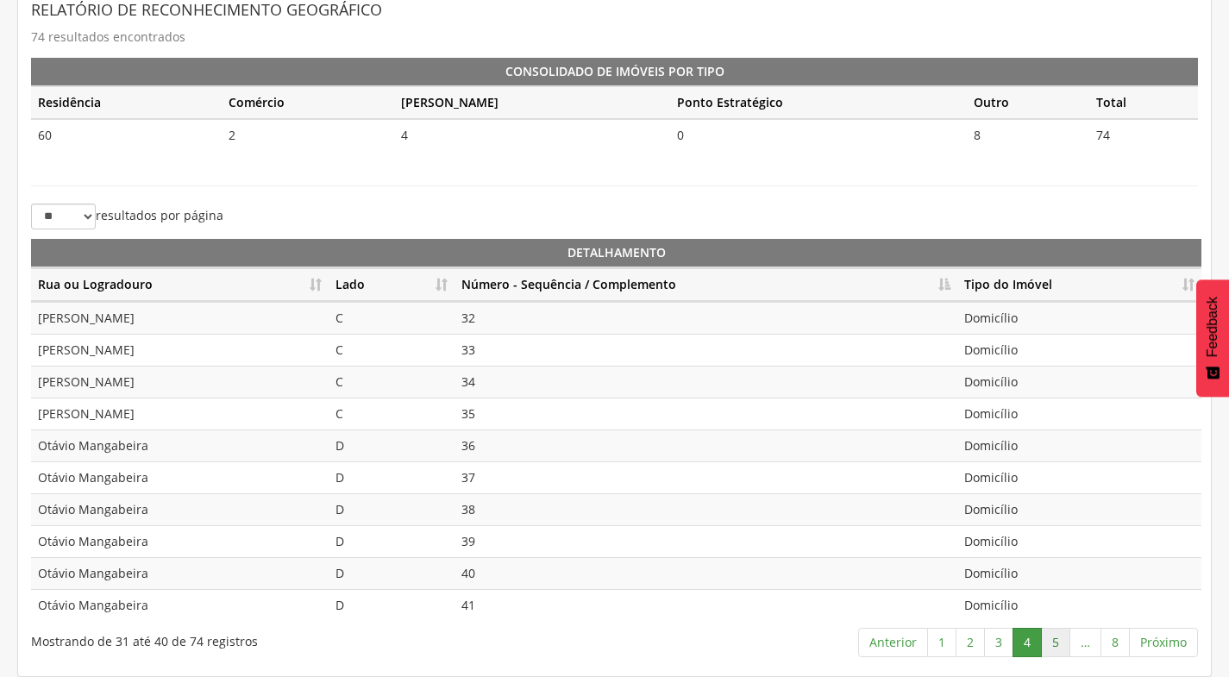
click at [1061, 647] on link "5" at bounding box center [1055, 642] width 29 height 29
click at [1062, 642] on link "6" at bounding box center [1057, 642] width 29 height 29
click at [1082, 634] on link "7" at bounding box center [1086, 642] width 29 height 29
click at [1112, 639] on link "8" at bounding box center [1114, 642] width 29 height 29
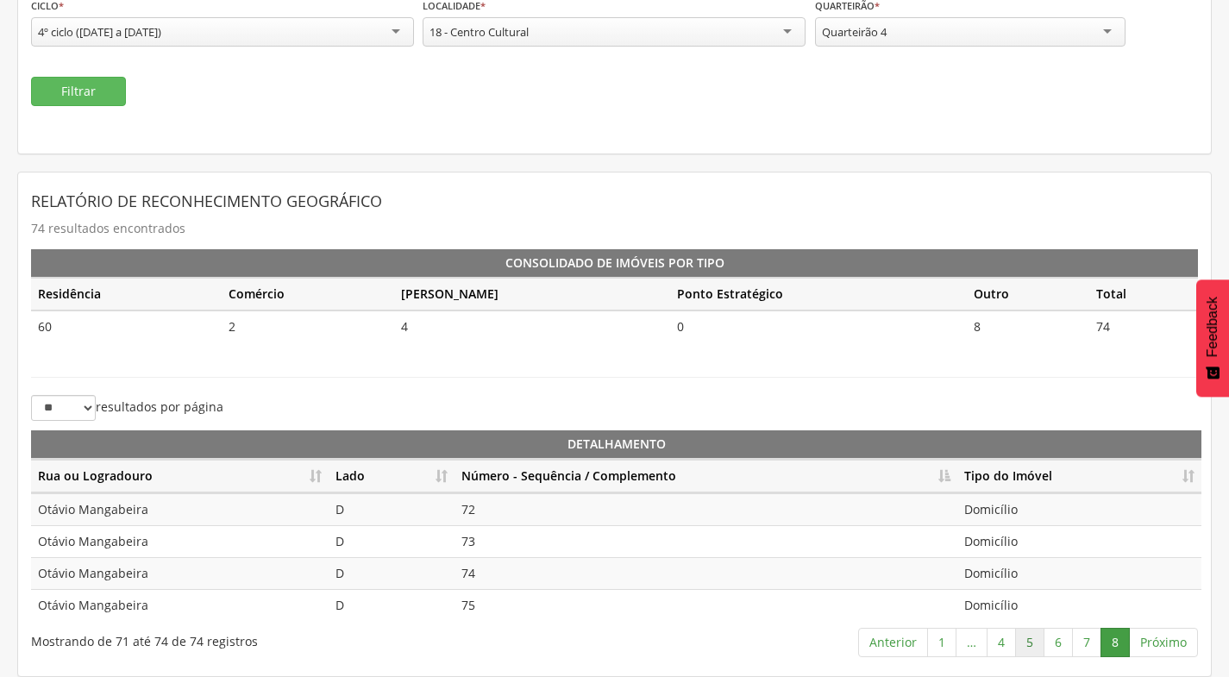
click at [1029, 637] on link "5" at bounding box center [1029, 642] width 29 height 29
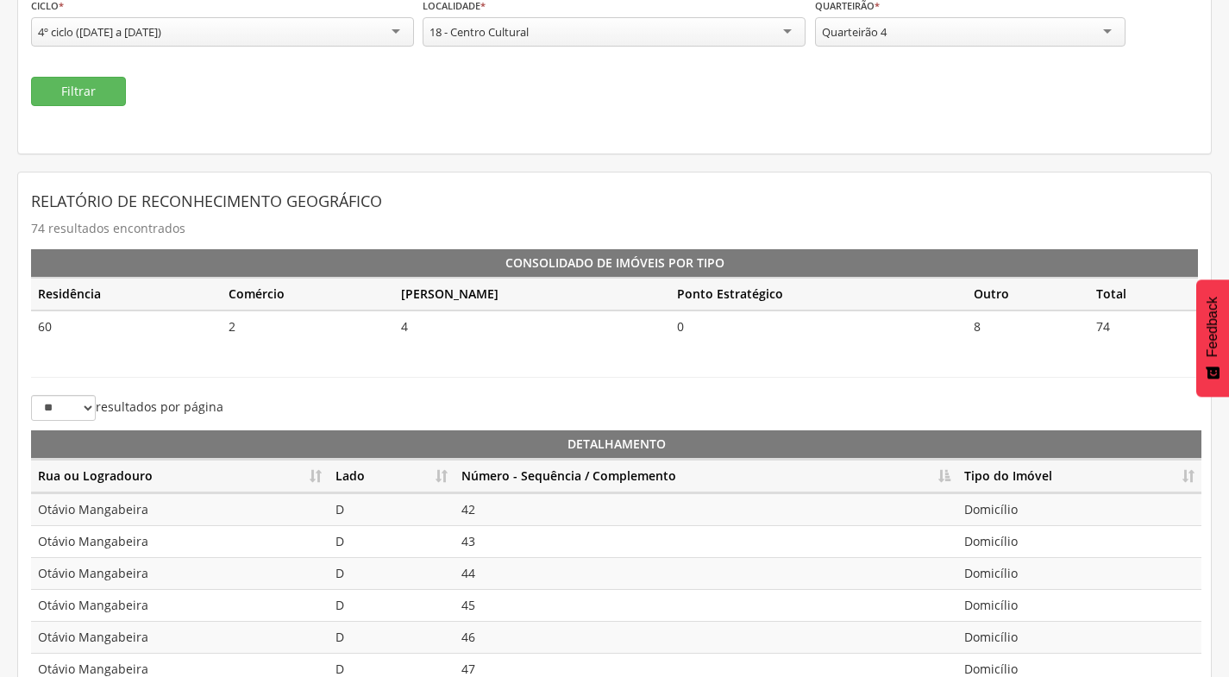
scroll to position [385, 0]
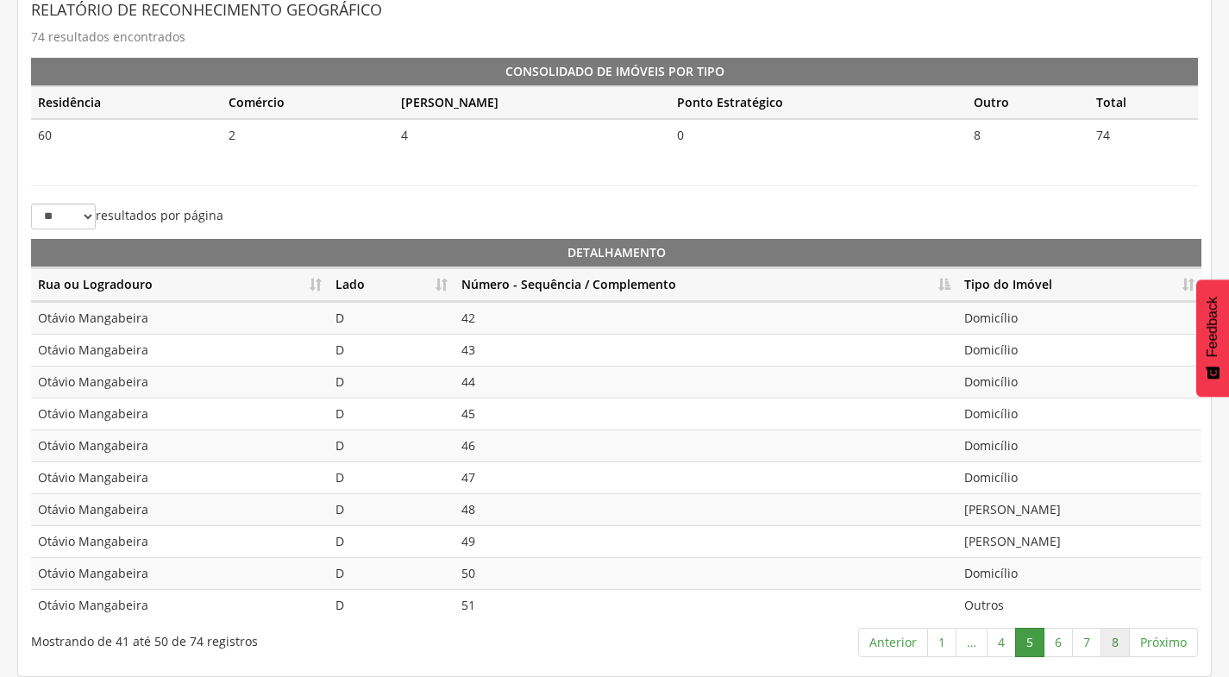
click at [1123, 641] on link "8" at bounding box center [1114, 642] width 29 height 29
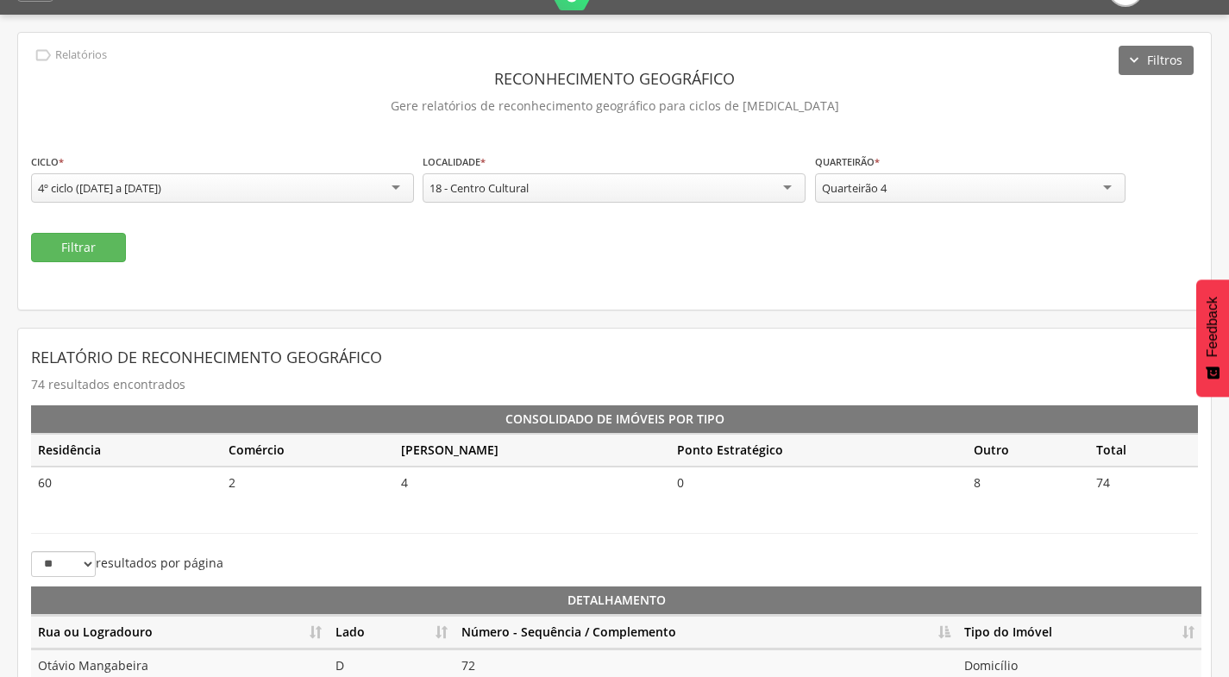
scroll to position [0, 0]
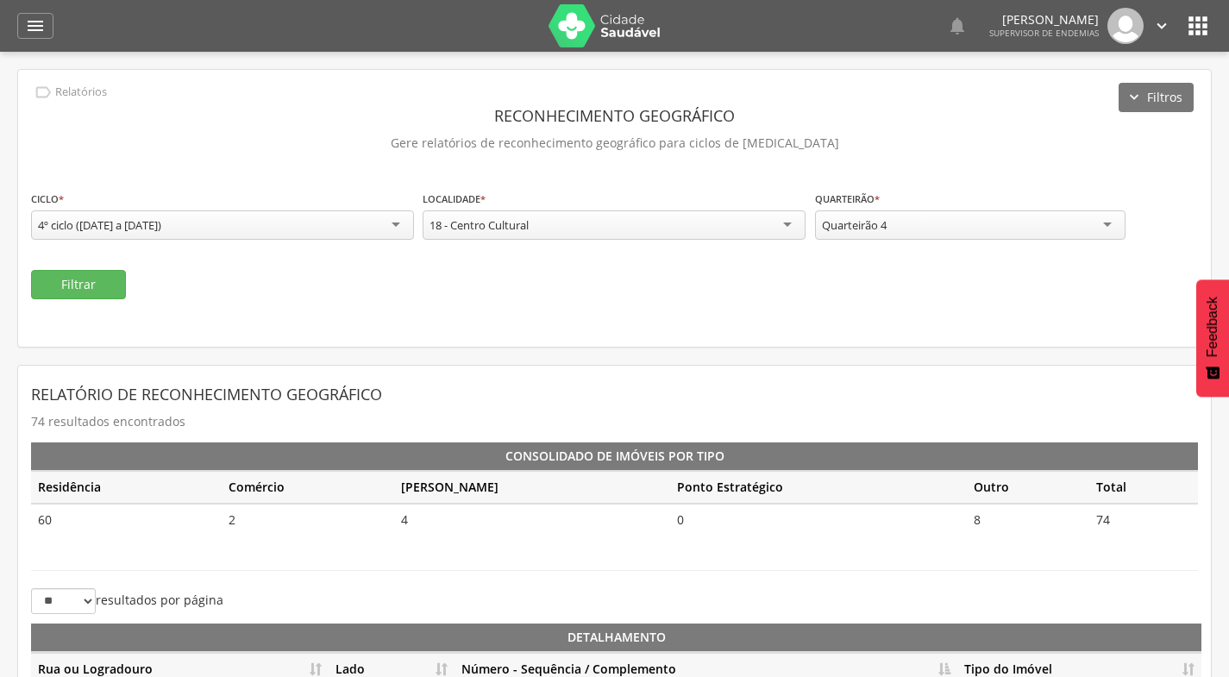
click at [993, 236] on div "Quarteirão 4" at bounding box center [970, 224] width 310 height 29
click at [71, 284] on button "Filtrar" at bounding box center [78, 284] width 95 height 29
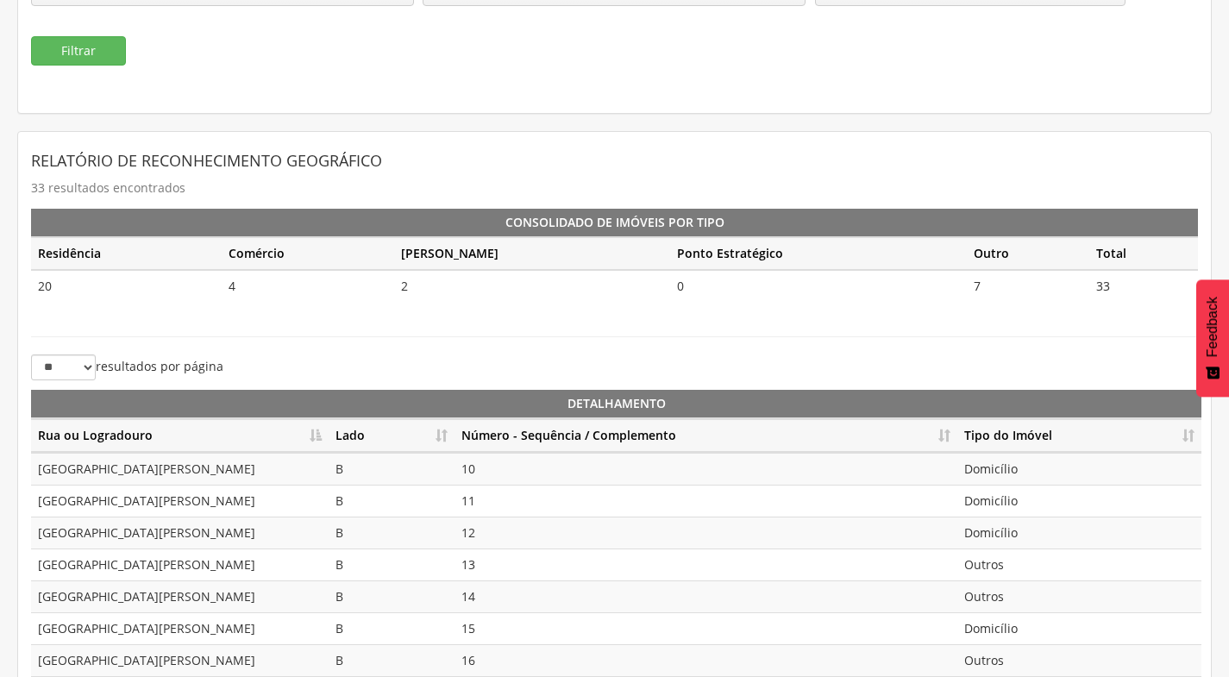
scroll to position [259, 0]
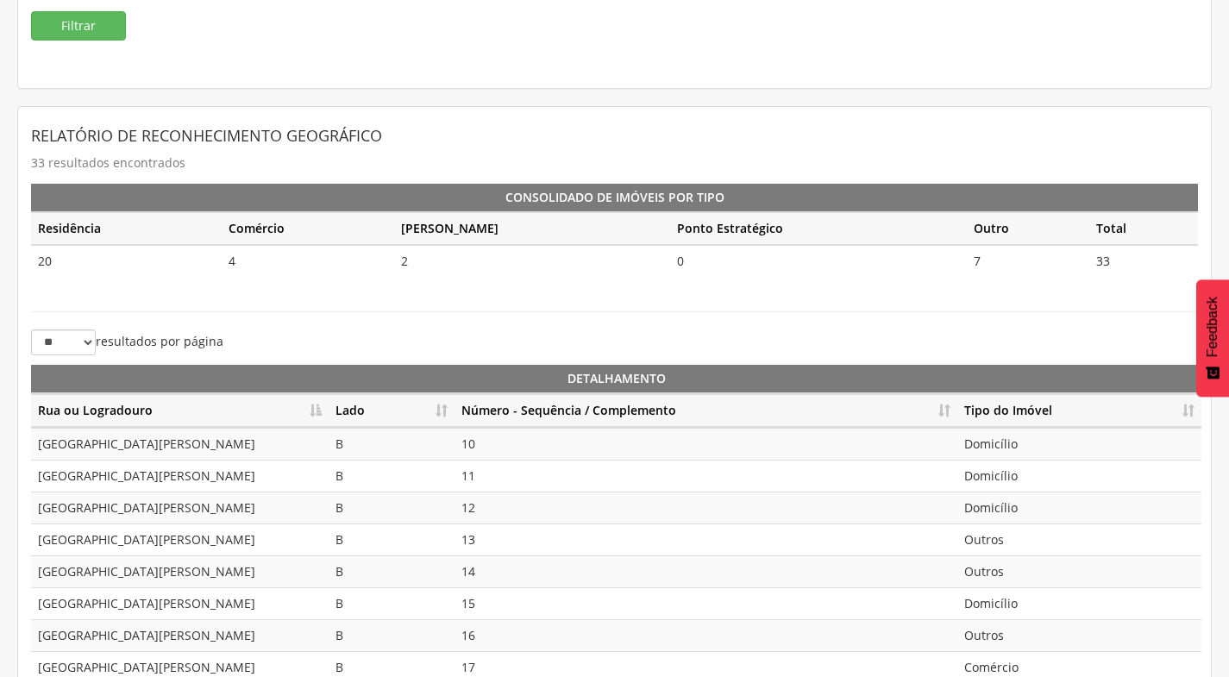
click at [436, 408] on th "Lado" at bounding box center [391, 411] width 126 height 34
click at [948, 414] on th "Número - Sequência / Complemento" at bounding box center [705, 411] width 503 height 34
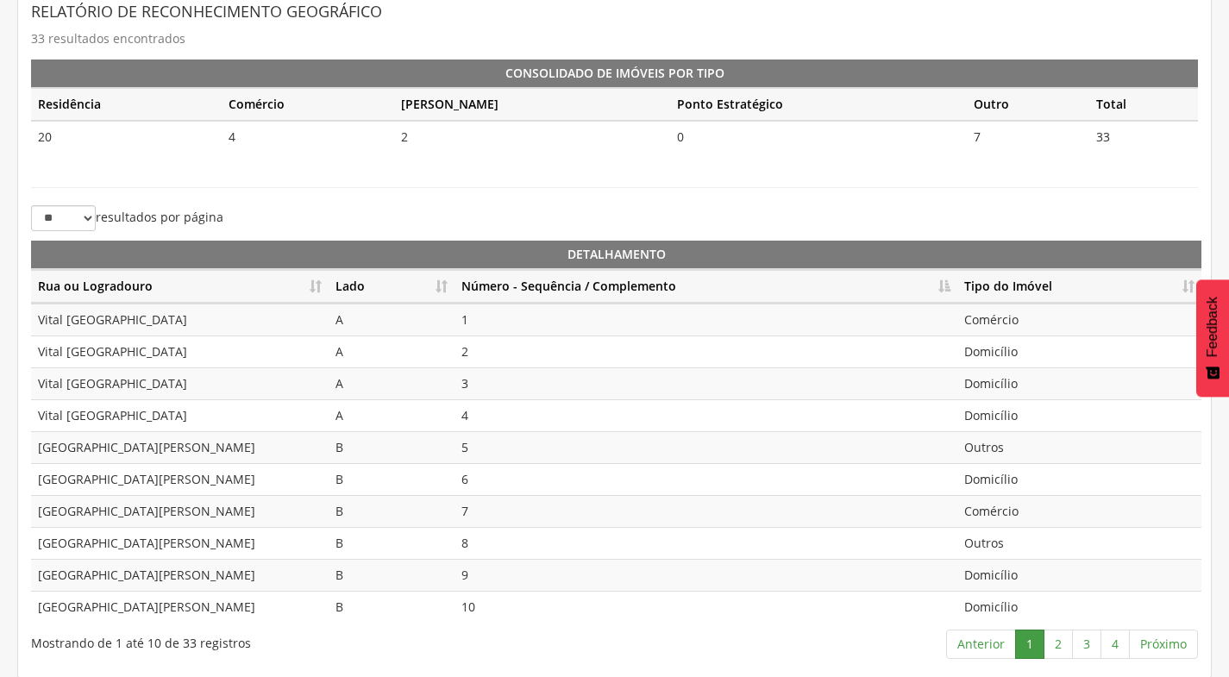
scroll to position [385, 0]
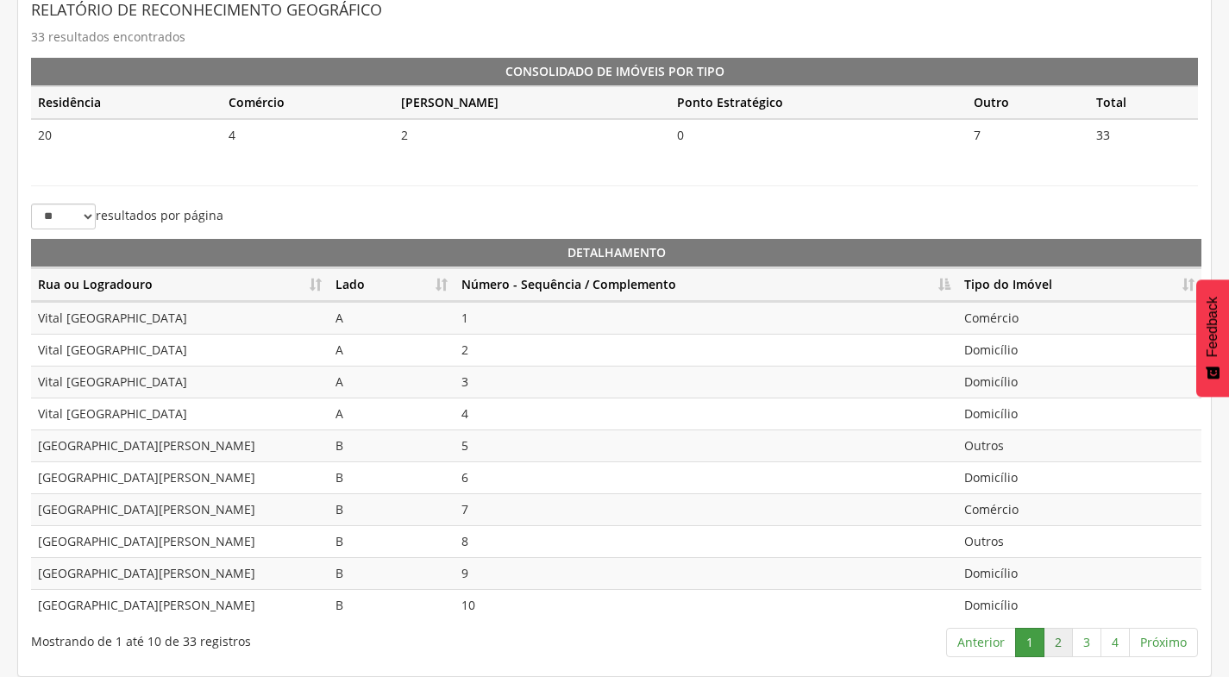
click at [1066, 635] on link "2" at bounding box center [1057, 642] width 29 height 29
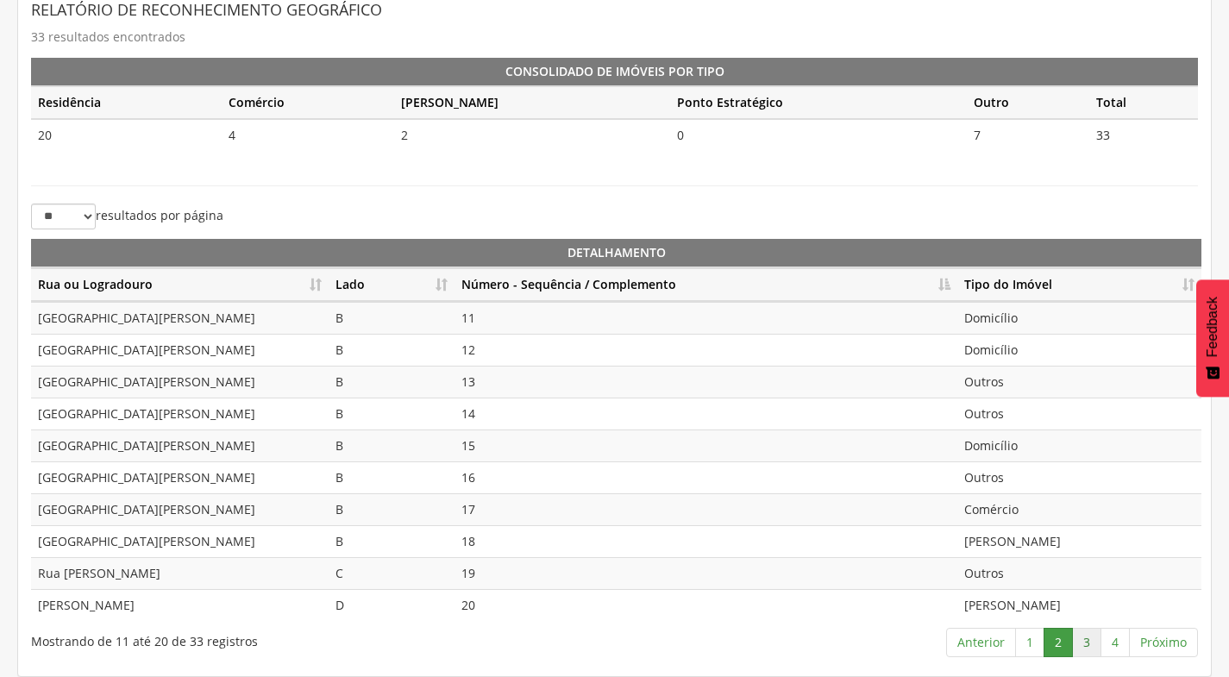
click at [1088, 642] on link "3" at bounding box center [1086, 642] width 29 height 29
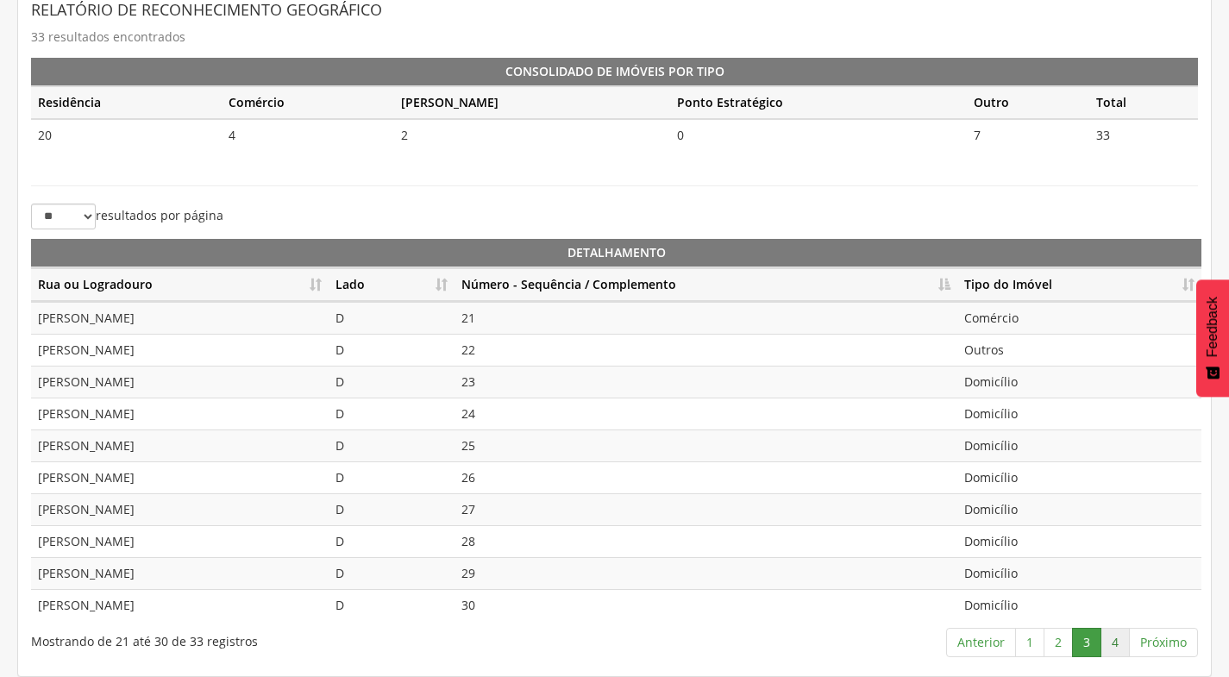
click at [1109, 645] on link "4" at bounding box center [1114, 642] width 29 height 29
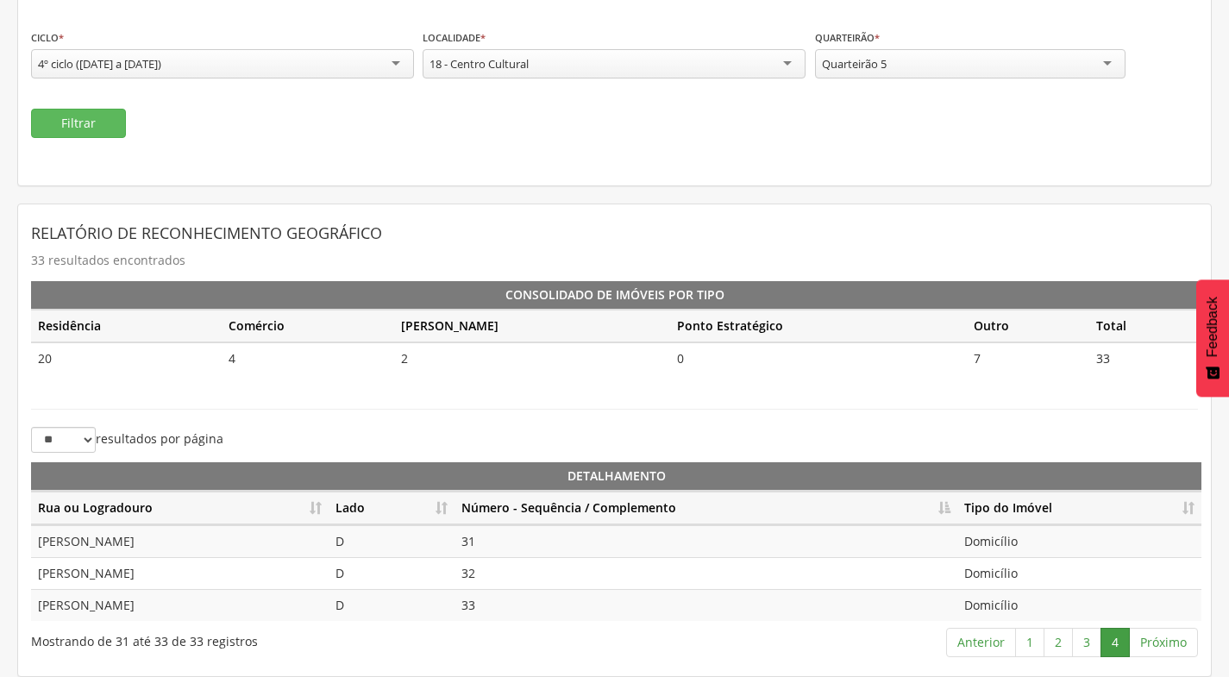
click at [1034, 57] on div "Quarteirão 5" at bounding box center [970, 63] width 310 height 29
click at [91, 117] on button "Filtrar" at bounding box center [78, 123] width 95 height 29
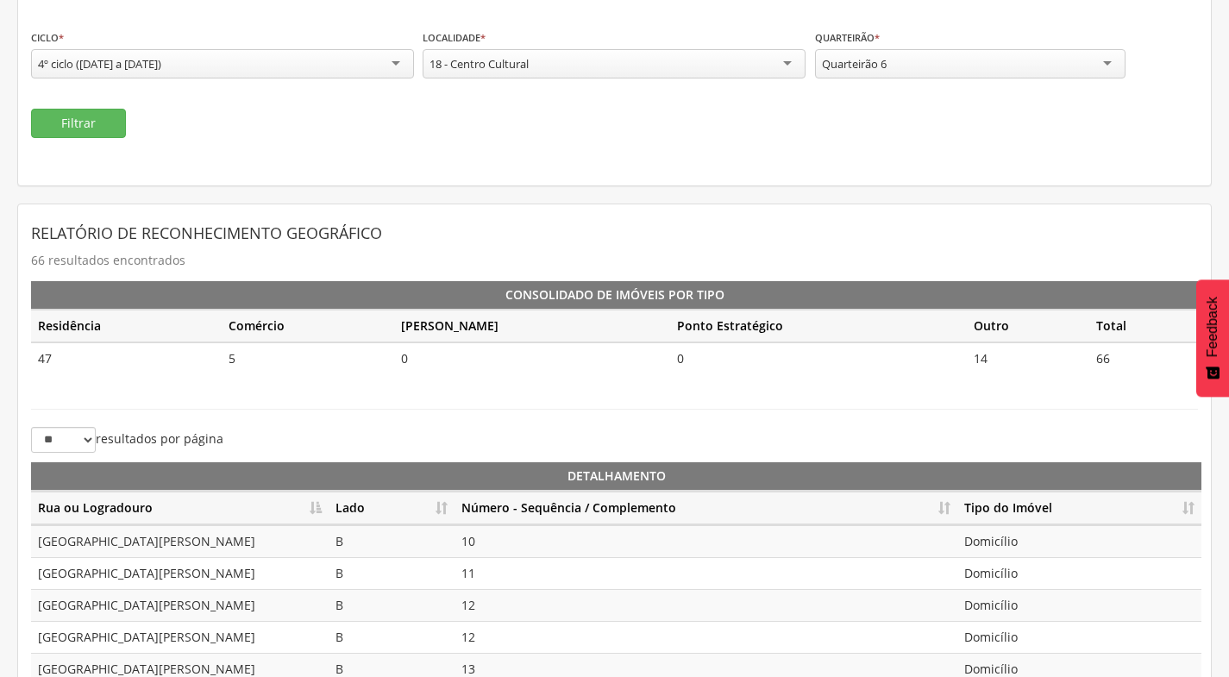
click at [447, 498] on th "Lado" at bounding box center [391, 508] width 126 height 34
click at [946, 508] on th "Número - Sequência / Complemento" at bounding box center [705, 508] width 503 height 34
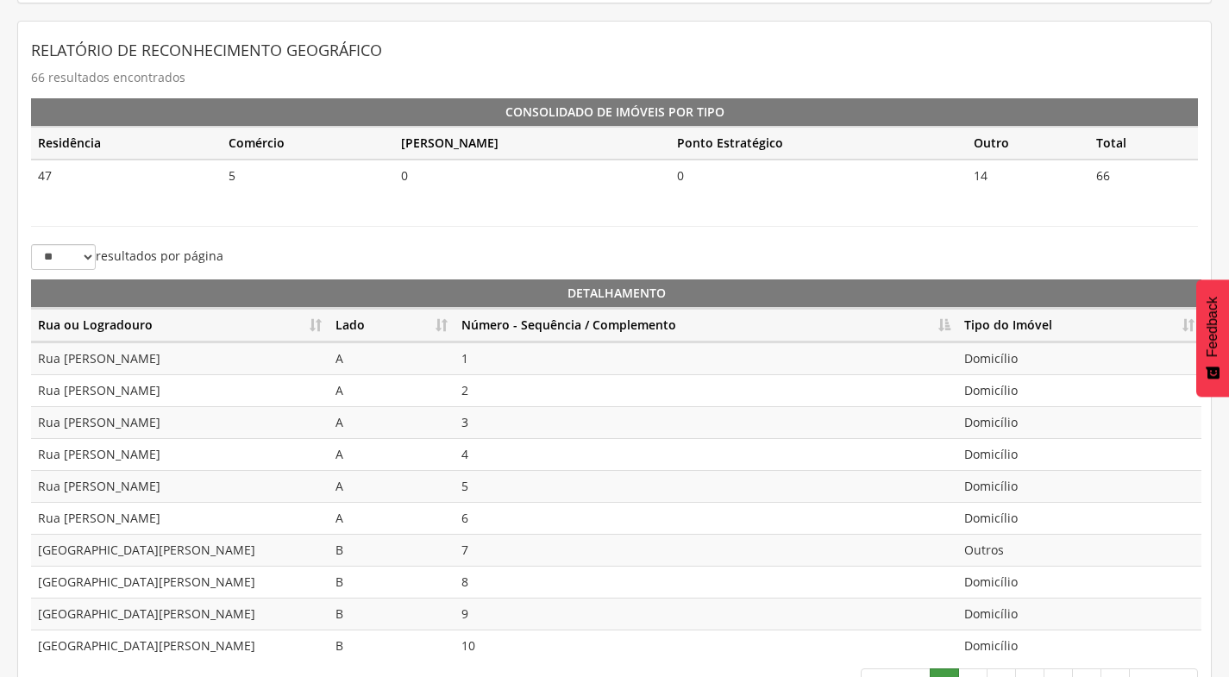
scroll to position [385, 0]
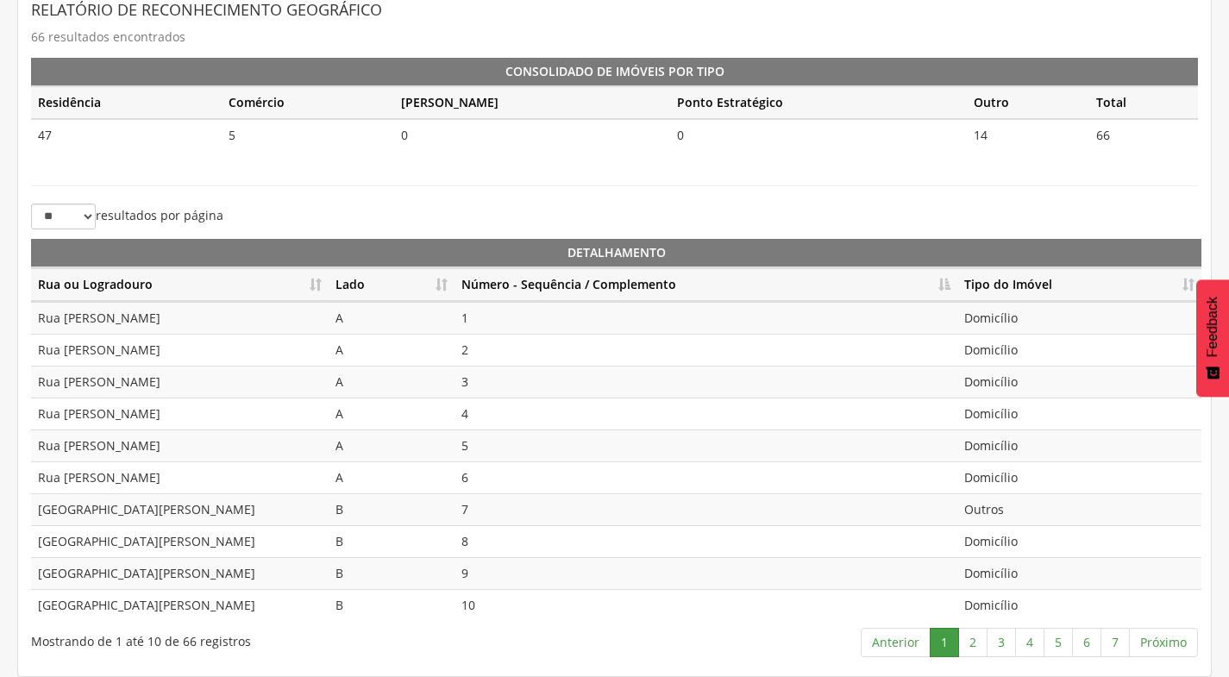
click at [143, 170] on div "Relatório de Reconhecimento Geográfico 66 resultados encontrados Consolidado de…" at bounding box center [614, 328] width 1166 height 669
click at [979, 644] on link "2" at bounding box center [972, 642] width 29 height 29
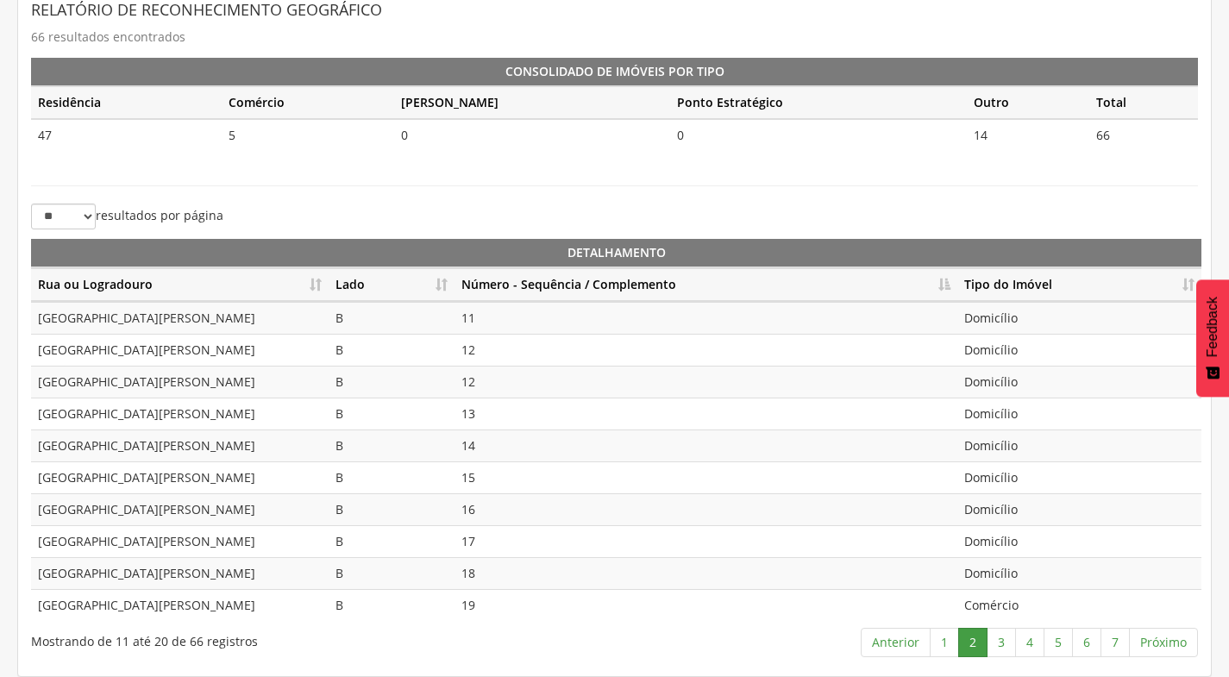
click at [477, 383] on td "12" at bounding box center [705, 382] width 503 height 32
click at [488, 421] on td "13" at bounding box center [705, 413] width 503 height 32
drag, startPoint x: 494, startPoint y: 447, endPoint x: 493, endPoint y: 460, distance: 12.1
click at [494, 448] on td "14" at bounding box center [705, 445] width 503 height 32
click at [489, 475] on td "15" at bounding box center [705, 477] width 503 height 32
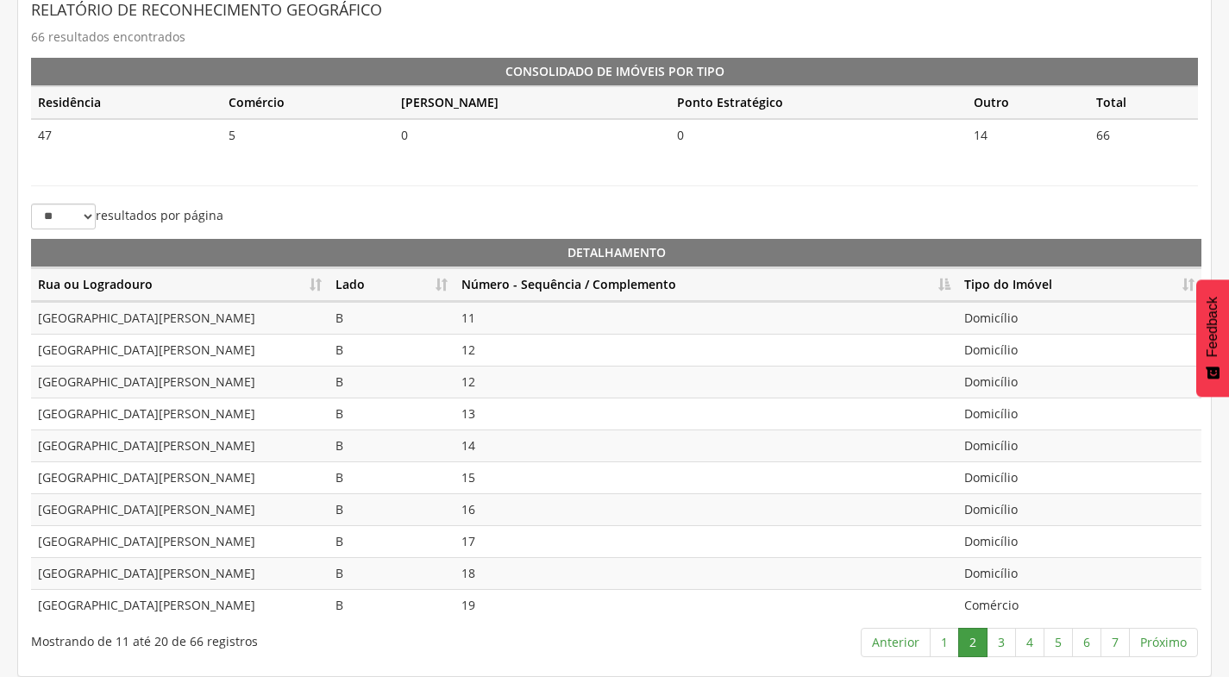
click at [495, 514] on td "16" at bounding box center [705, 509] width 503 height 32
click at [487, 529] on td "17" at bounding box center [705, 541] width 503 height 32
click at [491, 574] on td "18" at bounding box center [705, 573] width 503 height 32
click at [491, 602] on td "19" at bounding box center [705, 605] width 503 height 32
click at [1004, 639] on link "3" at bounding box center [1000, 642] width 29 height 29
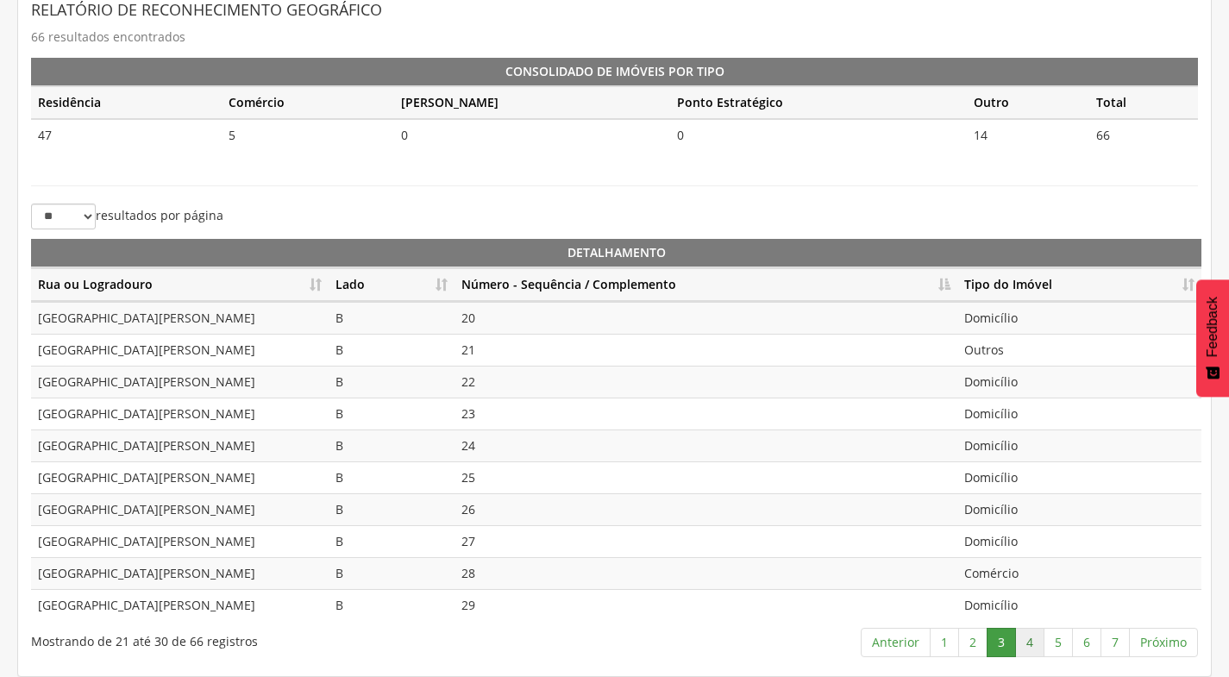
click at [1032, 647] on link "4" at bounding box center [1029, 642] width 29 height 29
click at [1062, 643] on link "5" at bounding box center [1057, 642] width 29 height 29
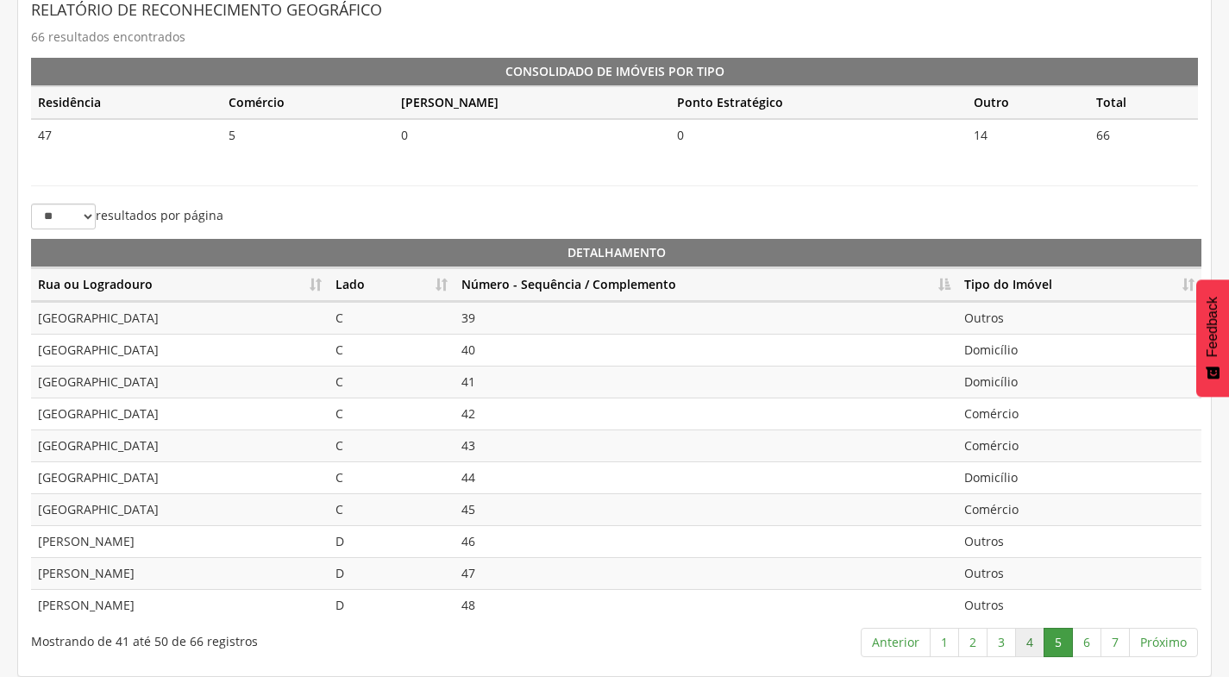
click at [1026, 637] on link "4" at bounding box center [1029, 642] width 29 height 29
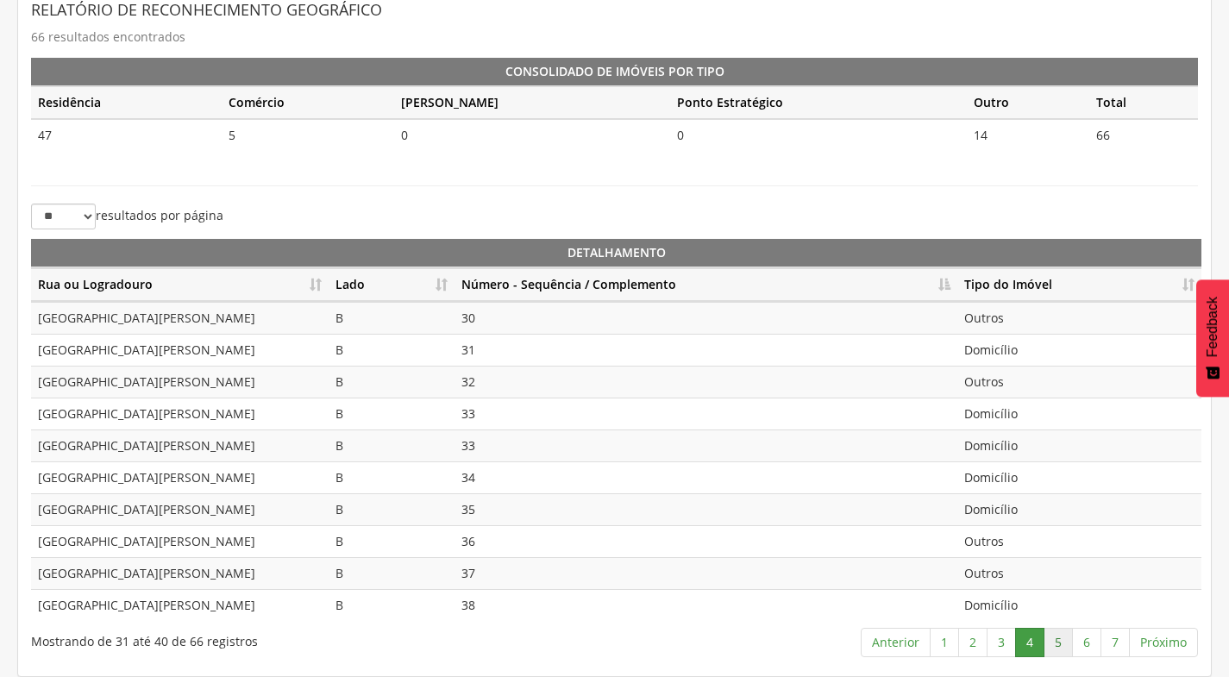
click at [1066, 644] on link "5" at bounding box center [1057, 642] width 29 height 29
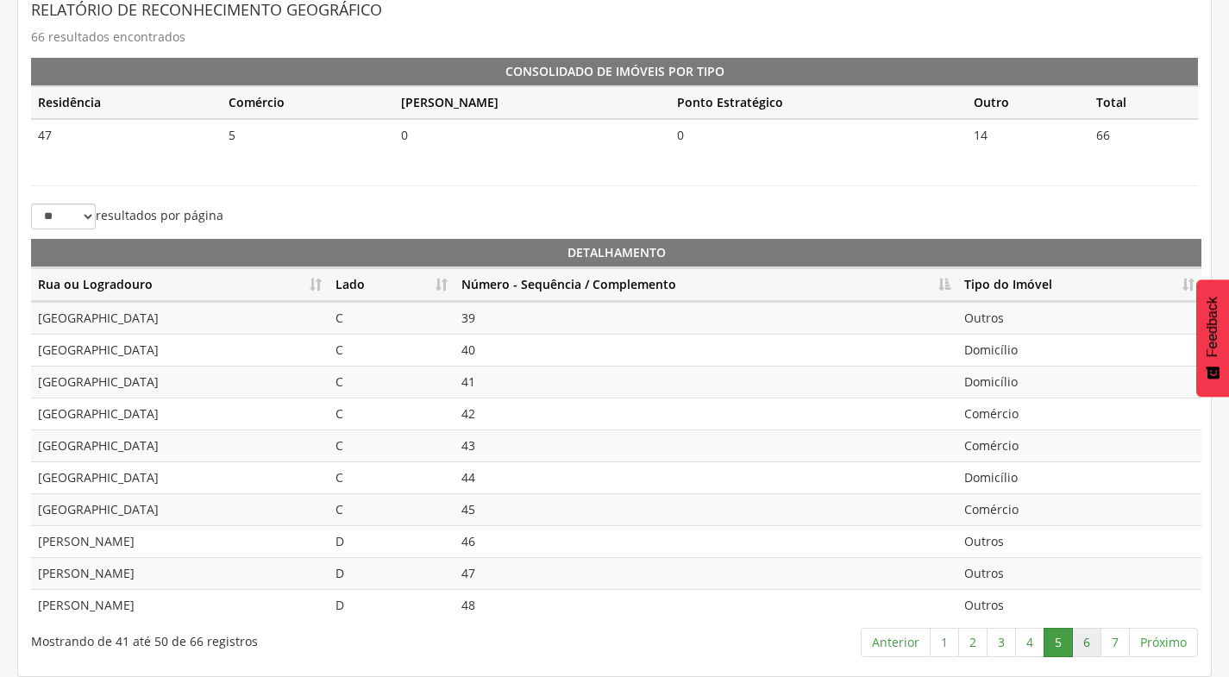
click at [1080, 642] on link "6" at bounding box center [1086, 642] width 29 height 29
click at [1060, 642] on link "5" at bounding box center [1057, 642] width 29 height 29
click at [1086, 635] on link "6" at bounding box center [1086, 642] width 29 height 29
click at [1119, 645] on link "7" at bounding box center [1114, 642] width 29 height 29
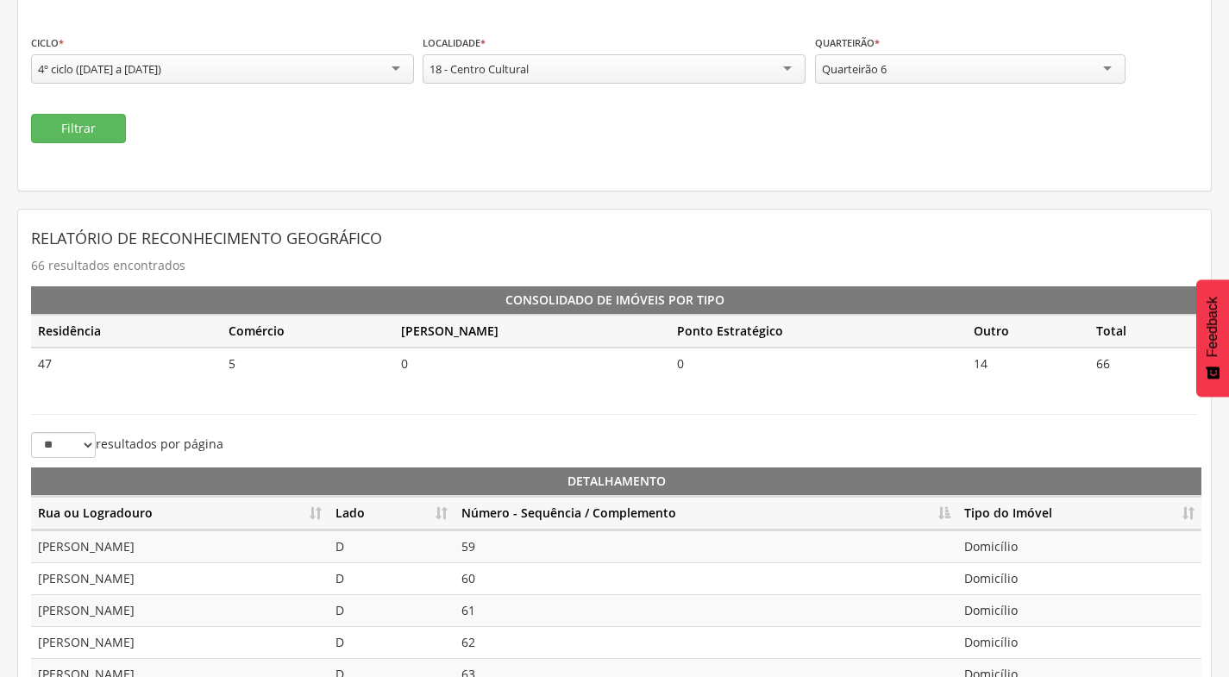
scroll to position [0, 0]
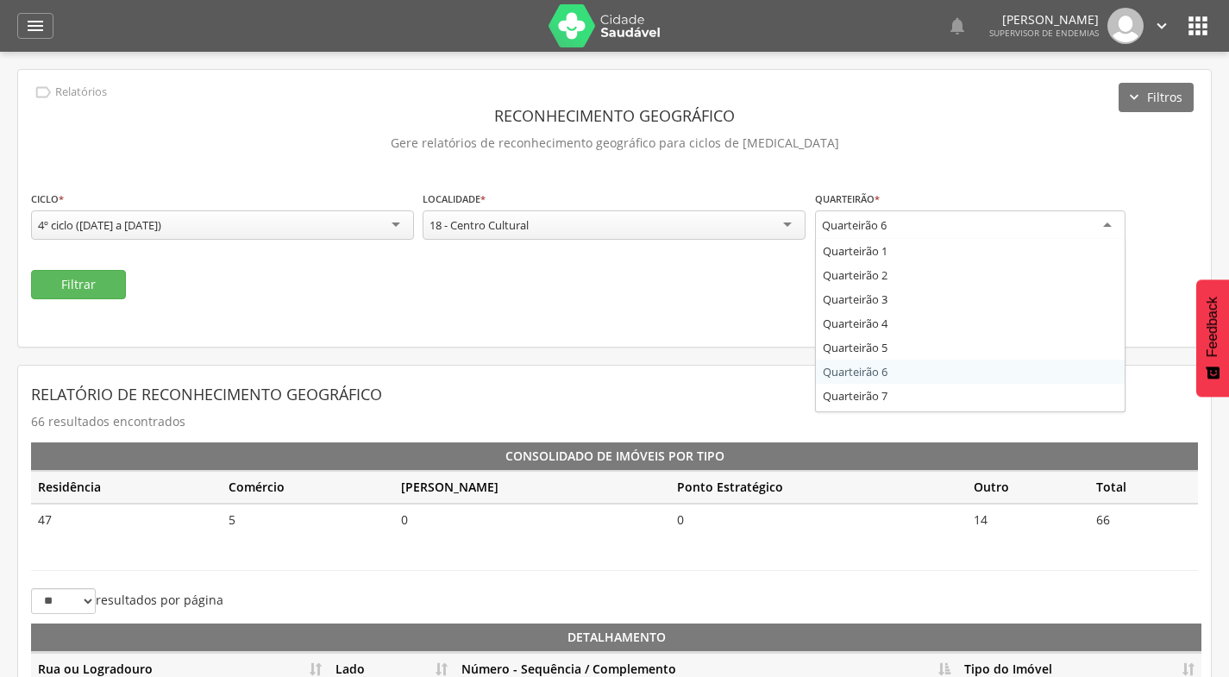
click at [1007, 220] on div "Quarteirão 6" at bounding box center [970, 225] width 310 height 31
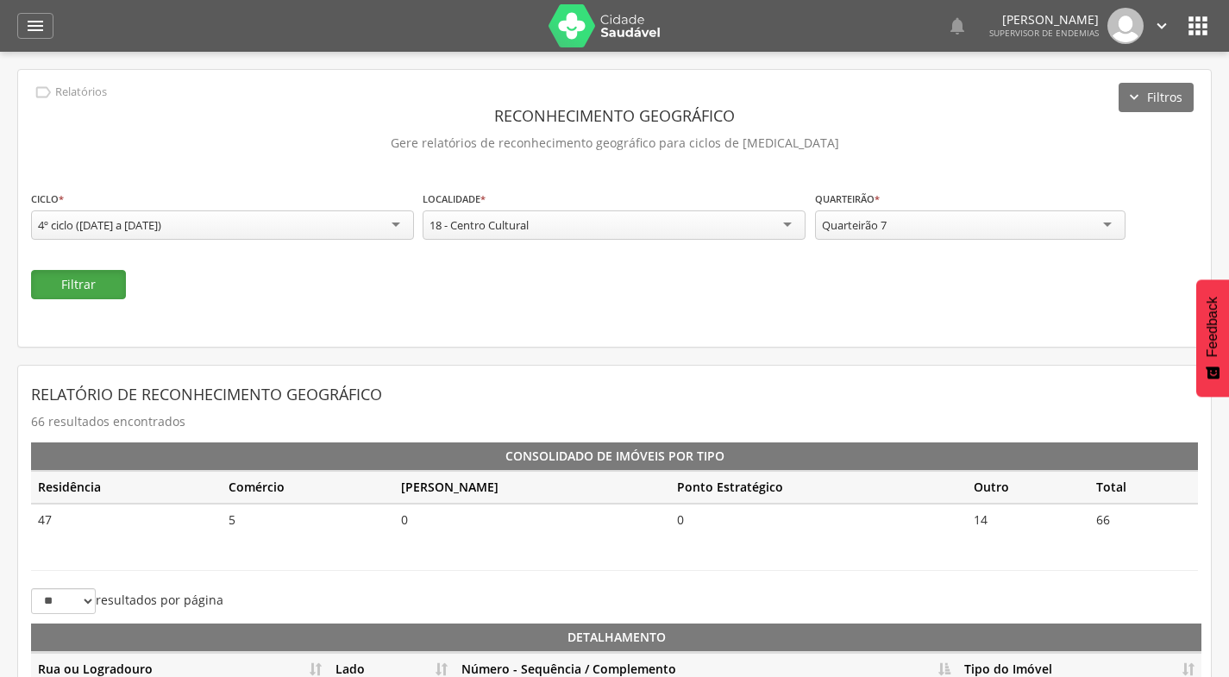
click at [80, 290] on button "Filtrar" at bounding box center [78, 284] width 95 height 29
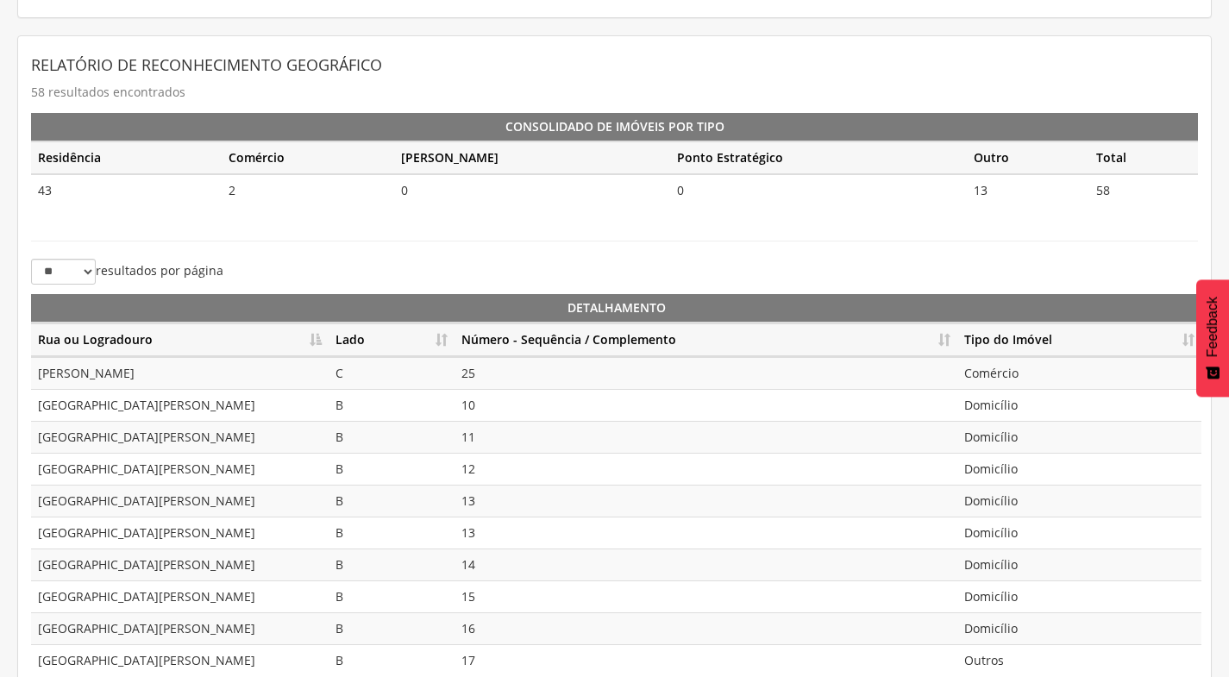
scroll to position [385, 0]
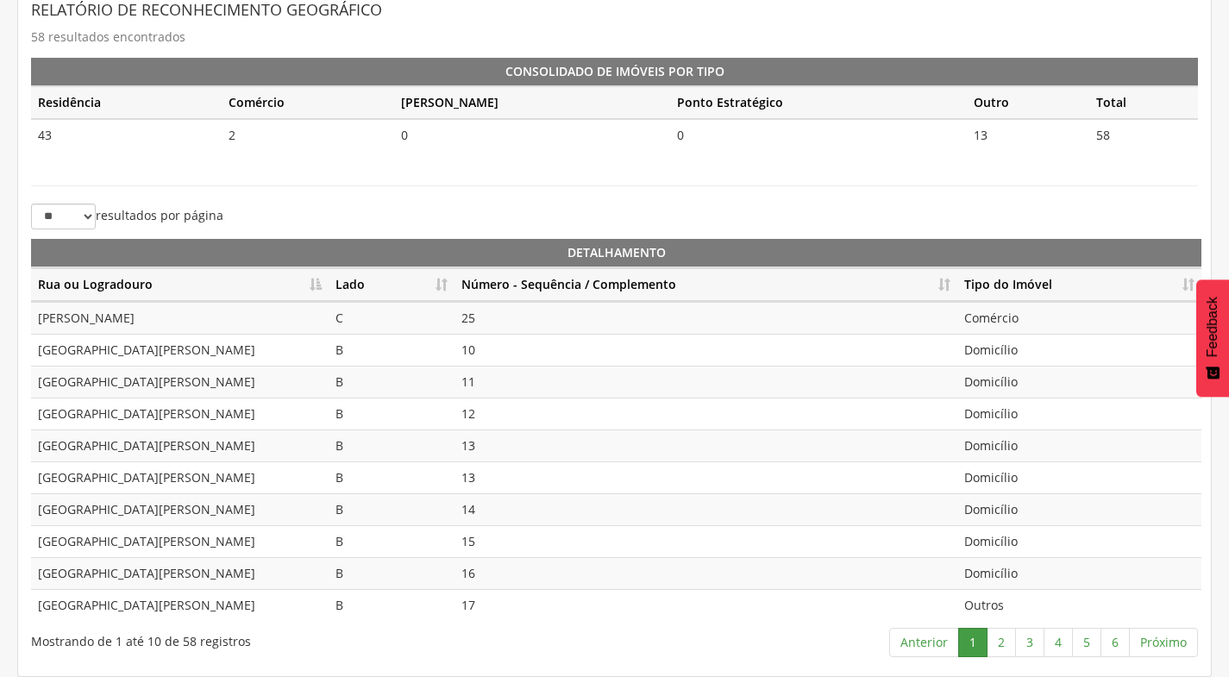
click at [449, 290] on th "Lado" at bounding box center [391, 285] width 126 height 34
click at [948, 287] on th "Número - Sequência / Complemento" at bounding box center [705, 285] width 503 height 34
click at [1002, 643] on link "2" at bounding box center [1000, 642] width 29 height 29
click at [1025, 644] on link "3" at bounding box center [1029, 642] width 29 height 29
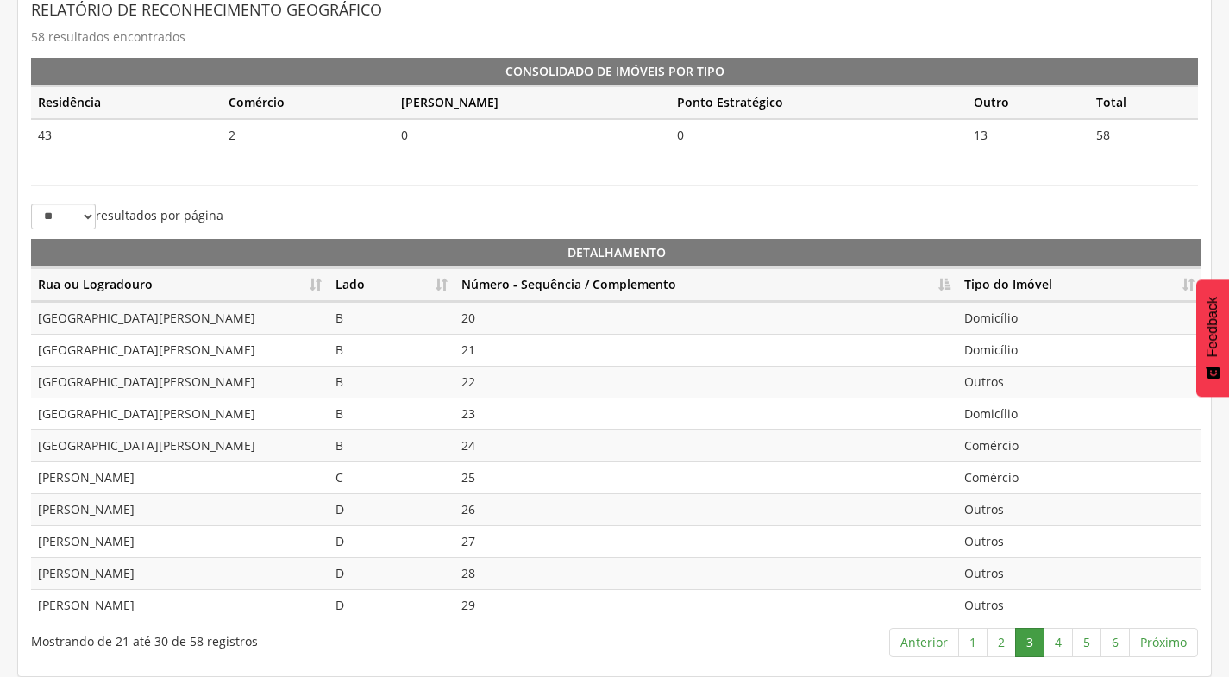
click at [1001, 326] on td "Domicílio" at bounding box center [1079, 318] width 244 height 32
click at [1021, 354] on td "Domicílio" at bounding box center [1079, 350] width 244 height 32
click at [1008, 386] on td "Outros" at bounding box center [1079, 382] width 244 height 32
click at [1011, 410] on td "Domicílio" at bounding box center [1079, 413] width 244 height 32
click at [1009, 446] on td "Comércio" at bounding box center [1079, 445] width 244 height 32
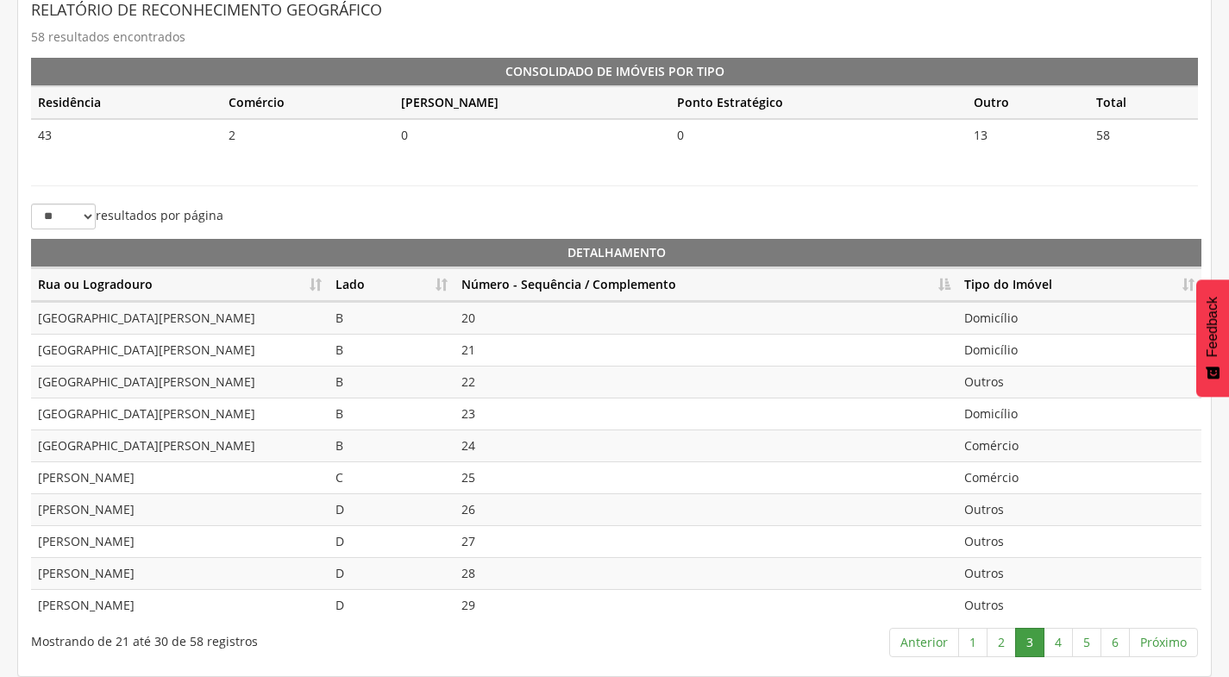
click at [1010, 475] on td "Comércio" at bounding box center [1079, 477] width 244 height 32
click at [1011, 515] on td "Outros" at bounding box center [1079, 509] width 244 height 32
click at [1011, 540] on td "Outros" at bounding box center [1079, 541] width 244 height 32
click at [999, 586] on td "Outros" at bounding box center [1079, 573] width 244 height 32
click at [1000, 601] on td "Outros" at bounding box center [1079, 605] width 244 height 32
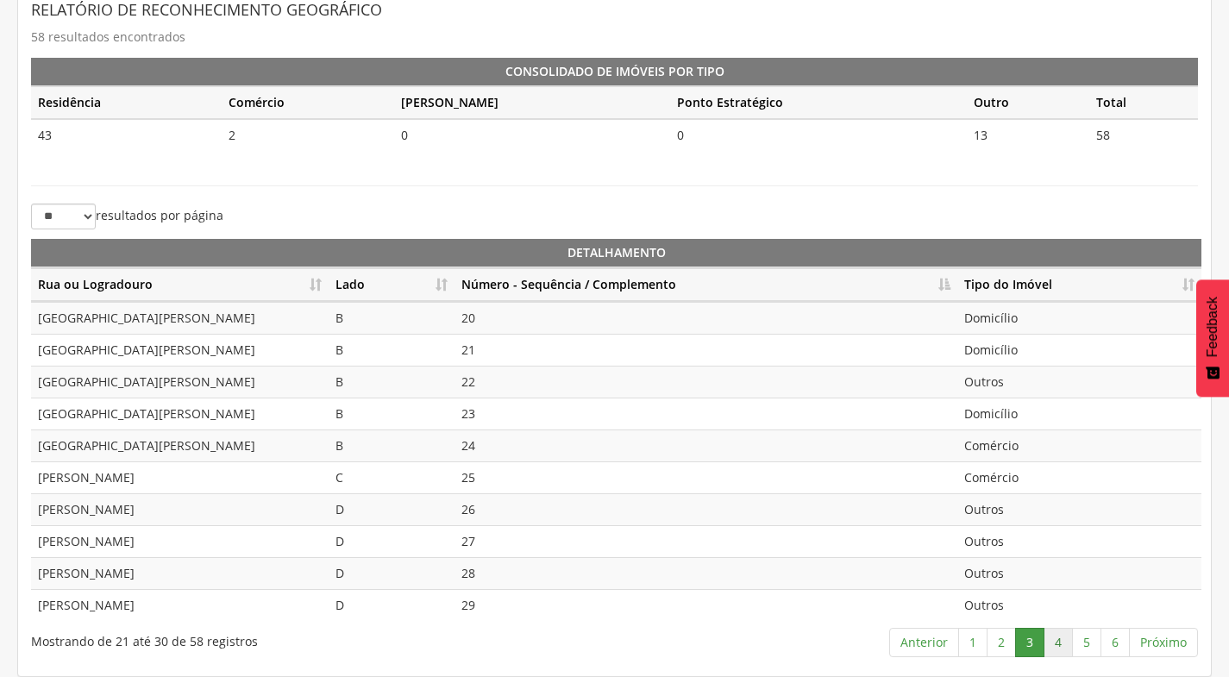
click at [1055, 641] on link "4" at bounding box center [1057, 642] width 29 height 29
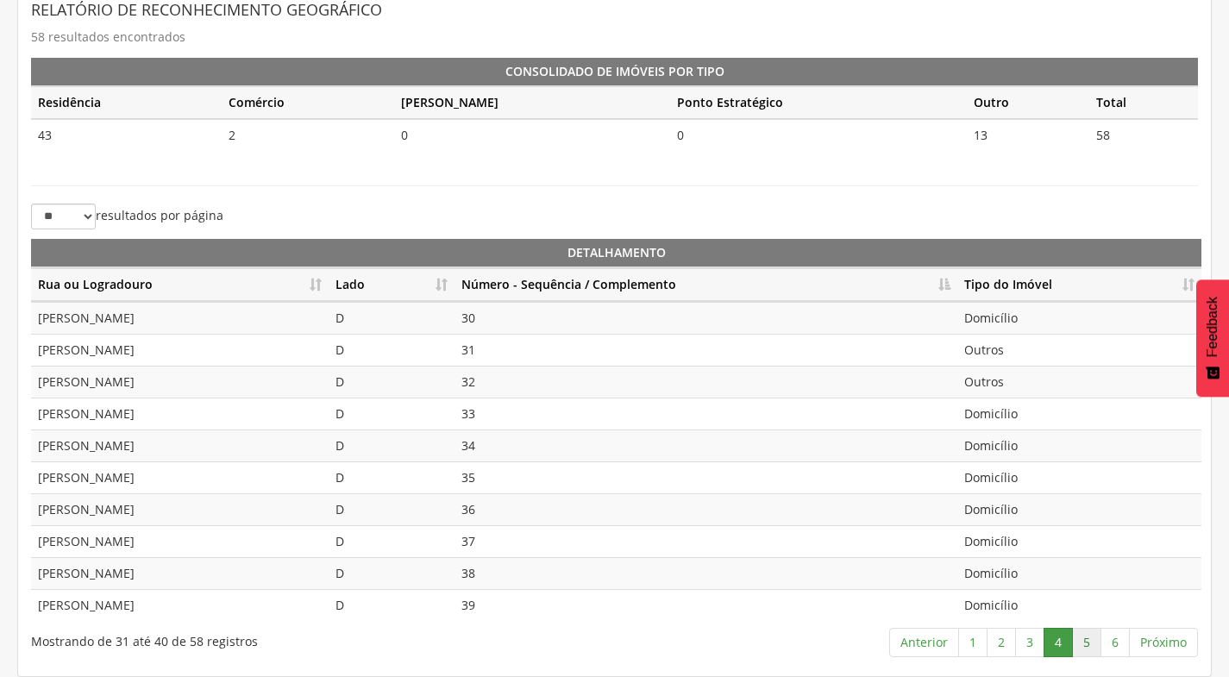
click at [1087, 647] on link "5" at bounding box center [1086, 642] width 29 height 29
click at [1120, 644] on link "6" at bounding box center [1114, 642] width 29 height 29
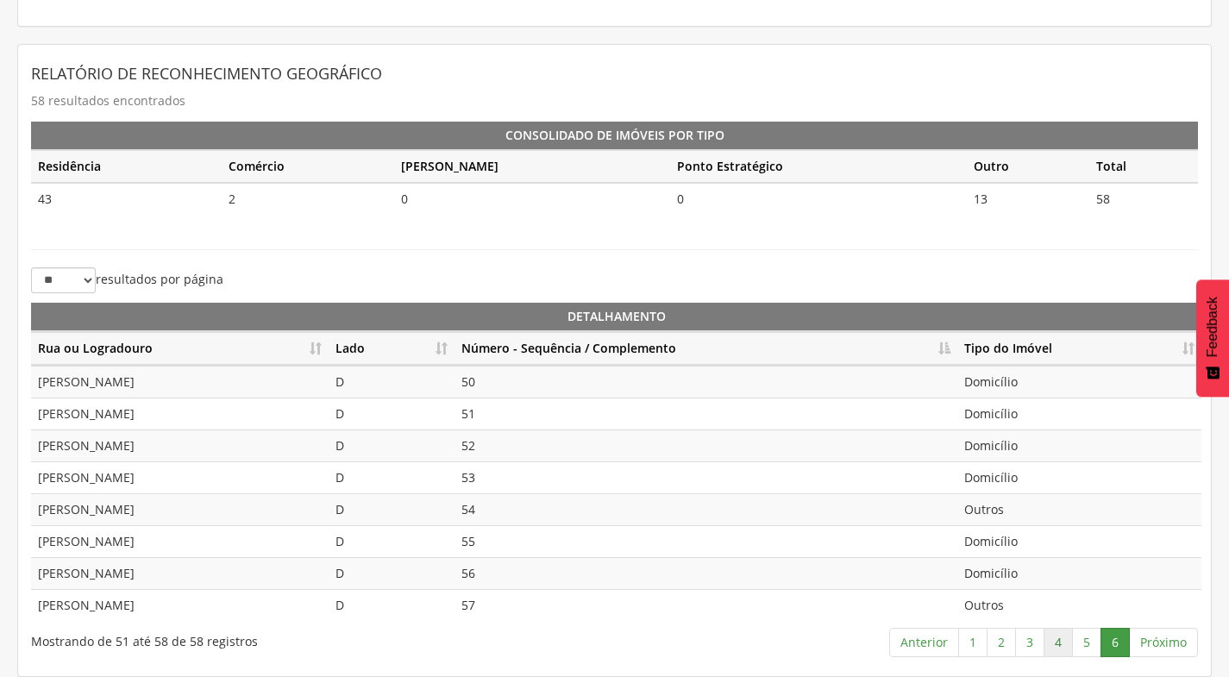
click at [1064, 641] on link "4" at bounding box center [1057, 642] width 29 height 29
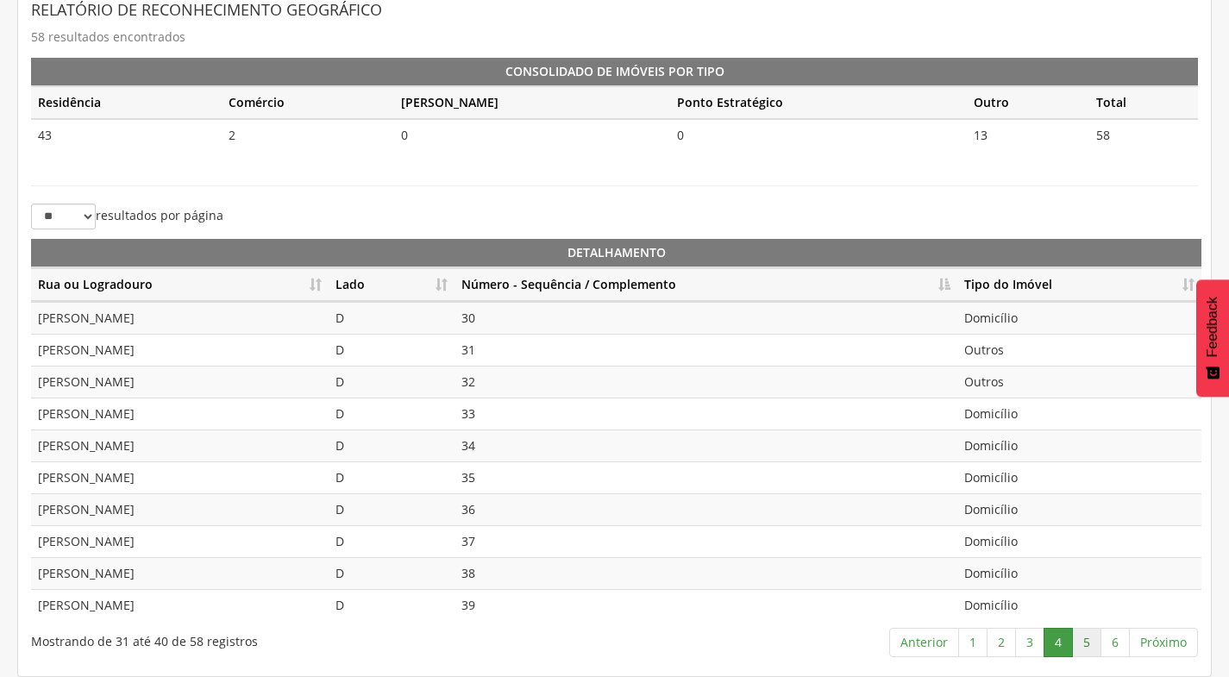
click at [1092, 645] on link "5" at bounding box center [1086, 642] width 29 height 29
click at [1104, 644] on link "6" at bounding box center [1114, 642] width 29 height 29
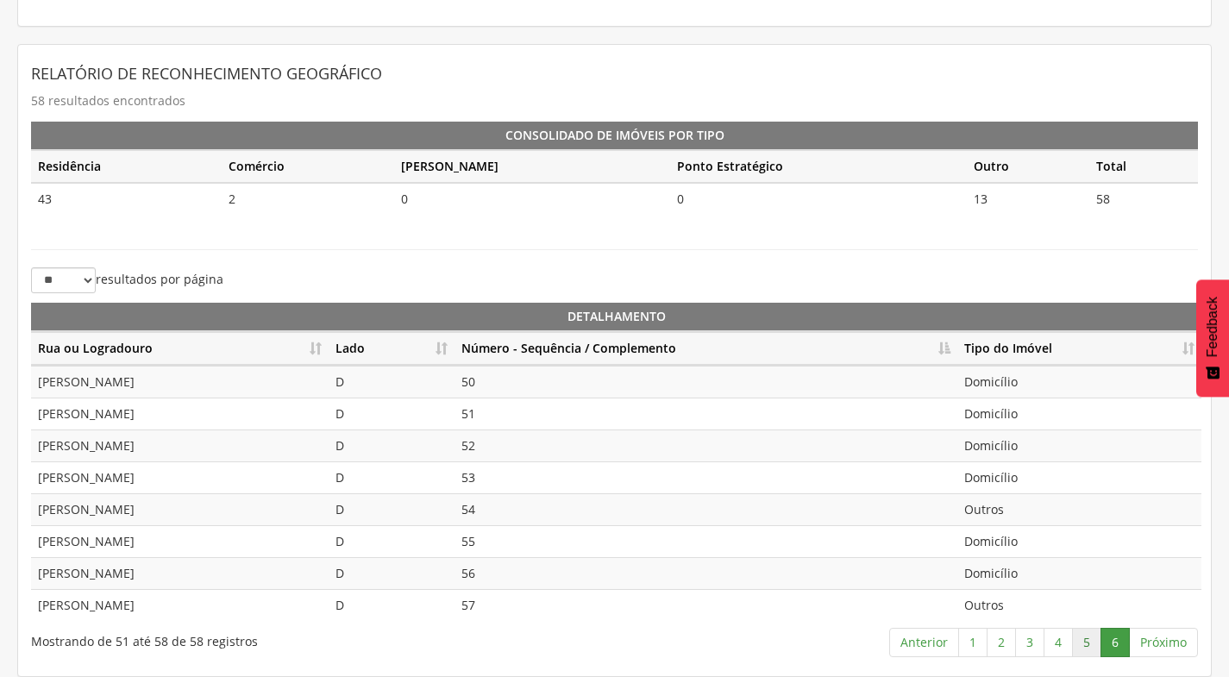
click at [1075, 646] on link "5" at bounding box center [1086, 642] width 29 height 29
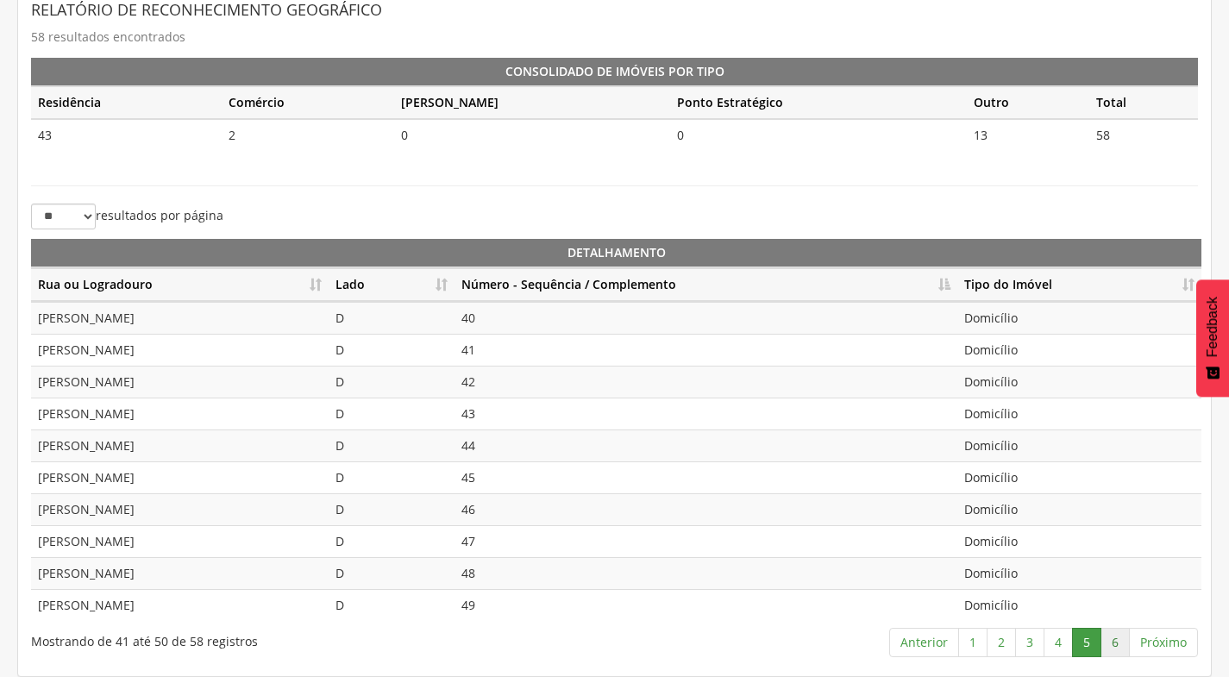
click at [1119, 646] on link "6" at bounding box center [1114, 642] width 29 height 29
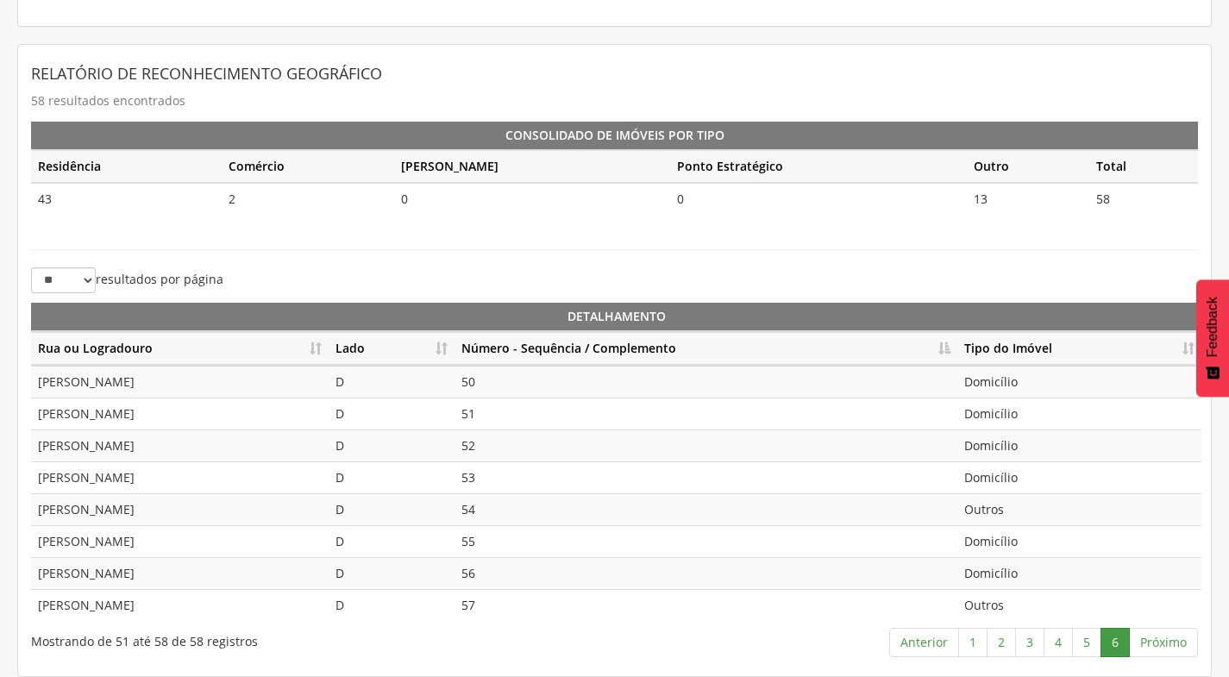
click at [995, 420] on td "Domicílio" at bounding box center [1079, 413] width 244 height 32
click at [999, 438] on td "Domicílio" at bounding box center [1079, 445] width 244 height 32
click at [1001, 472] on td "Domicílio" at bounding box center [1079, 477] width 244 height 32
click at [997, 505] on td "Outros" at bounding box center [1079, 509] width 244 height 32
click at [1021, 539] on td "Domicílio" at bounding box center [1079, 541] width 244 height 32
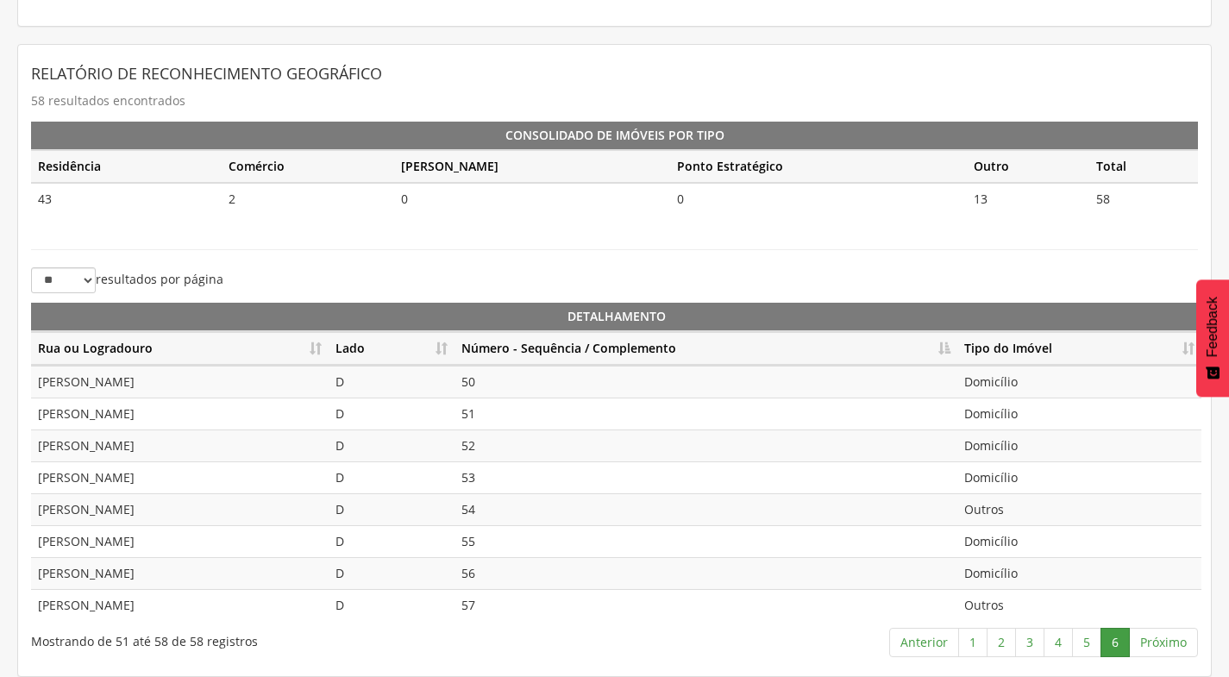
click at [1029, 562] on td "Domicílio" at bounding box center [1079, 573] width 244 height 32
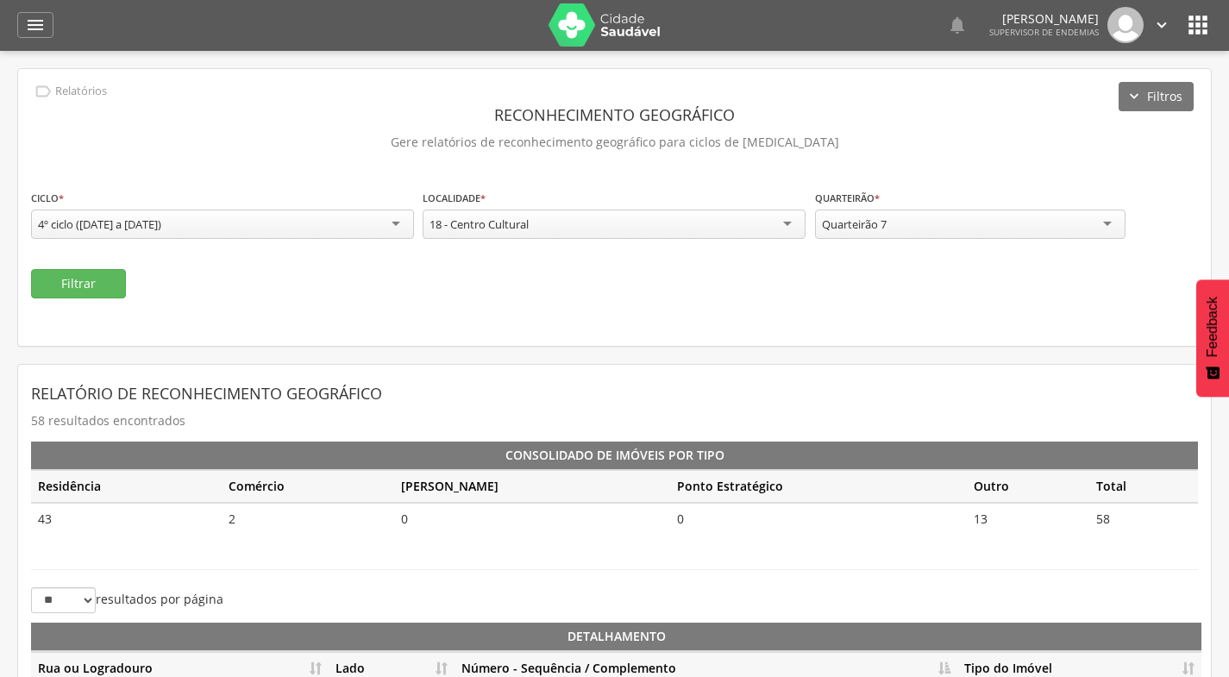
scroll to position [0, 0]
click at [1161, 24] on icon "" at bounding box center [1161, 25] width 19 height 19
click at [1097, 95] on link "Sair" at bounding box center [1102, 100] width 136 height 22
